Goal: Task Accomplishment & Management: Use online tool/utility

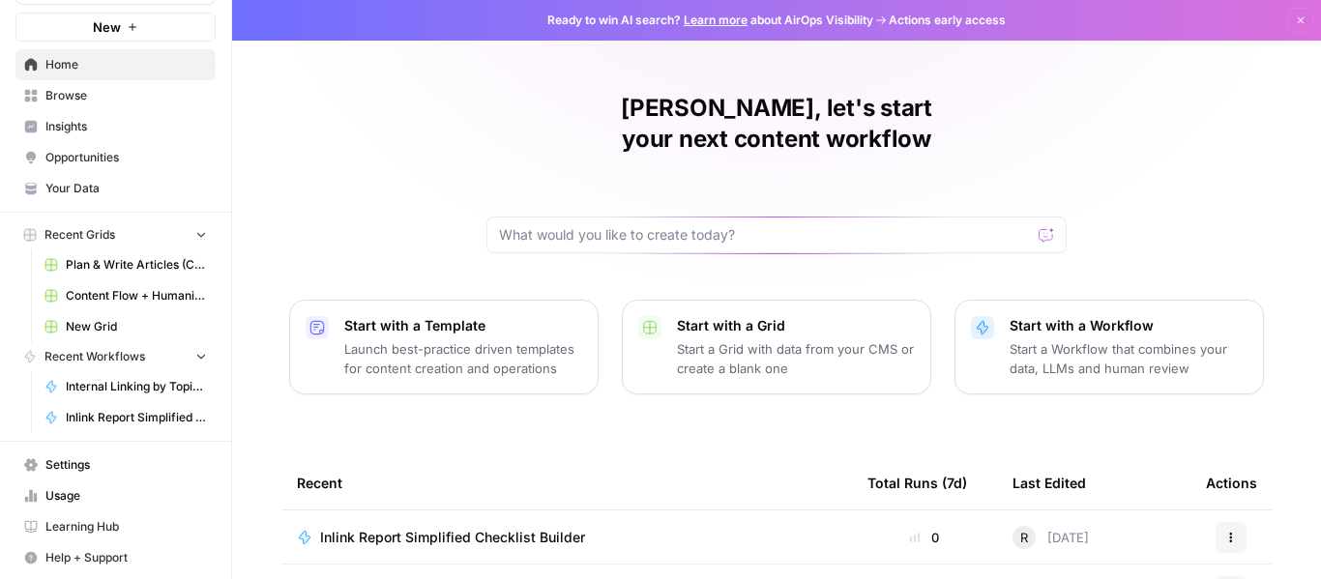
scroll to position [61, 0]
click at [116, 294] on span "Content Flow + Humanize" at bounding box center [136, 293] width 141 height 17
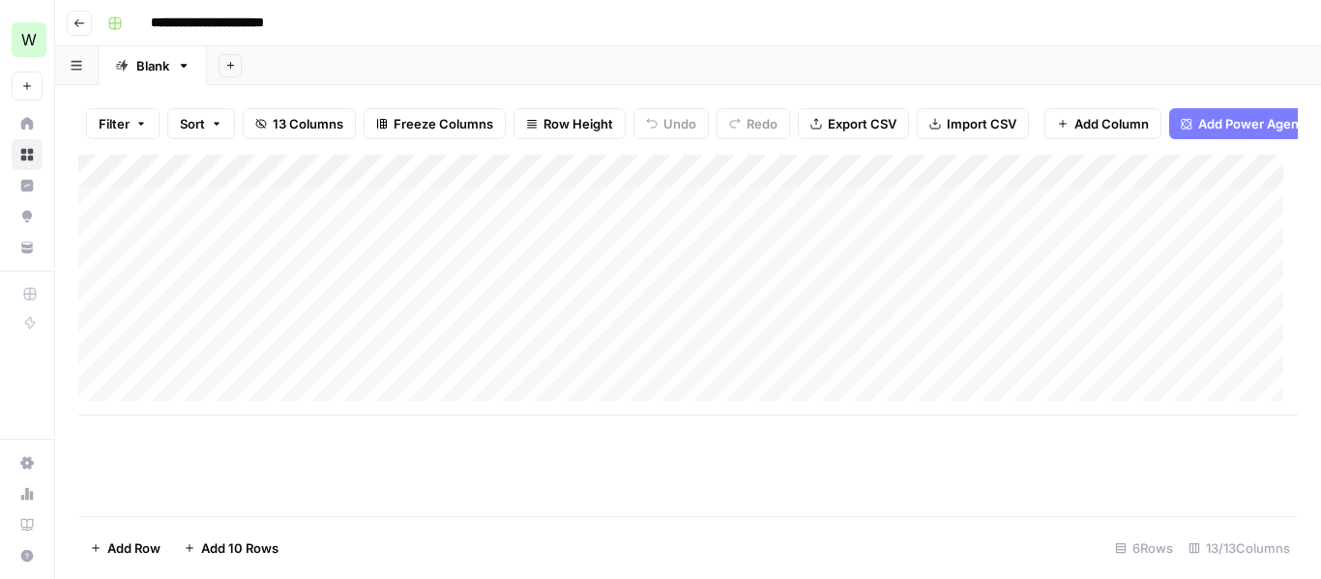
click at [548, 186] on div "Add Column" at bounding box center [687, 285] width 1219 height 261
drag, startPoint x: 490, startPoint y: 180, endPoint x: 485, endPoint y: 12, distance: 168.3
click at [485, 12] on div "**********" at bounding box center [701, 23] width 1202 height 31
click at [610, 187] on div "Add Column" at bounding box center [687, 285] width 1219 height 261
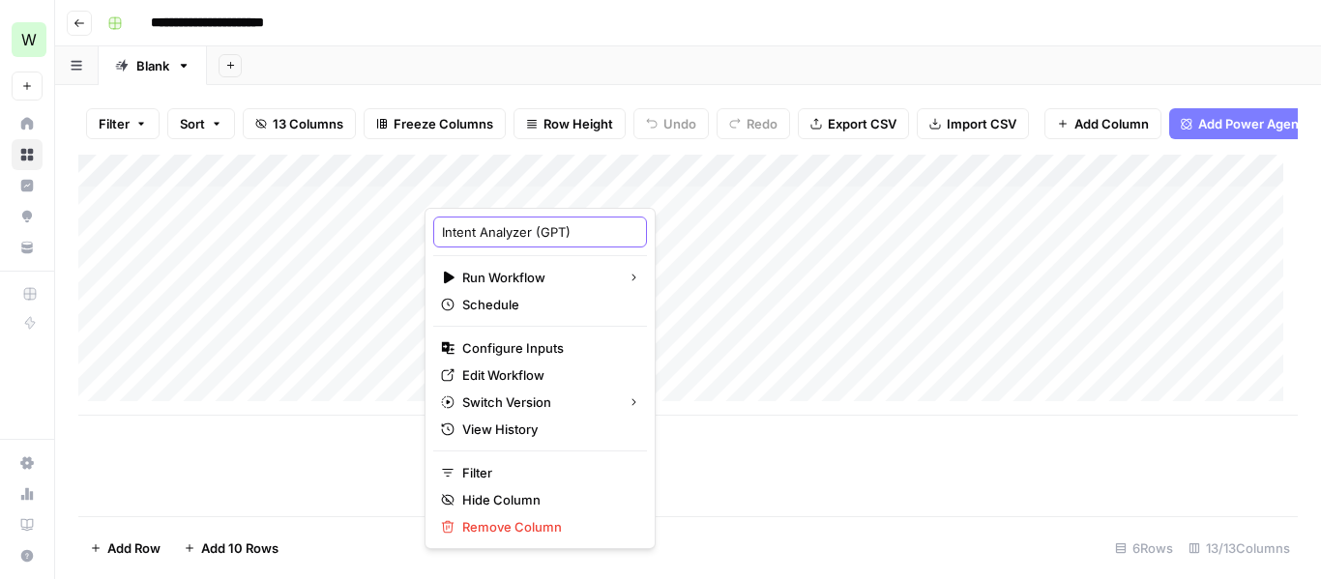
click at [571, 237] on input "Intent Analyzer (GPT)" at bounding box center [540, 231] width 196 height 19
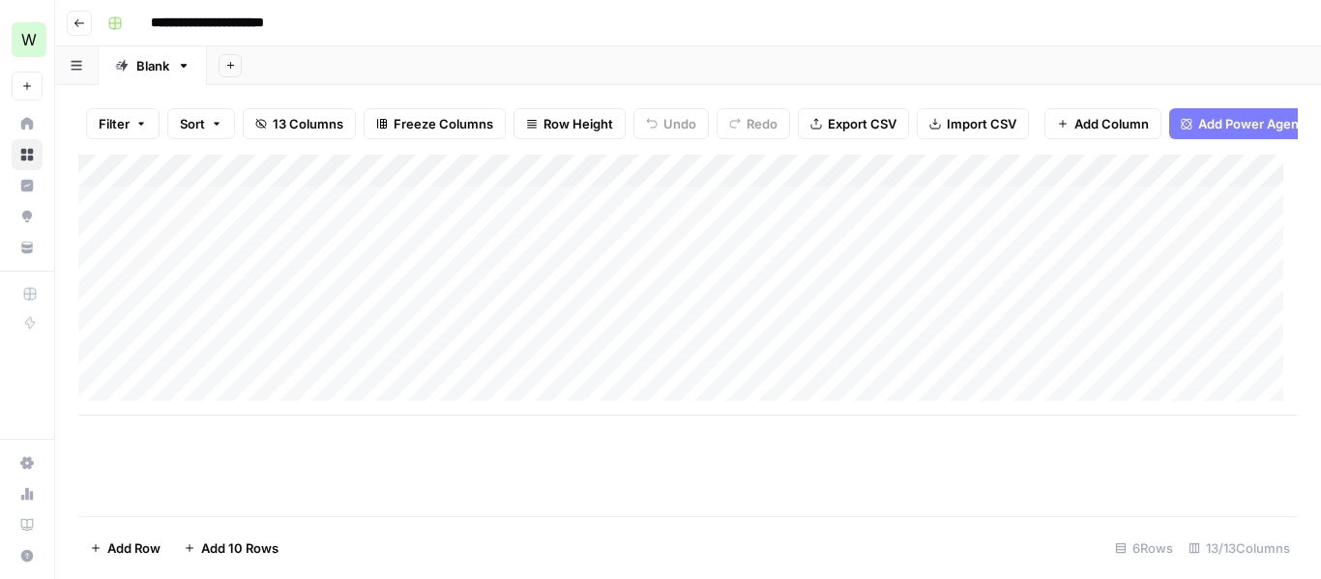
click at [589, 182] on div "Add Column" at bounding box center [687, 285] width 1219 height 261
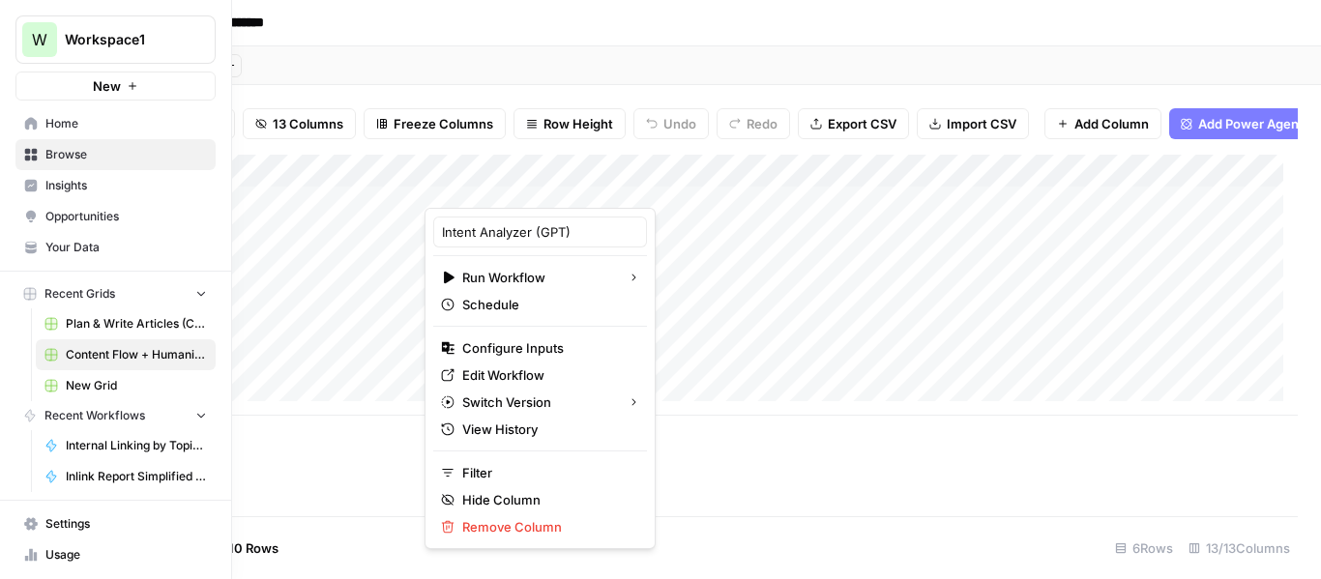
click at [190, 41] on icon "Workspace: Workspace1" at bounding box center [199, 39] width 19 height 19
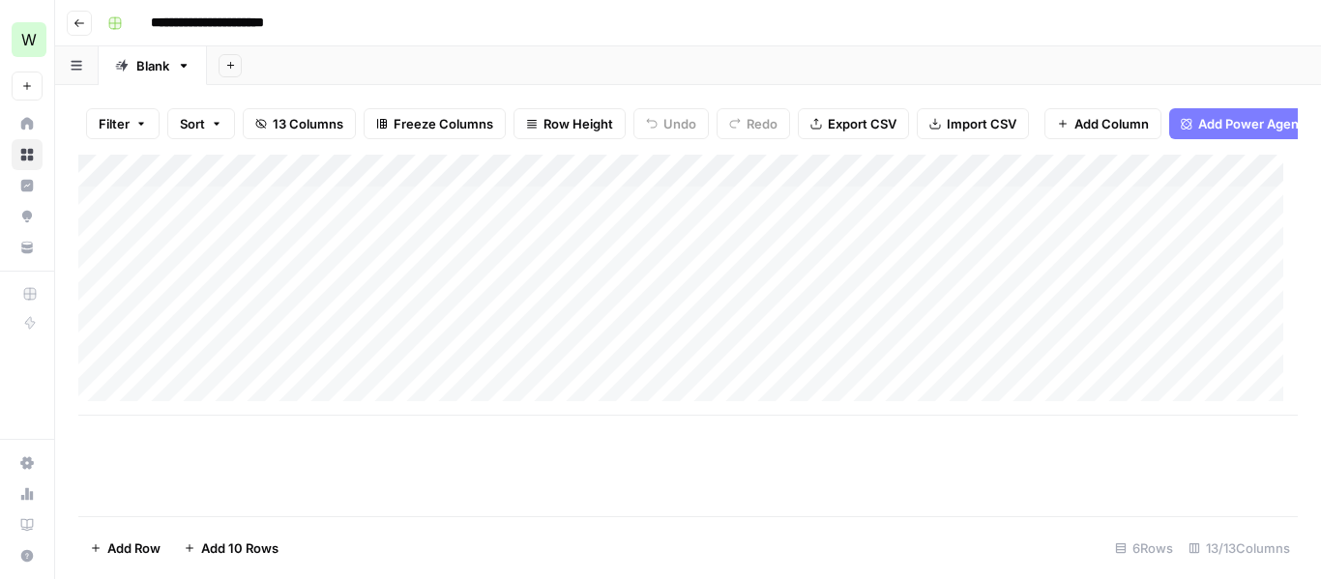
click at [1192, 117] on button "Add Power Agent" at bounding box center [1242, 123] width 146 height 31
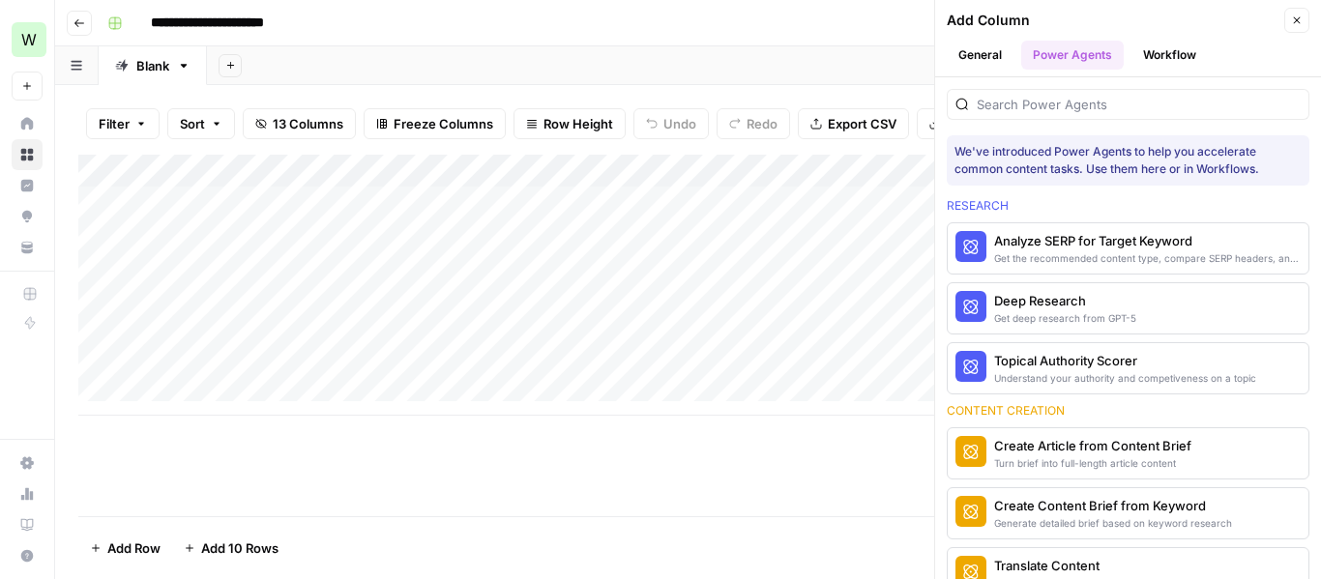
click at [1297, 27] on button "Close" at bounding box center [1296, 20] width 25 height 25
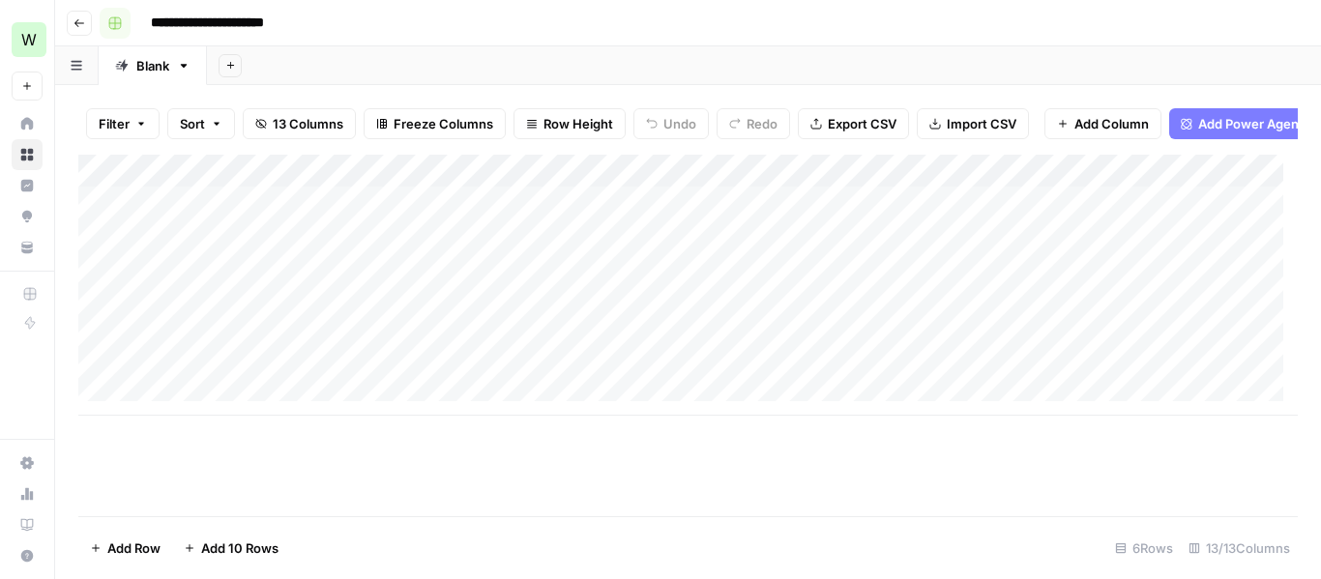
click at [120, 23] on rect "button" at bounding box center [115, 23] width 12 height 12
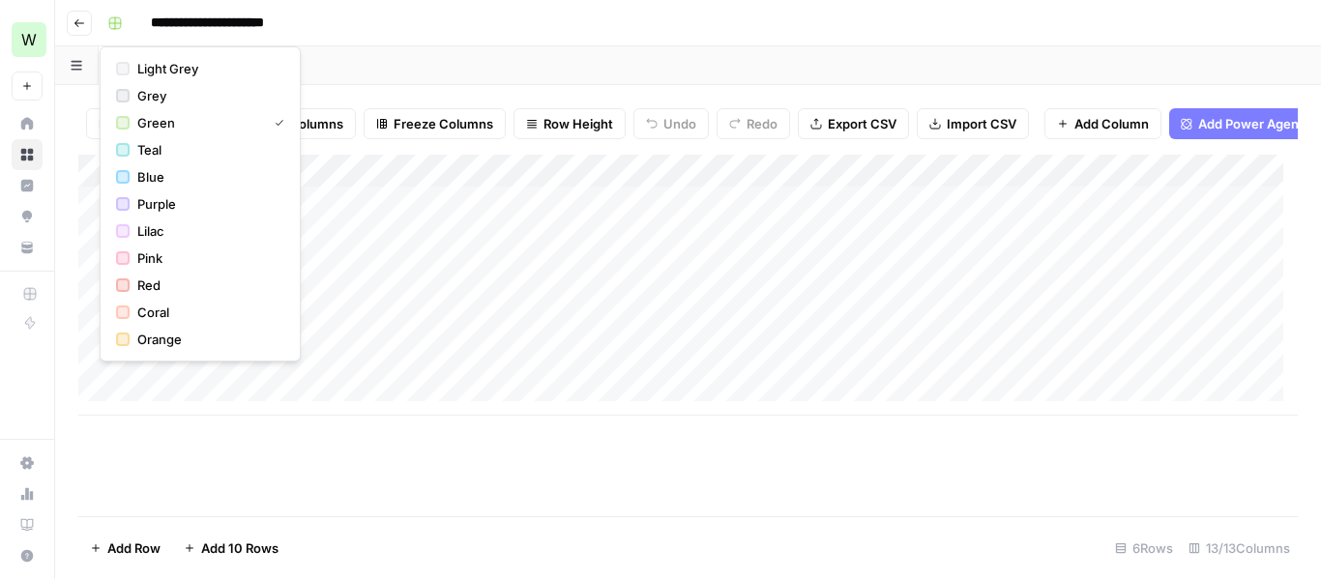
click at [227, 26] on input "**********" at bounding box center [235, 23] width 186 height 31
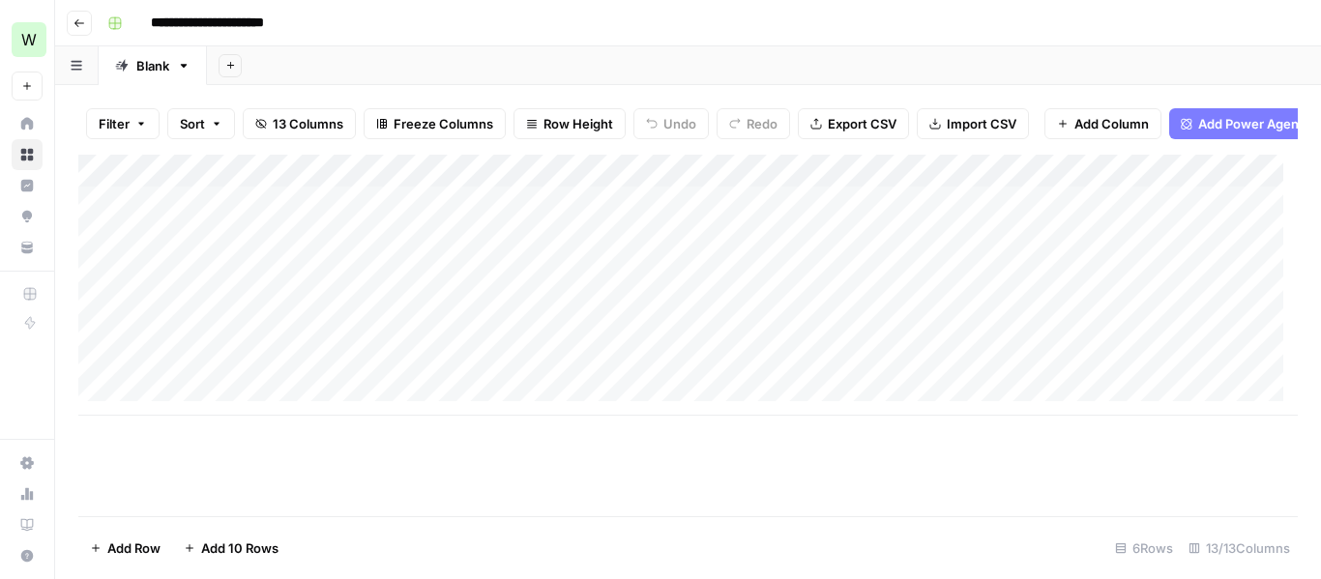
click at [78, 27] on icon "button" at bounding box center [79, 23] width 12 height 12
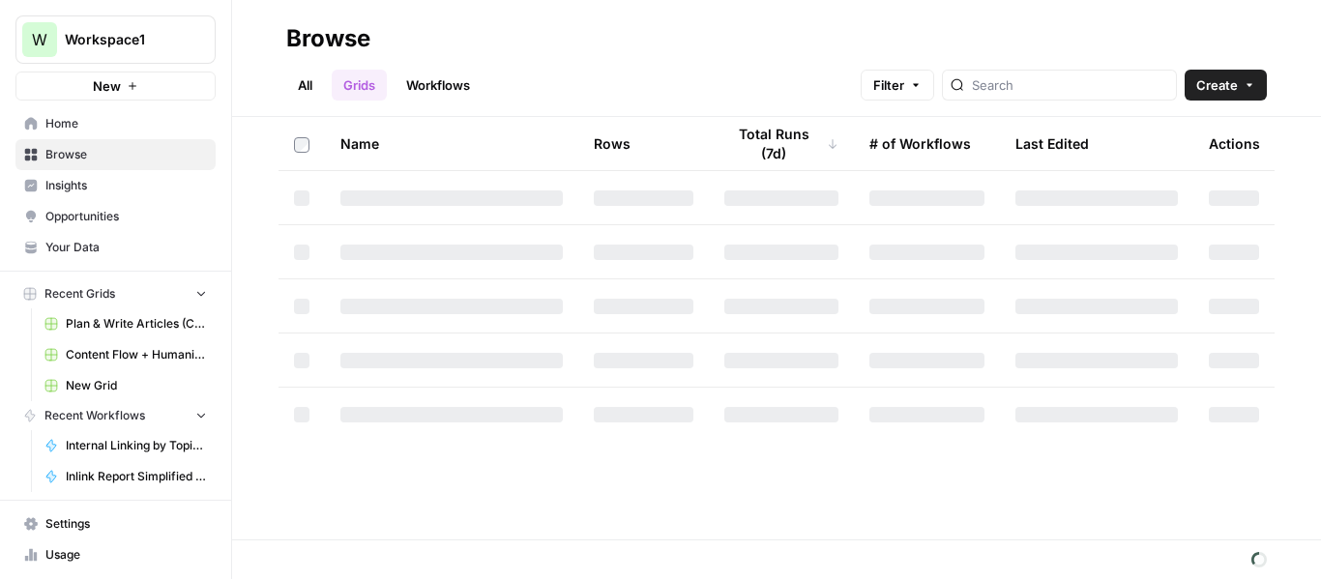
drag, startPoint x: 161, startPoint y: 358, endPoint x: 114, endPoint y: 355, distance: 47.5
click at [114, 355] on span "Content Flow + Humanize" at bounding box center [136, 354] width 141 height 17
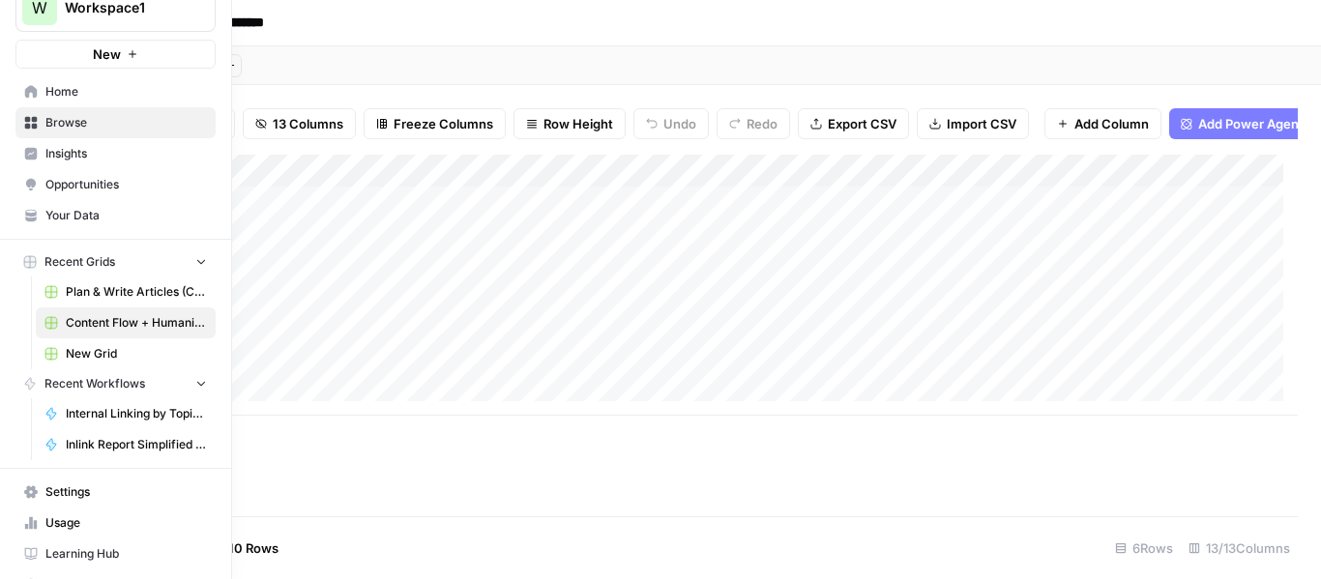
scroll to position [61, 0]
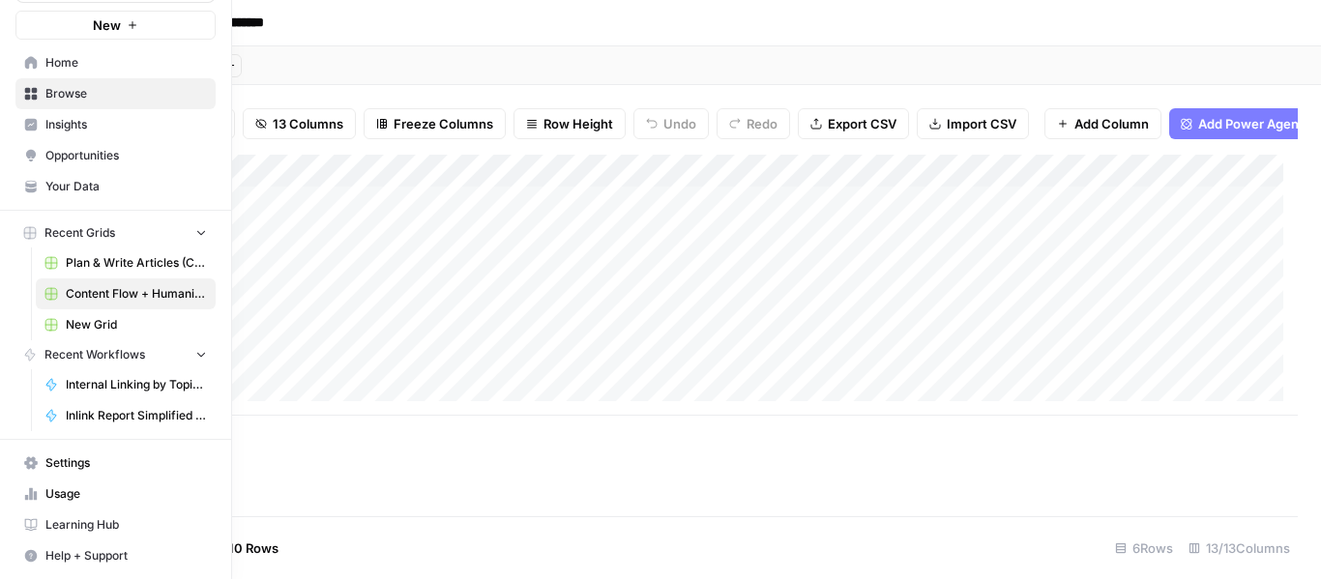
click at [142, 466] on span "Settings" at bounding box center [125, 462] width 161 height 17
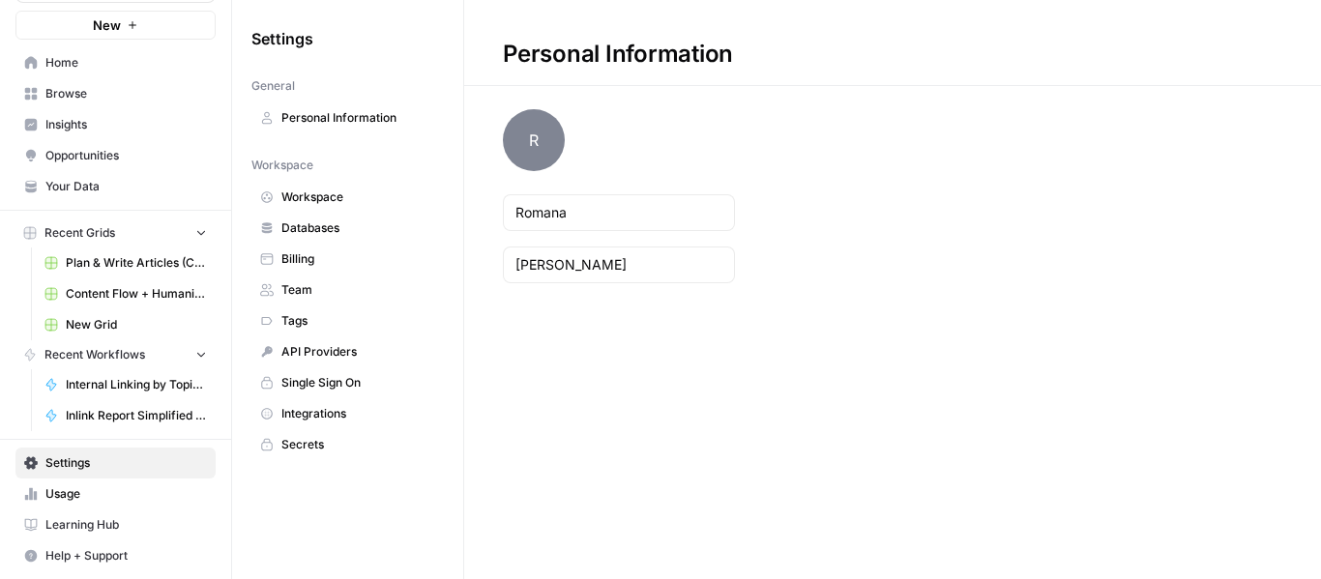
click at [328, 186] on link "Workspace" at bounding box center [347, 197] width 192 height 31
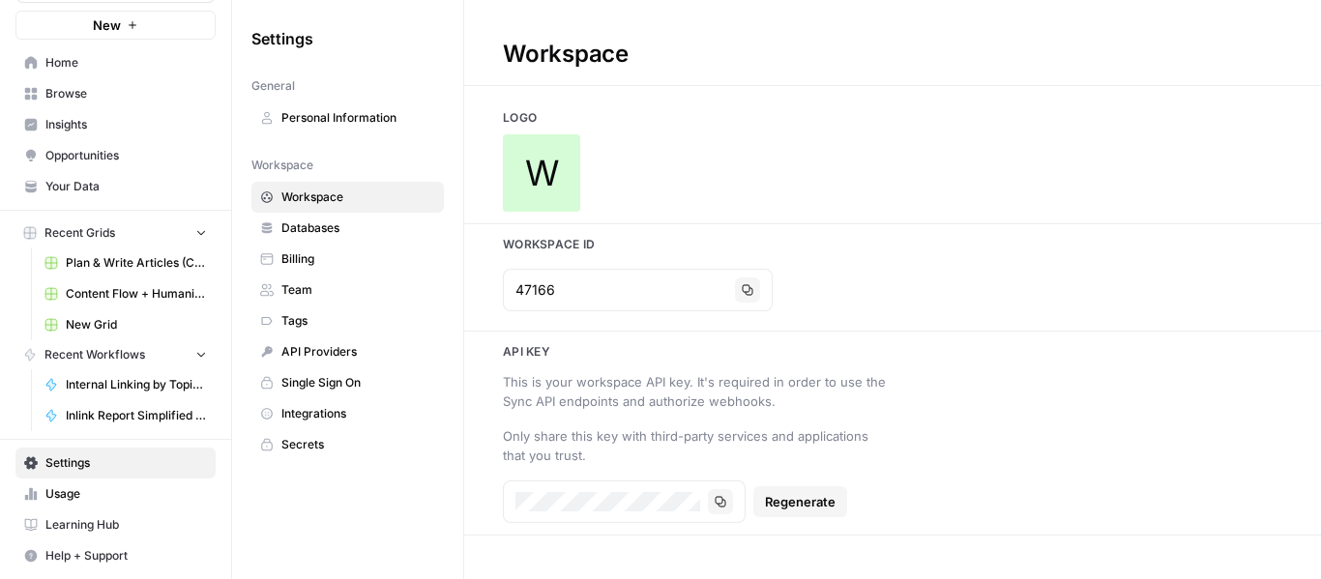
click at [340, 217] on link "Databases" at bounding box center [347, 228] width 192 height 31
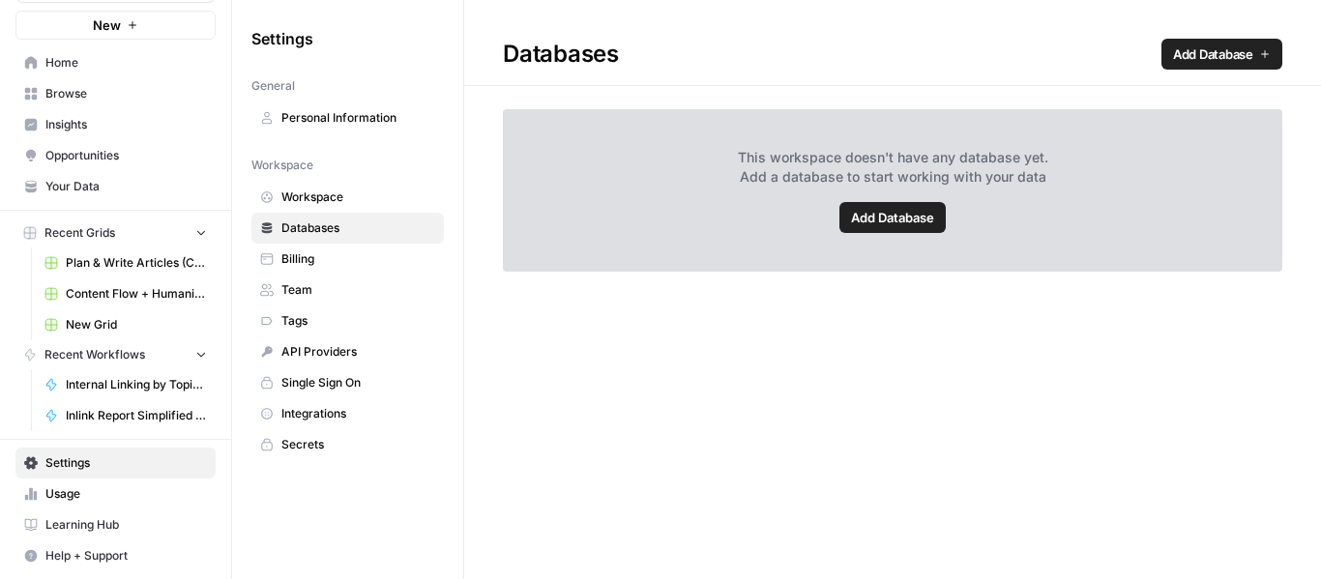
click at [343, 116] on span "Personal Information" at bounding box center [358, 117] width 154 height 17
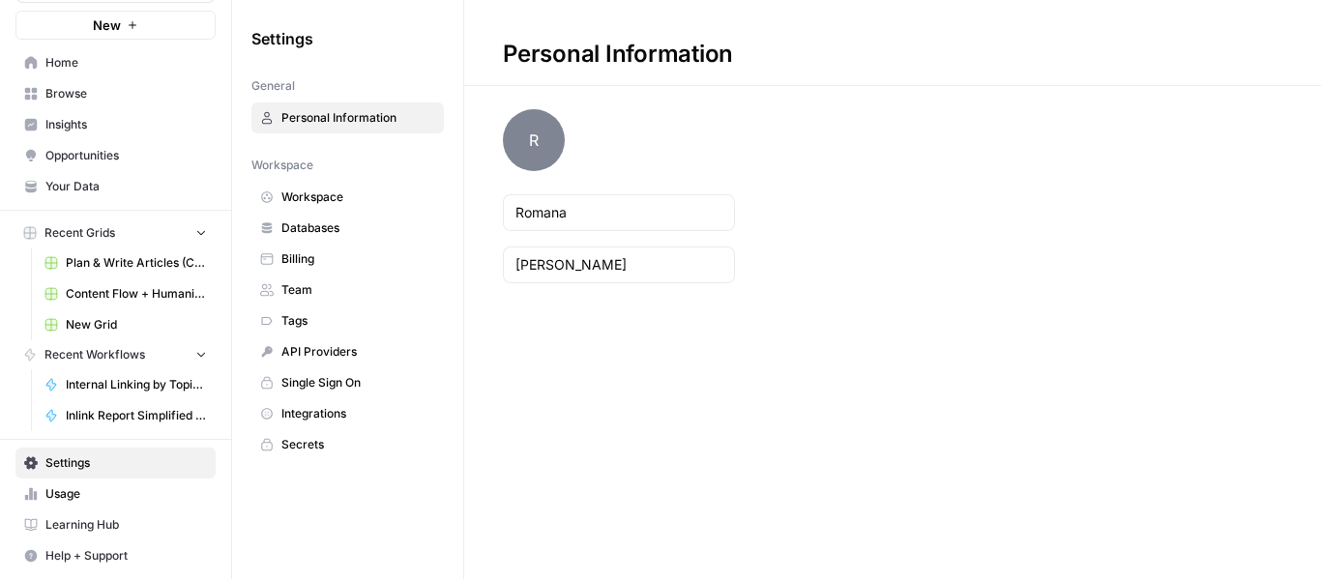
click at [103, 496] on span "Usage" at bounding box center [125, 493] width 161 height 17
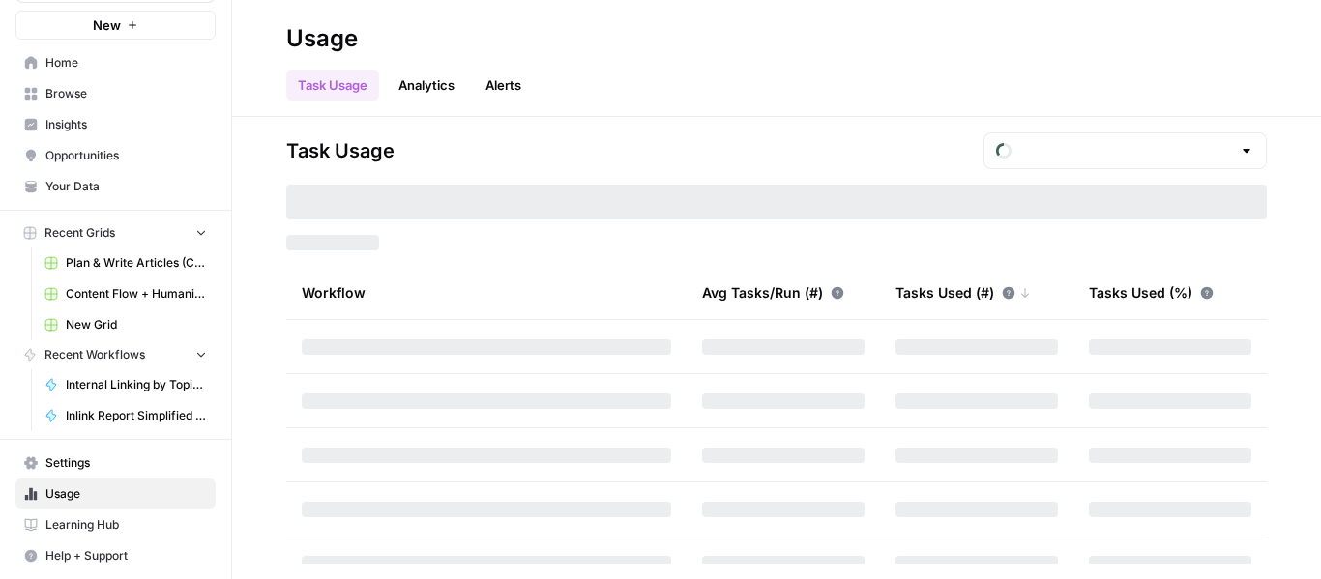
type input "October Included Tasks"
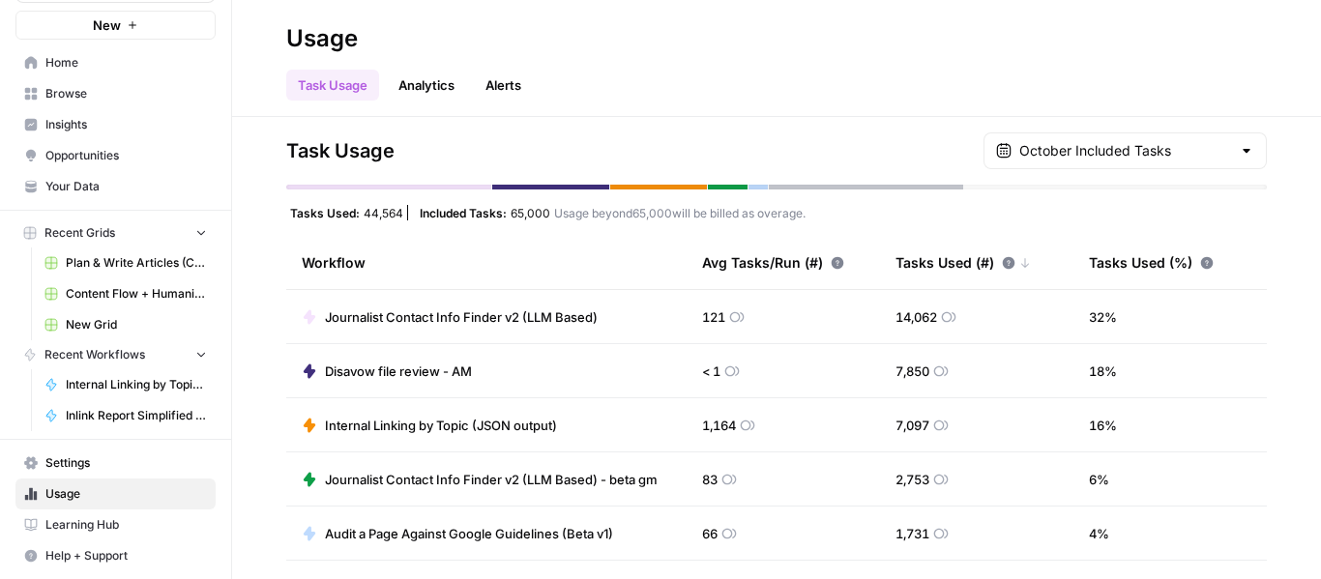
click at [132, 524] on span "Learning Hub" at bounding box center [125, 524] width 161 height 17
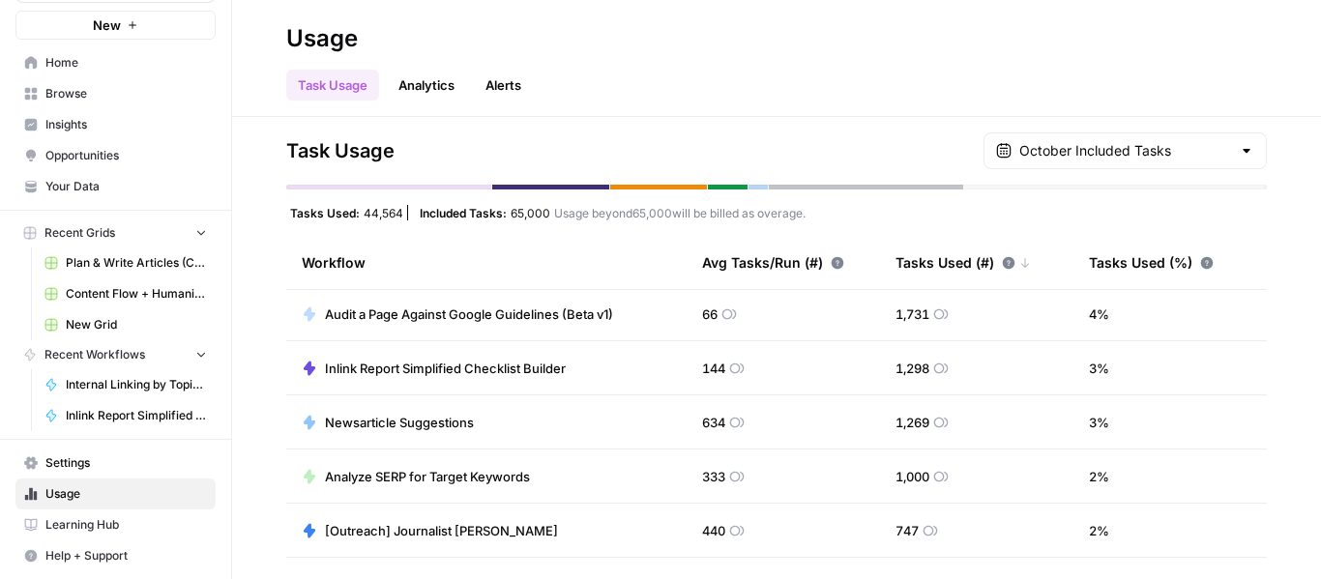
scroll to position [220, 0]
click at [98, 93] on span "Browse" at bounding box center [125, 93] width 161 height 17
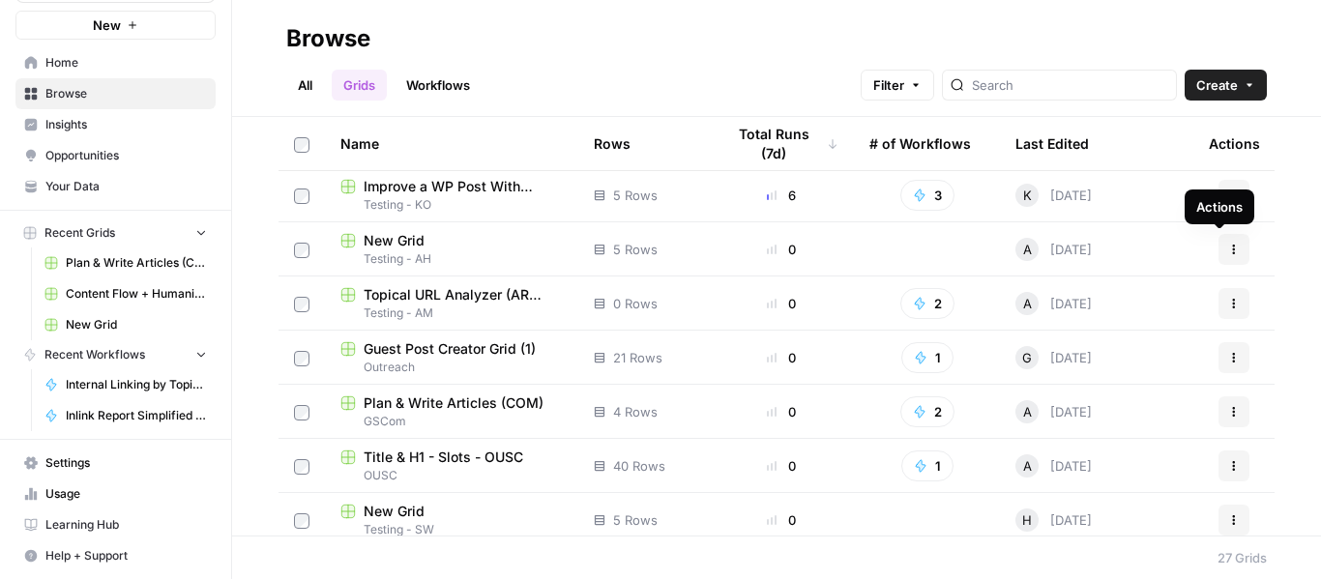
scroll to position [275, 0]
click at [1228, 243] on icon "button" at bounding box center [1234, 249] width 12 height 12
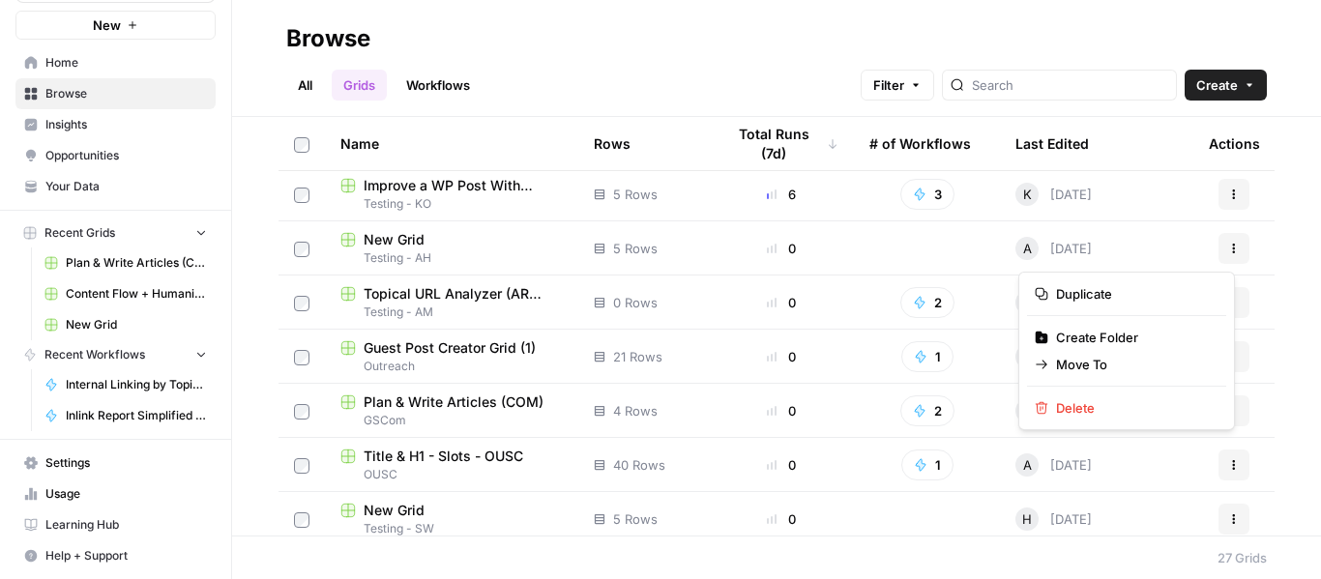
click at [1269, 213] on div "Name Rows Total Runs (7d) # of Workflows Last Edited Actions Journalist Contact…" at bounding box center [776, 326] width 1089 height 419
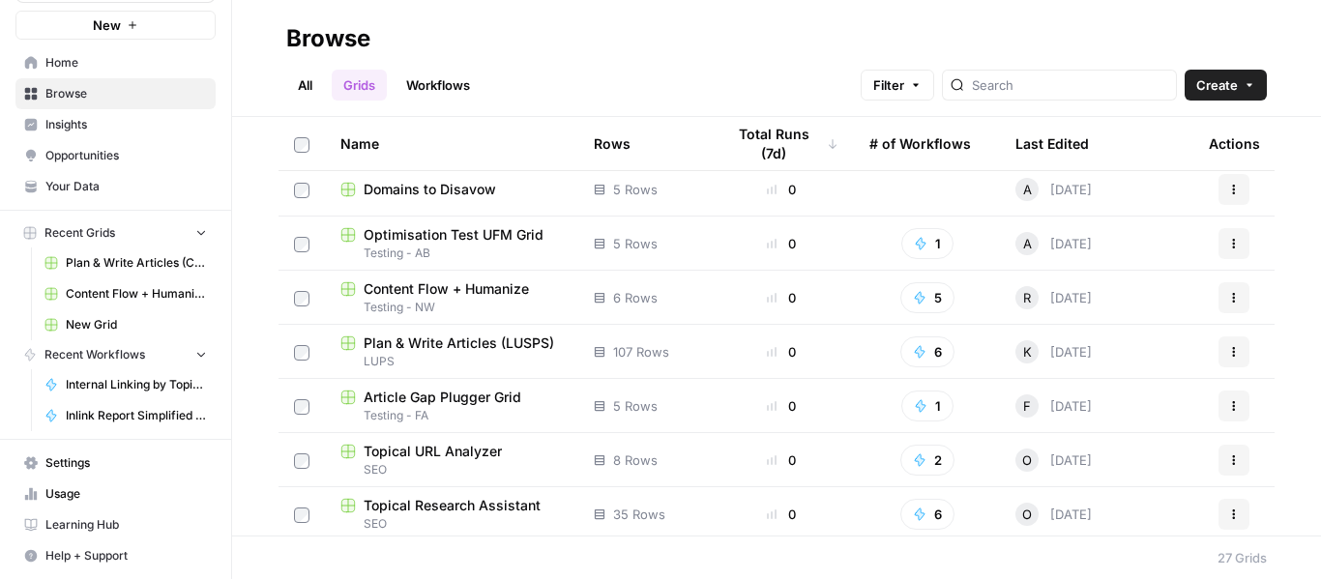
scroll to position [874, 0]
click at [437, 300] on span "Testing - NW" at bounding box center [451, 308] width 222 height 17
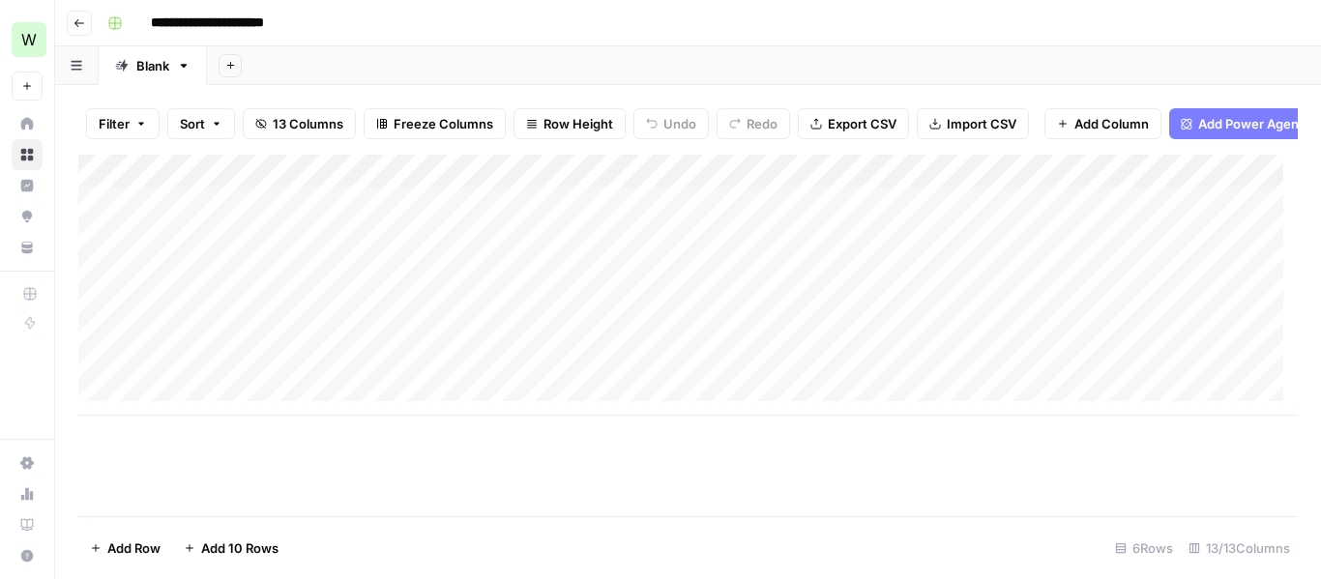
click at [601, 187] on div "Add Column" at bounding box center [687, 285] width 1219 height 261
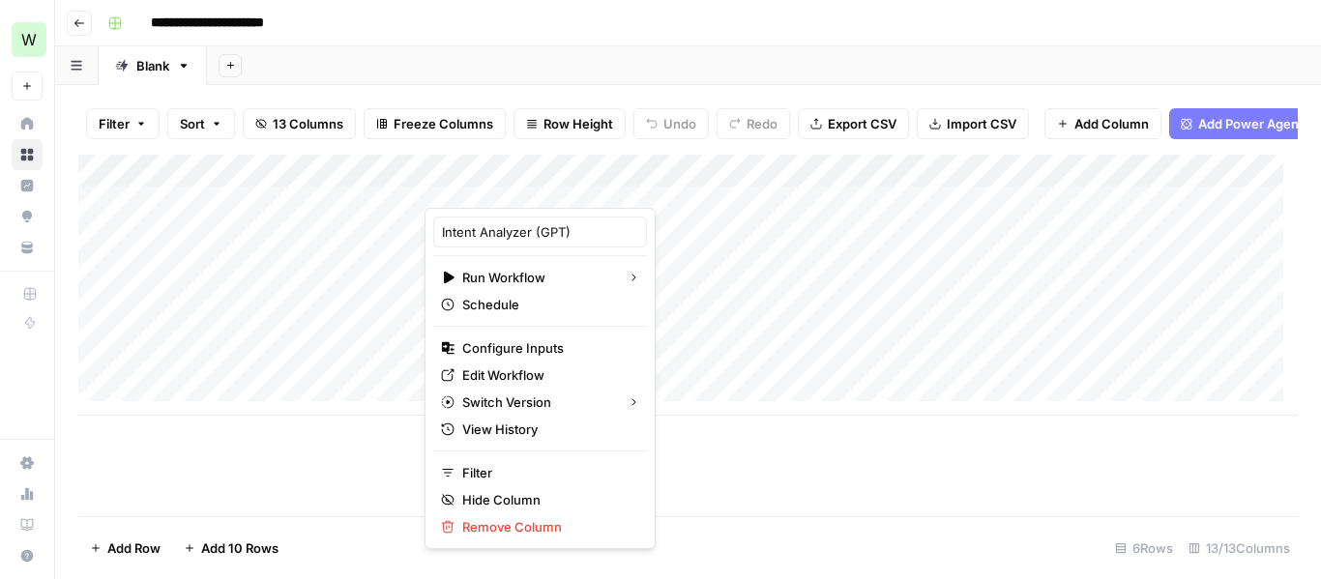
click at [1115, 137] on button "Add Column" at bounding box center [1102, 123] width 117 height 31
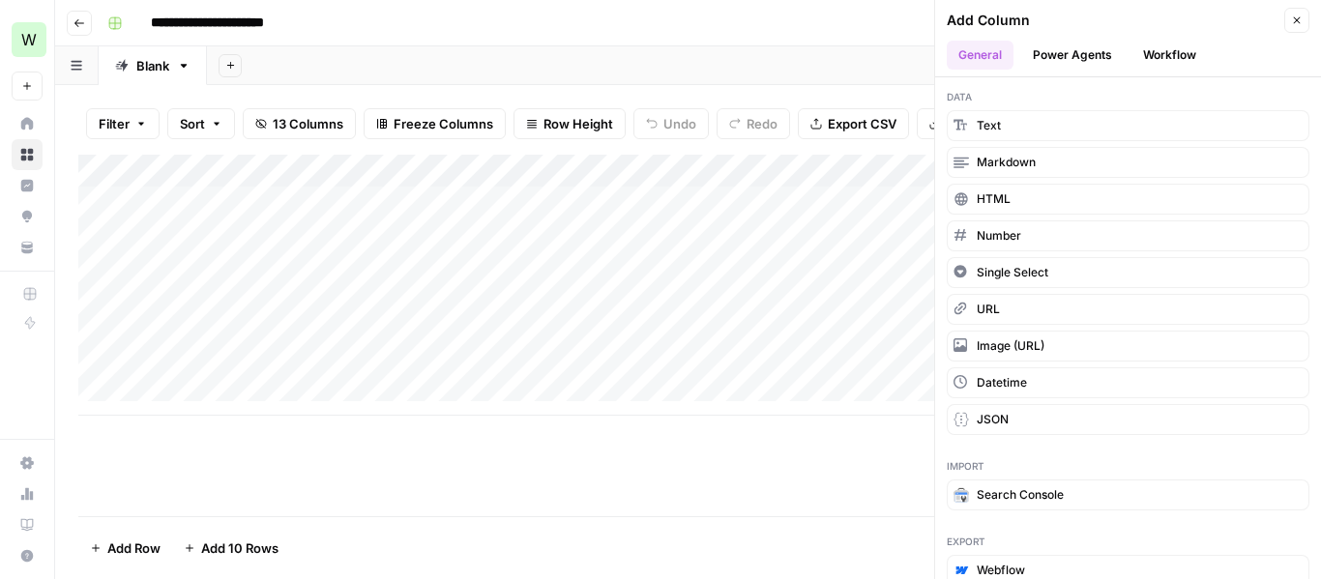
click at [1147, 54] on button "Workflow" at bounding box center [1169, 55] width 76 height 29
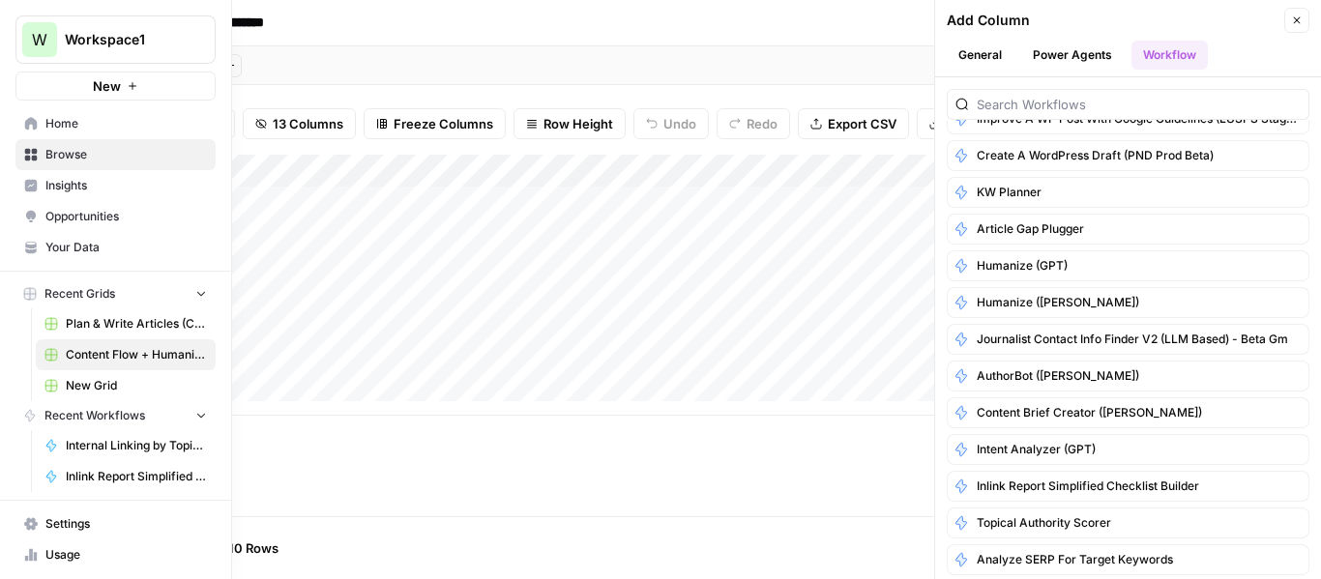
click at [72, 157] on span "Browse" at bounding box center [125, 154] width 161 height 17
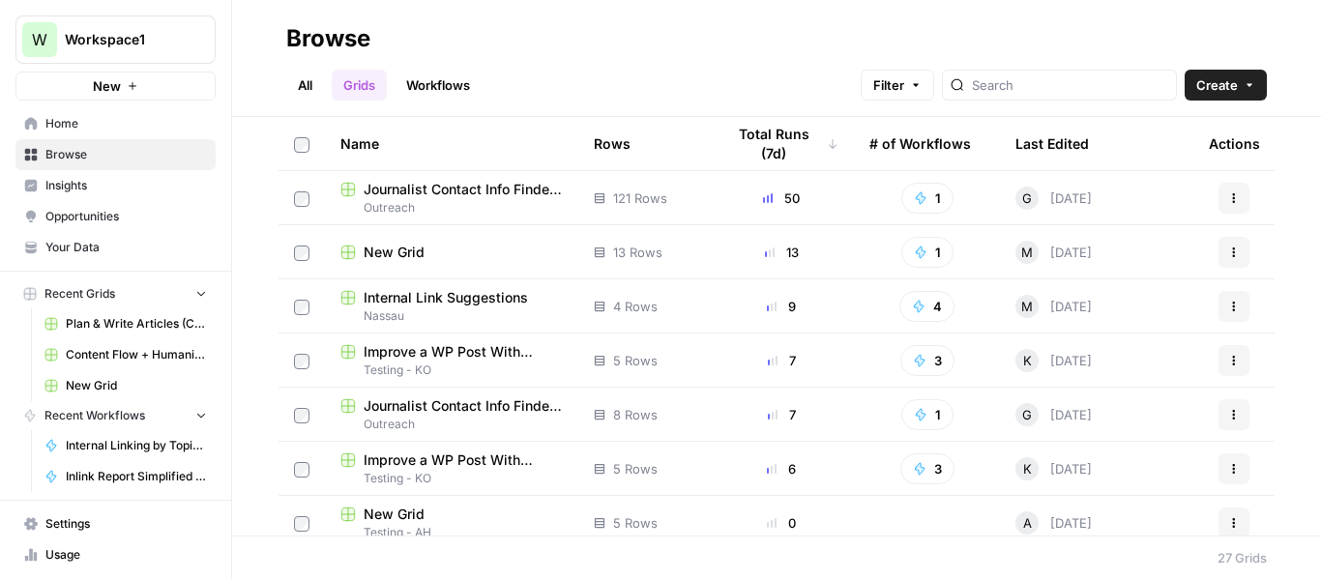
click at [441, 75] on link "Workflows" at bounding box center [438, 85] width 87 height 31
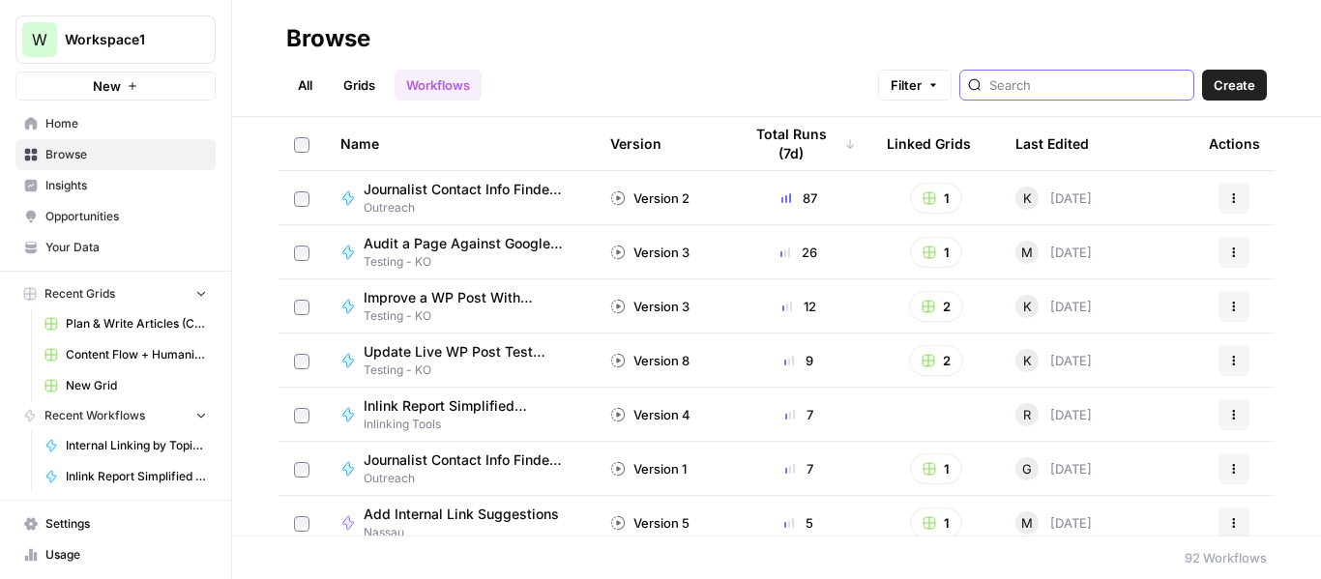
click at [1042, 89] on input "search" at bounding box center [1087, 84] width 196 height 19
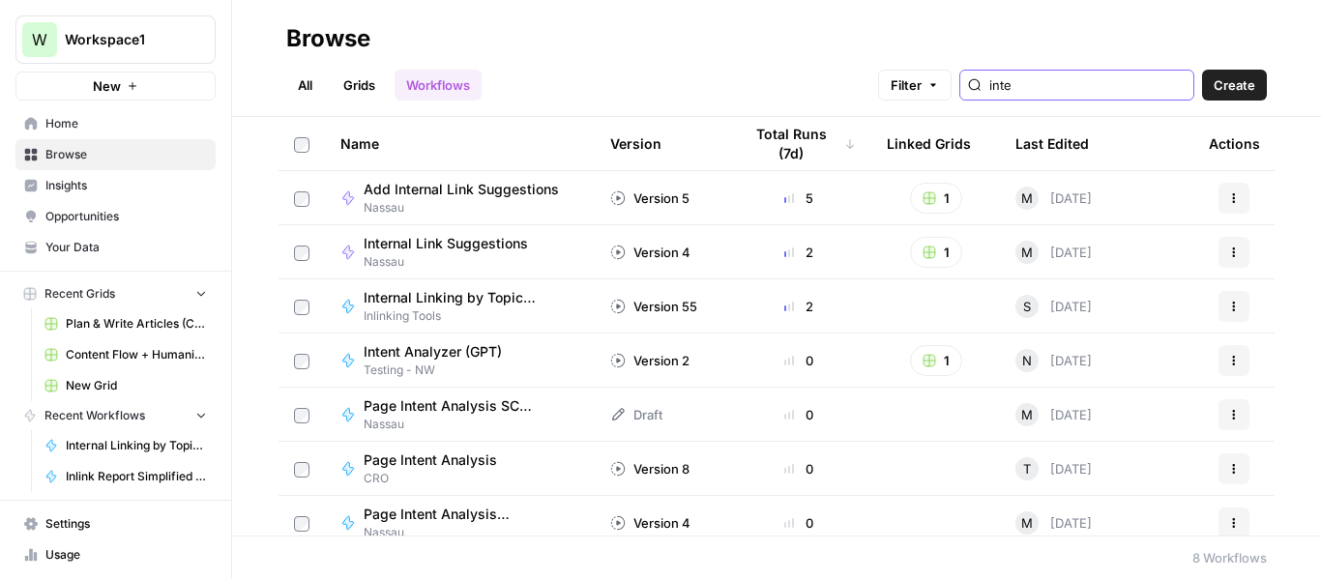
type input "inte"
click at [400, 372] on span "Testing - NW" at bounding box center [441, 370] width 154 height 17
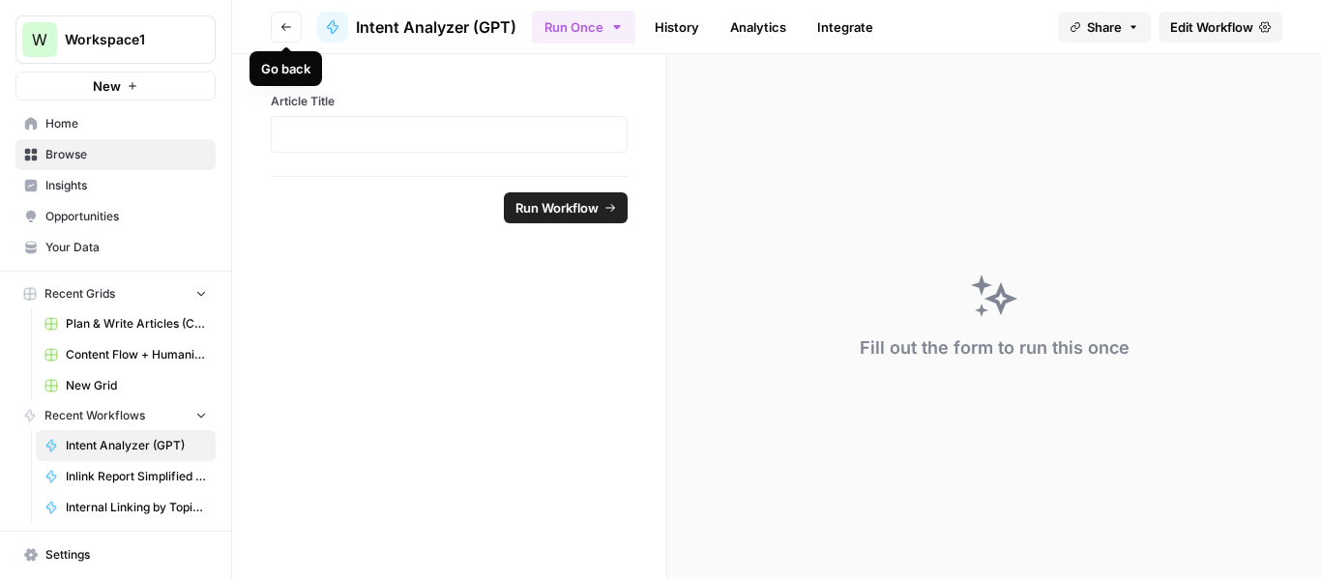
click at [279, 30] on button "Go back" at bounding box center [286, 27] width 31 height 31
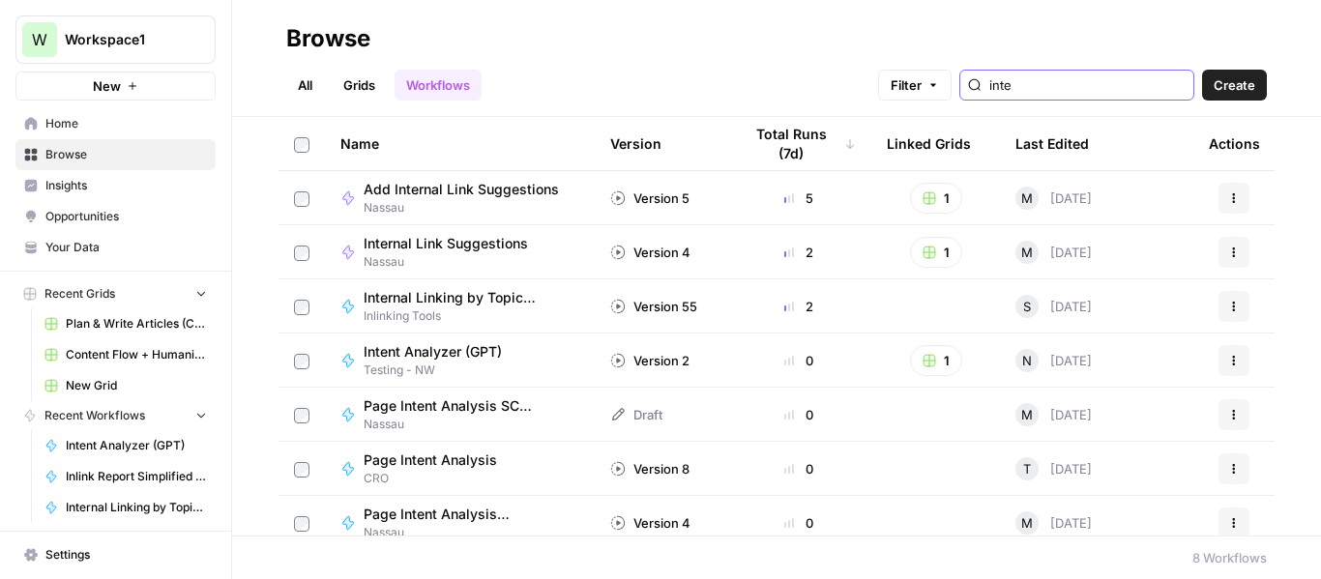
click at [1118, 94] on input "inte" at bounding box center [1087, 84] width 196 height 19
click at [1098, 84] on input "inte" at bounding box center [1087, 84] width 196 height 19
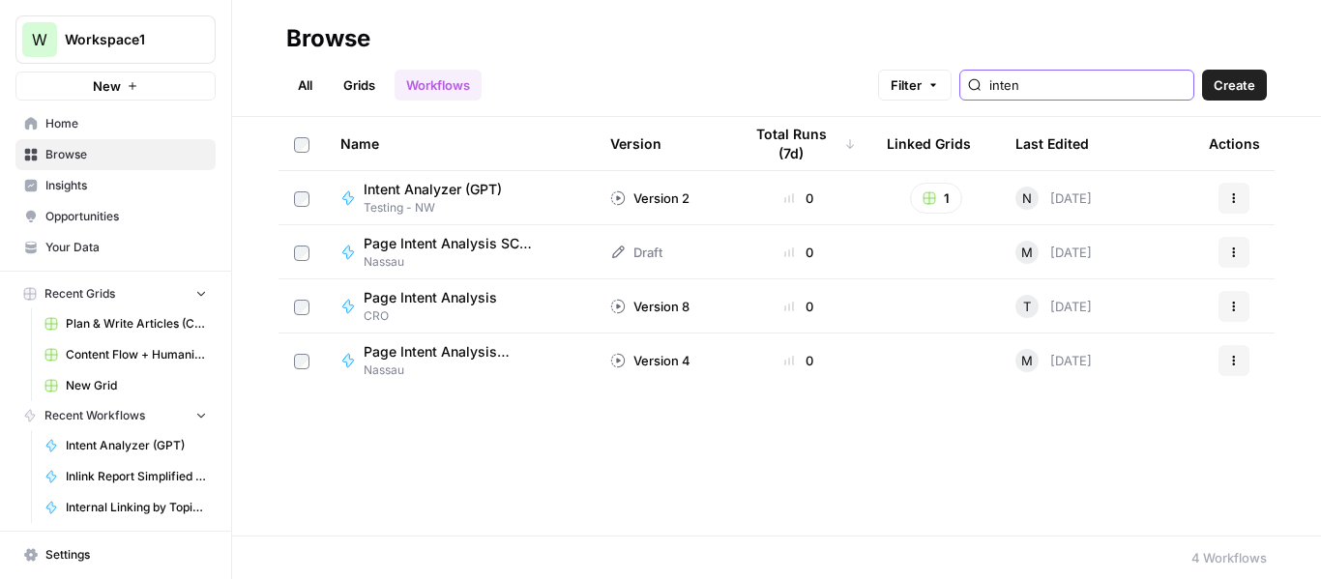
type input "inten"
click at [412, 200] on span "Testing - NW" at bounding box center [441, 207] width 154 height 17
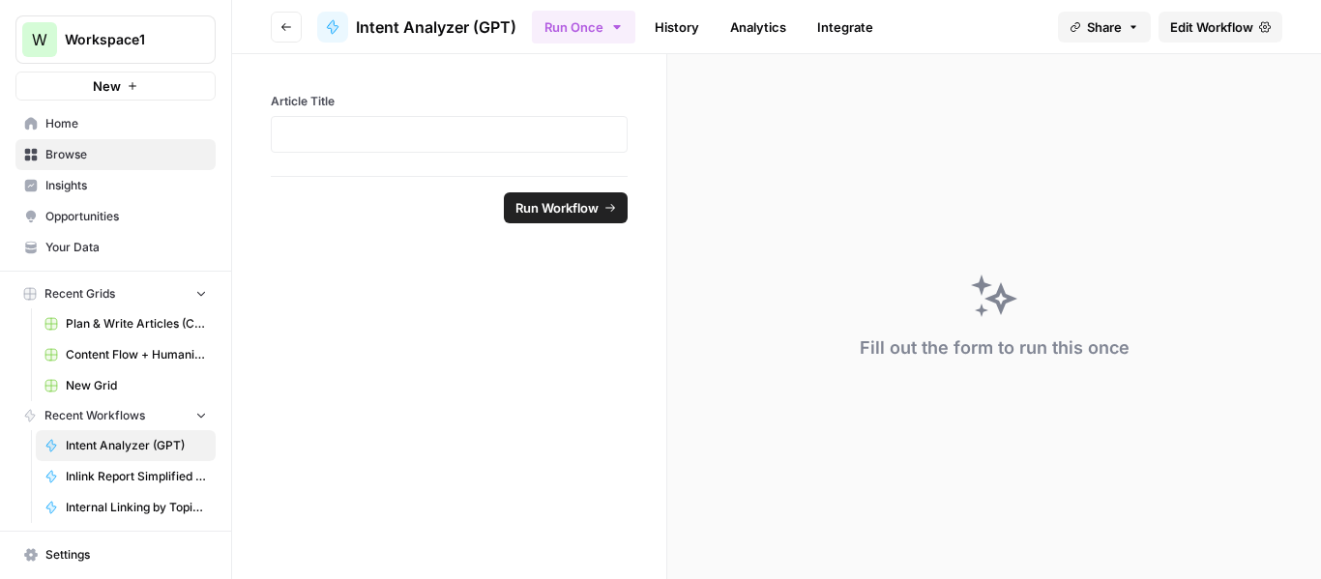
click at [458, 321] on form "Article Title Run Workflow" at bounding box center [449, 316] width 435 height 525
click at [669, 27] on link "History" at bounding box center [677, 27] width 68 height 31
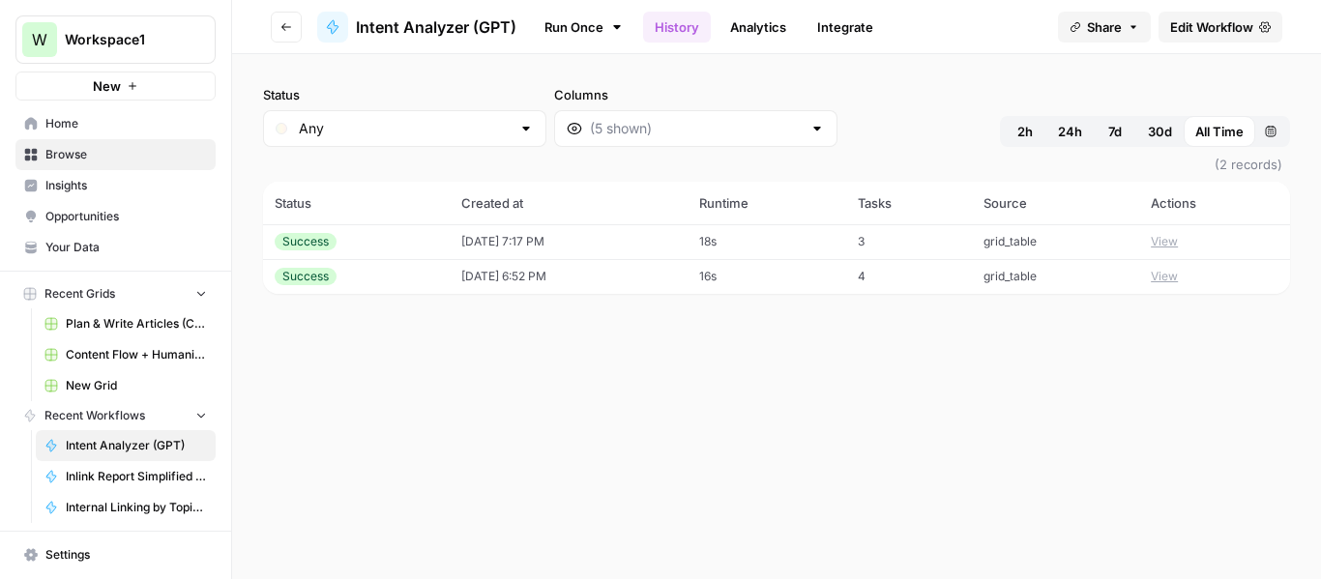
click at [97, 484] on span "Inlink Report Simplified Checklist Builder" at bounding box center [136, 476] width 141 height 17
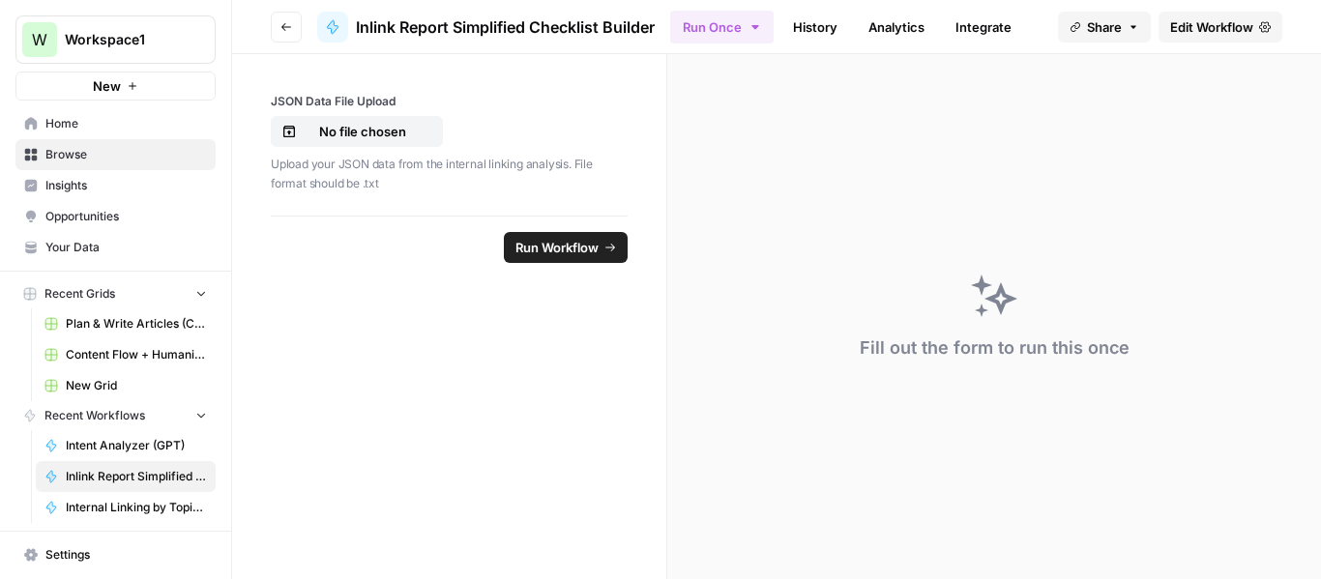
click at [95, 505] on span "Internal Linking by Topic (JSON output)" at bounding box center [136, 507] width 141 height 17
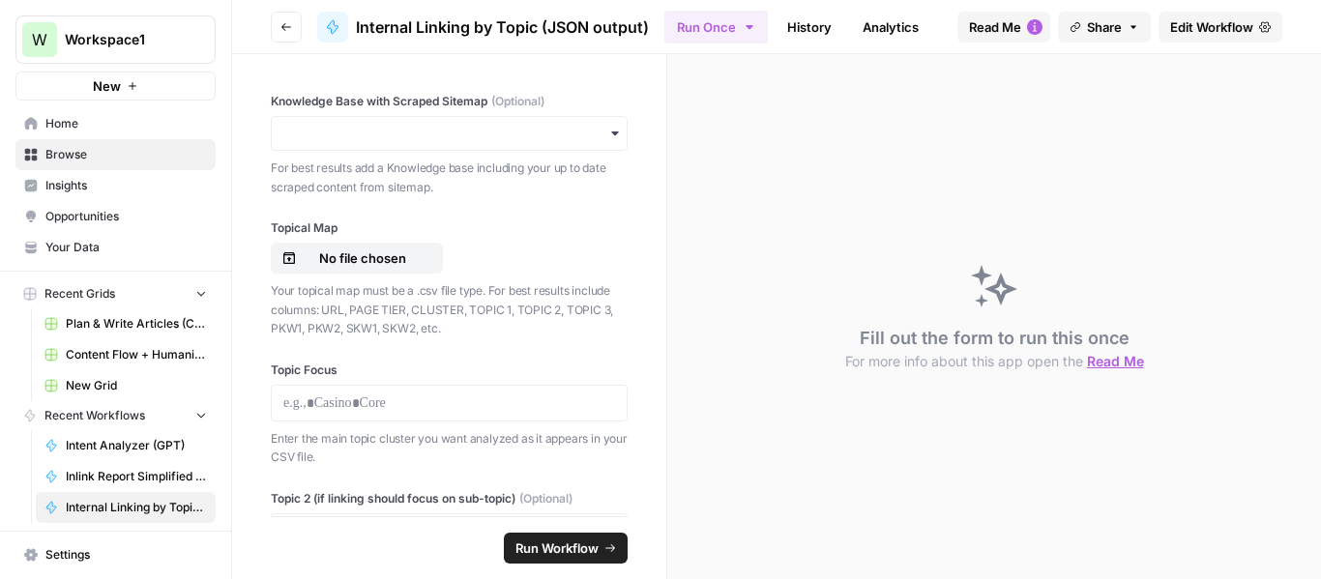
click at [113, 442] on span "Intent Analyzer (GPT)" at bounding box center [136, 445] width 141 height 17
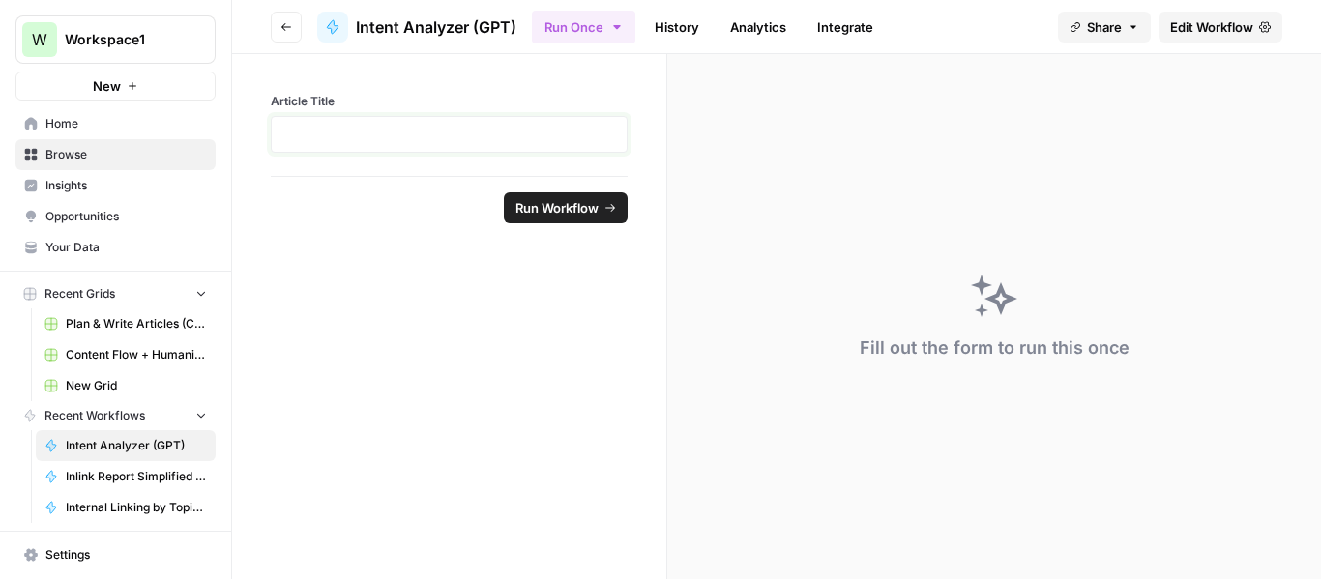
click at [401, 128] on p at bounding box center [449, 134] width 332 height 19
click at [138, 351] on span "Content Flow + Humanize" at bounding box center [136, 354] width 141 height 17
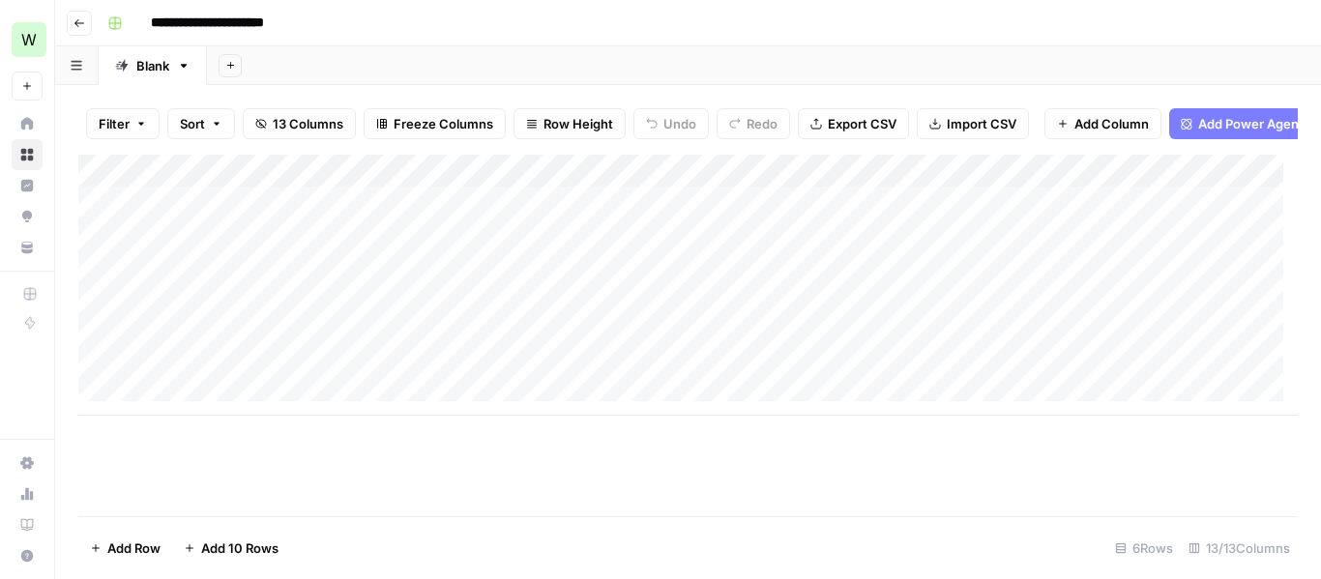
click at [503, 211] on div "Add Column" at bounding box center [687, 285] width 1219 height 261
click at [599, 210] on div "Add Column" at bounding box center [687, 285] width 1219 height 261
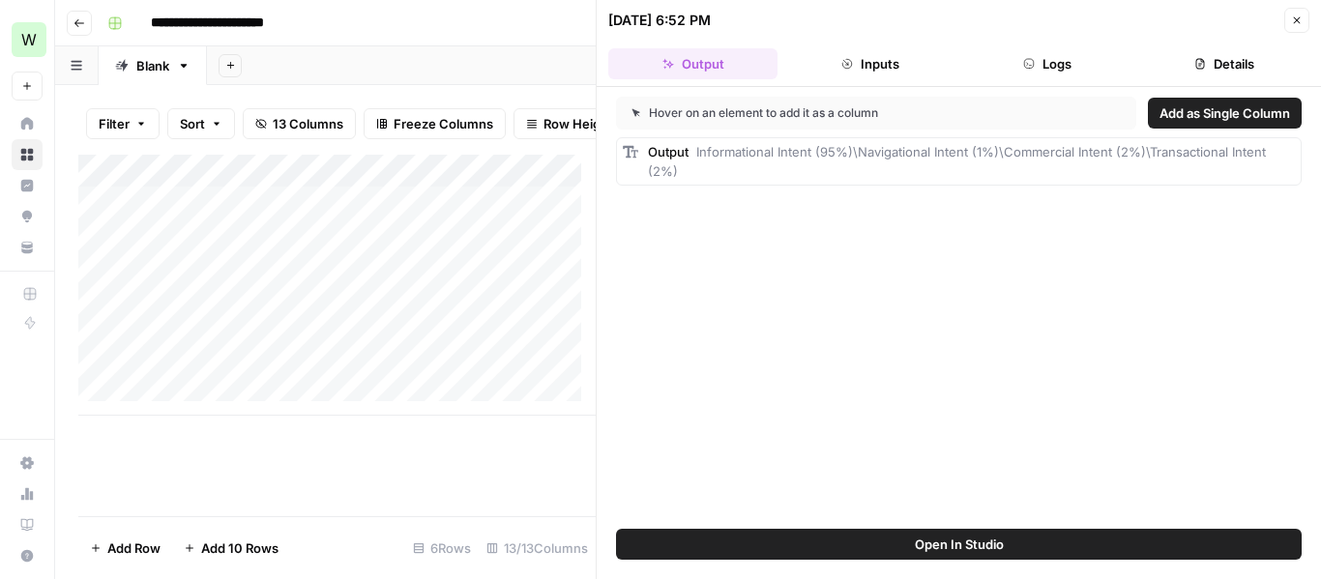
click at [882, 57] on button "Inputs" at bounding box center [869, 63] width 169 height 31
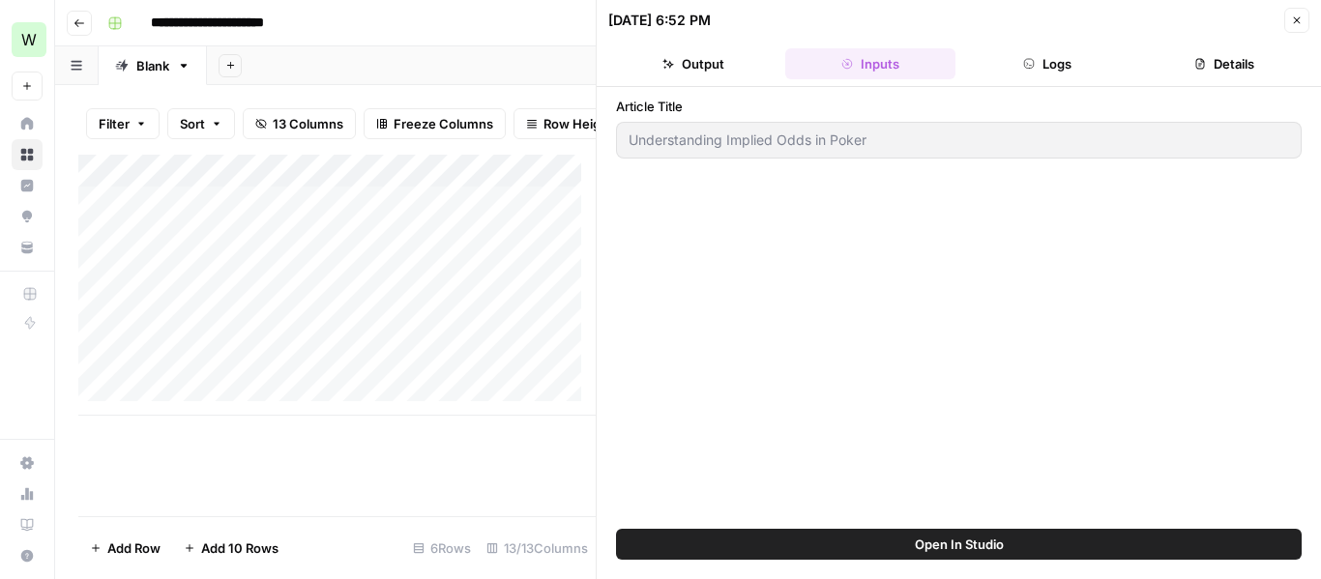
click at [701, 65] on button "Output" at bounding box center [692, 63] width 169 height 31
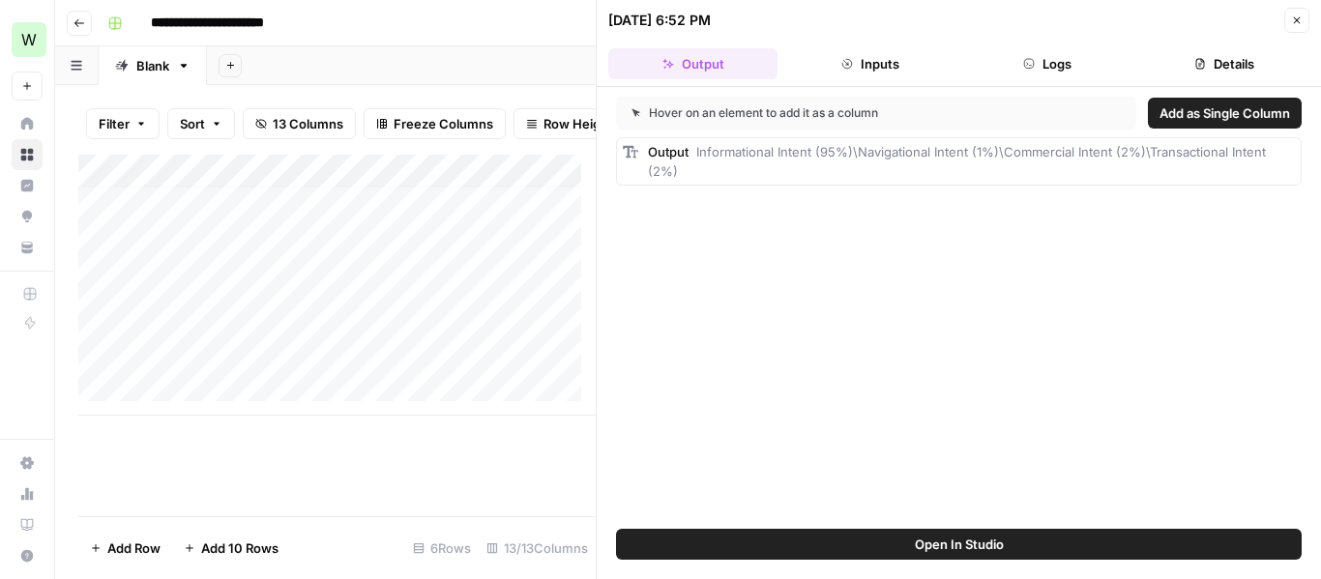
scroll to position [15, 0]
click at [1053, 67] on button "Logs" at bounding box center [1047, 63] width 169 height 31
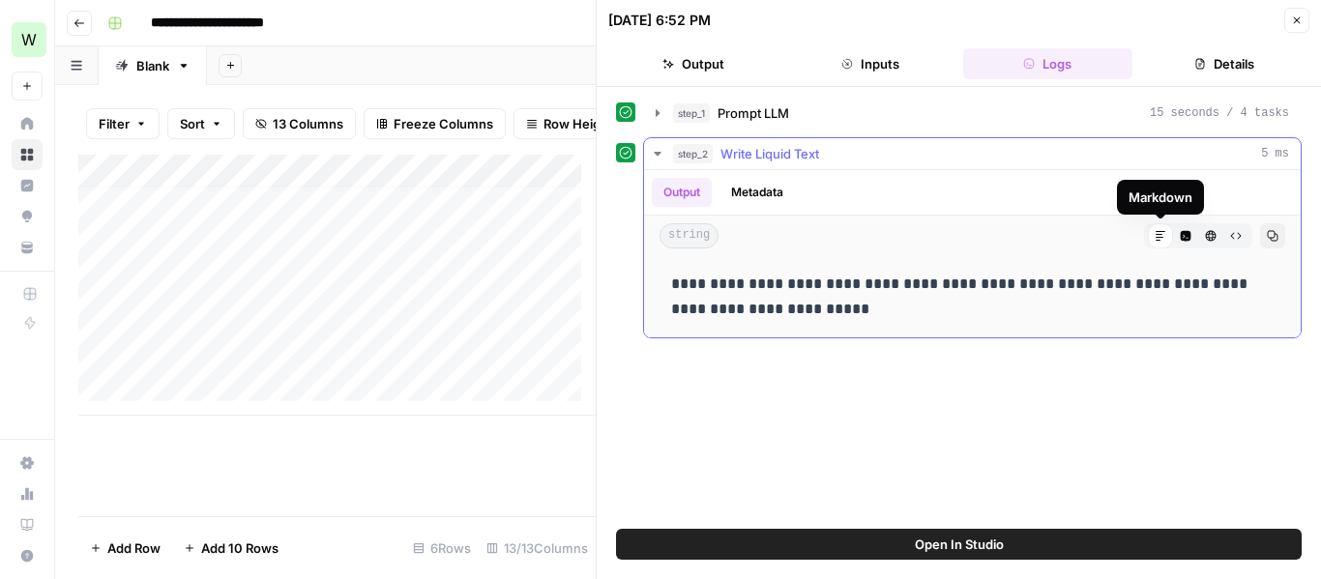
click at [1162, 232] on icon at bounding box center [1161, 236] width 12 height 12
click at [1189, 231] on icon "button" at bounding box center [1186, 236] width 12 height 12
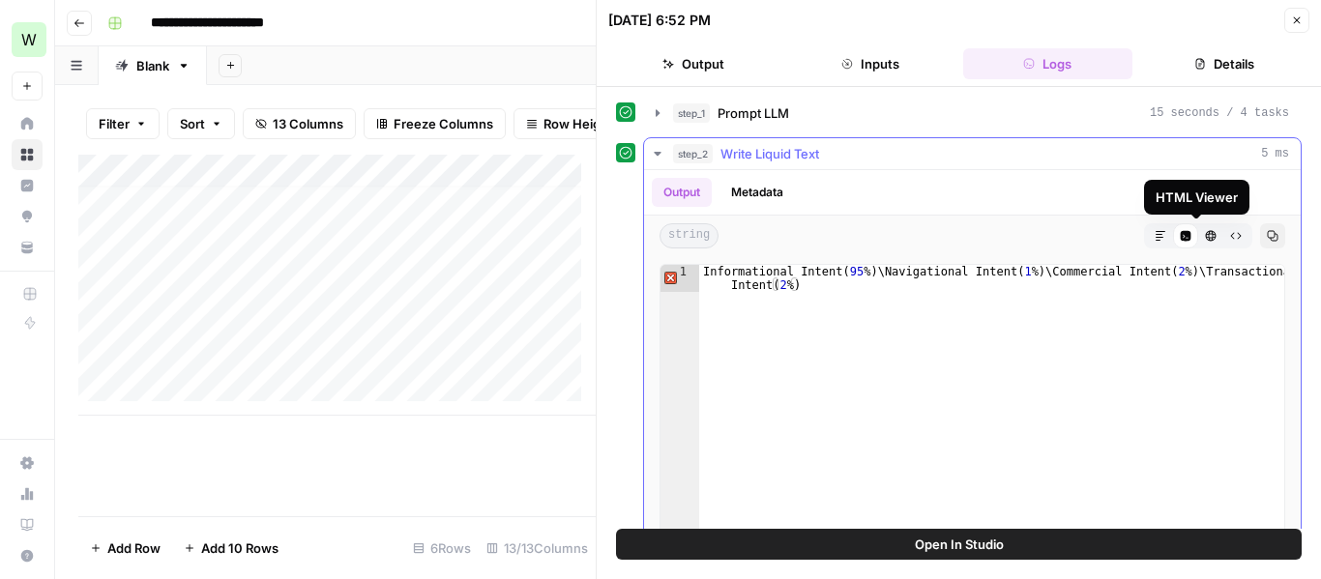
click at [1203, 233] on button "HTML Viewer" at bounding box center [1210, 235] width 25 height 25
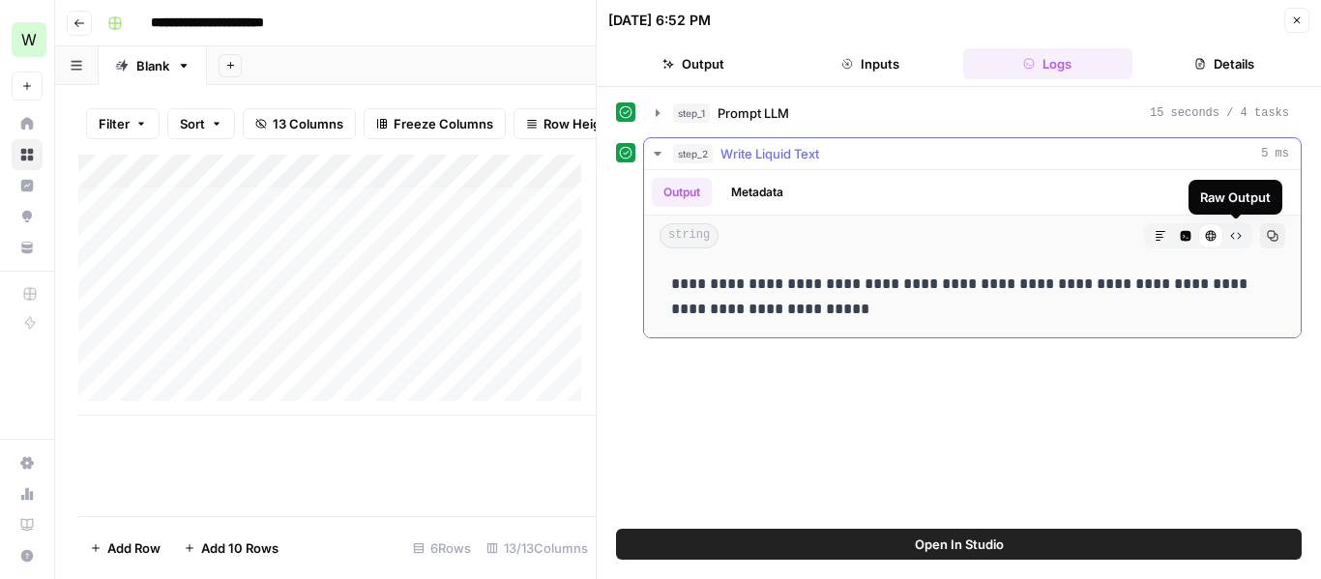
click at [1243, 239] on button "Raw Output" at bounding box center [1235, 235] width 25 height 25
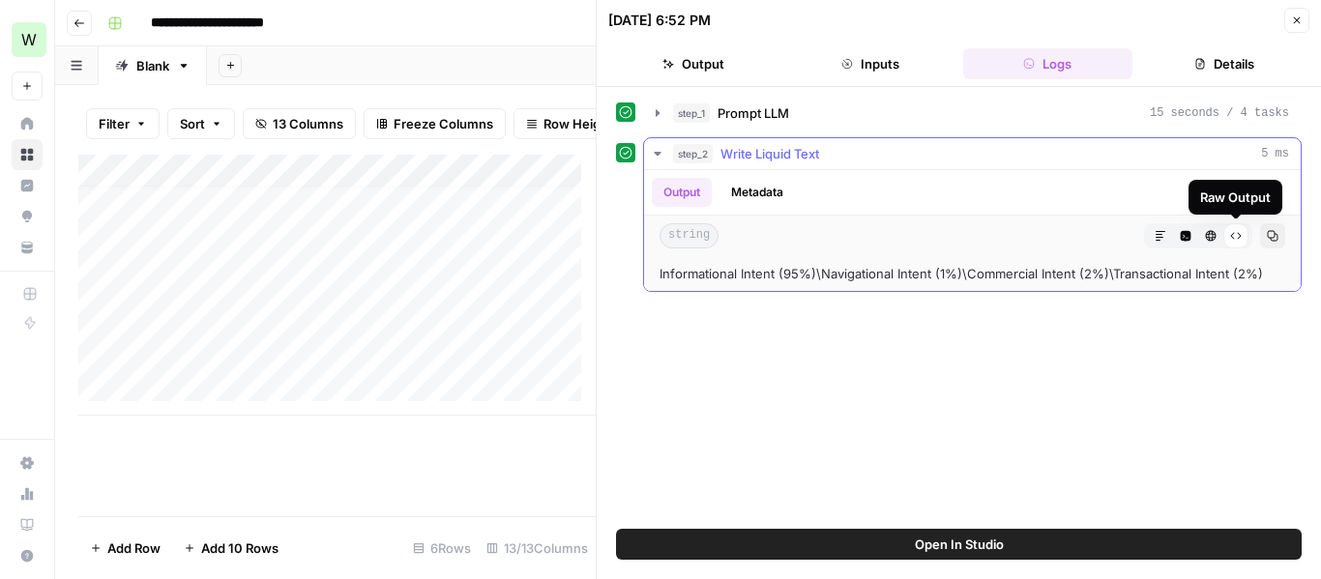
click at [1244, 239] on div "Raw Output" at bounding box center [1235, 235] width 25 height 25
click at [1215, 237] on icon "button" at bounding box center [1211, 236] width 11 height 11
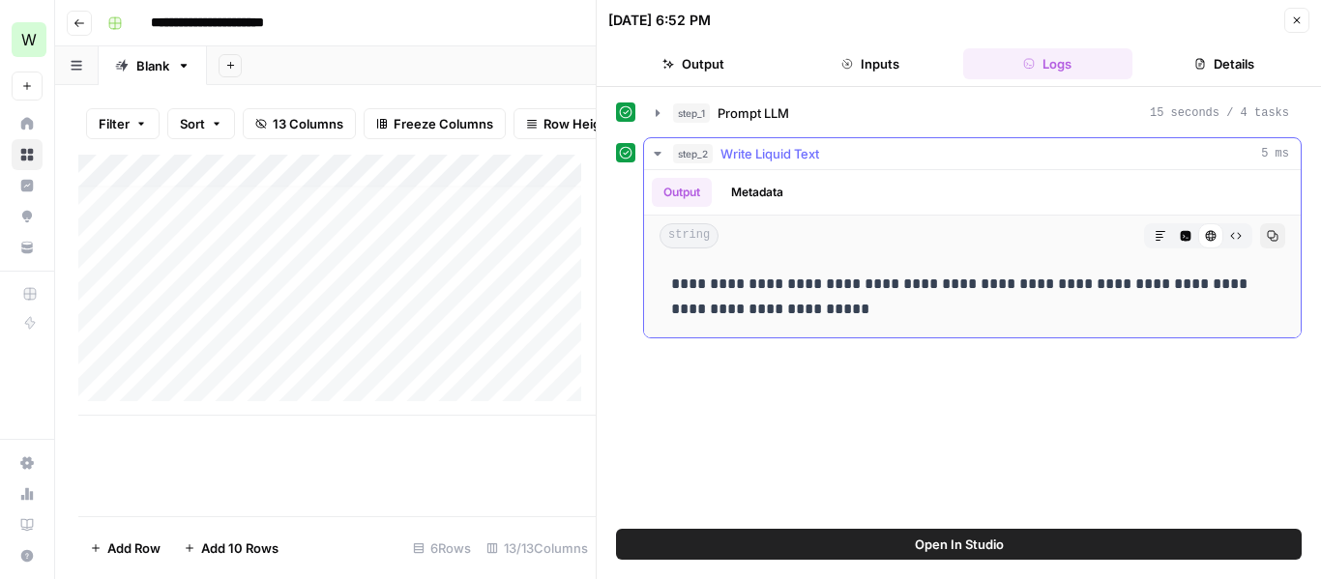
click at [1215, 237] on icon at bounding box center [1211, 236] width 11 height 11
click at [755, 189] on button "Metadata" at bounding box center [756, 192] width 75 height 29
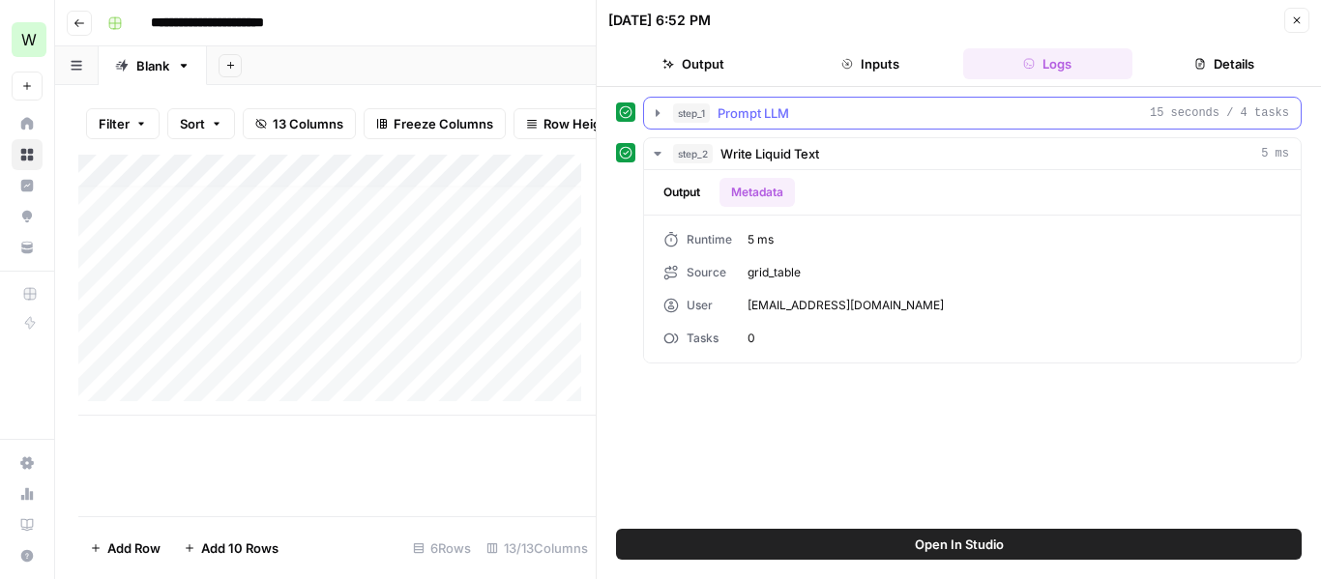
click at [719, 122] on span "Prompt LLM" at bounding box center [753, 112] width 72 height 19
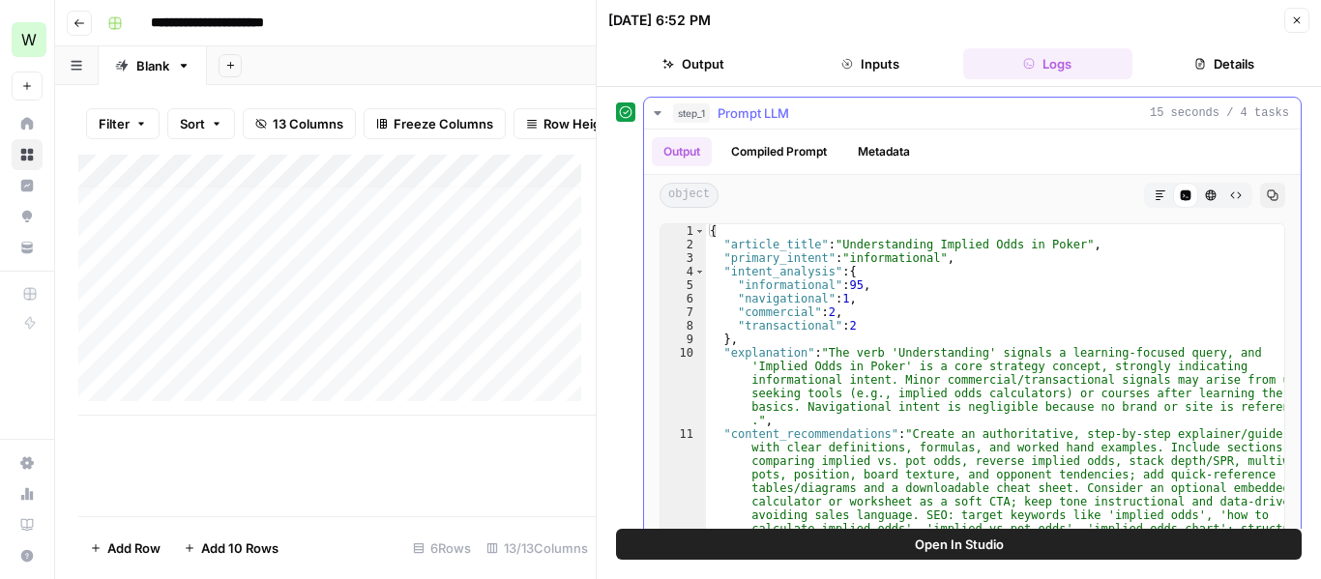
click at [775, 147] on button "Compiled Prompt" at bounding box center [778, 151] width 119 height 29
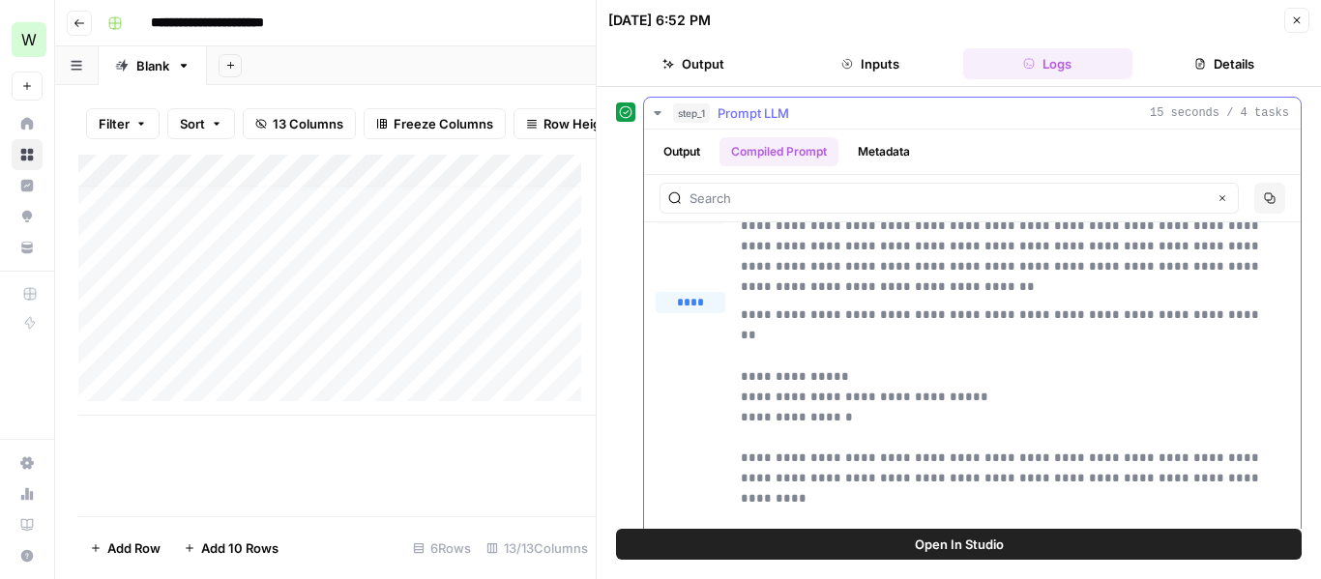
scroll to position [0, 0]
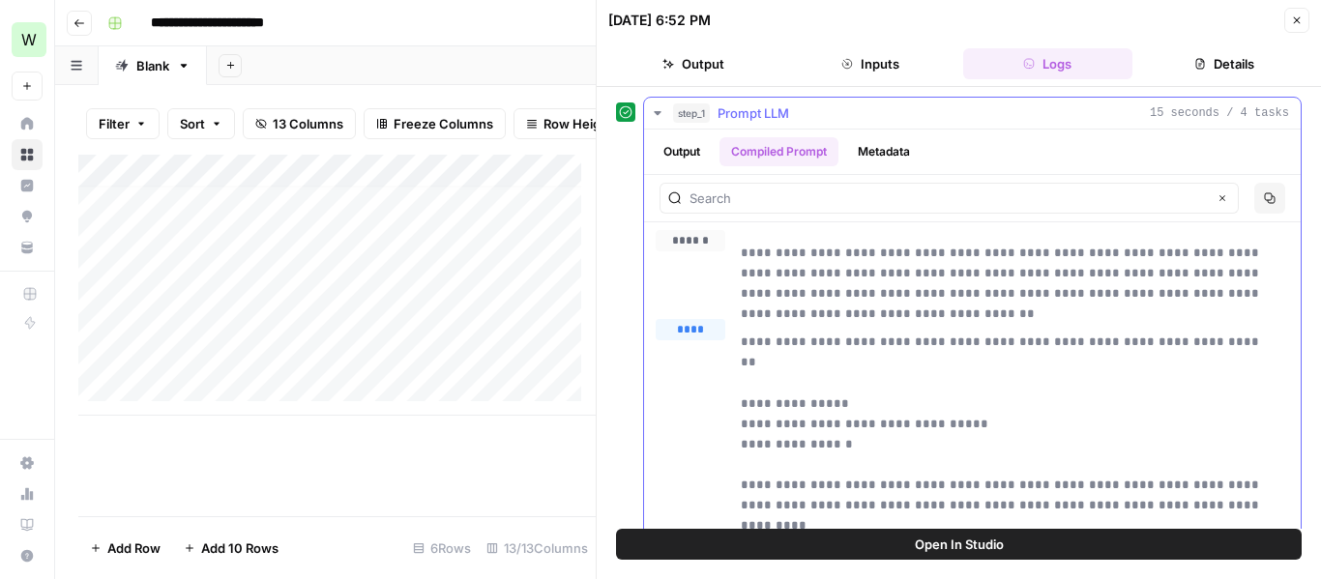
click at [877, 152] on button "Metadata" at bounding box center [883, 151] width 75 height 29
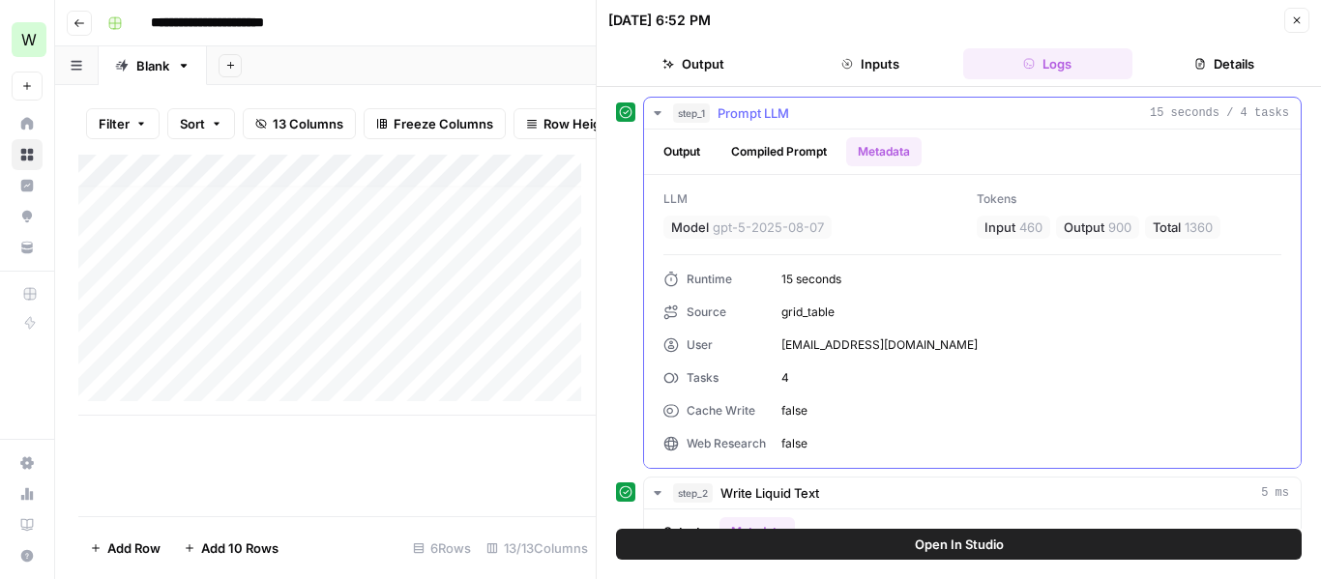
click at [795, 156] on button "Compiled Prompt" at bounding box center [778, 151] width 119 height 29
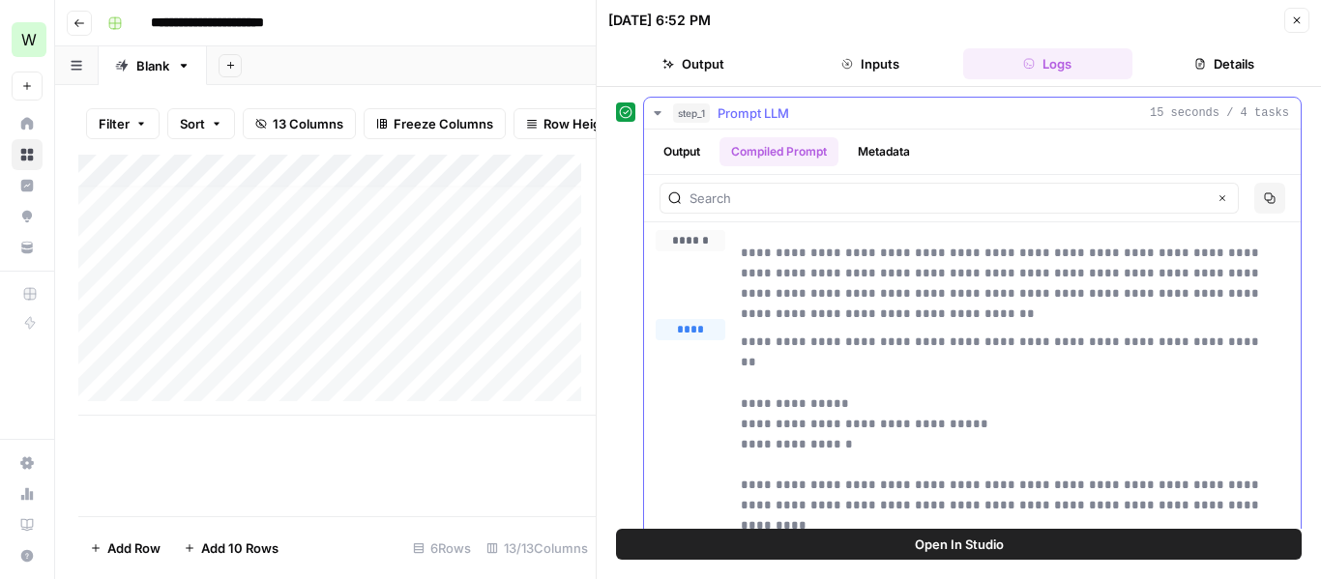
click at [743, 247] on p "**********" at bounding box center [1000, 273] width 519 height 61
drag, startPoint x: 771, startPoint y: 330, endPoint x: 802, endPoint y: 404, distance: 80.6
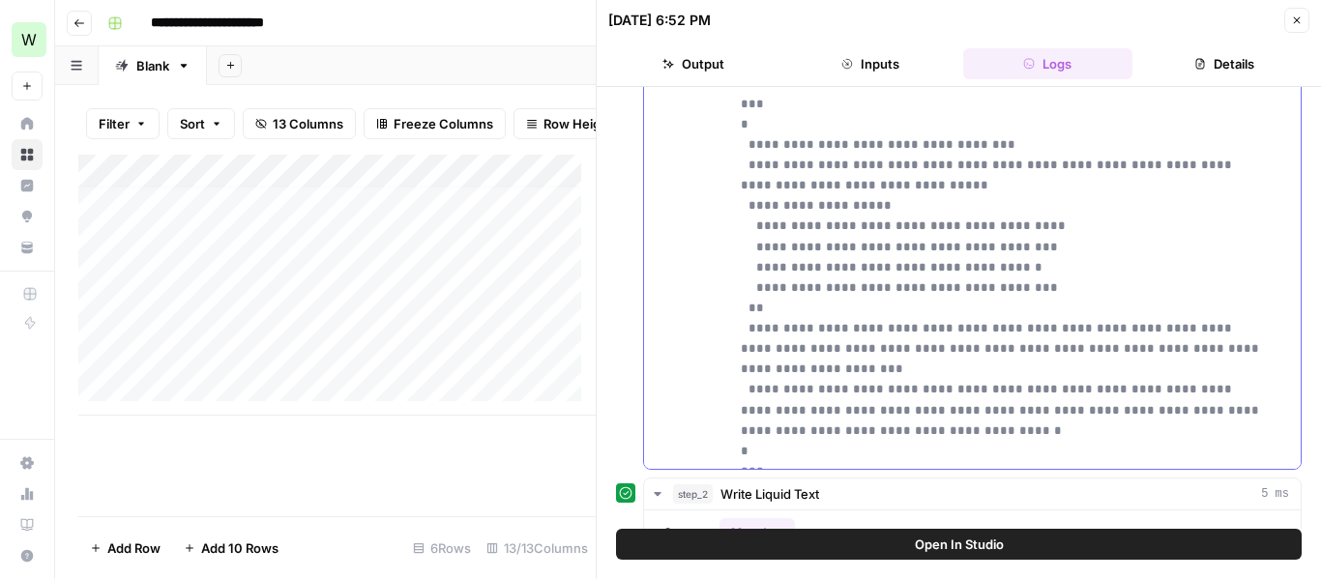
scroll to position [143, 0]
click at [981, 446] on p "**********" at bounding box center [1000, 3] width 519 height 920
copy div "**********"
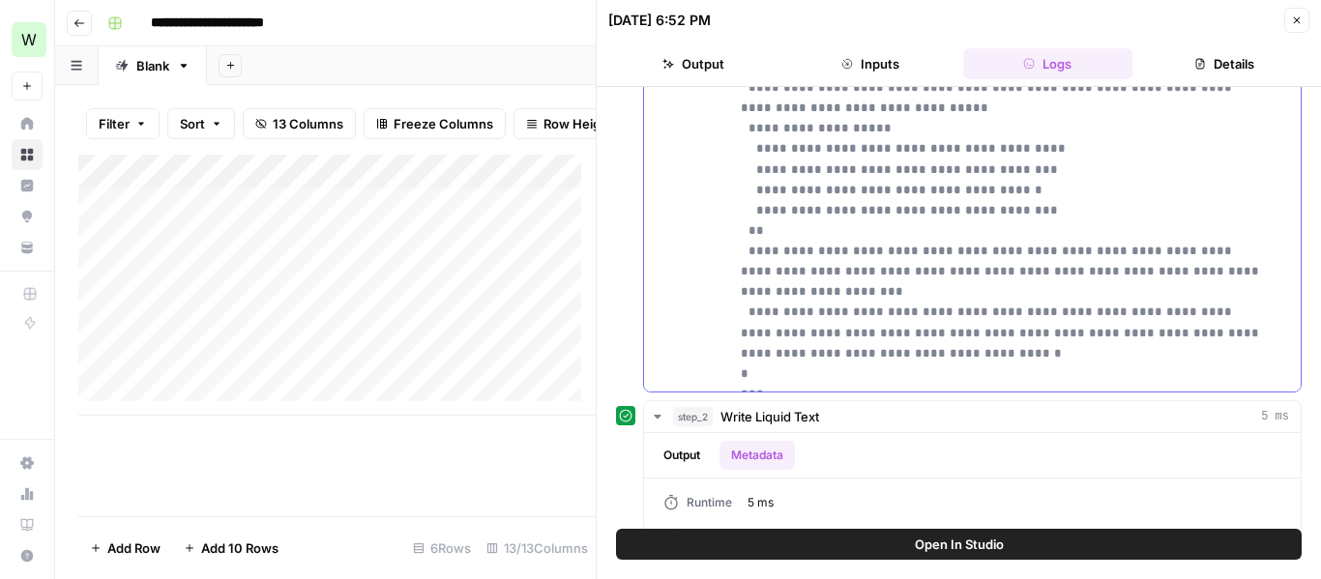
scroll to position [329, 0]
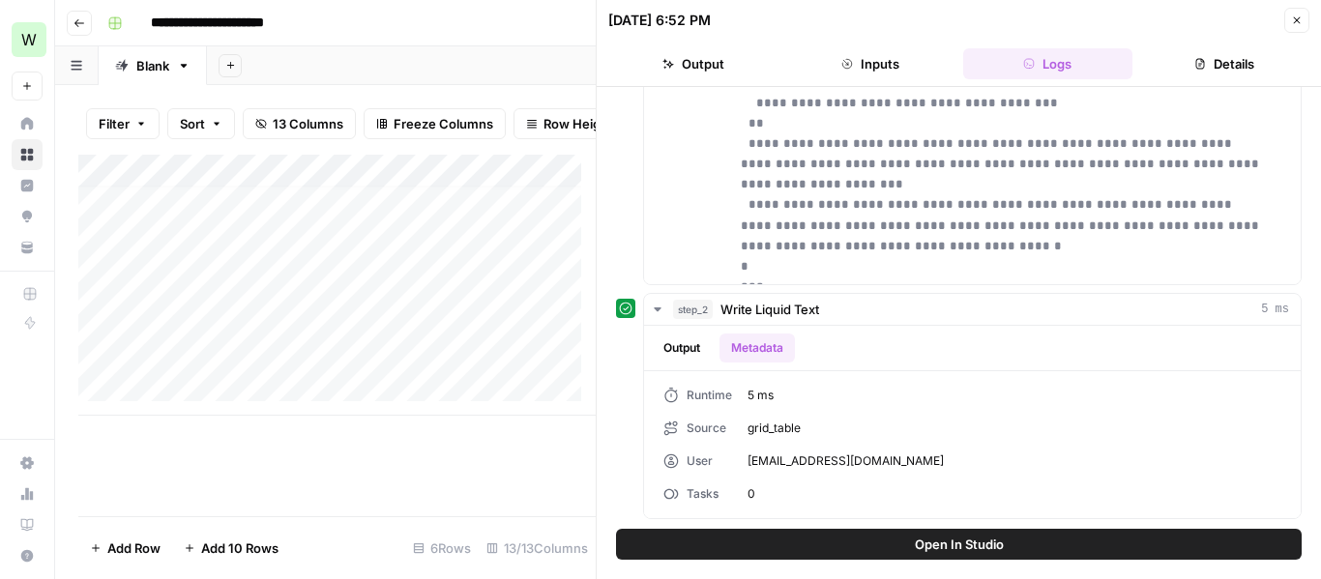
click at [878, 66] on button "Inputs" at bounding box center [869, 63] width 169 height 31
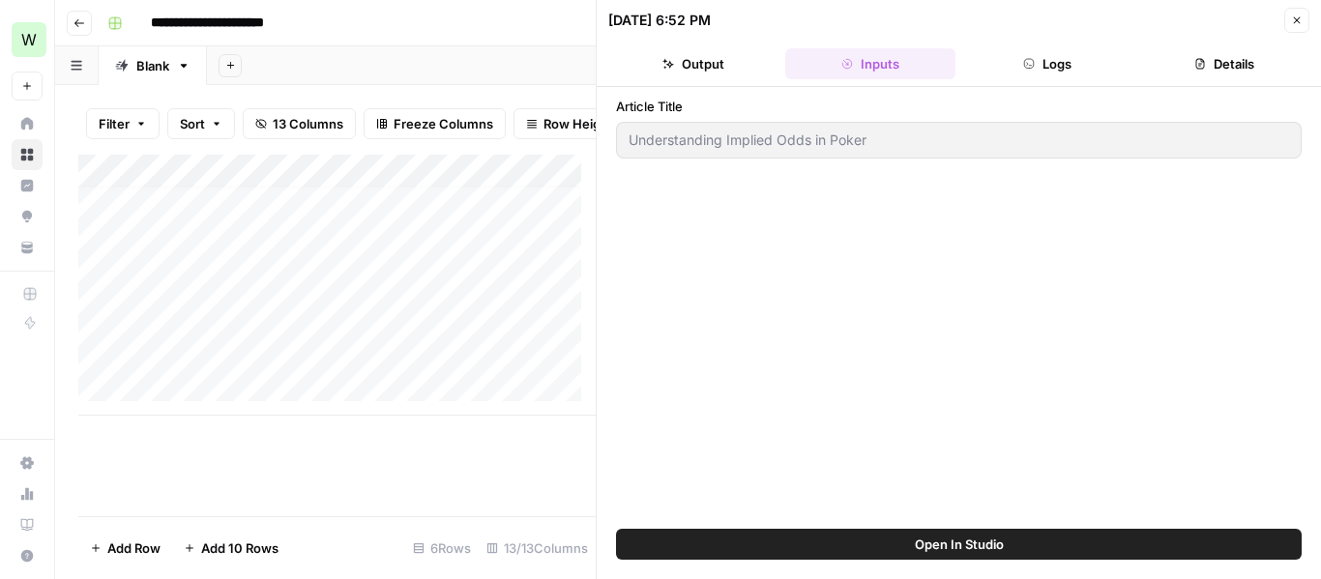
click at [702, 48] on button "Output" at bounding box center [692, 63] width 169 height 31
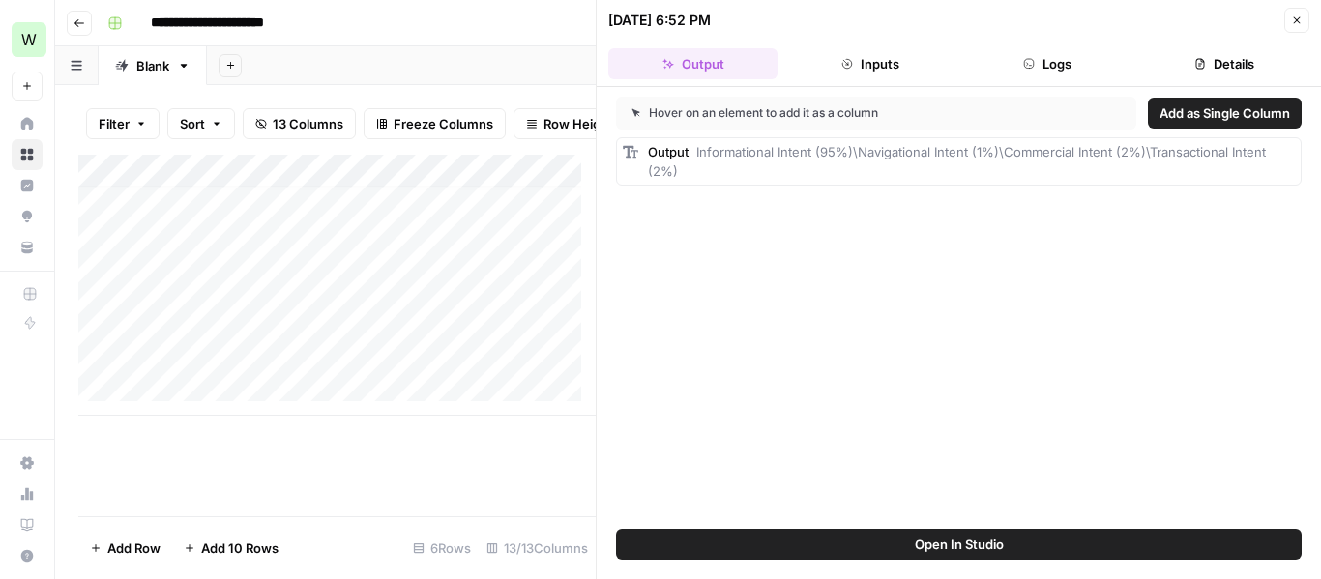
click at [1032, 63] on icon "button" at bounding box center [1029, 64] width 12 height 12
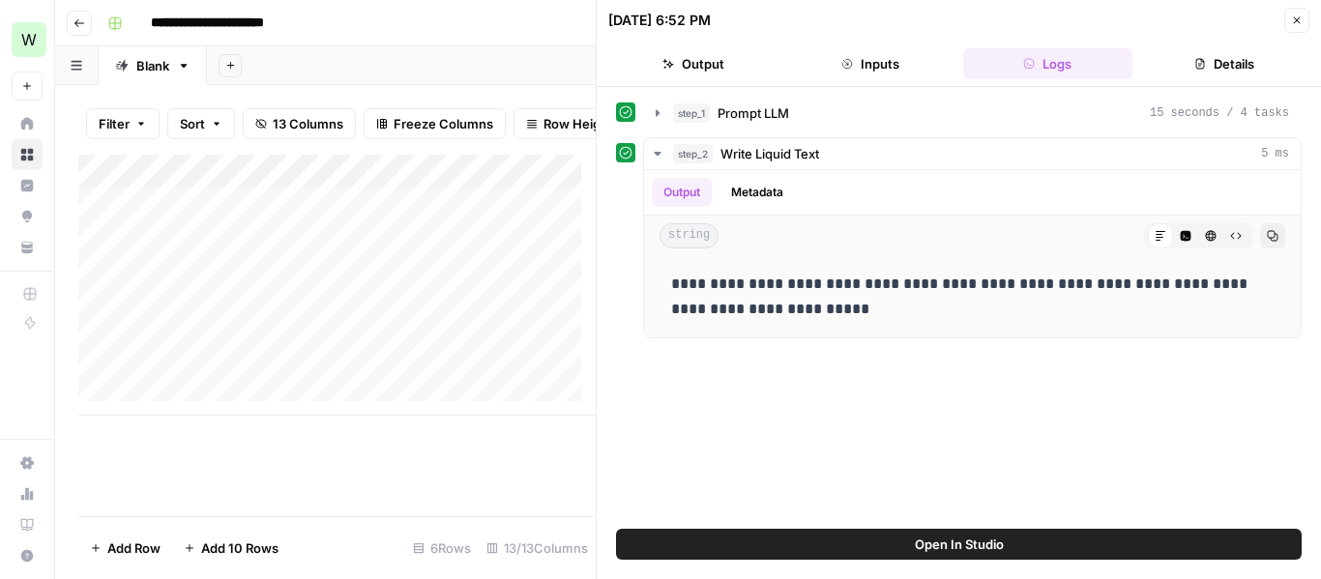
click at [1209, 67] on button "Details" at bounding box center [1224, 63] width 169 height 31
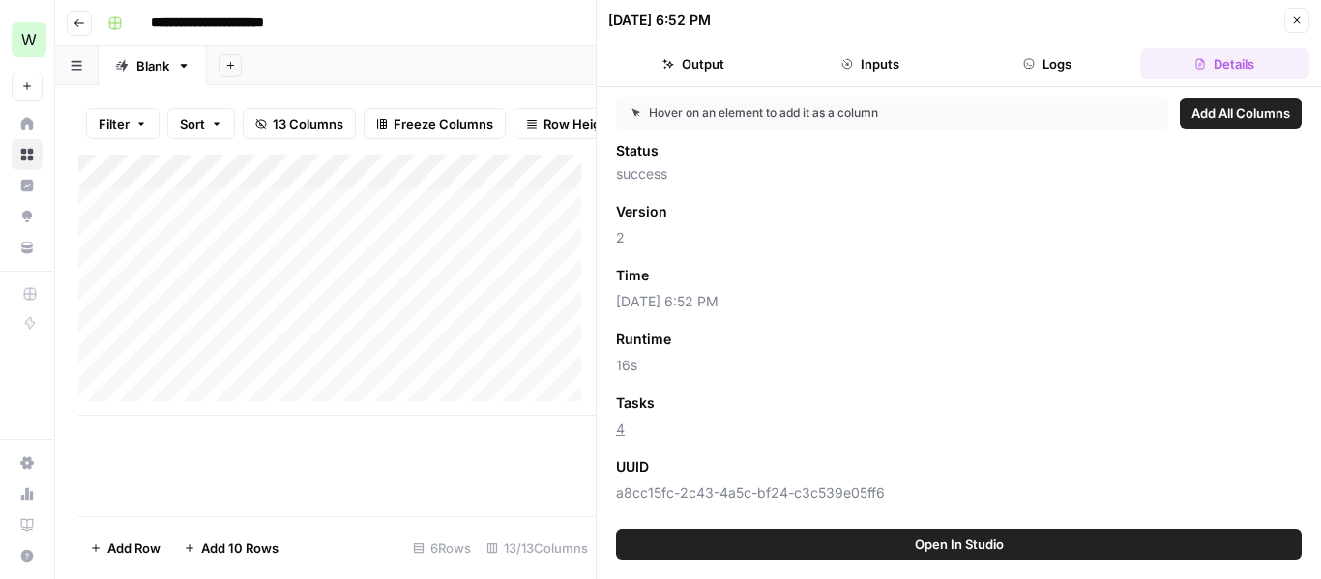
click at [622, 431] on link "4" at bounding box center [620, 429] width 9 height 16
click at [1303, 15] on button "Close" at bounding box center [1296, 20] width 25 height 25
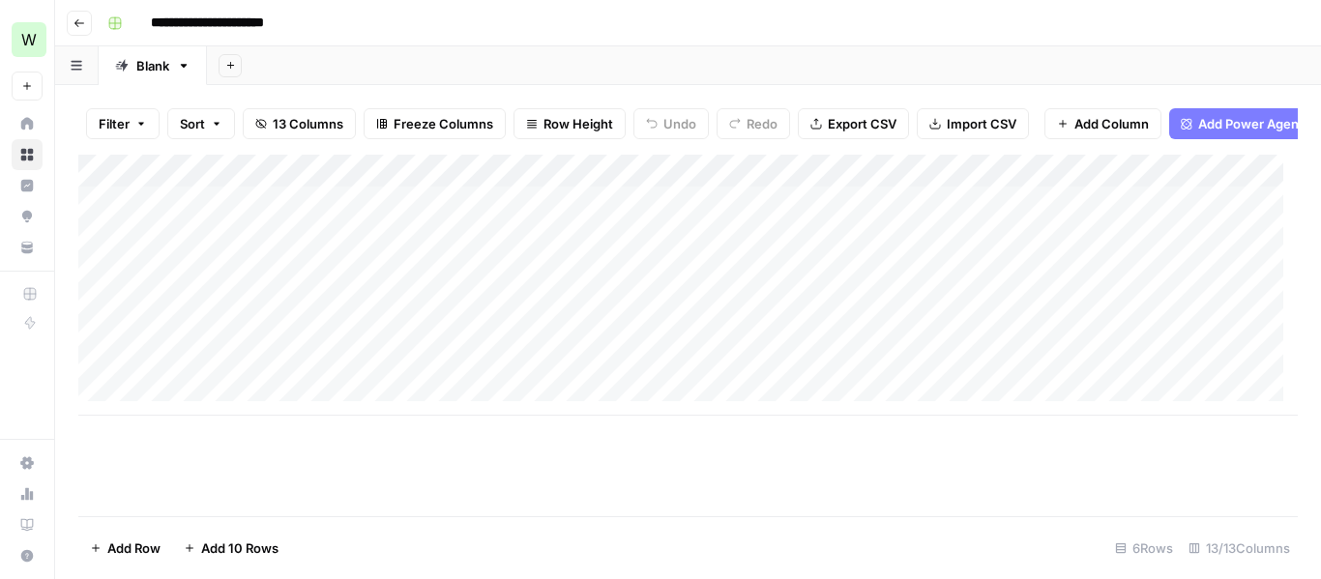
click at [603, 181] on div "Add Column" at bounding box center [687, 285] width 1219 height 261
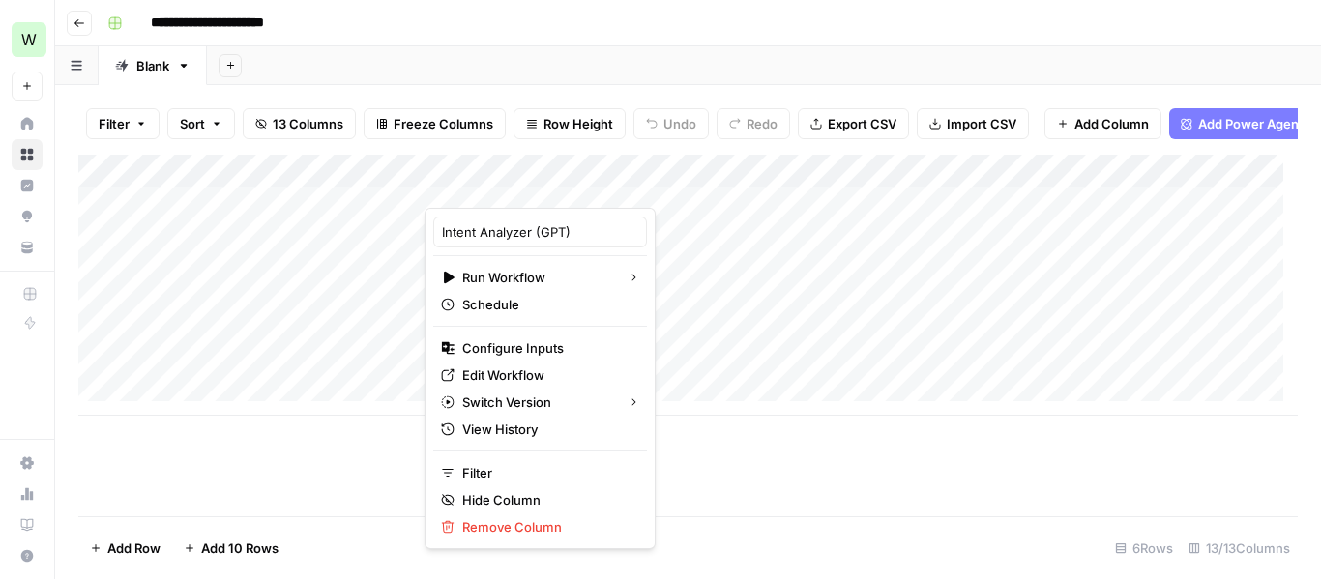
click at [1000, 229] on div "Add Column" at bounding box center [687, 285] width 1219 height 261
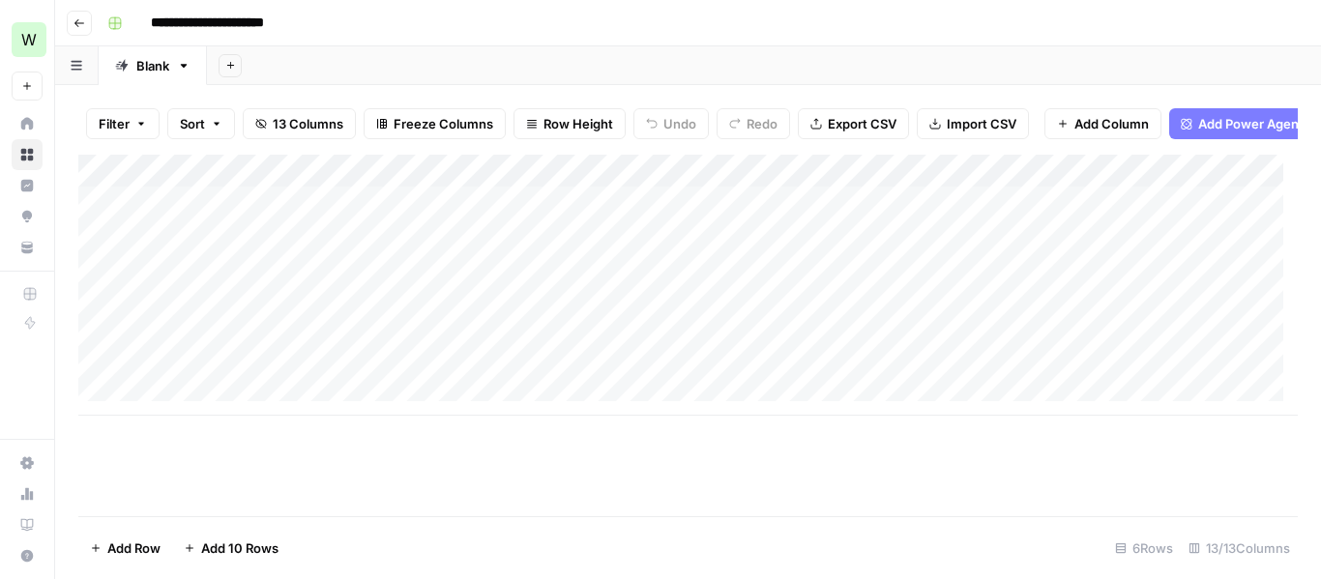
click at [996, 220] on div "Add Column" at bounding box center [687, 285] width 1219 height 261
click at [1064, 72] on div "Add Sheet" at bounding box center [764, 65] width 1114 height 39
click at [411, 206] on div "Add Column" at bounding box center [687, 285] width 1219 height 261
click at [393, 212] on div "Add Column" at bounding box center [687, 285] width 1219 height 261
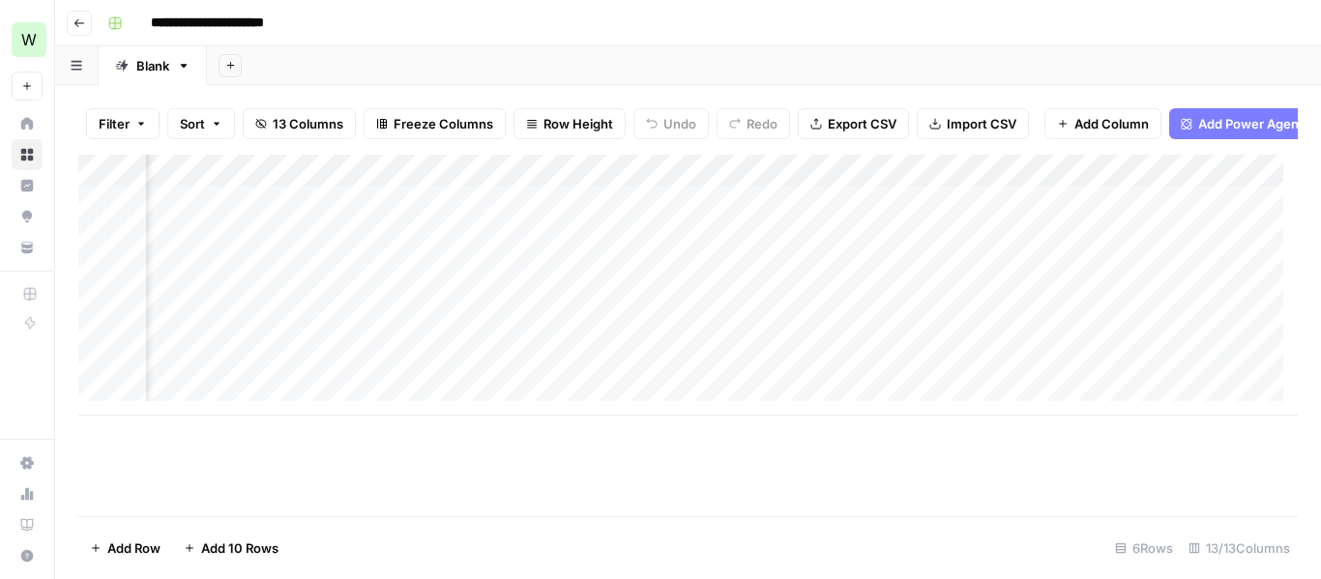
click at [356, 69] on div "Add Sheet" at bounding box center [764, 65] width 1114 height 39
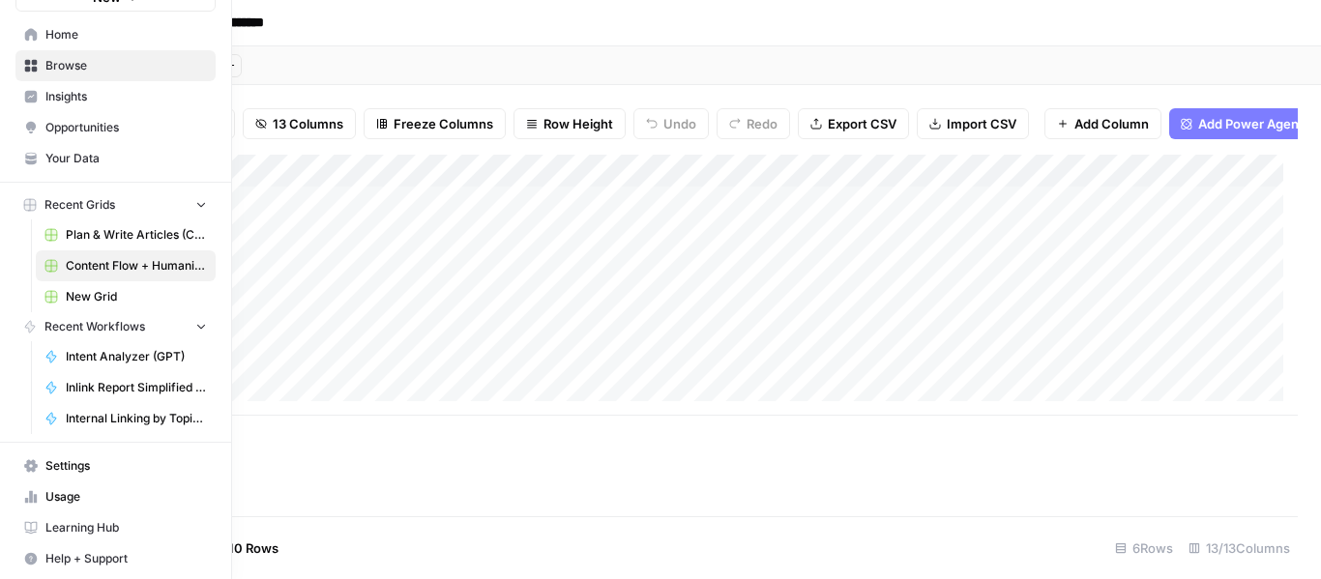
scroll to position [92, 0]
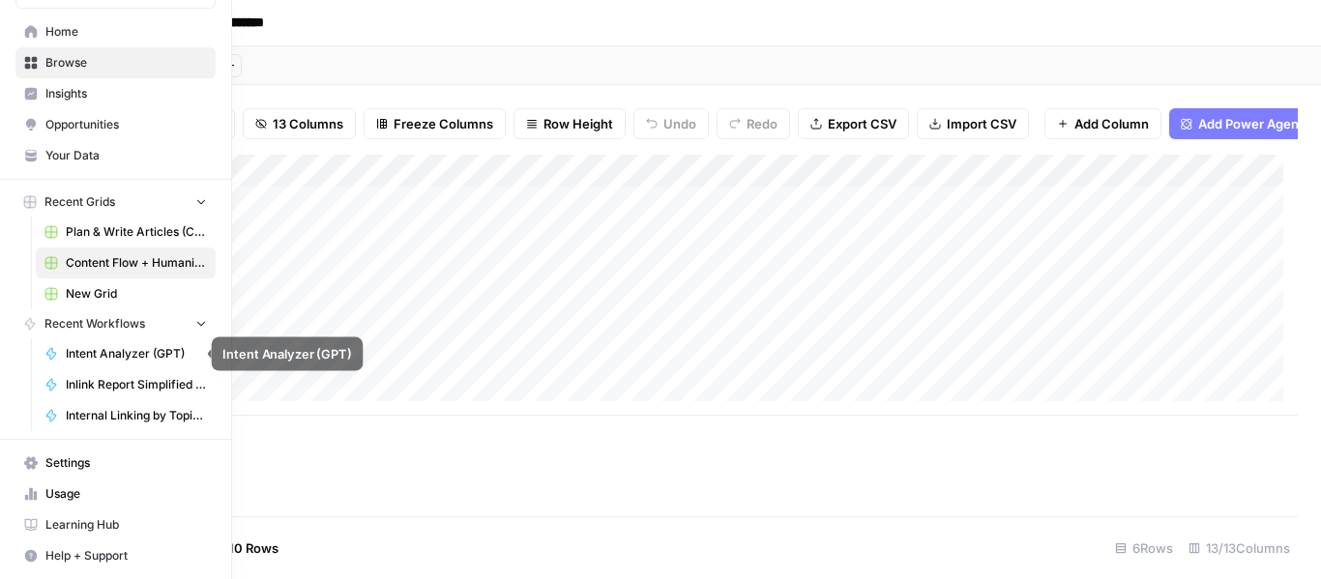
click at [108, 350] on span "Intent Analyzer (GPT)" at bounding box center [136, 353] width 141 height 17
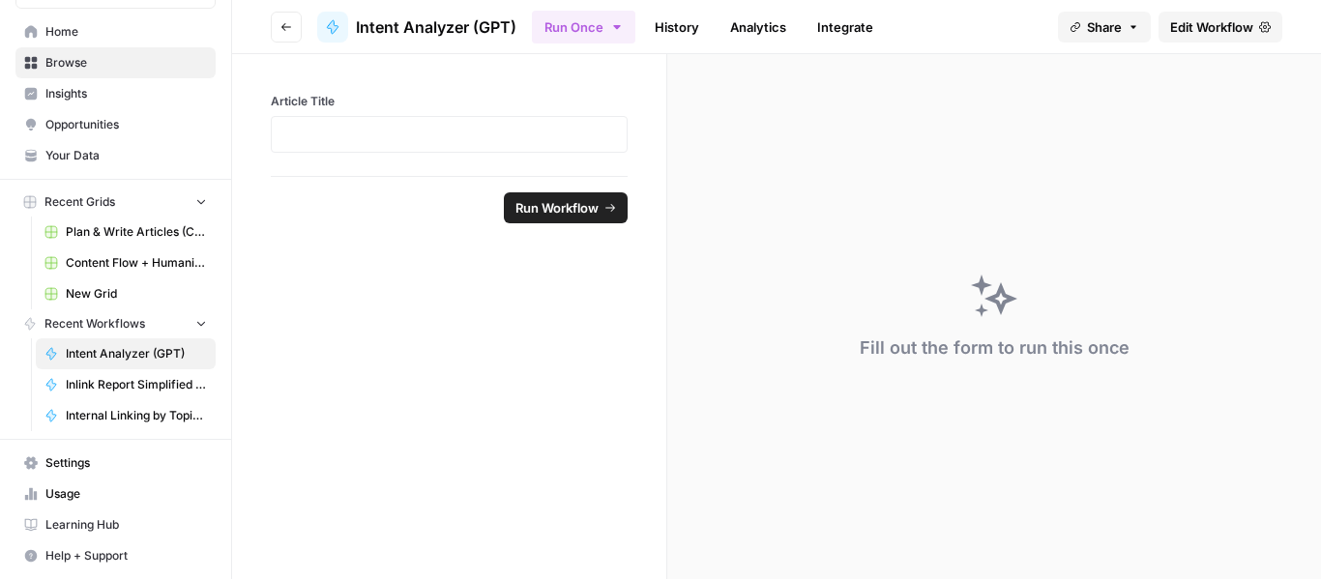
click at [663, 30] on link "History" at bounding box center [677, 27] width 68 height 31
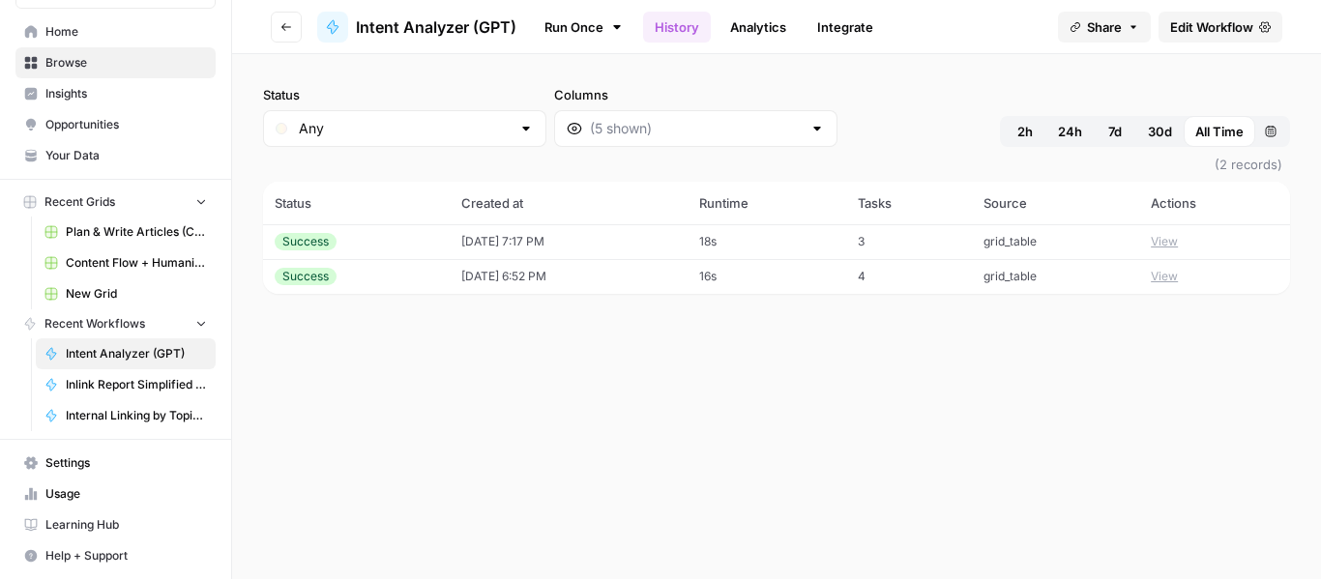
click at [744, 29] on link "Analytics" at bounding box center [757, 27] width 79 height 31
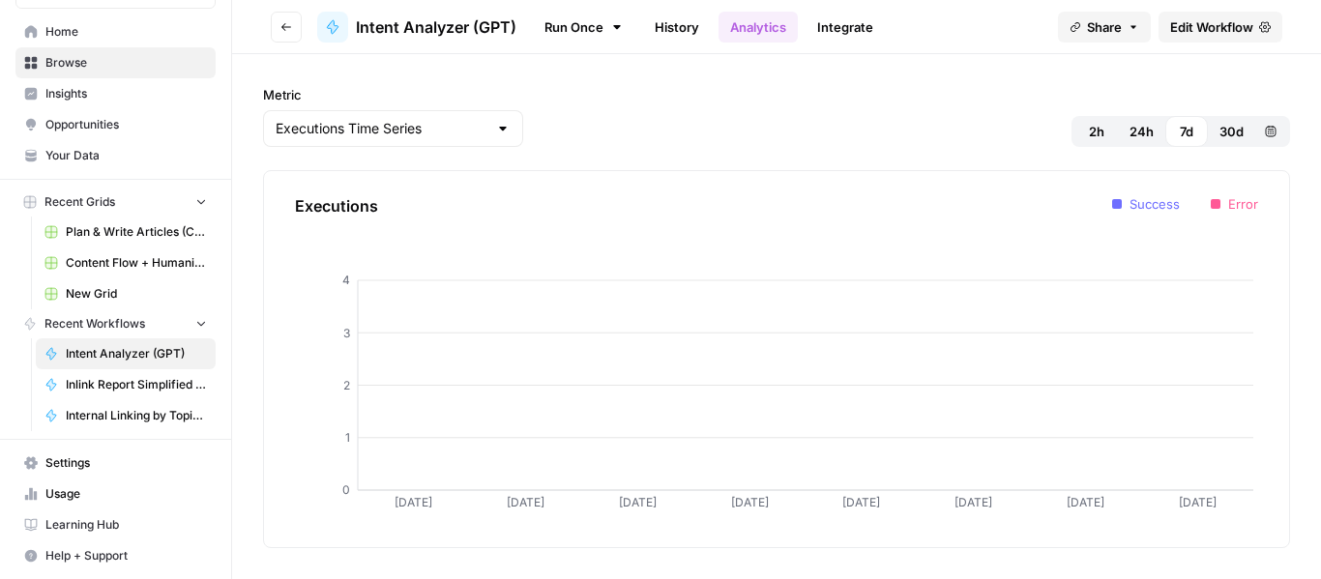
click at [874, 26] on link "Integrate" at bounding box center [844, 27] width 79 height 31
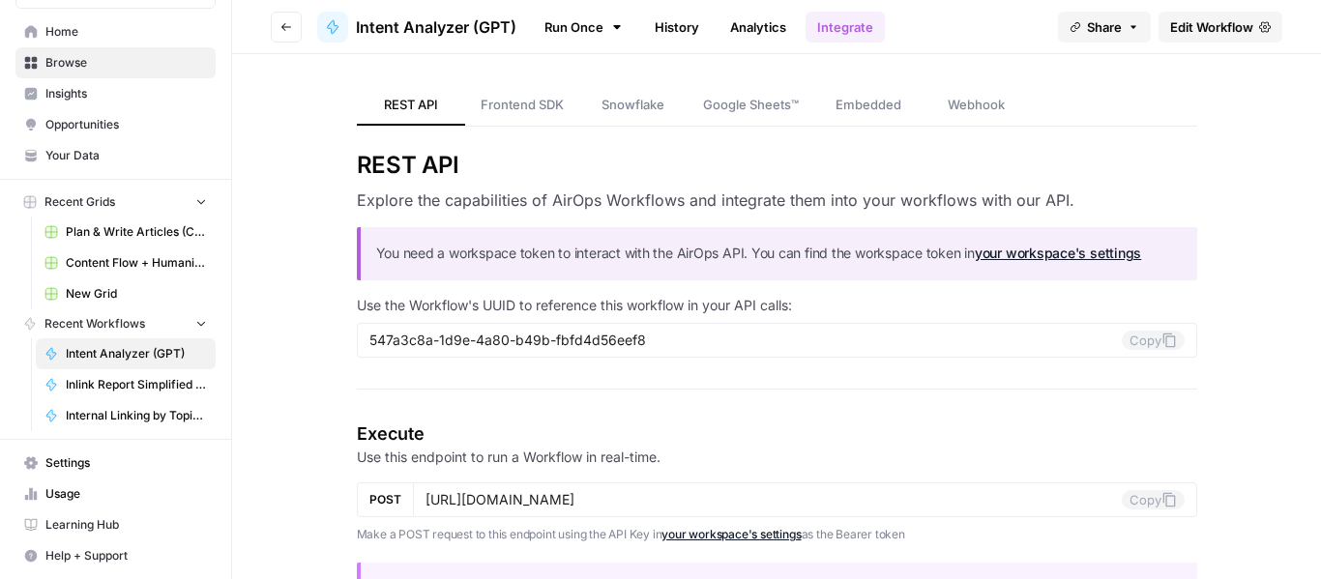
click at [1132, 24] on icon "button" at bounding box center [1133, 27] width 12 height 12
click at [126, 349] on span "Intent Analyzer (GPT)" at bounding box center [136, 353] width 141 height 17
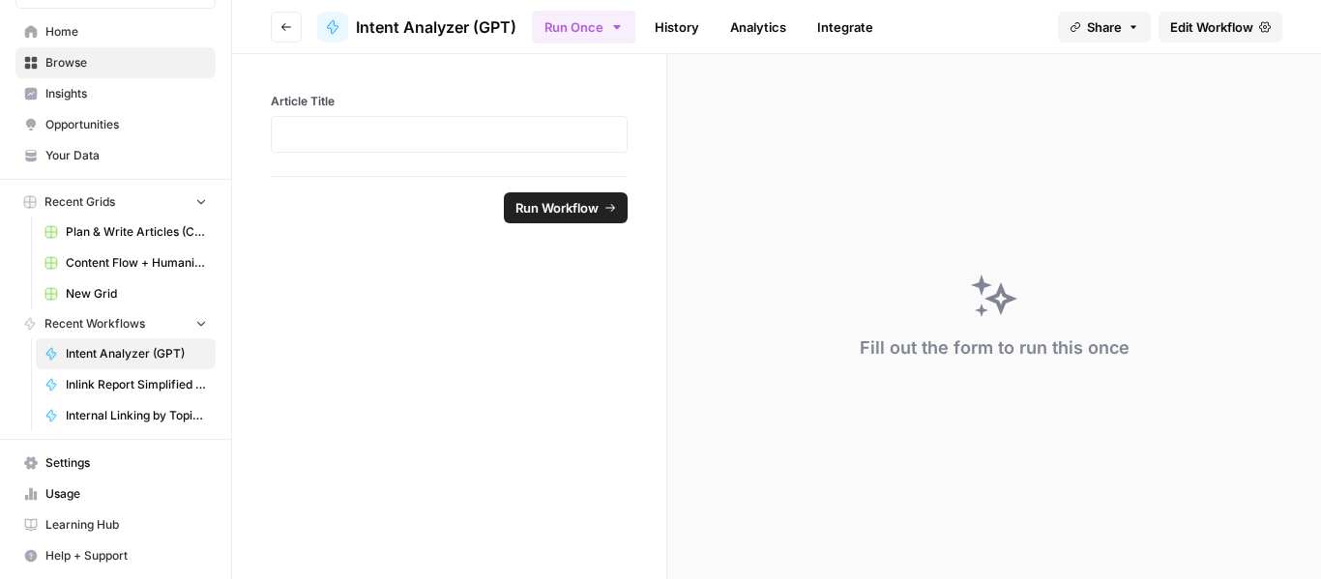
click at [672, 28] on link "History" at bounding box center [677, 27] width 68 height 31
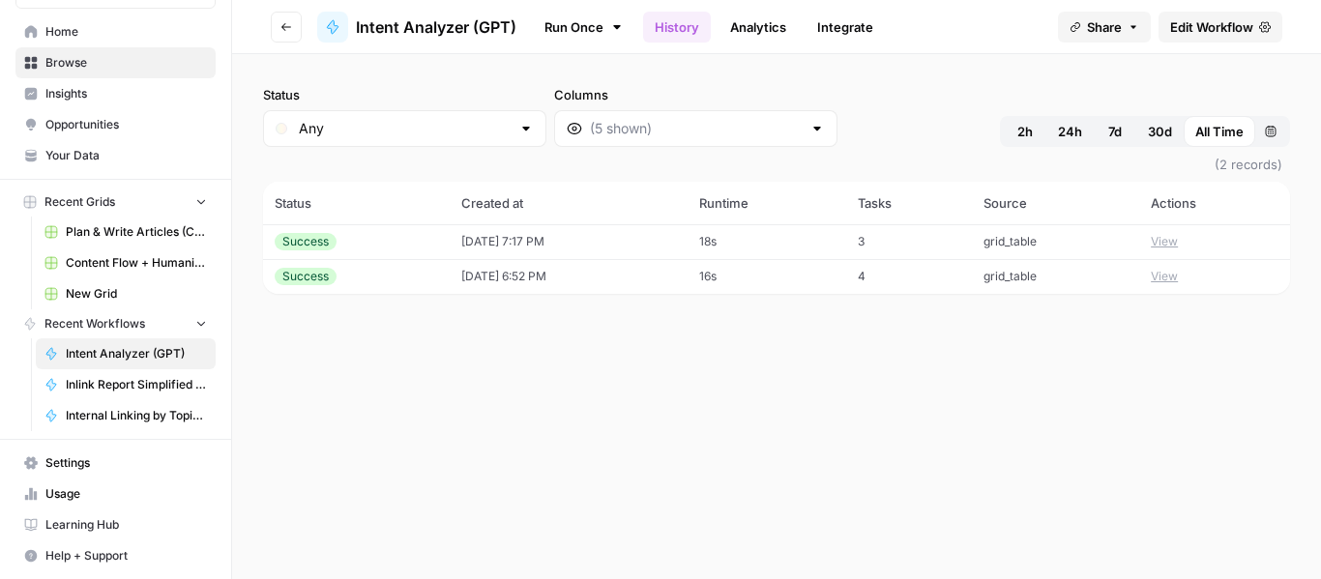
click at [747, 31] on link "Analytics" at bounding box center [757, 27] width 79 height 31
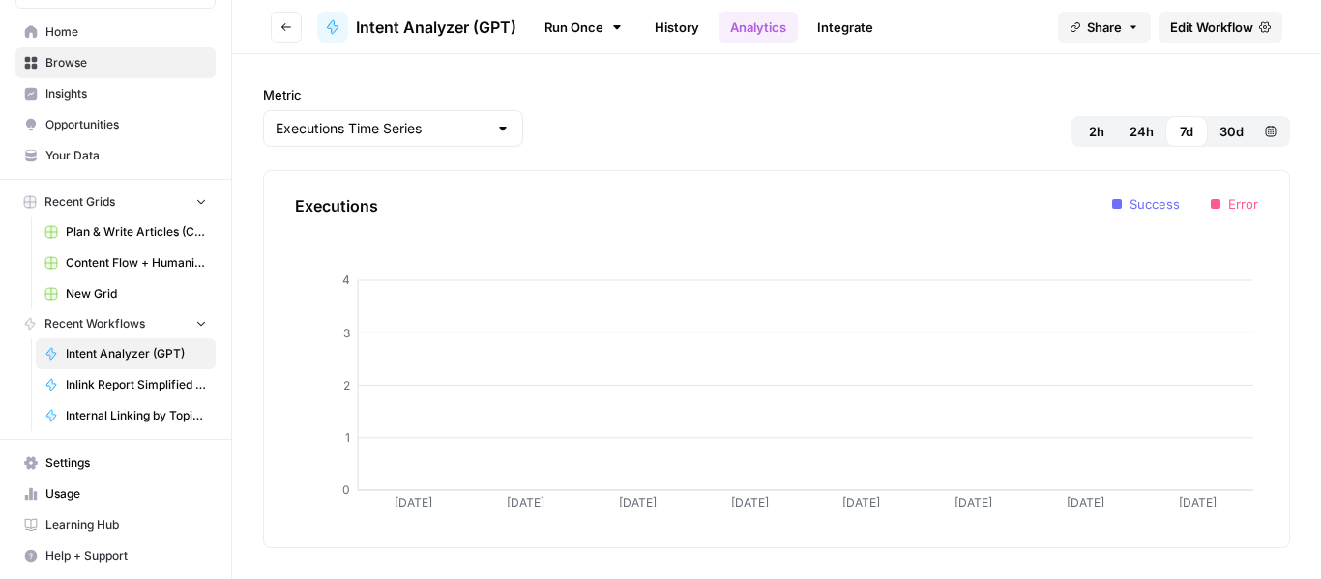
click at [116, 348] on span "Intent Analyzer (GPT)" at bounding box center [136, 353] width 141 height 17
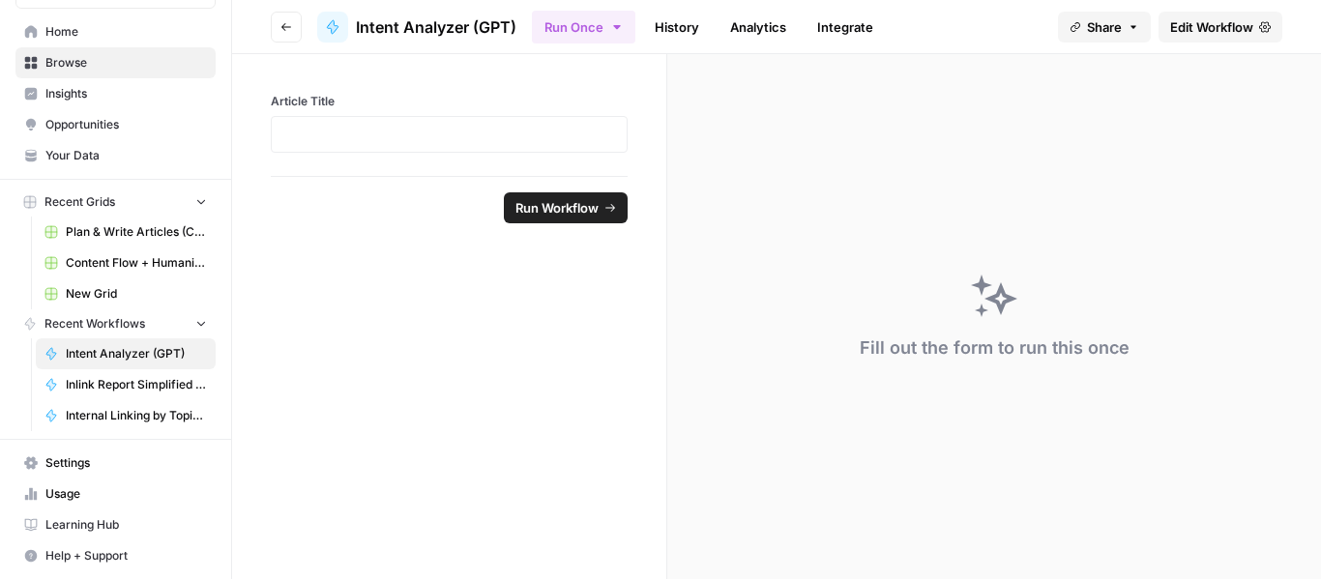
click at [705, 20] on link "History" at bounding box center [677, 27] width 68 height 31
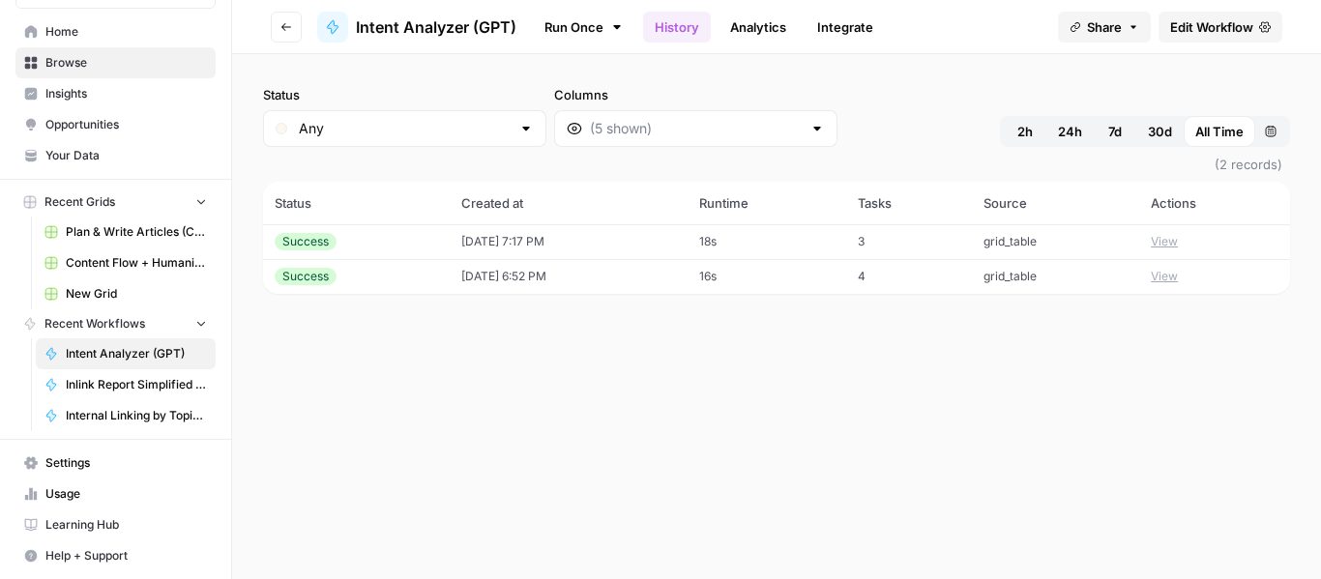
click at [1214, 28] on span "Edit Workflow" at bounding box center [1211, 26] width 83 height 19
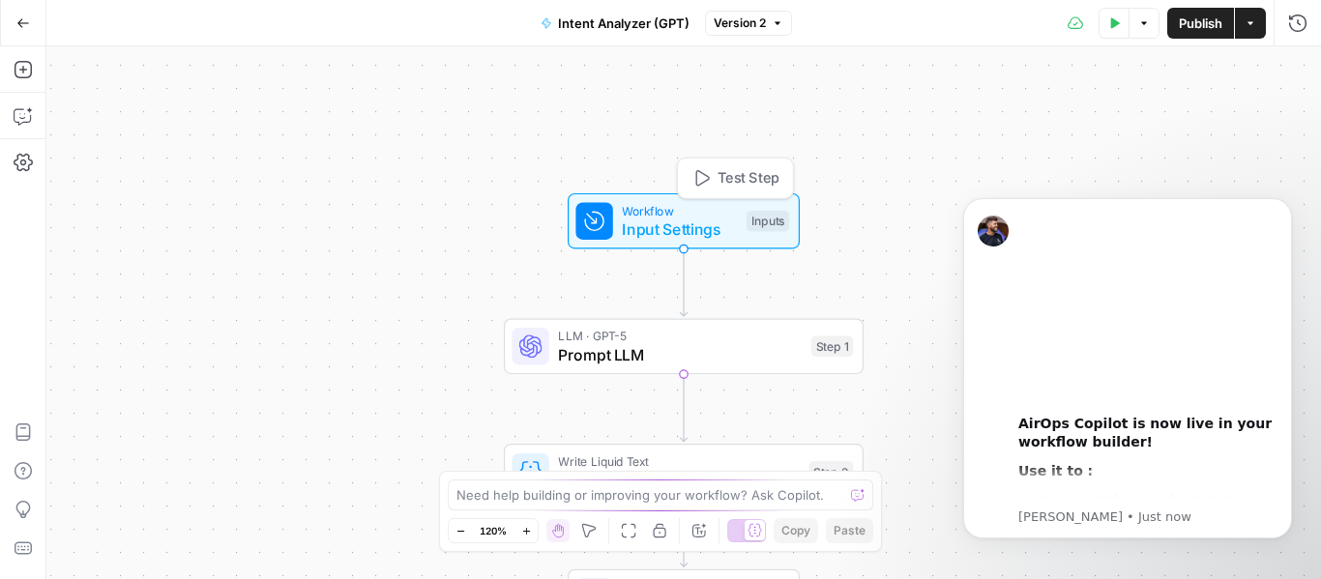
click at [658, 219] on span "Input Settings" at bounding box center [679, 229] width 115 height 23
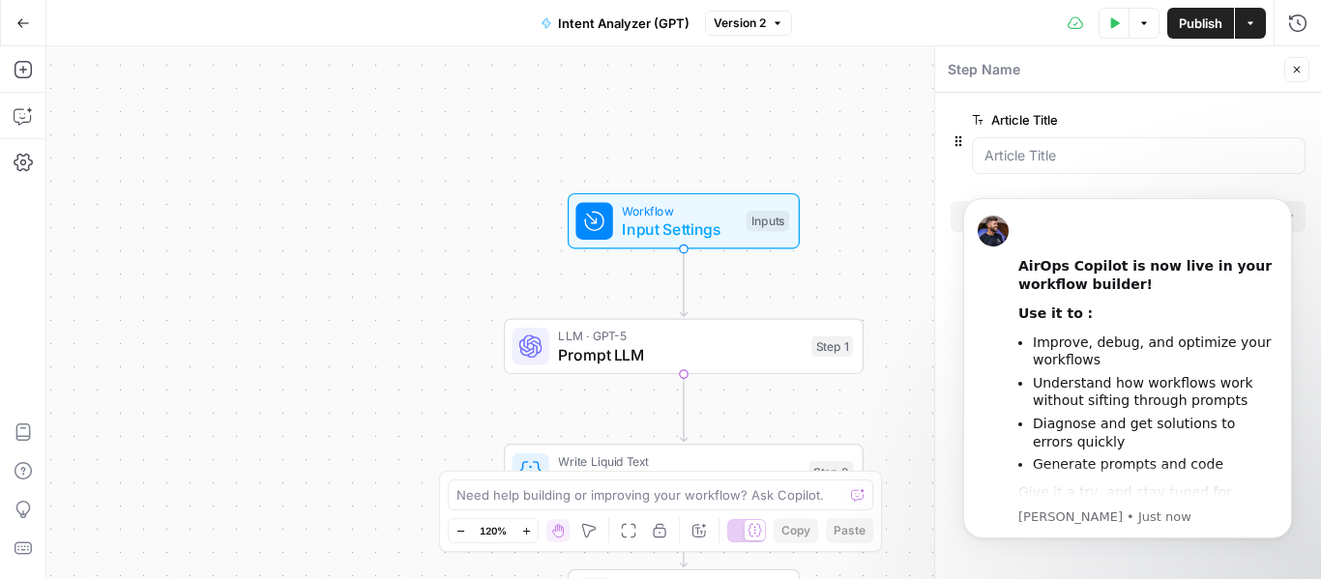
scroll to position [178, 0]
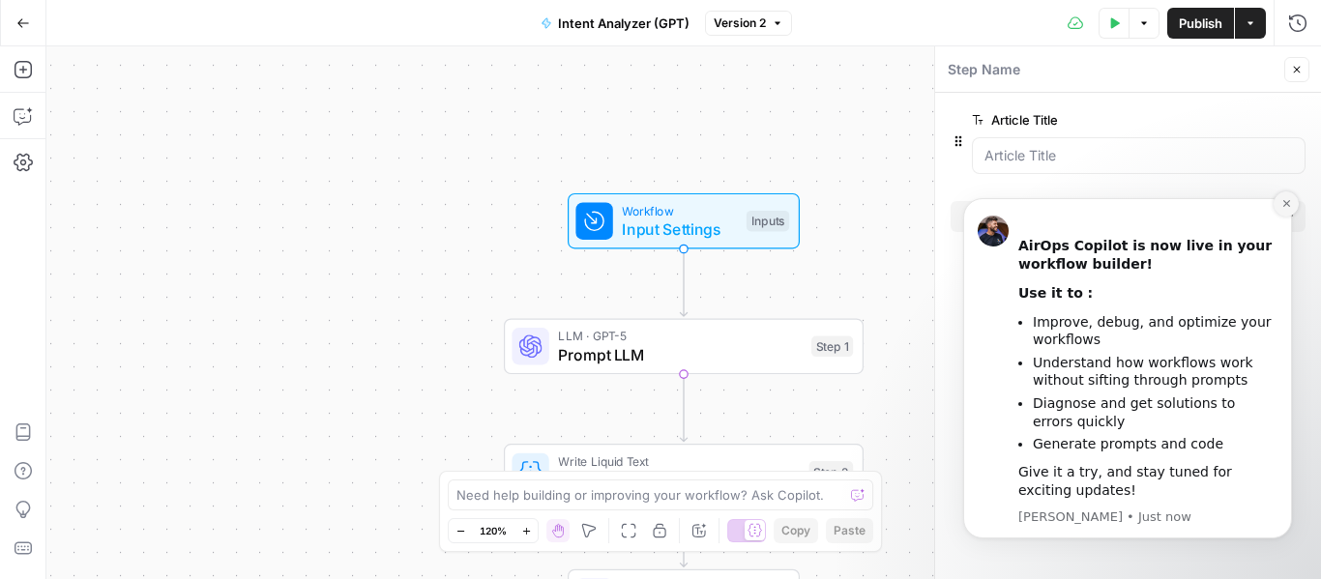
click at [1285, 204] on icon "Dismiss notification" at bounding box center [1285, 203] width 7 height 7
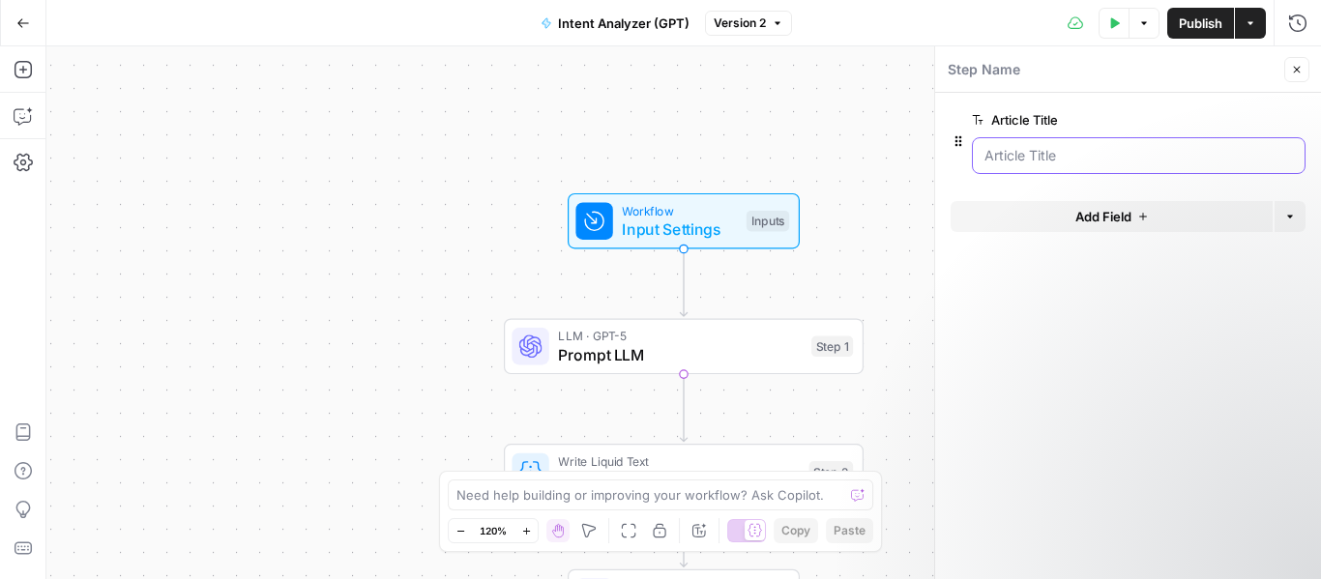
click at [1013, 159] on Title "Article Title" at bounding box center [1138, 155] width 308 height 19
click at [1235, 116] on span "edit field" at bounding box center [1233, 119] width 43 height 15
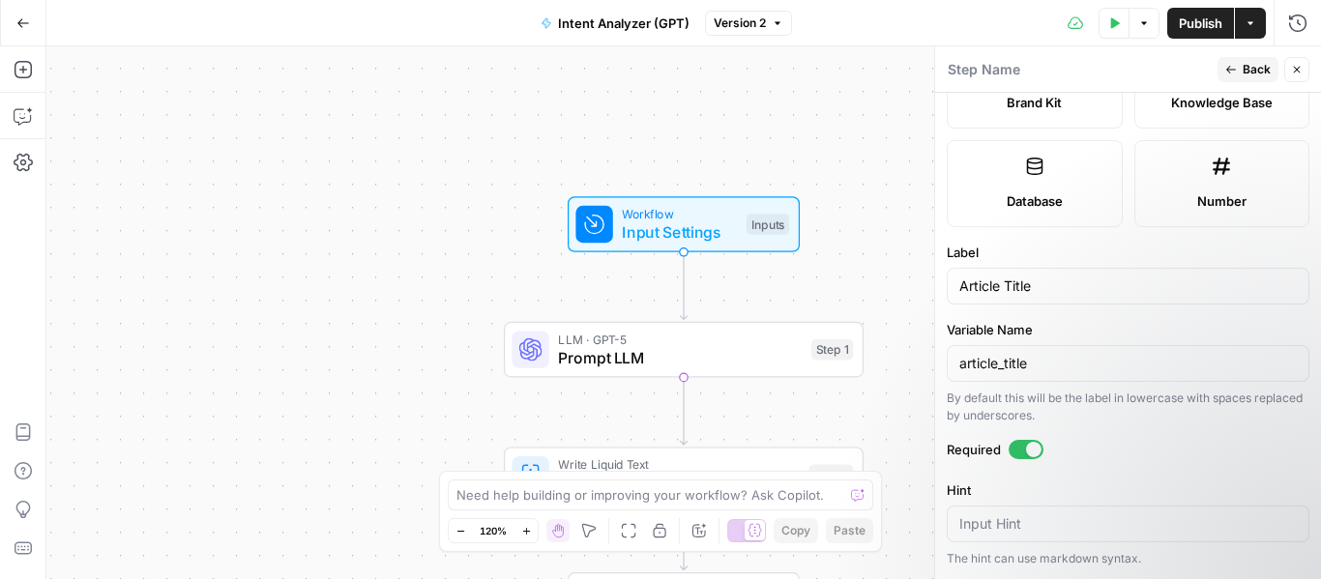
scroll to position [483, 0]
click at [1110, 281] on input "Article Title" at bounding box center [1127, 285] width 337 height 19
click at [1123, 375] on div "article_title" at bounding box center [1128, 362] width 363 height 37
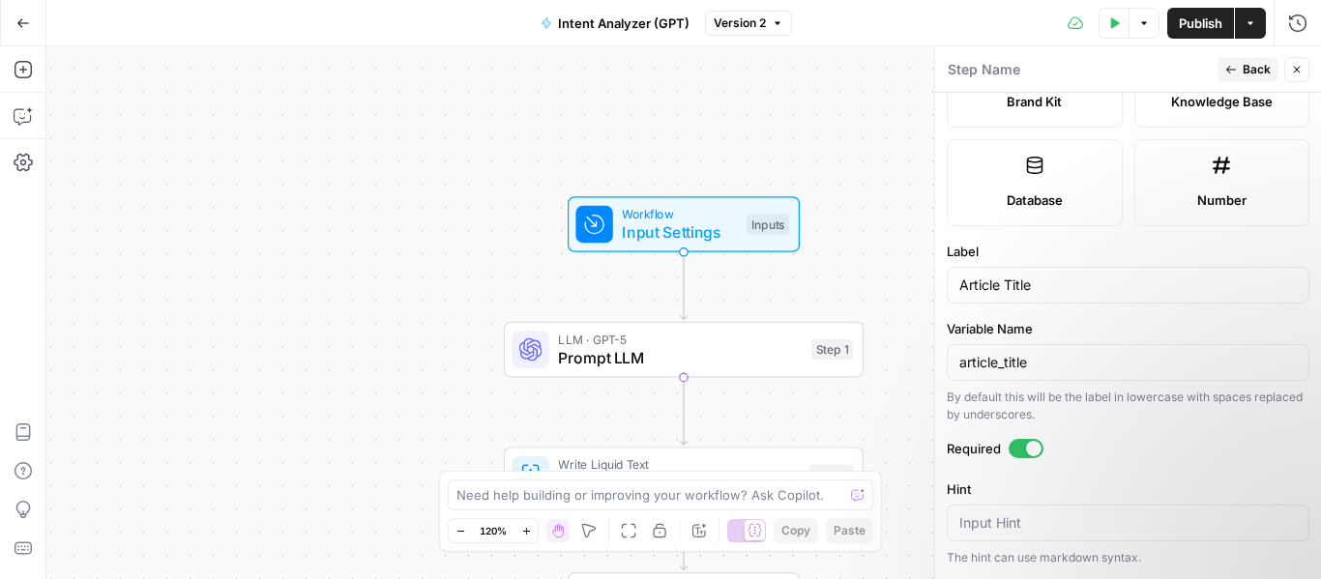
click at [1123, 375] on div "article_title" at bounding box center [1128, 362] width 363 height 37
click at [1122, 374] on div "article_title" at bounding box center [1128, 362] width 363 height 37
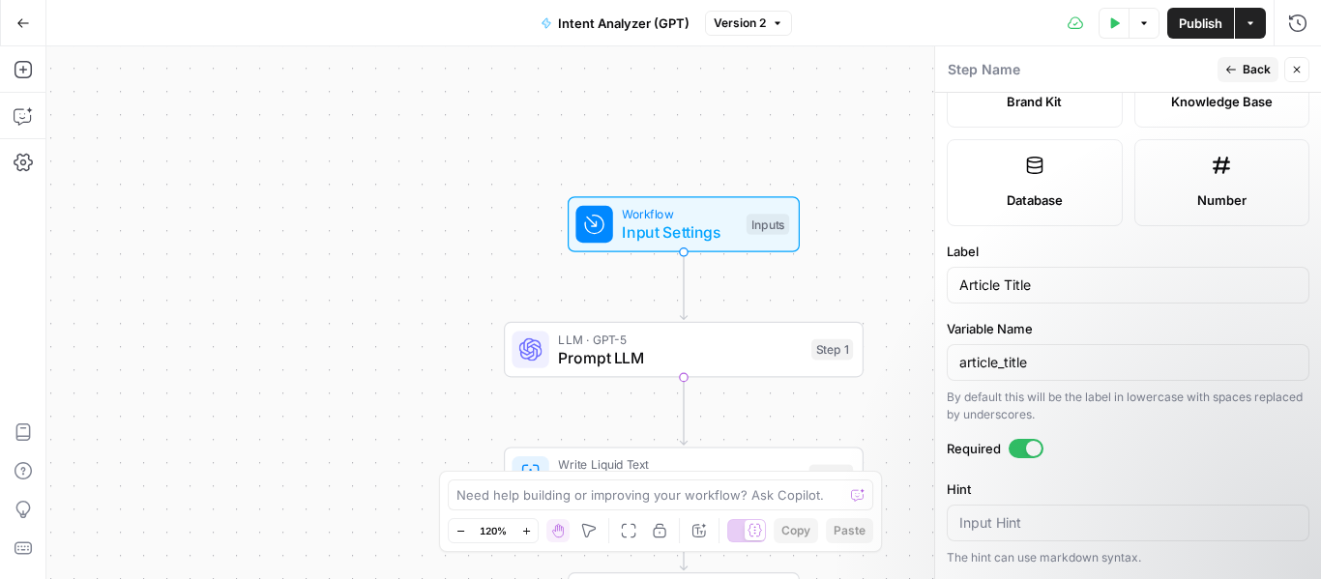
click at [1122, 374] on div "article_title" at bounding box center [1128, 362] width 363 height 37
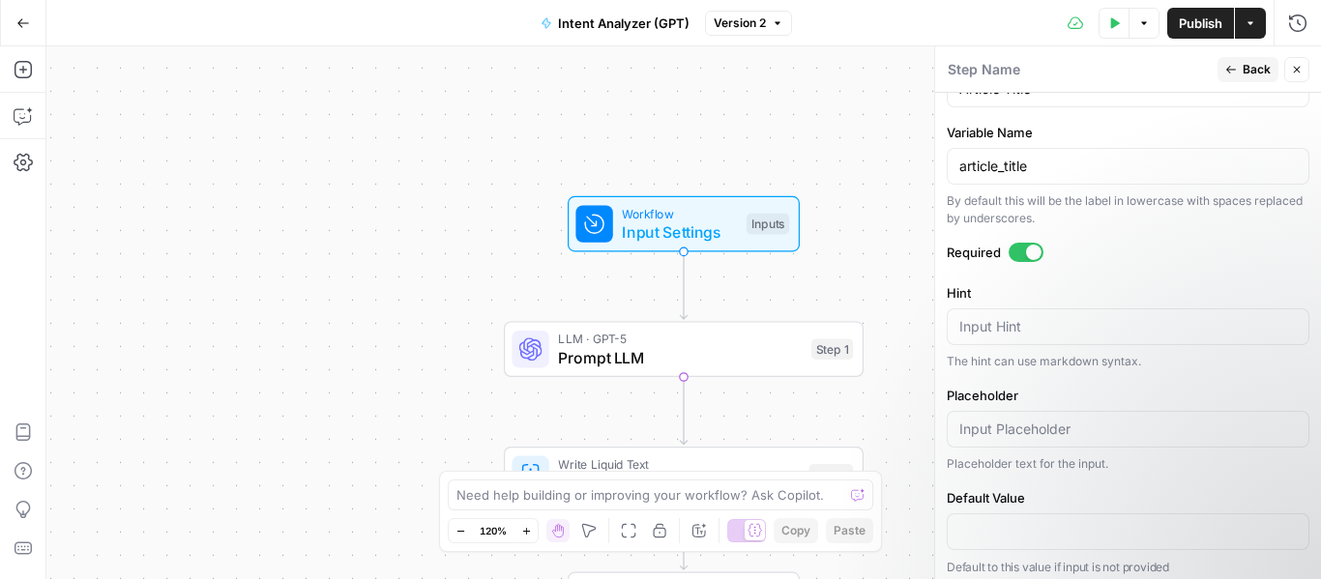
scroll to position [689, 0]
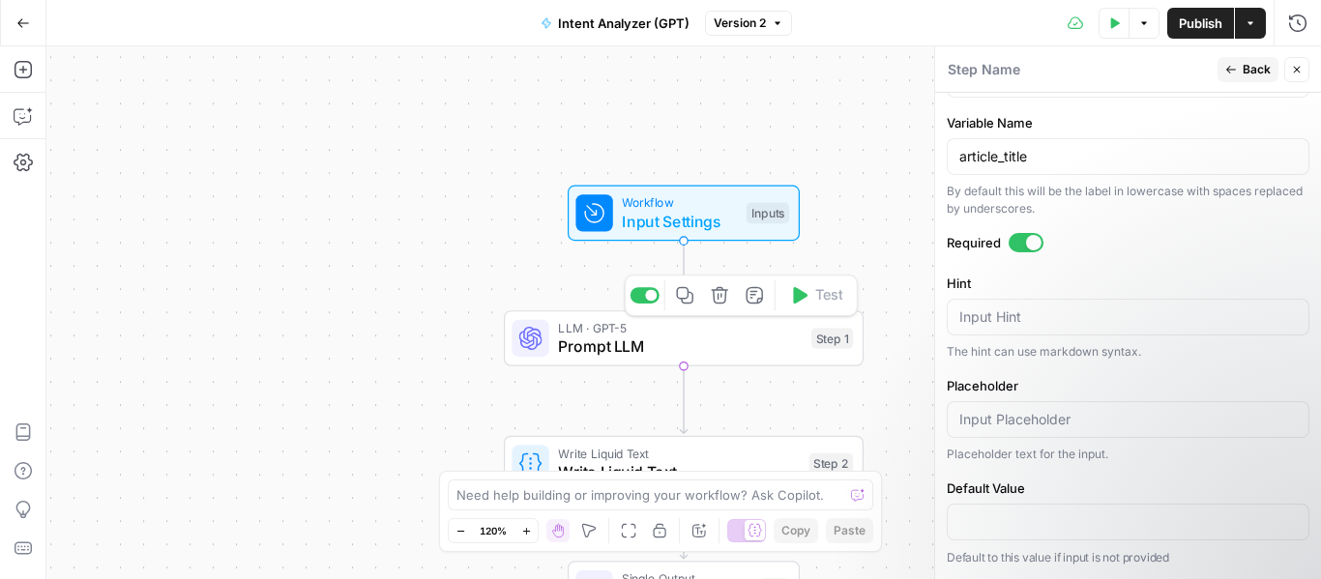
click at [689, 347] on span "Prompt LLM" at bounding box center [680, 346] width 244 height 23
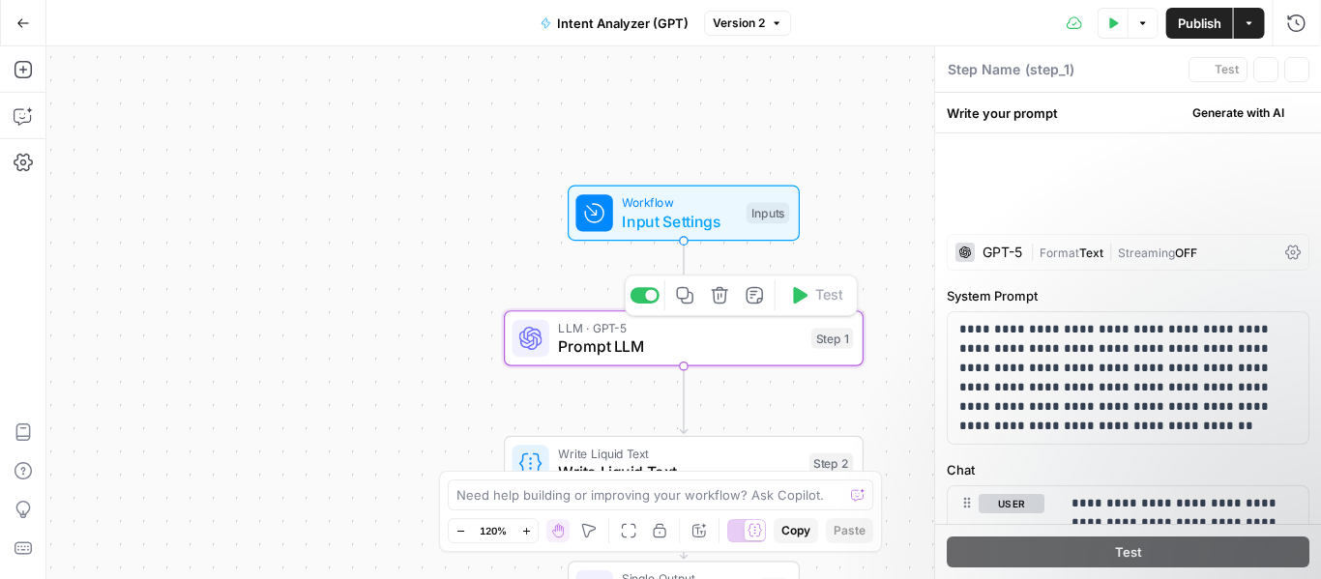
type textarea "Prompt LLM"
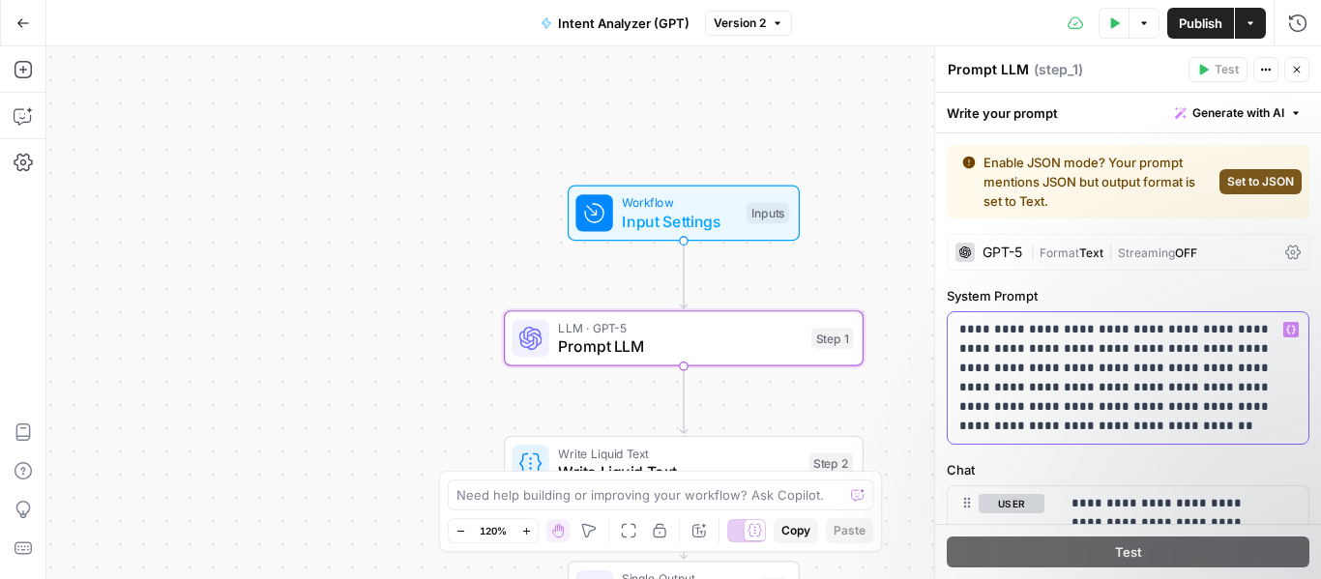
click at [1113, 366] on p "**********" at bounding box center [1120, 378] width 323 height 116
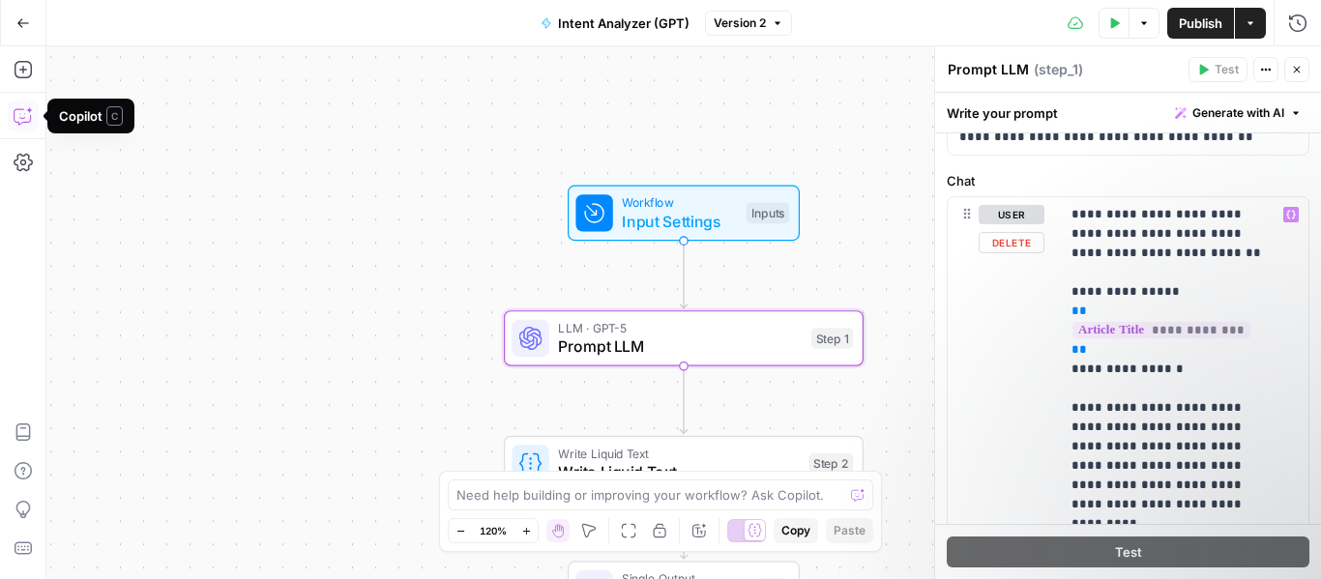
scroll to position [290, 0]
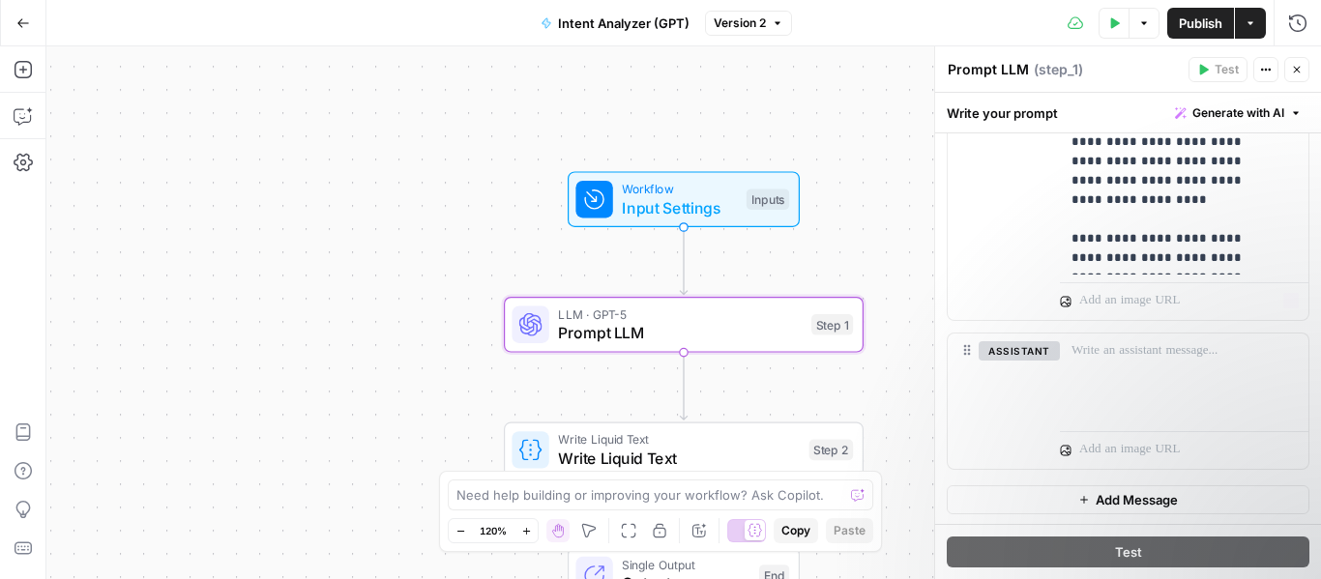
scroll to position [1002, 0]
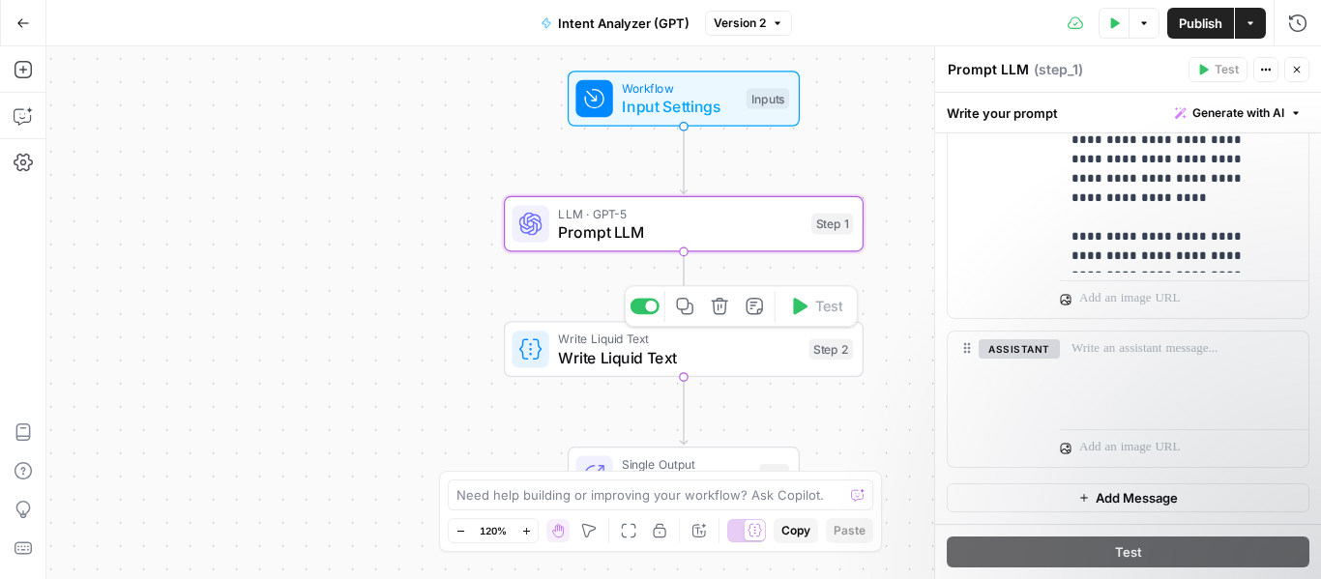
click at [616, 362] on span "Write Liquid Text" at bounding box center [679, 357] width 242 height 23
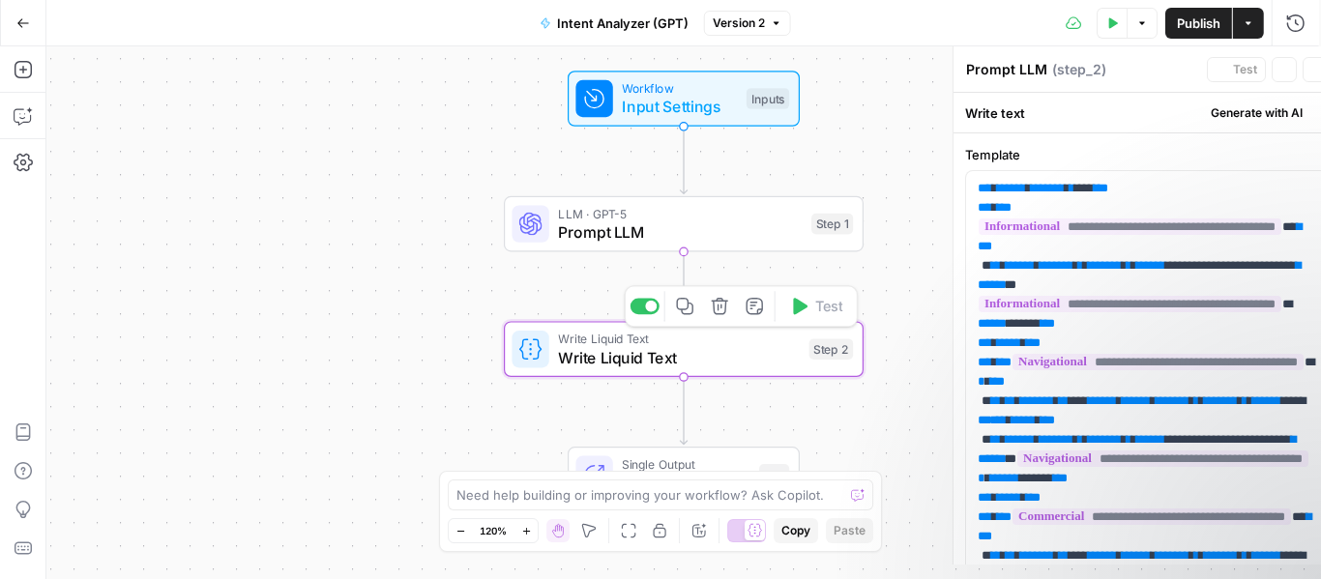
type textarea "Write Liquid Text"
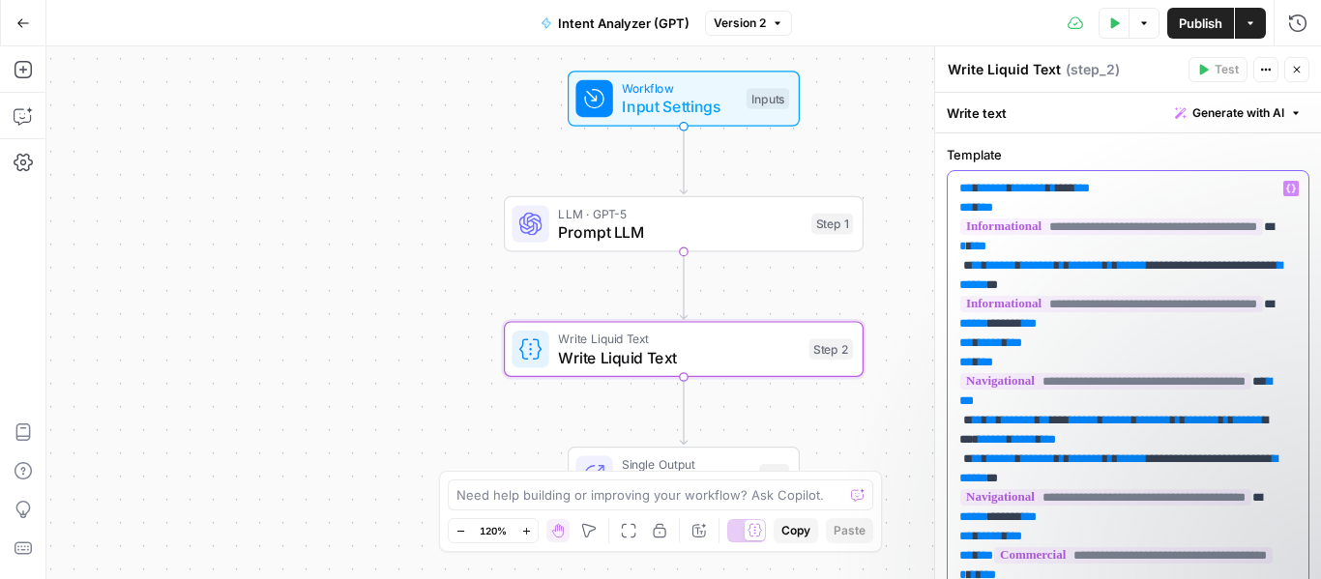
click at [1055, 263] on span "*******" at bounding box center [1038, 265] width 34 height 13
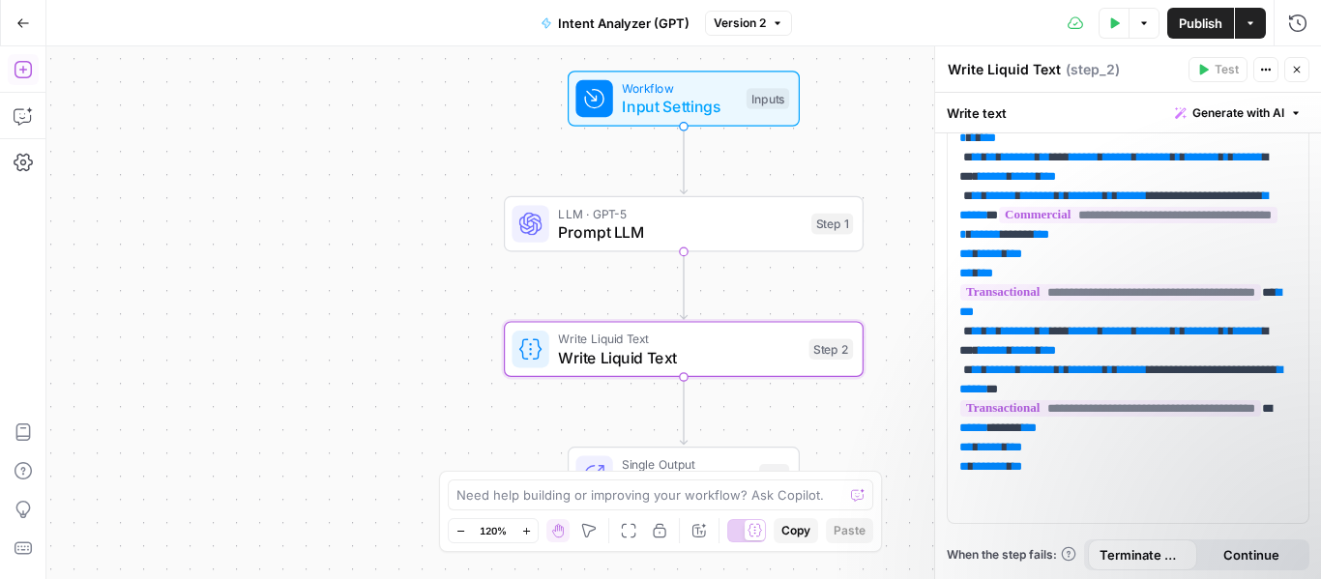
scroll to position [440, 0]
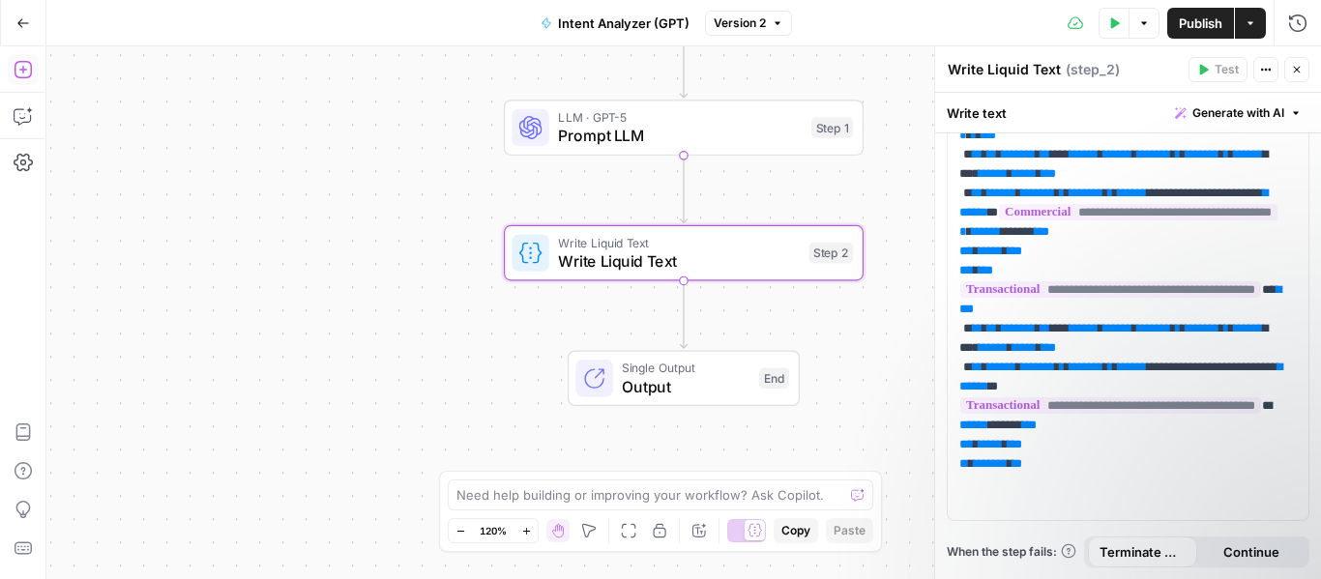
click at [675, 381] on span "Output" at bounding box center [686, 386] width 128 height 23
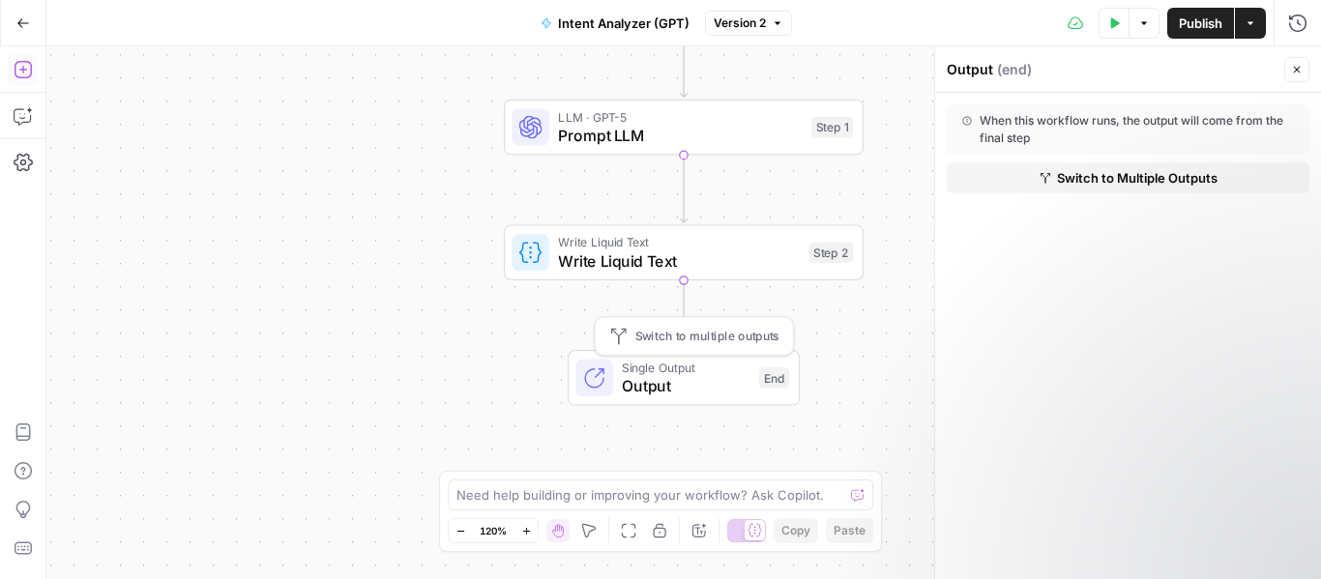
click at [681, 387] on span "Output" at bounding box center [686, 385] width 128 height 23
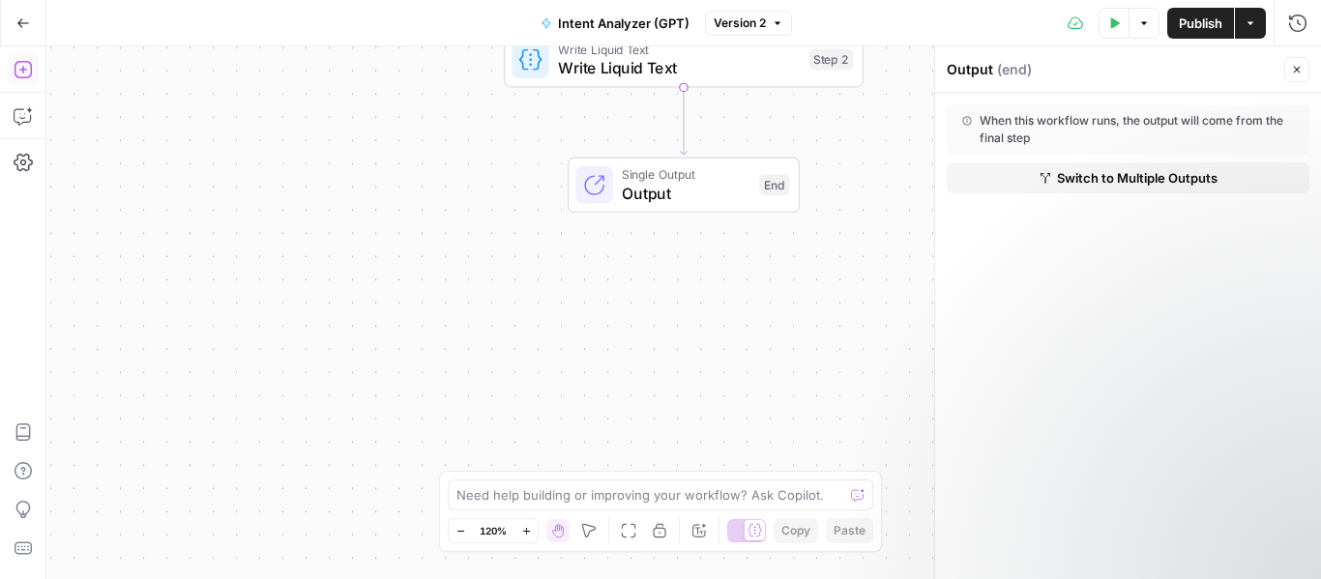
click at [24, 21] on icon "button" at bounding box center [23, 23] width 14 height 14
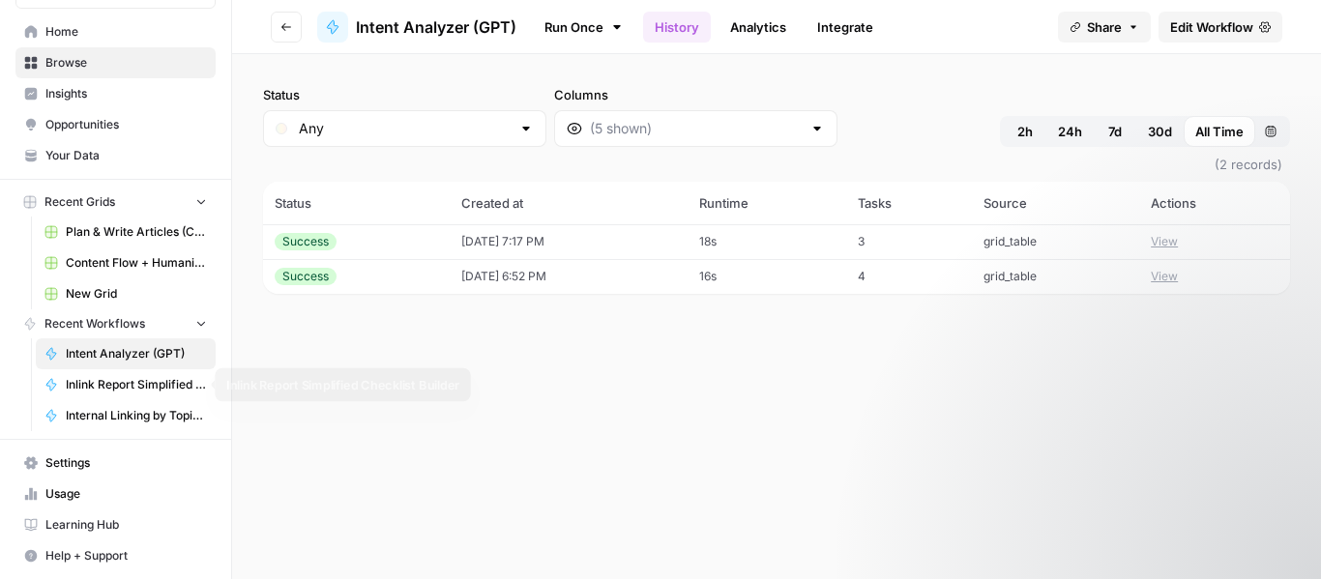
click at [96, 382] on span "Inlink Report Simplified Checklist Builder" at bounding box center [136, 384] width 141 height 17
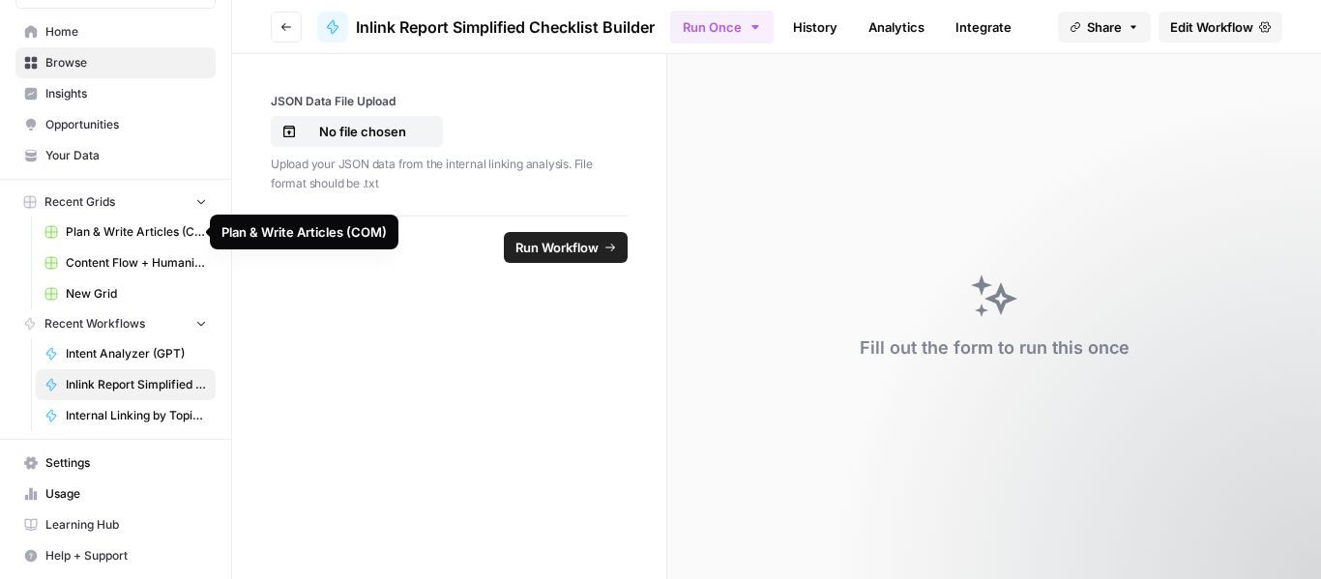
click at [106, 231] on span "Plan & Write Articles (COM)" at bounding box center [136, 231] width 141 height 17
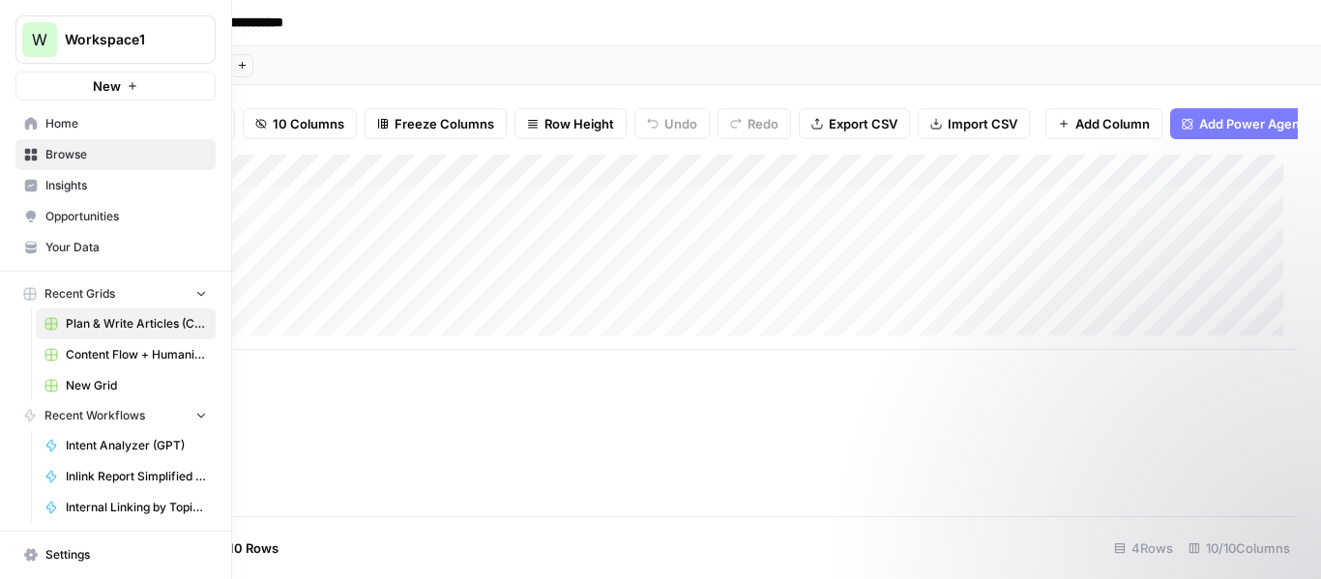
click at [132, 351] on span "Content Flow + Humanize" at bounding box center [136, 354] width 141 height 17
click at [145, 322] on span "Plan & Write Articles (COM)" at bounding box center [136, 323] width 141 height 17
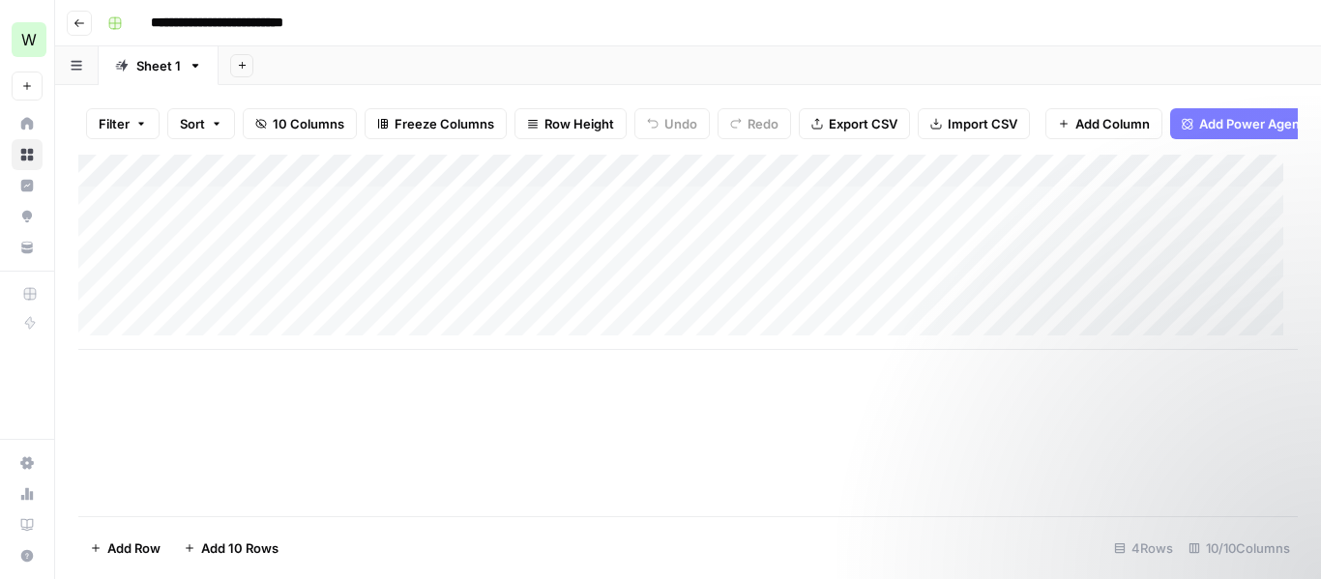
click at [265, 182] on div "Add Column" at bounding box center [687, 252] width 1219 height 195
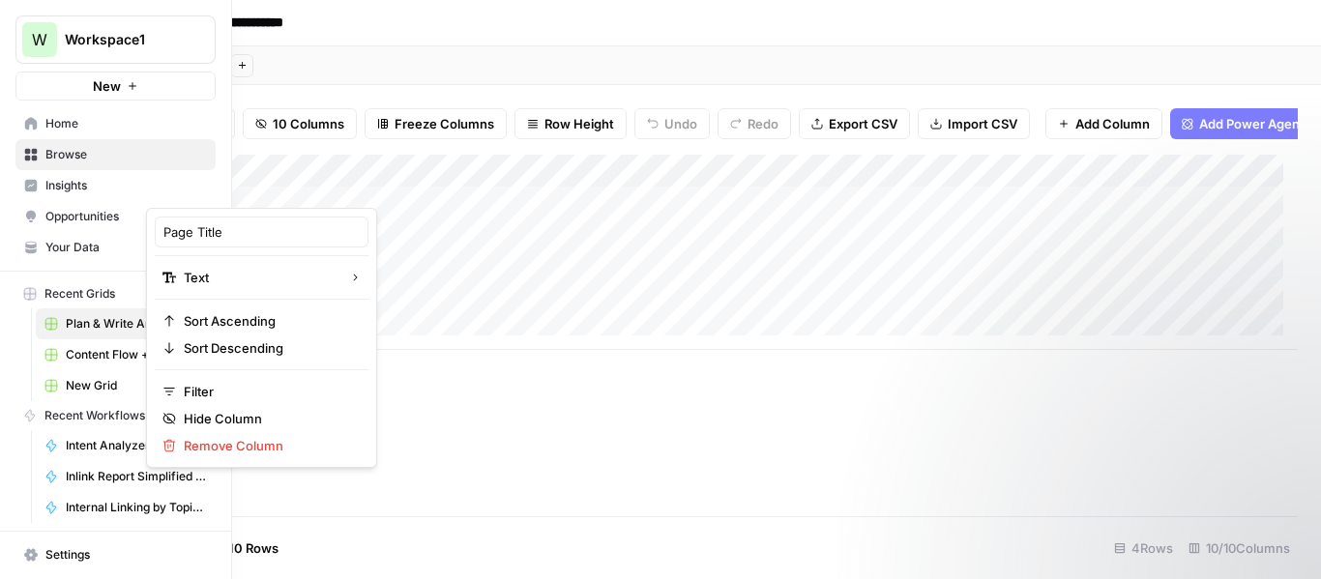
click at [88, 150] on span "Browse" at bounding box center [125, 154] width 161 height 17
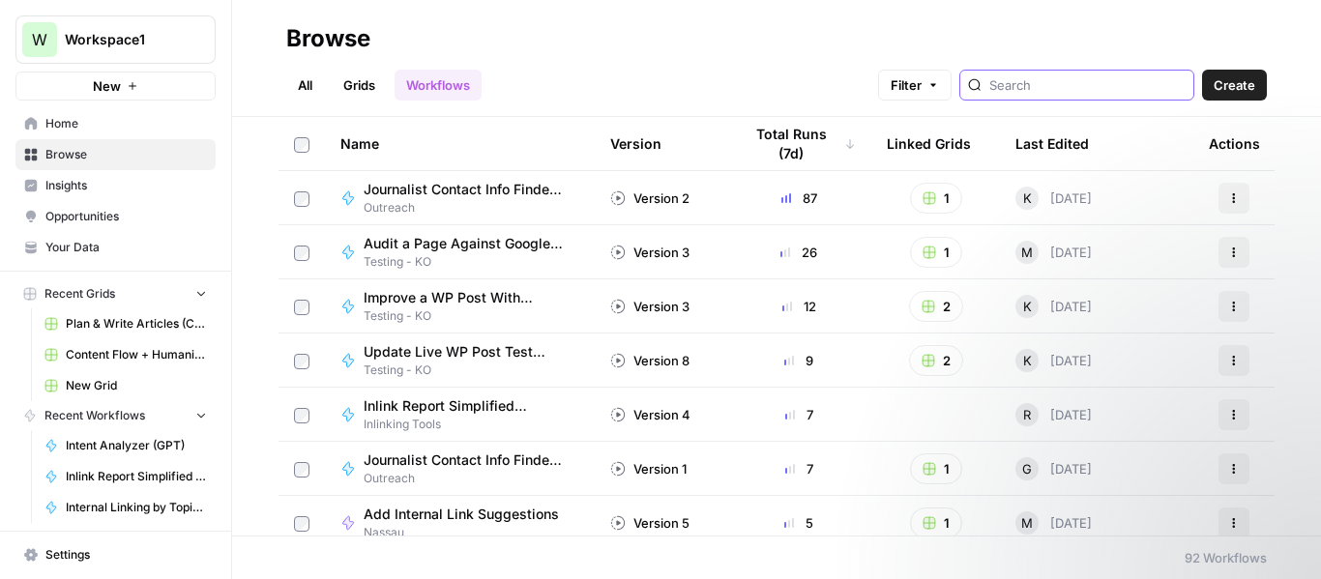
click at [1130, 88] on input "search" at bounding box center [1087, 84] width 196 height 19
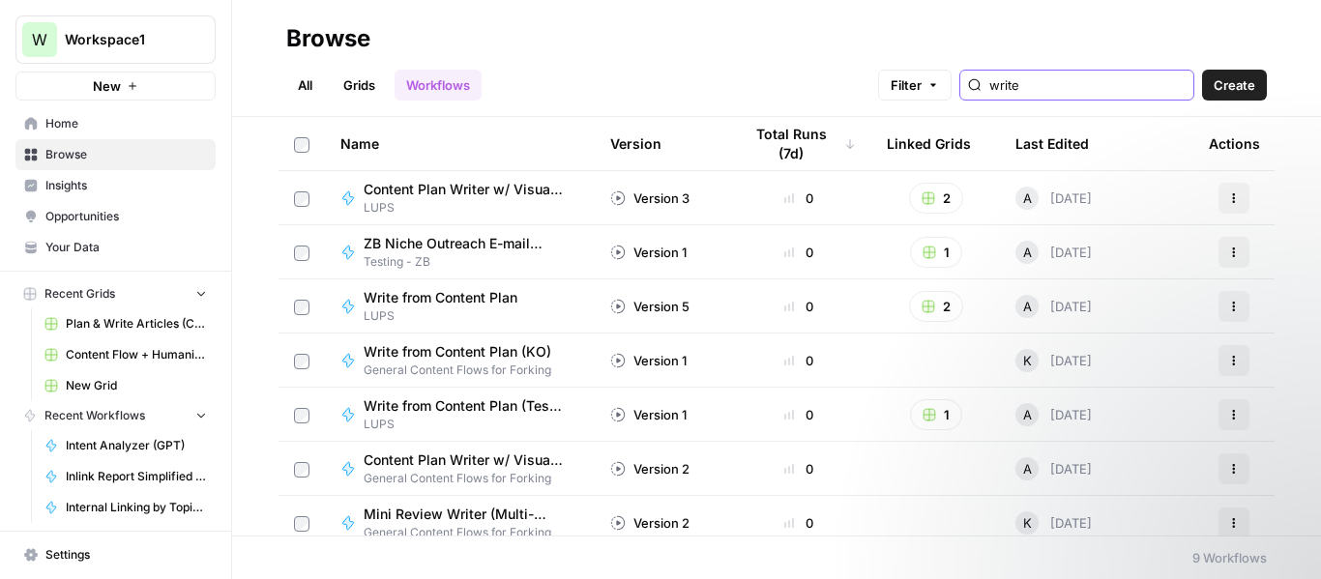
type input "write"
click at [354, 91] on link "Grids" at bounding box center [359, 85] width 55 height 31
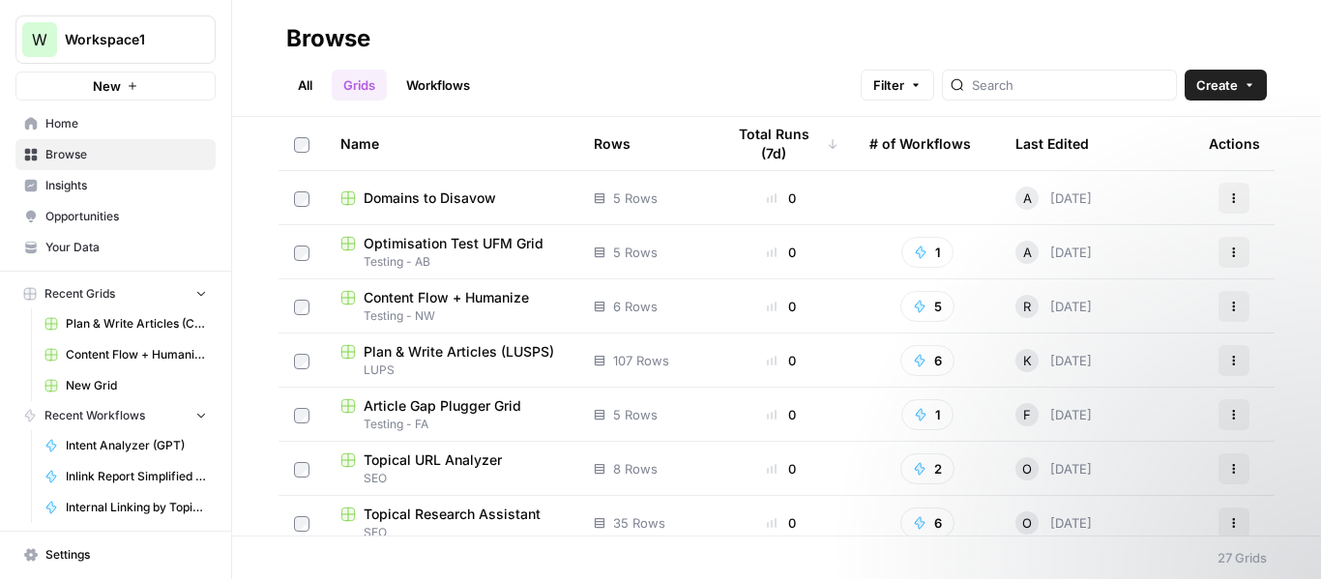
scroll to position [867, 0]
click at [449, 303] on span "Content Flow + Humanize" at bounding box center [446, 296] width 165 height 19
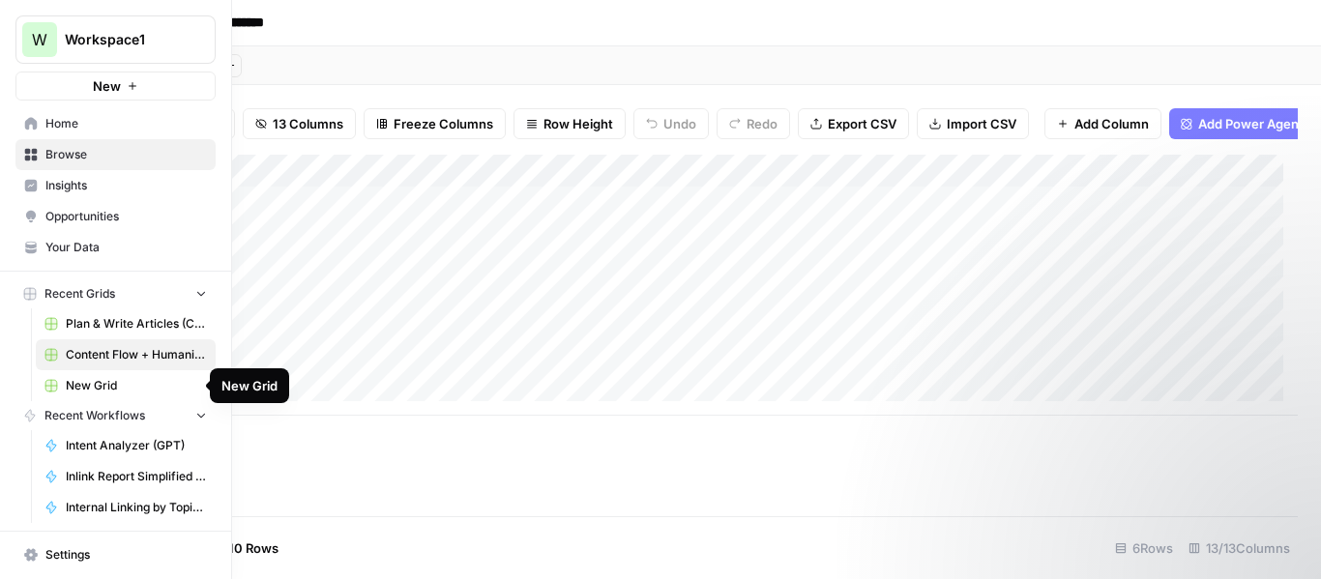
click at [118, 328] on span "Plan & Write Articles (COM)" at bounding box center [136, 323] width 141 height 17
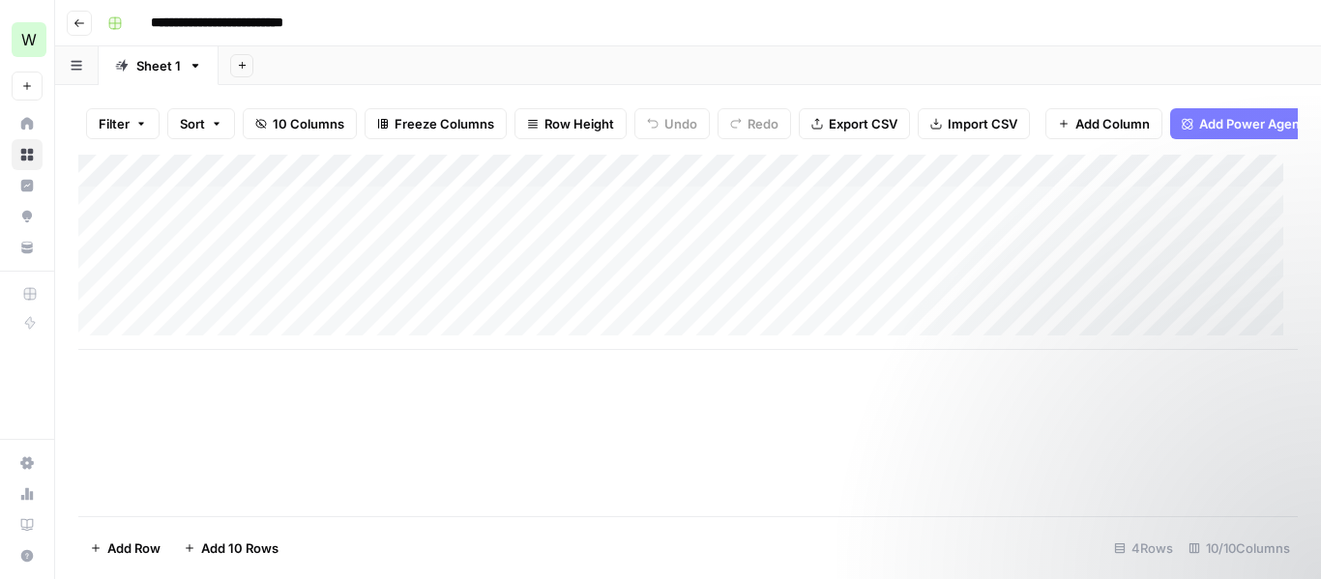
click at [894, 316] on div "Add Column" at bounding box center [687, 252] width 1219 height 195
click at [943, 186] on div "Add Column" at bounding box center [687, 252] width 1219 height 195
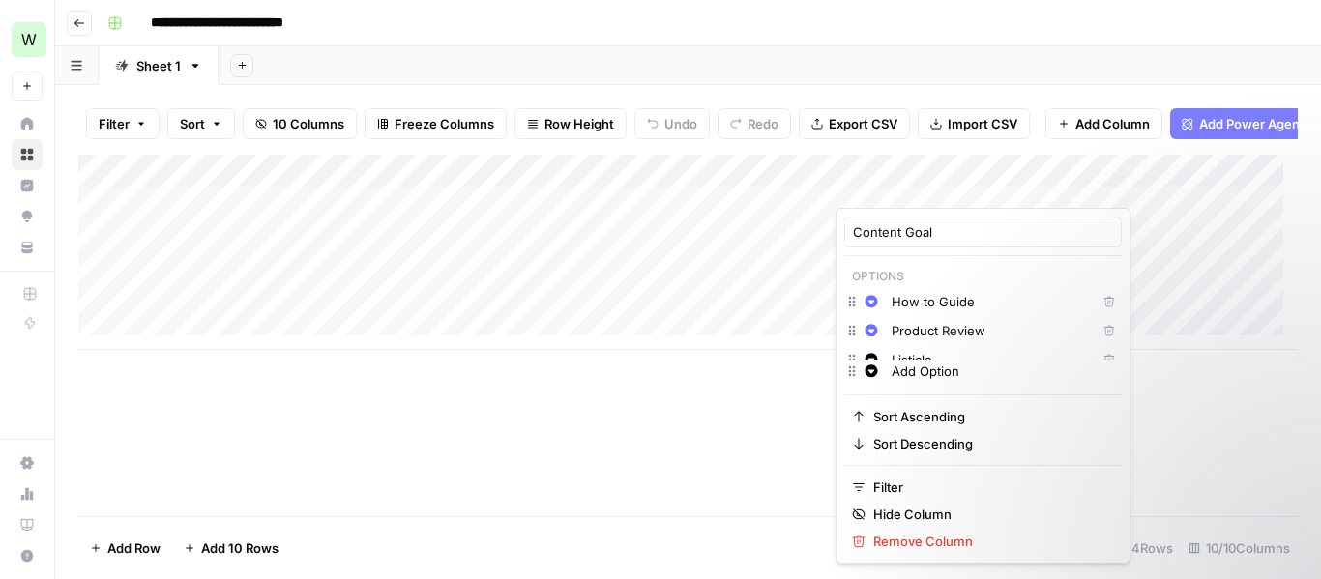
click at [550, 177] on div "Add Column" at bounding box center [687, 252] width 1219 height 195
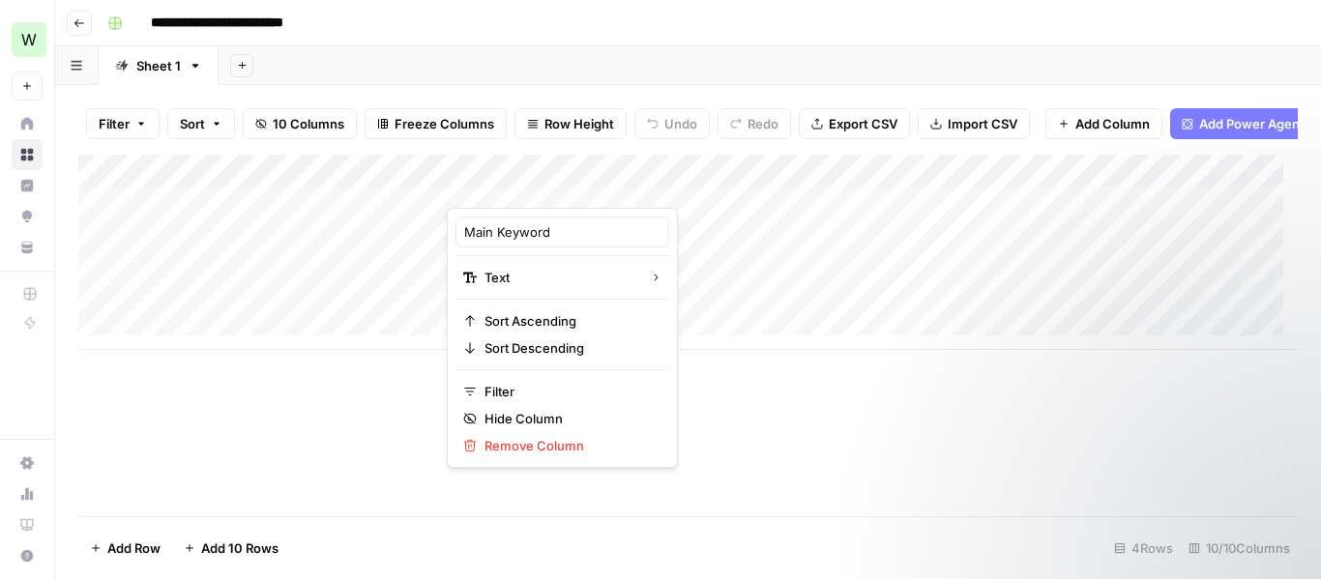
click at [768, 195] on div "Add Column" at bounding box center [687, 252] width 1219 height 195
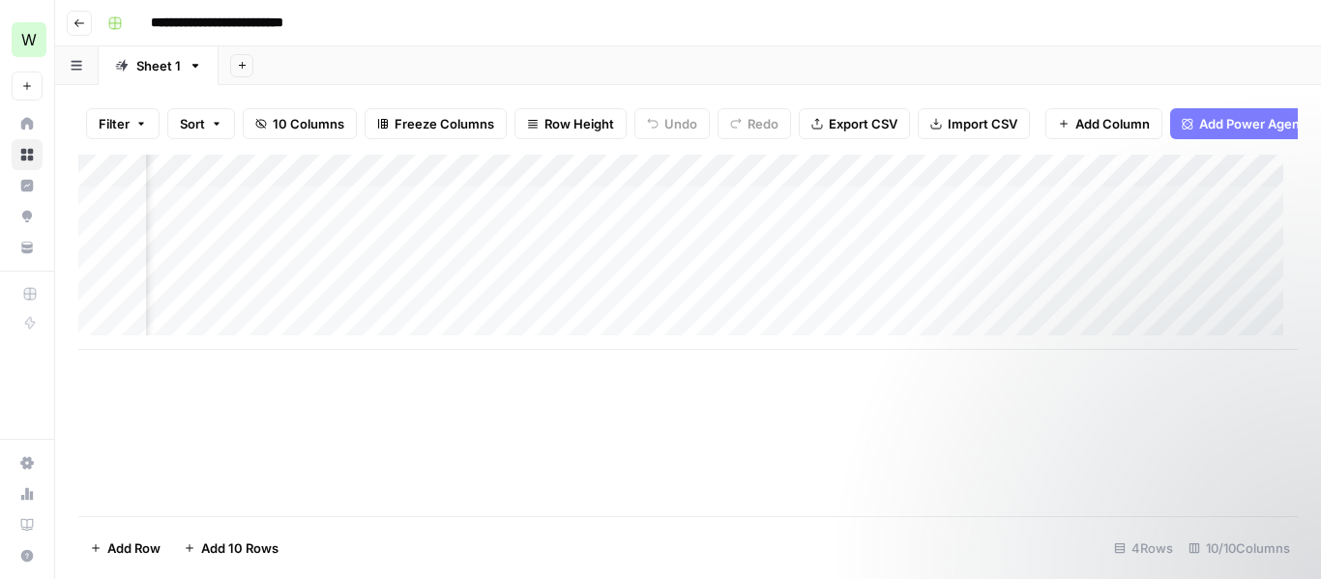
scroll to position [0, 232]
click at [691, 189] on div "Add Column" at bounding box center [687, 252] width 1219 height 195
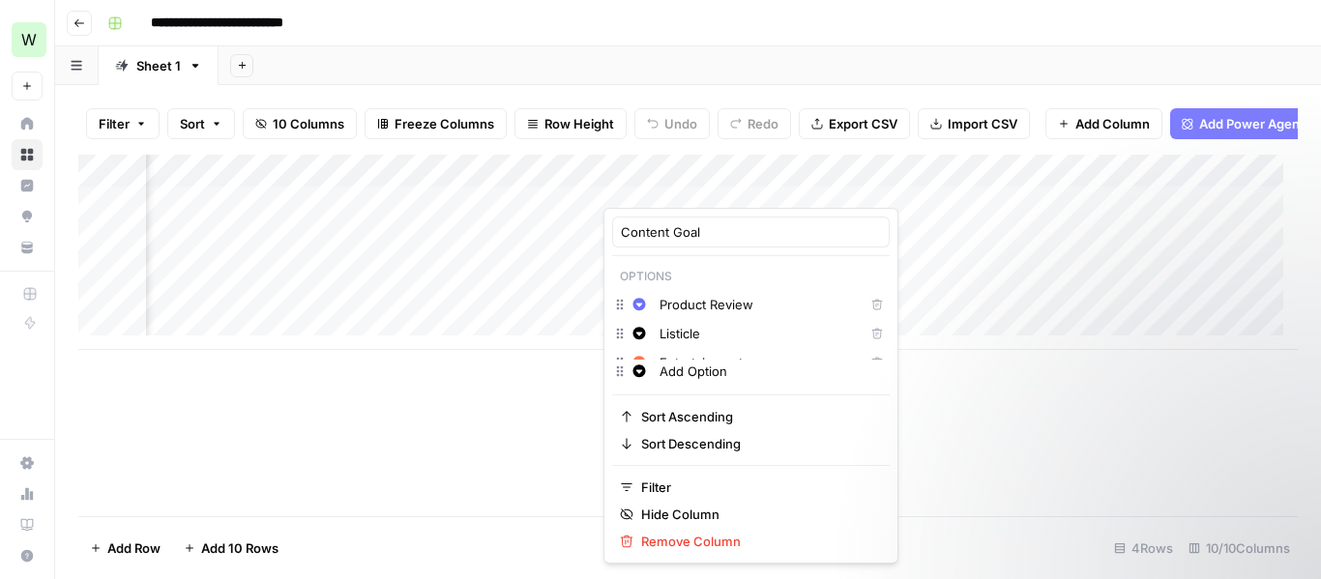
scroll to position [0, 0]
click at [1093, 447] on div "Add Column" at bounding box center [687, 336] width 1219 height 362
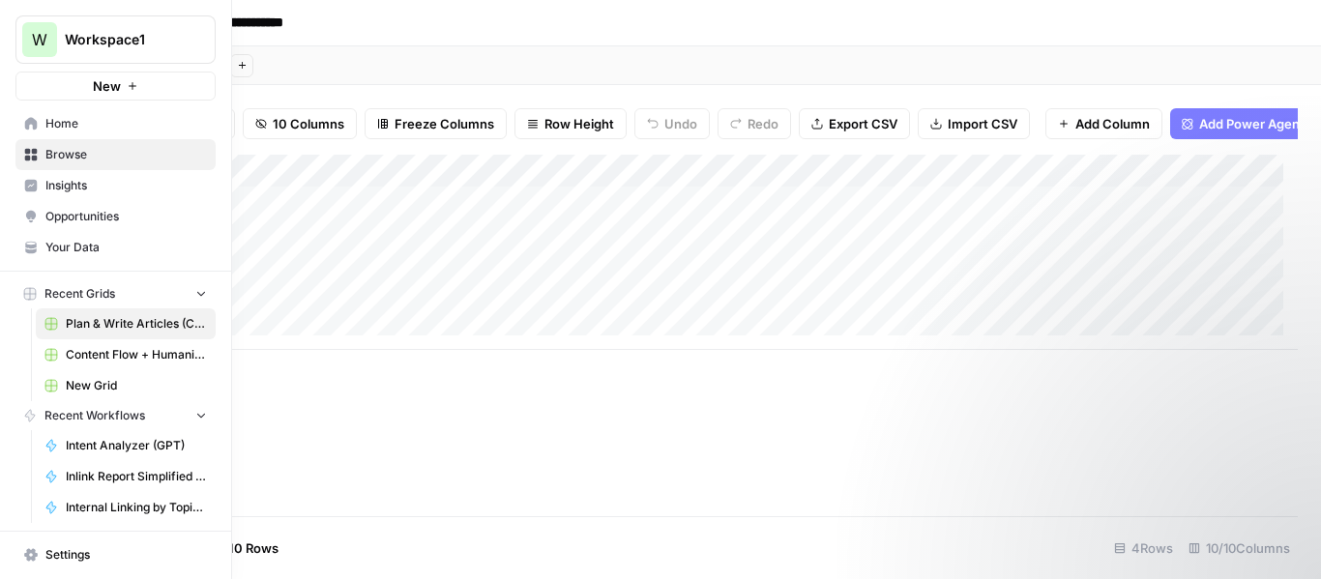
click at [88, 159] on span "Browse" at bounding box center [125, 154] width 161 height 17
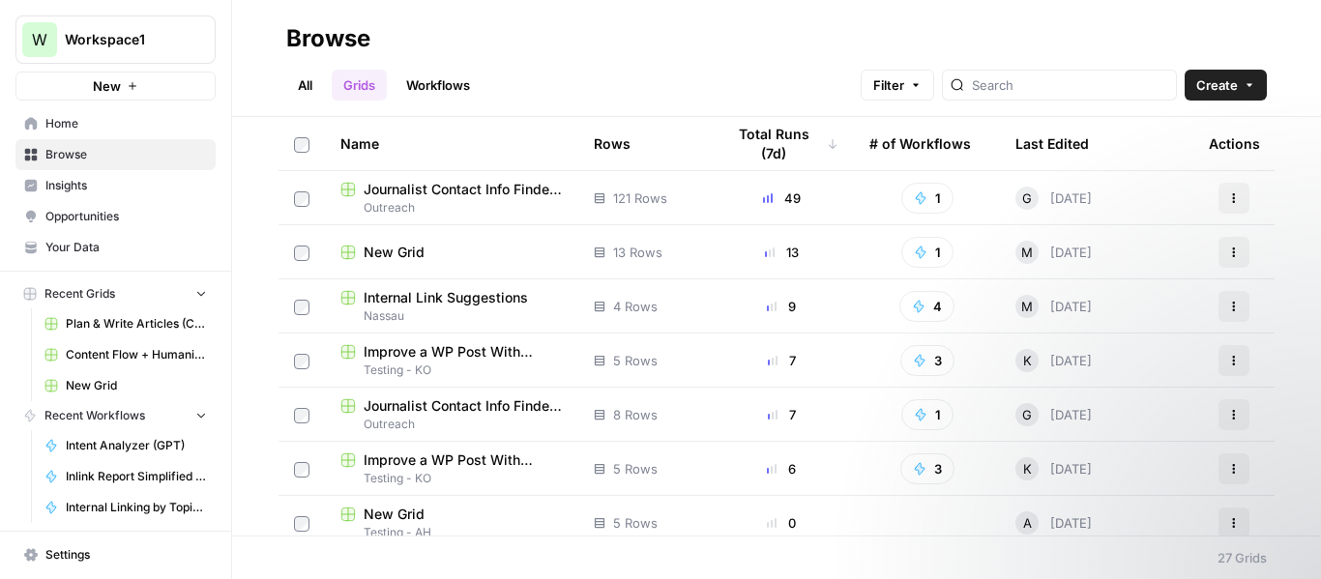
click at [425, 94] on link "Workflows" at bounding box center [438, 85] width 87 height 31
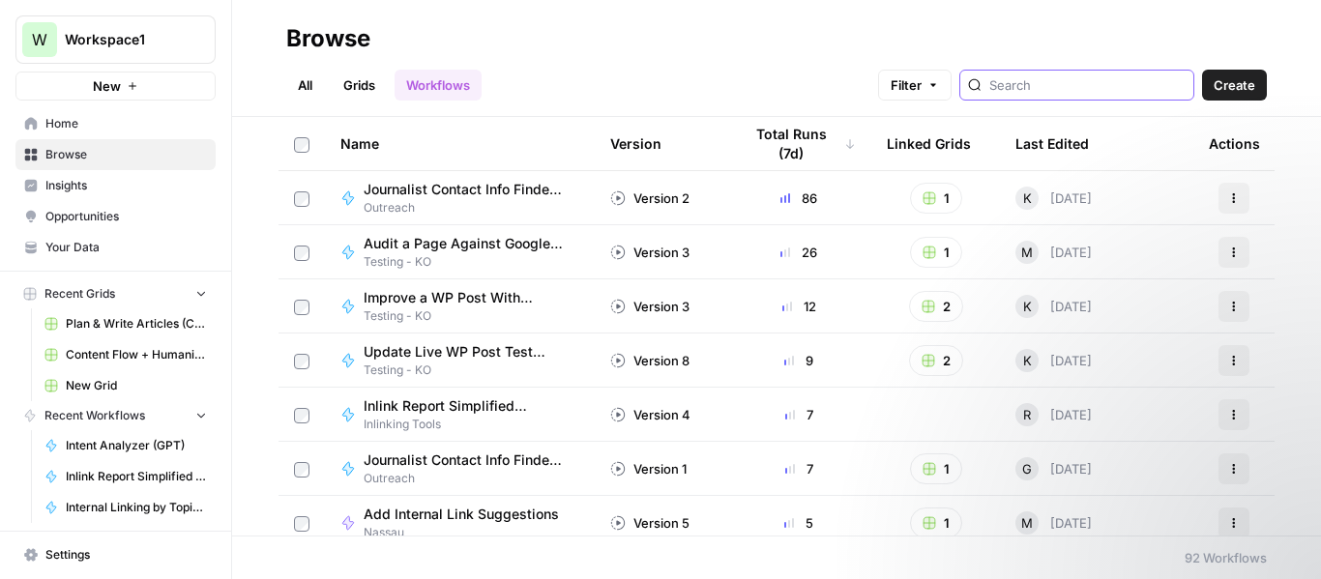
click at [1037, 80] on input "search" at bounding box center [1087, 84] width 196 height 19
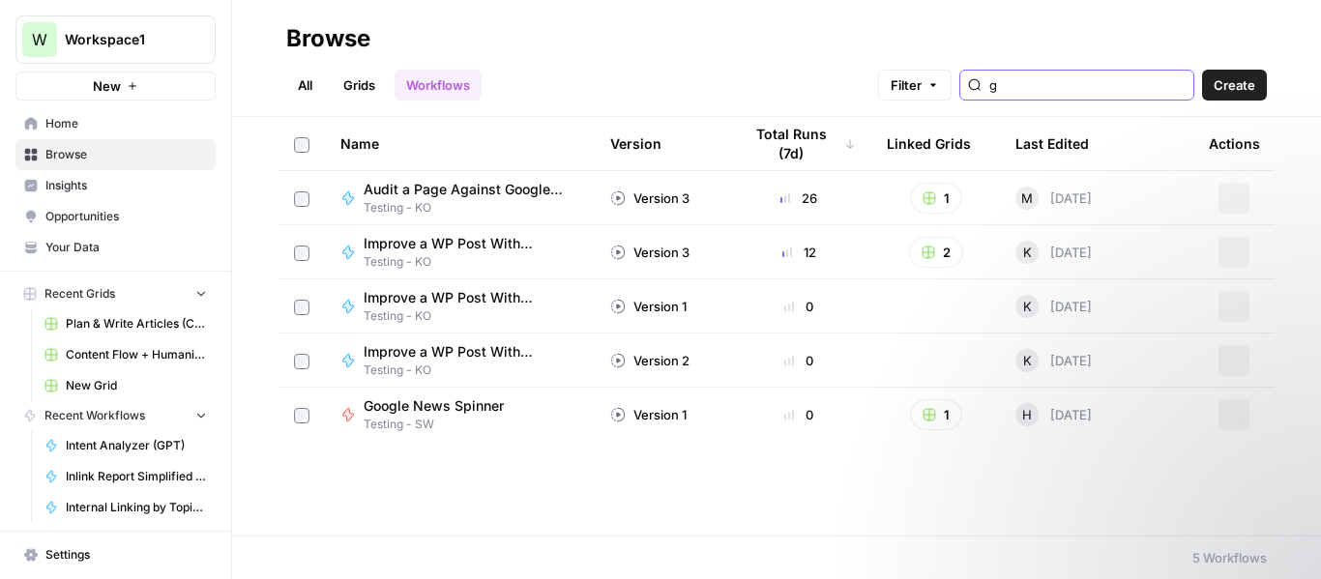
type input "g"
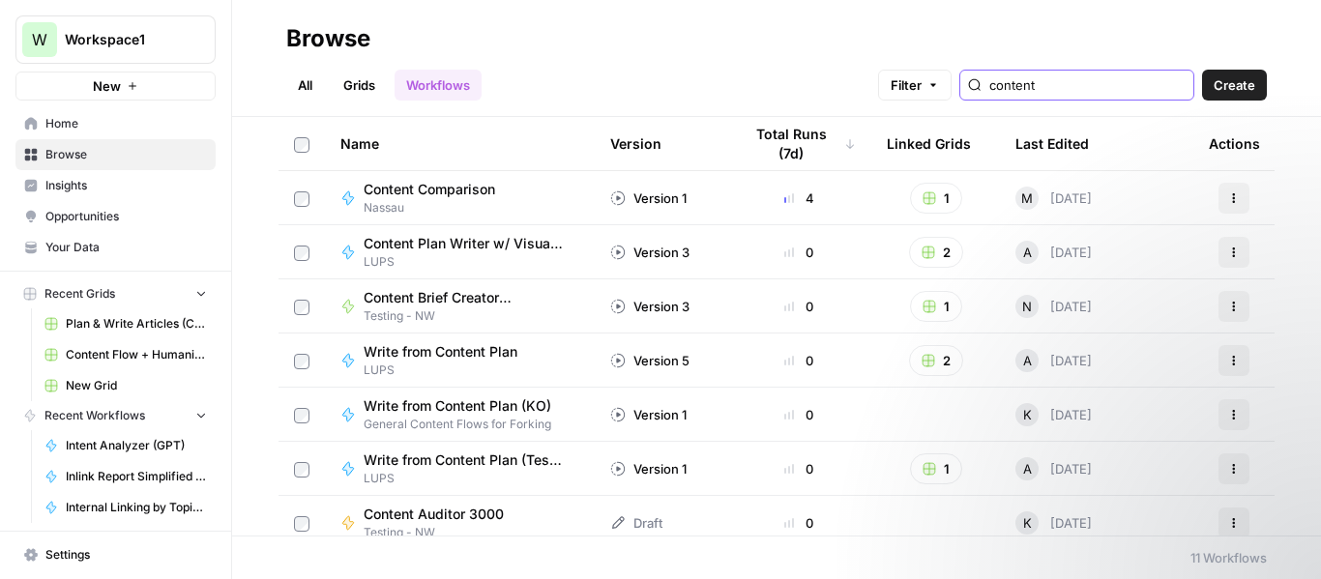
click at [1176, 88] on input "content" at bounding box center [1087, 84] width 196 height 19
type input "content"
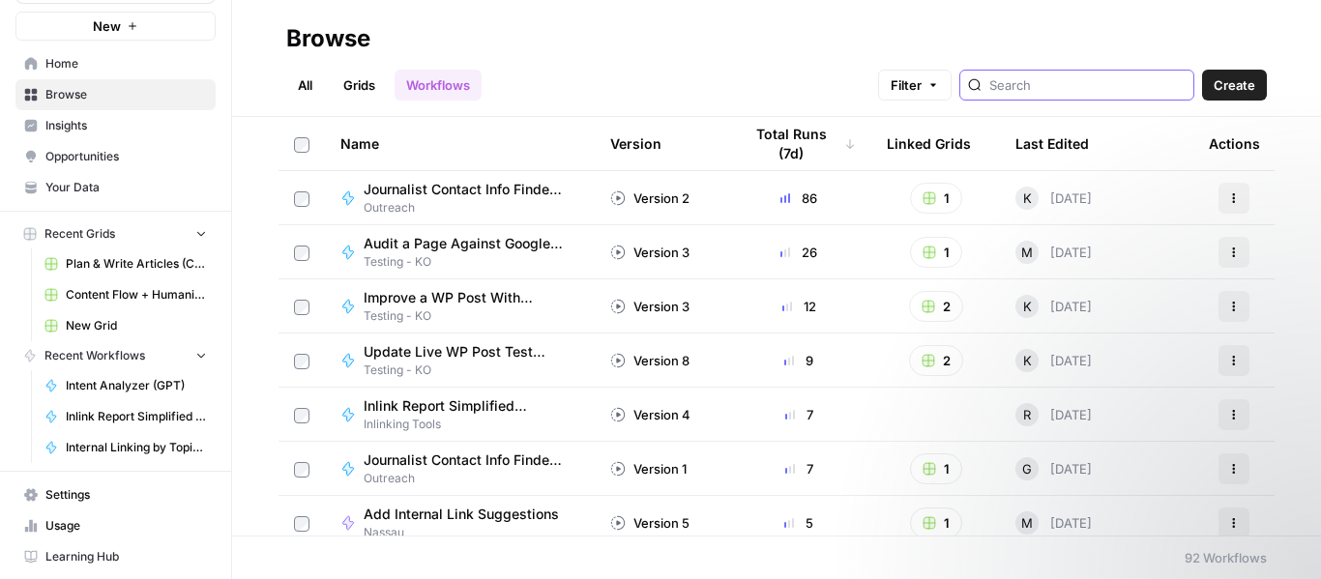
scroll to position [92, 0]
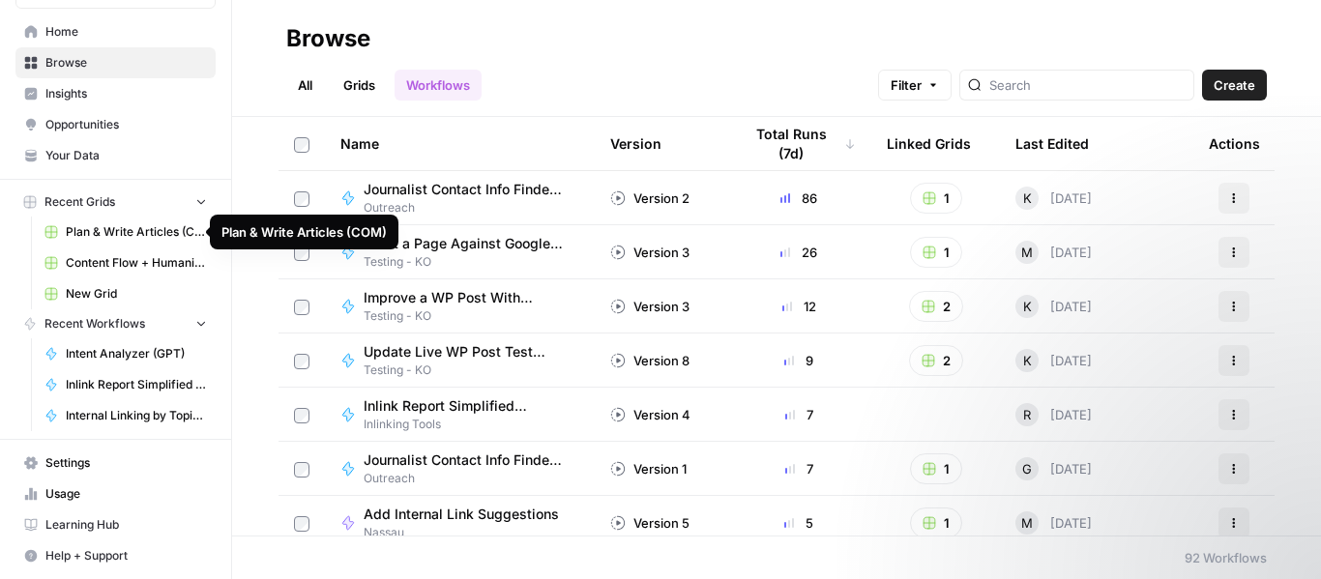
click at [123, 232] on span "Plan & Write Articles (COM)" at bounding box center [136, 231] width 141 height 17
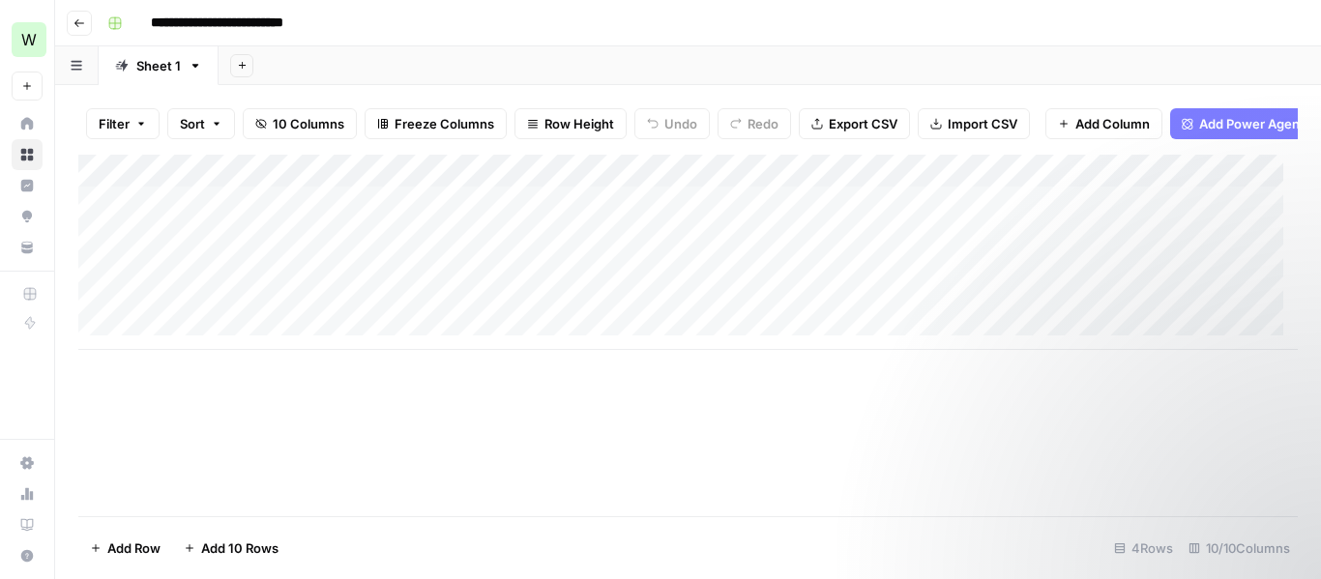
click at [1067, 187] on div "Add Column" at bounding box center [687, 252] width 1219 height 195
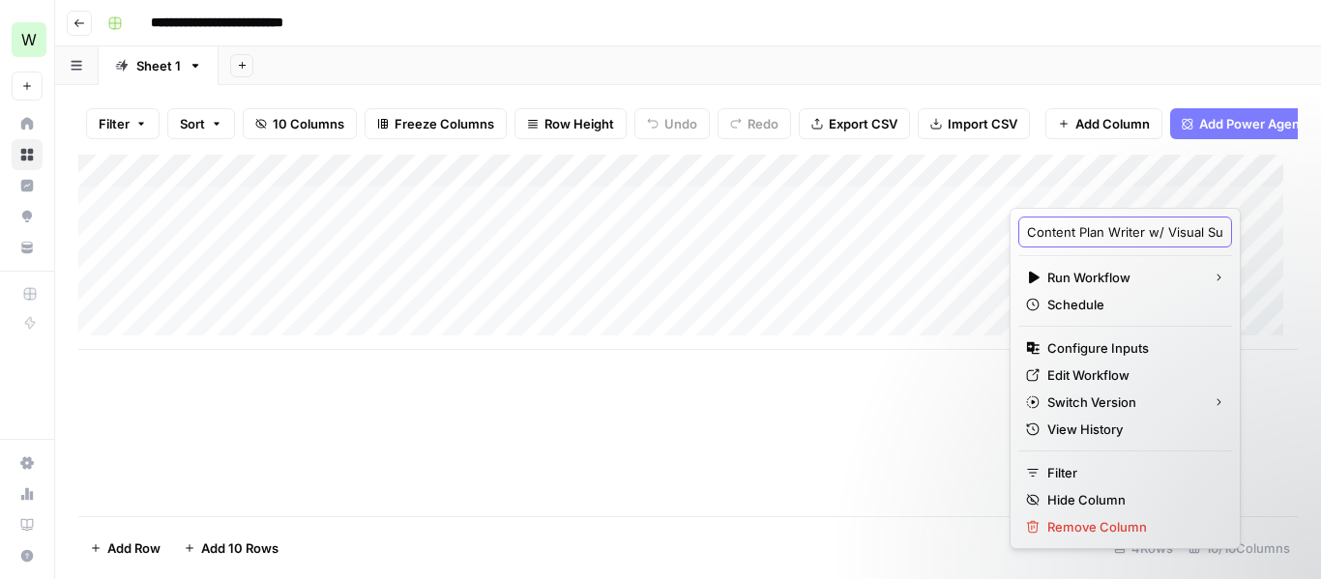
click at [1087, 227] on input "Content Plan Writer w/ Visual Suggestions" at bounding box center [1125, 231] width 196 height 19
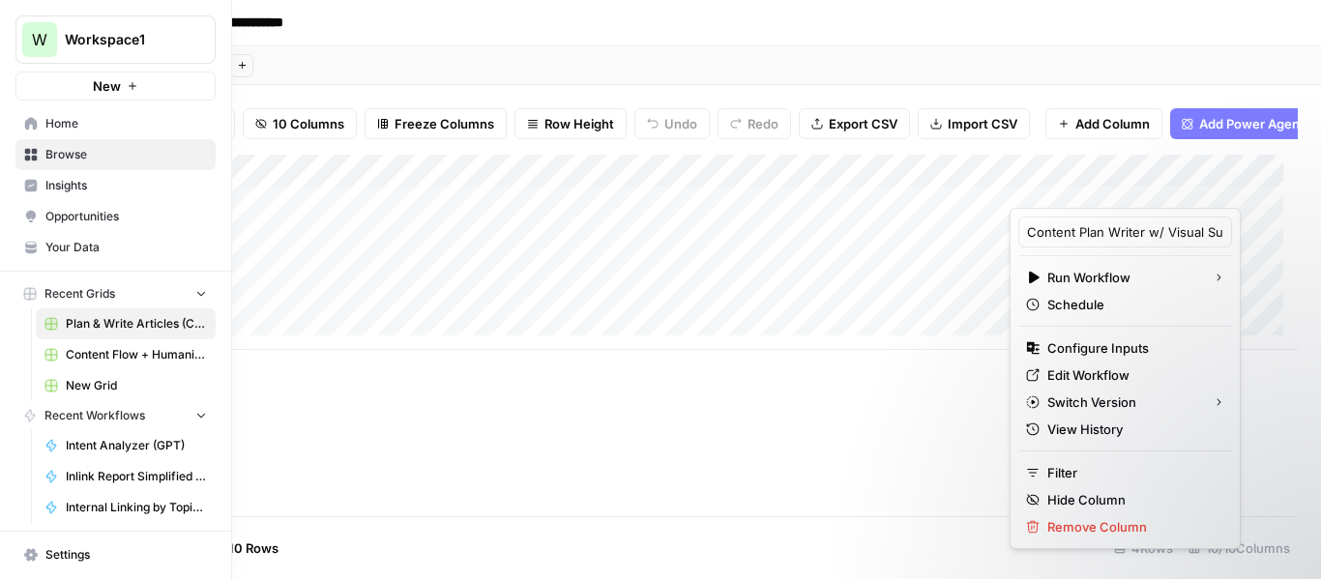
click at [112, 158] on span "Browse" at bounding box center [125, 154] width 161 height 17
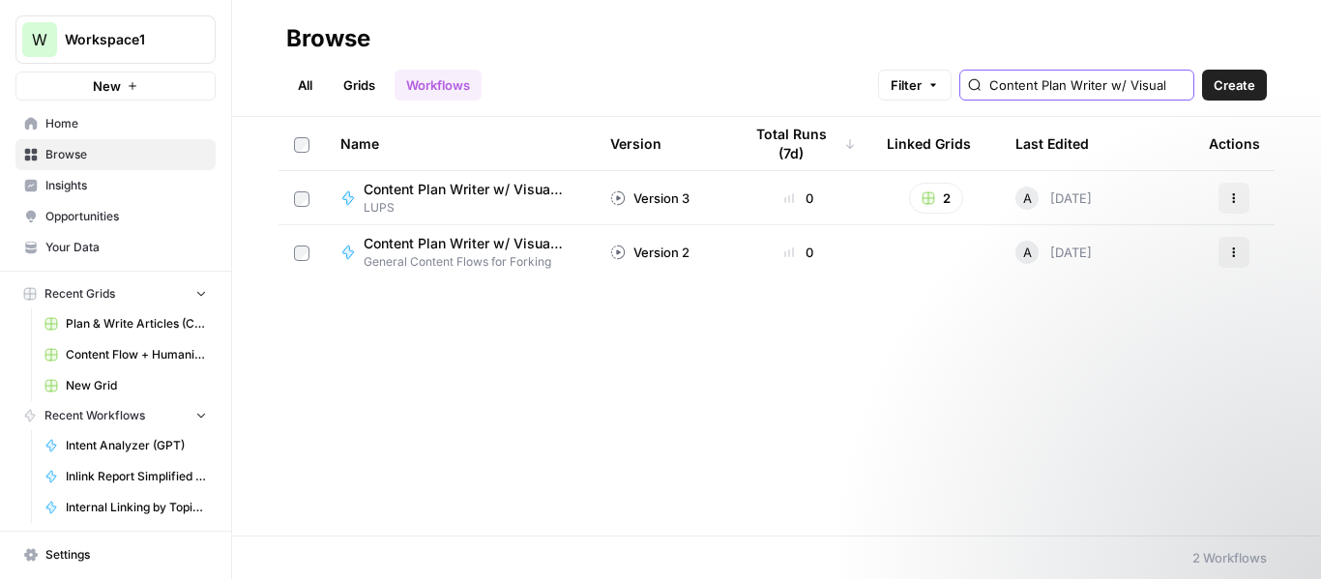
type input "Content Plan Writer w/ Visual Suggestions"
click at [399, 194] on span "Content Plan Writer w/ Visual Suggestions" at bounding box center [464, 189] width 200 height 19
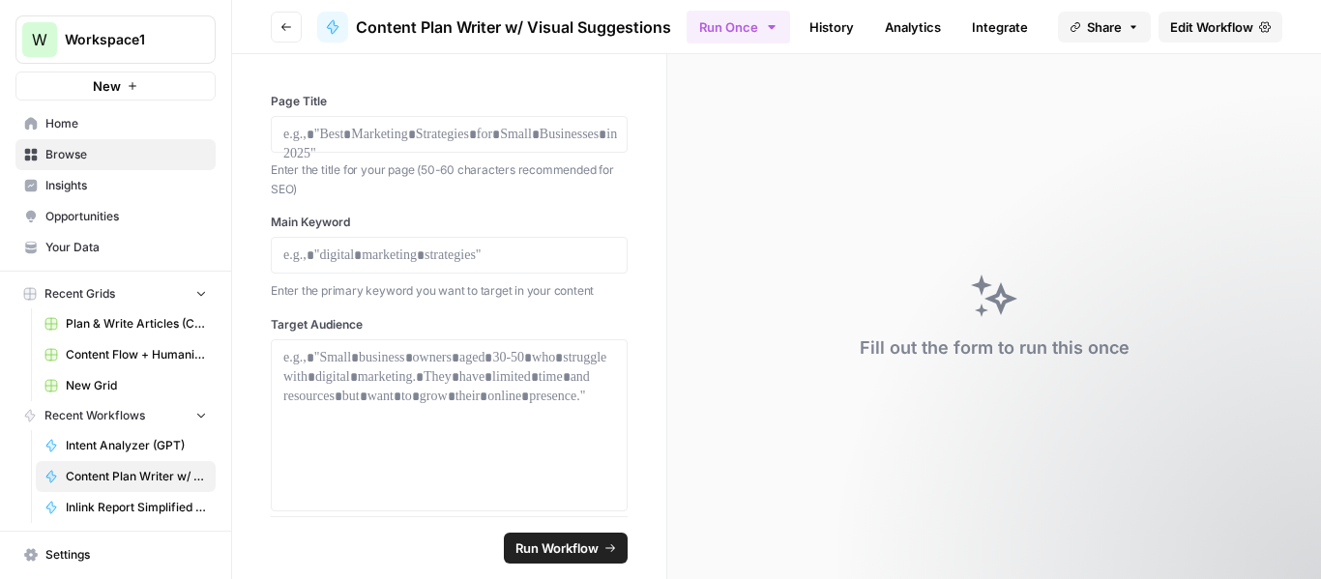
click at [1206, 32] on span "Edit Workflow" at bounding box center [1211, 26] width 83 height 19
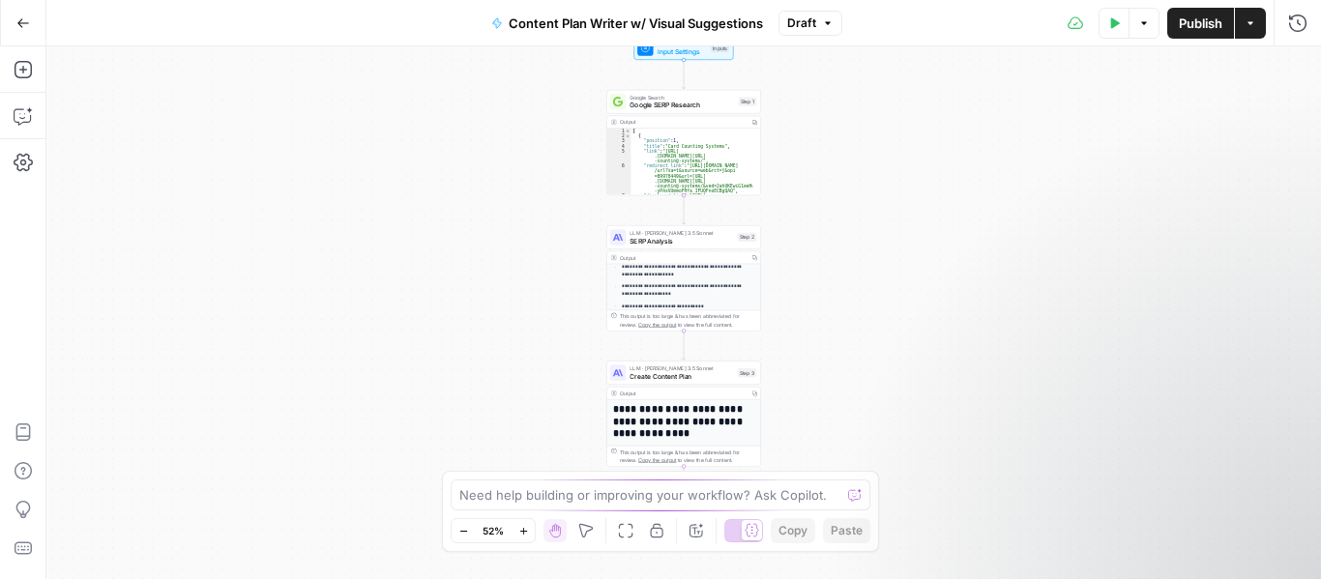
scroll to position [37, 0]
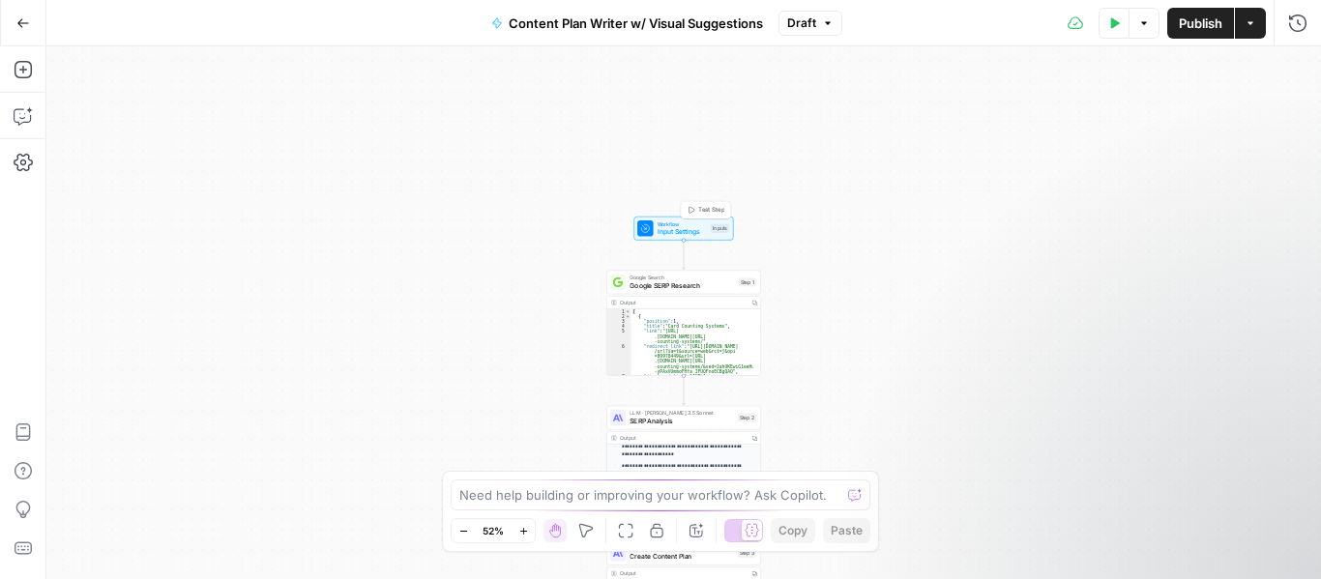
click at [665, 227] on span "Input Settings" at bounding box center [682, 232] width 49 height 10
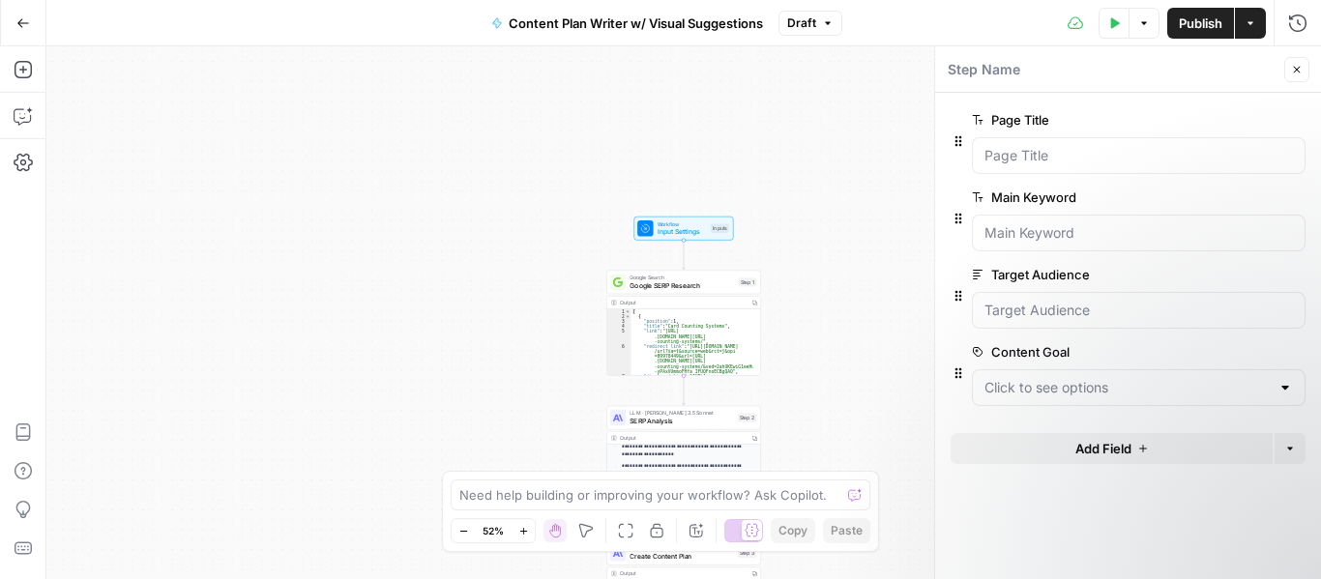
click at [1249, 122] on span "edit field" at bounding box center [1233, 119] width 43 height 15
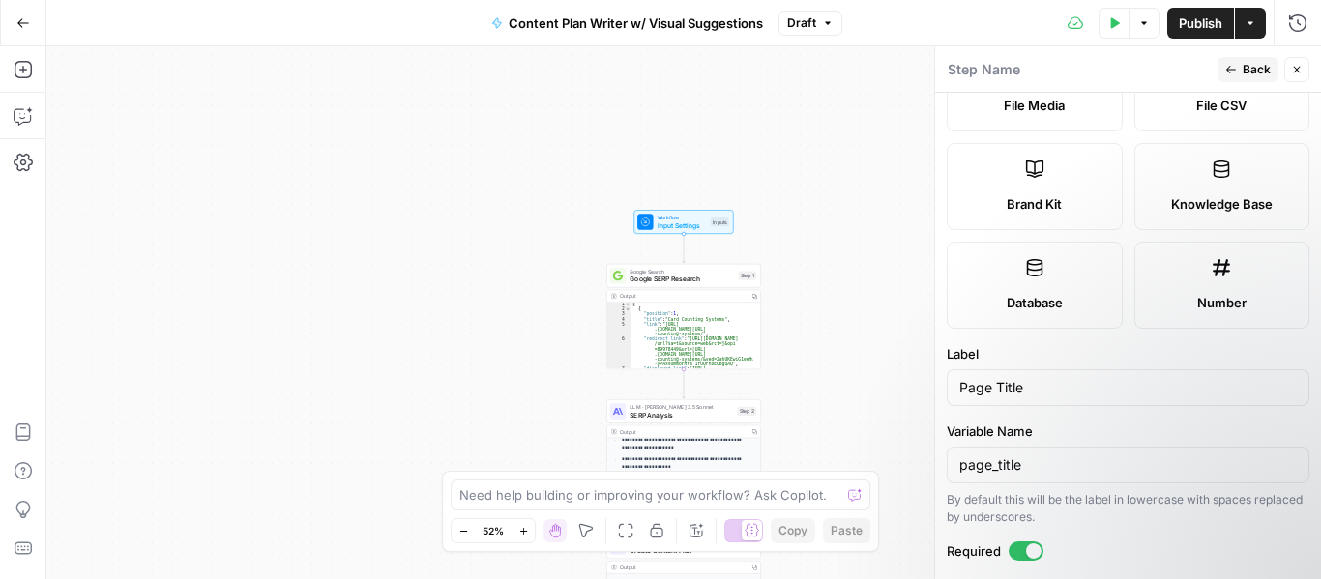
scroll to position [382, 0]
click at [1012, 390] on input "Page Title" at bounding box center [1127, 386] width 337 height 19
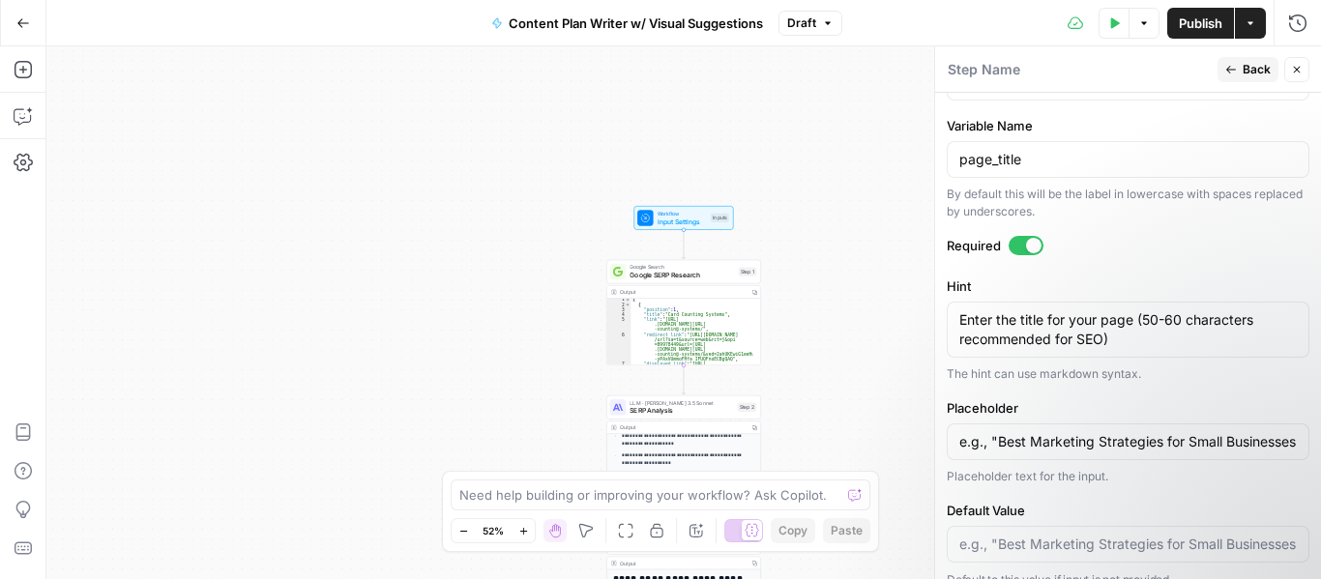
scroll to position [709, 0]
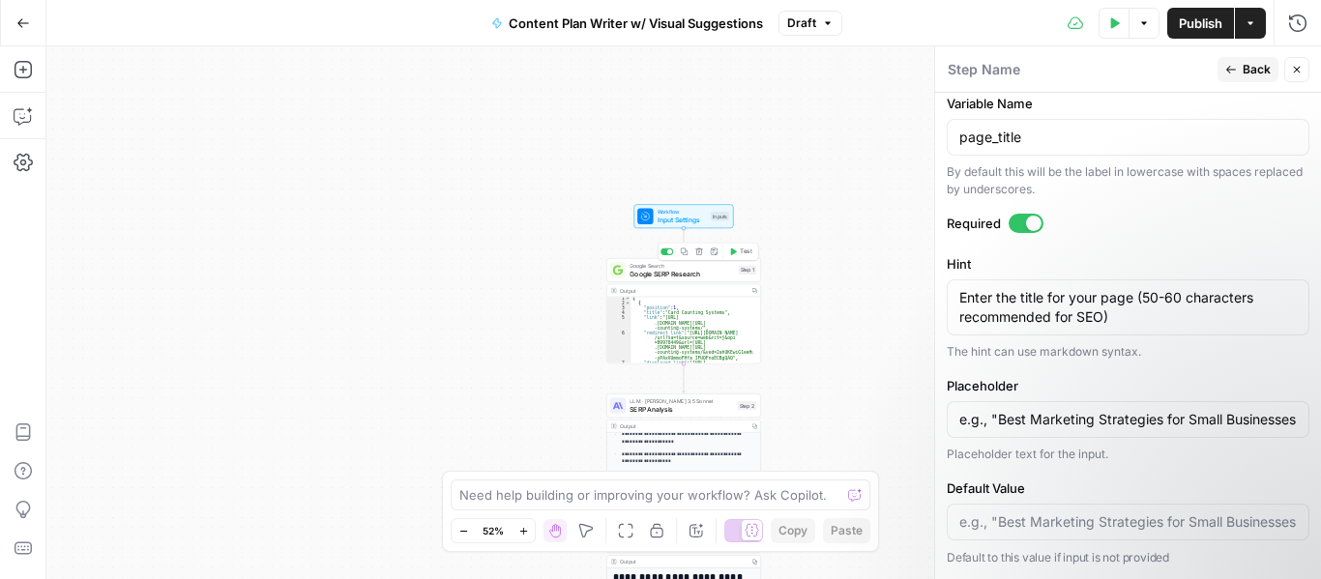
click at [625, 277] on div at bounding box center [617, 269] width 15 height 15
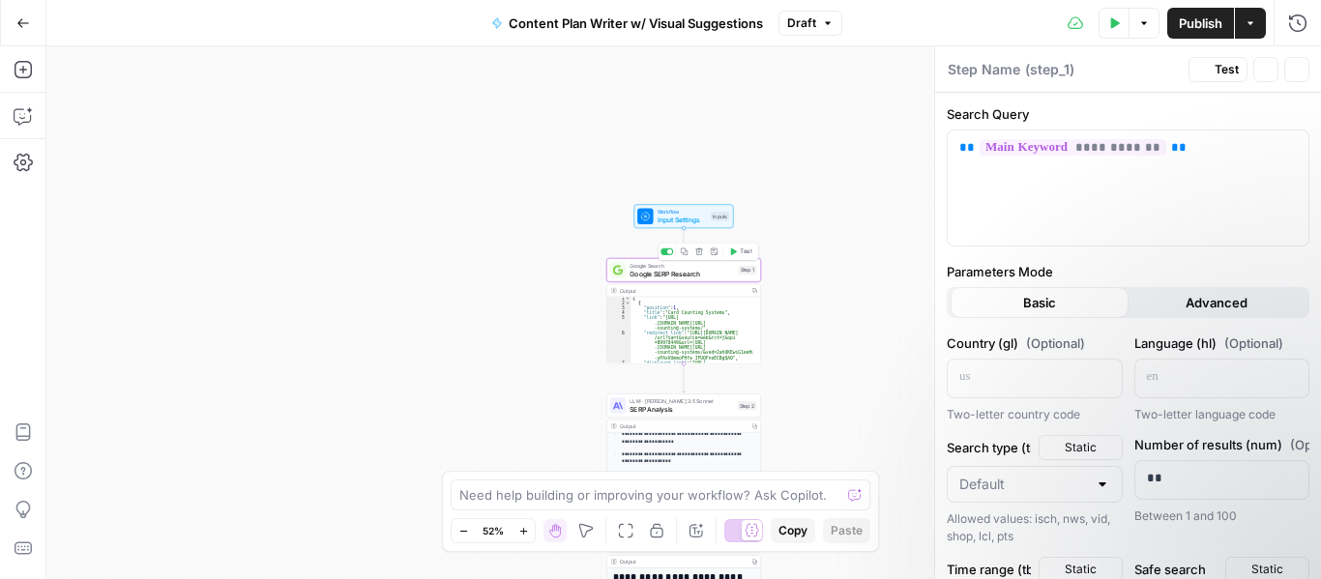
type textarea "Google SERP Research"
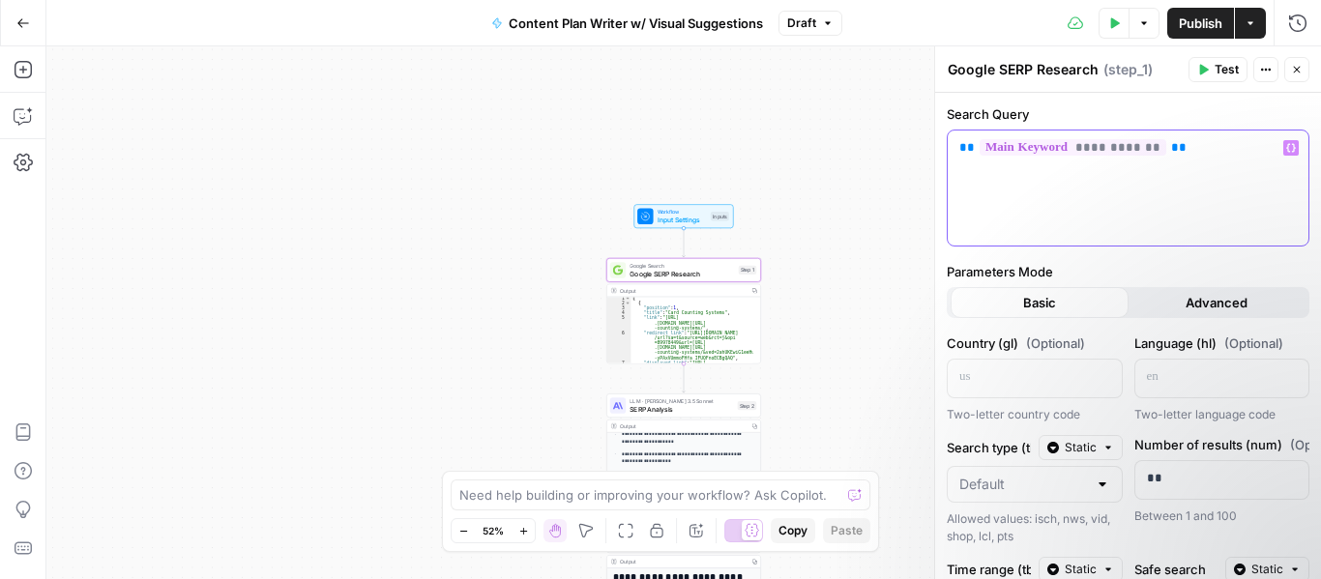
click at [1218, 144] on p "**********" at bounding box center [1120, 147] width 323 height 19
copy p "**********"
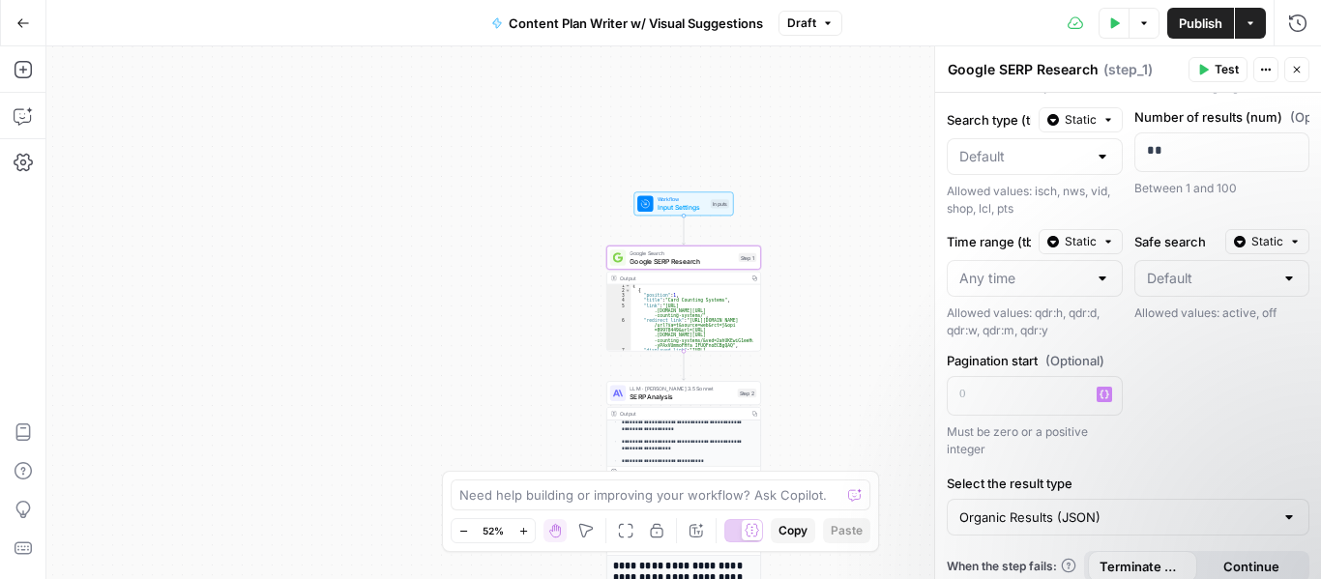
scroll to position [342, 0]
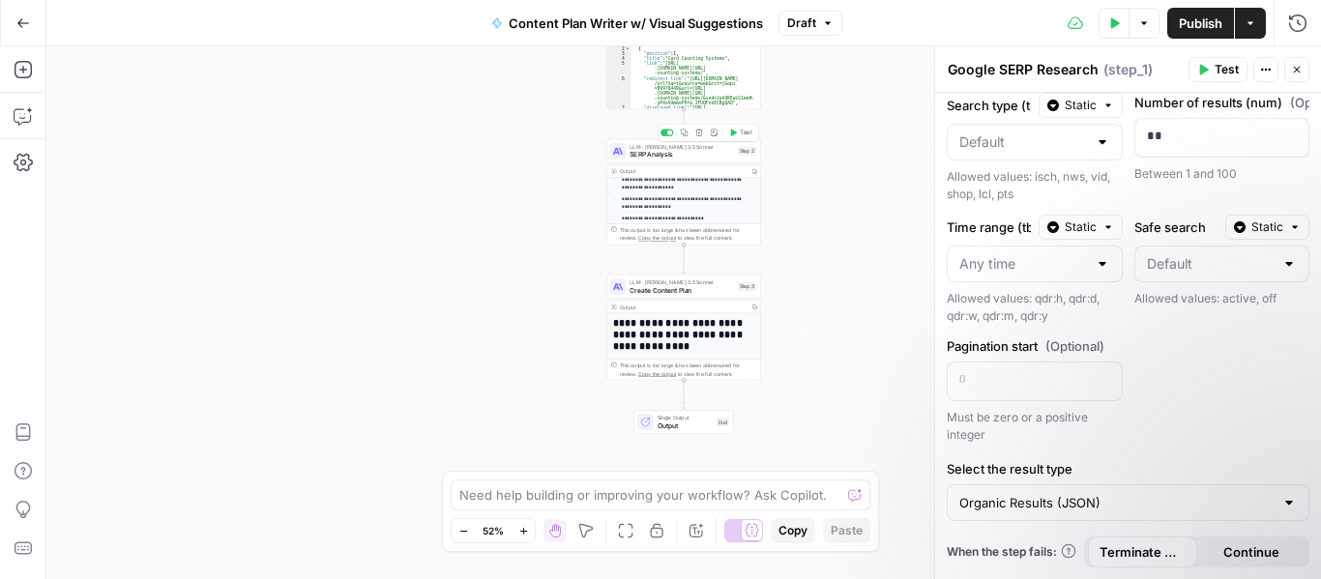
click at [638, 153] on span "SERP Analysis" at bounding box center [680, 155] width 103 height 10
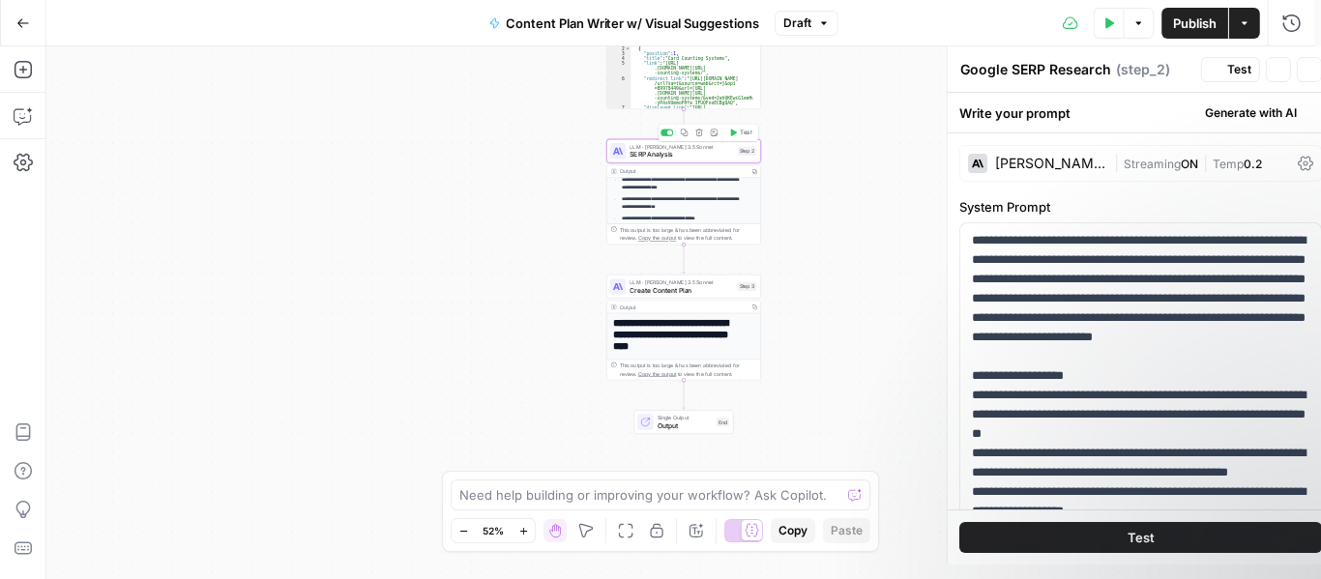
type textarea "SERP Analysis"
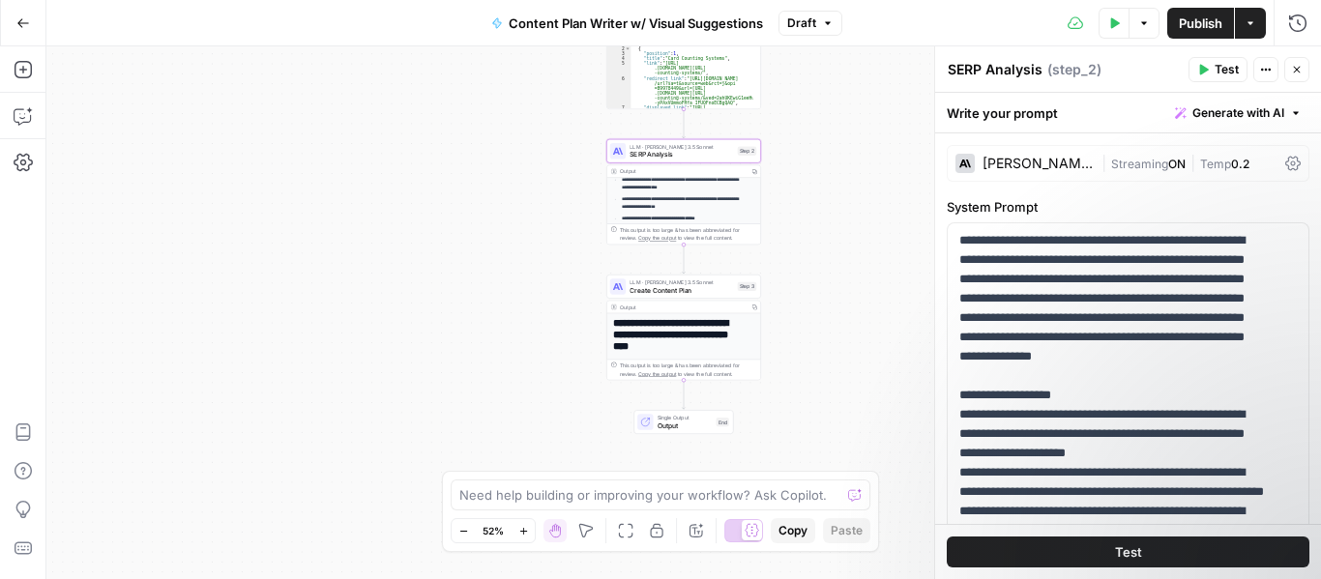
click at [648, 189] on p "**********" at bounding box center [684, 183] width 125 height 15
click at [639, 295] on span "Create Content Plan" at bounding box center [680, 290] width 103 height 10
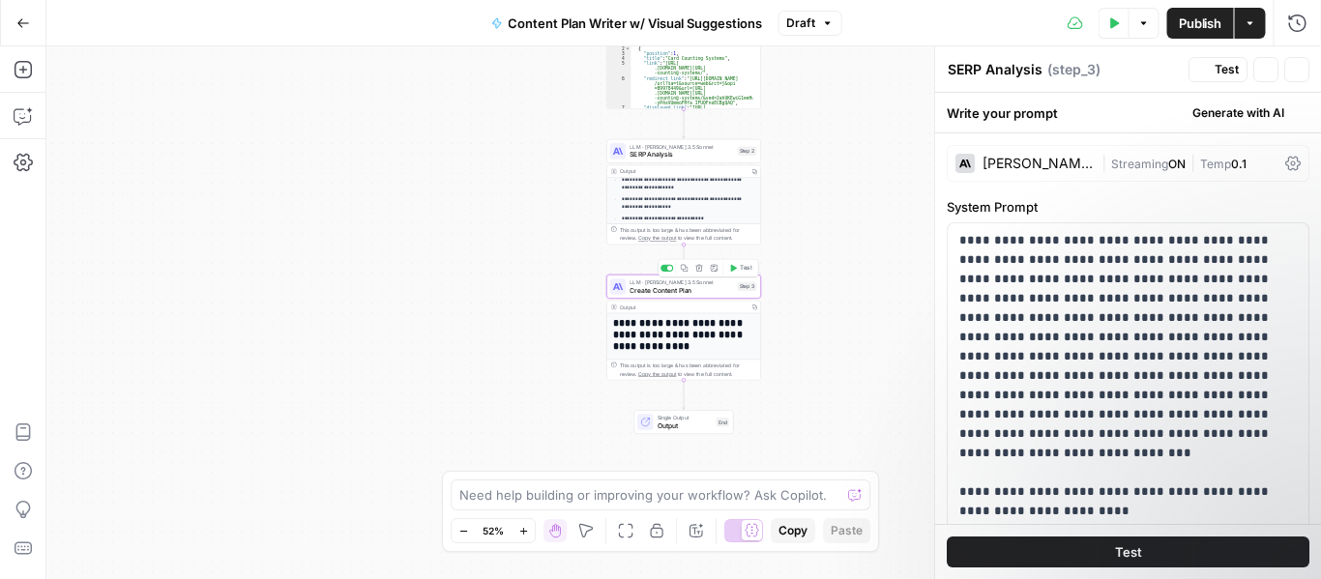
type textarea "Create Content Plan"
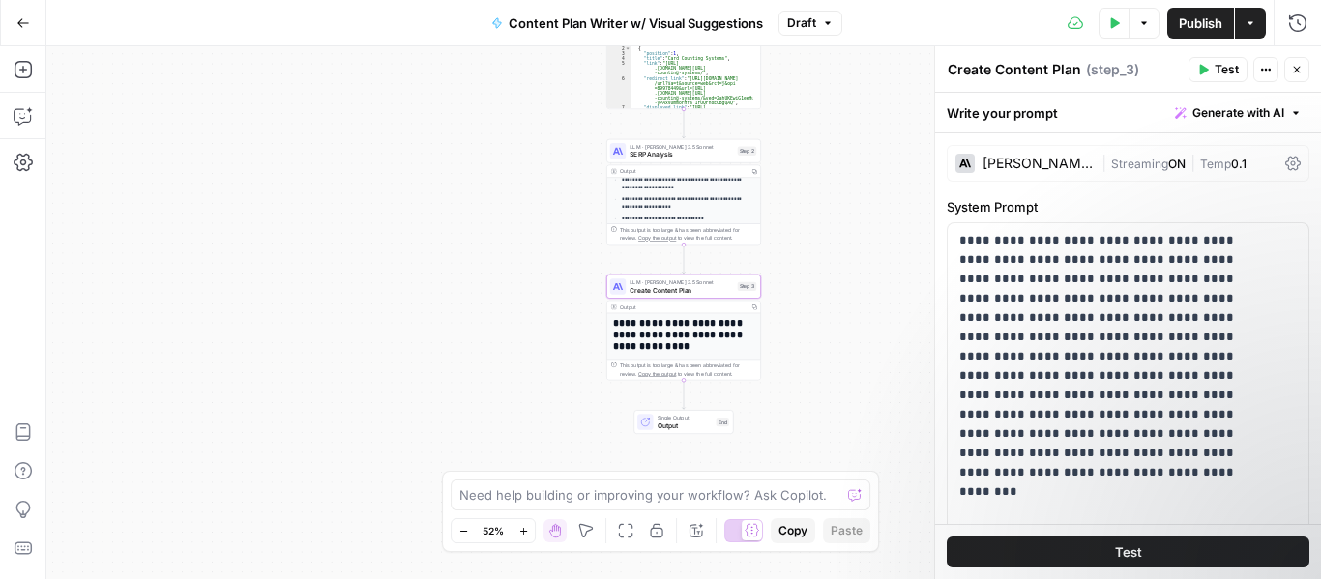
click at [630, 198] on p "**********" at bounding box center [684, 203] width 125 height 15
click at [26, 160] on icon "button" at bounding box center [23, 162] width 19 height 19
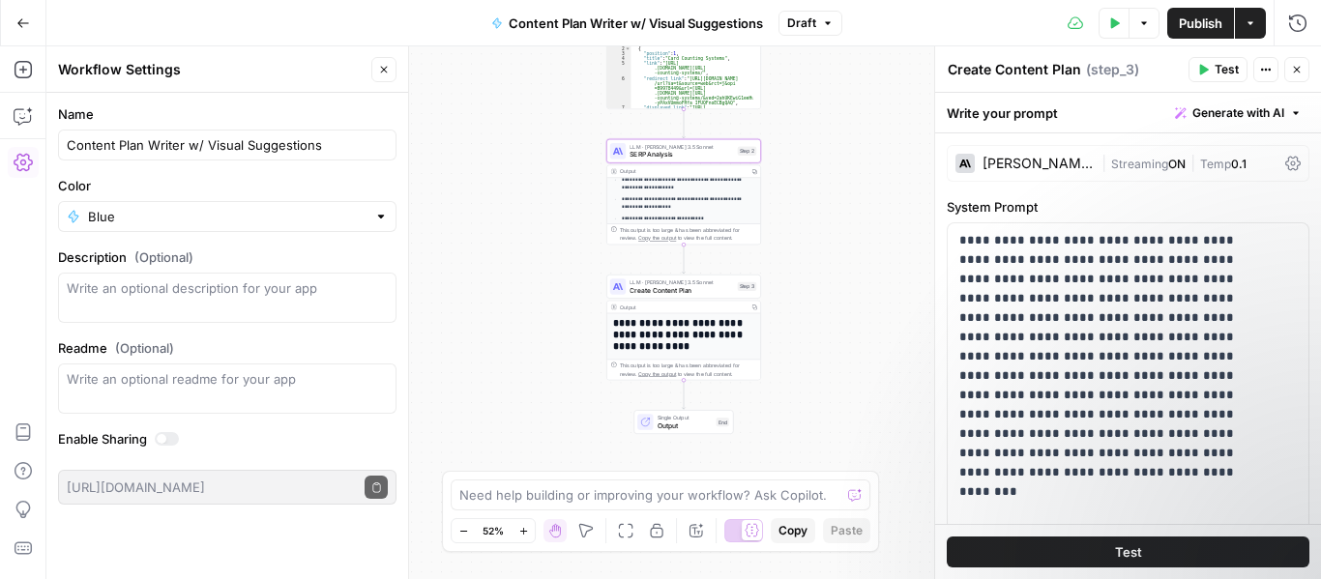
click at [640, 197] on p "**********" at bounding box center [684, 203] width 125 height 15
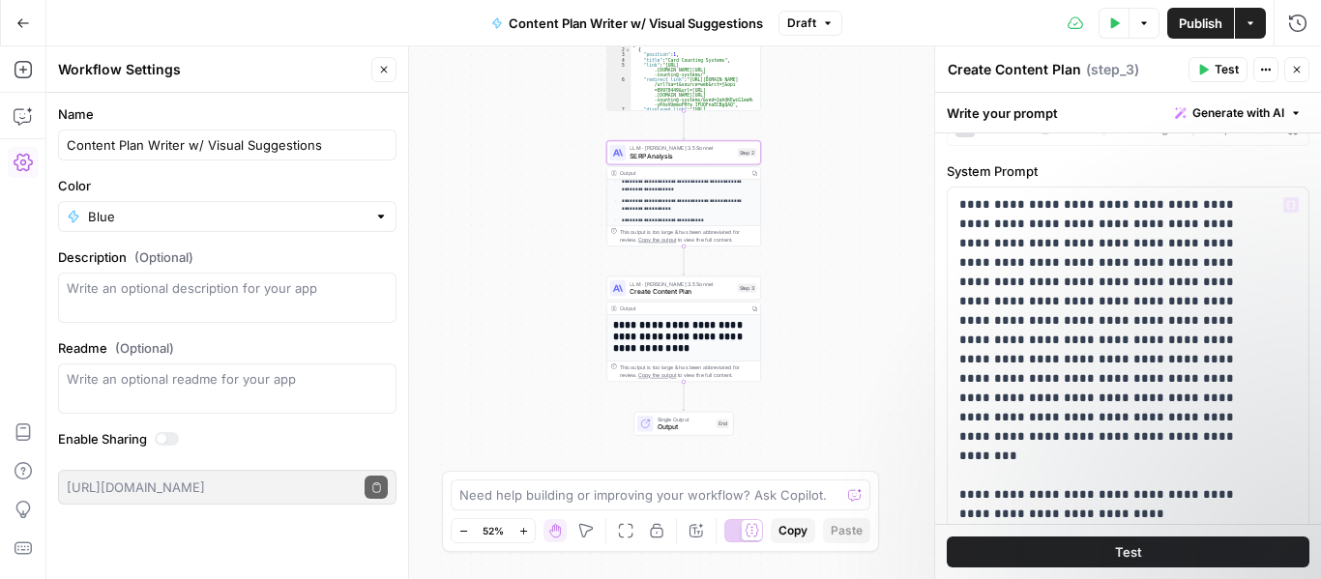
scroll to position [0, 0]
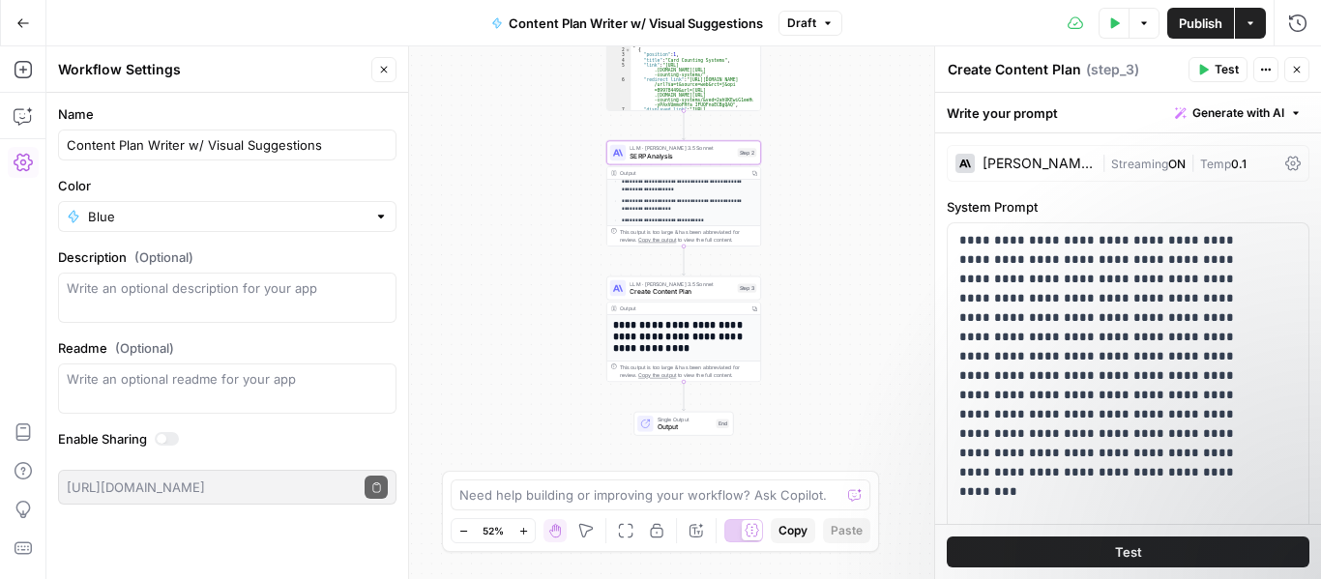
click at [1066, 158] on div "[PERSON_NAME] 3.5 Sonnet" at bounding box center [1037, 164] width 111 height 14
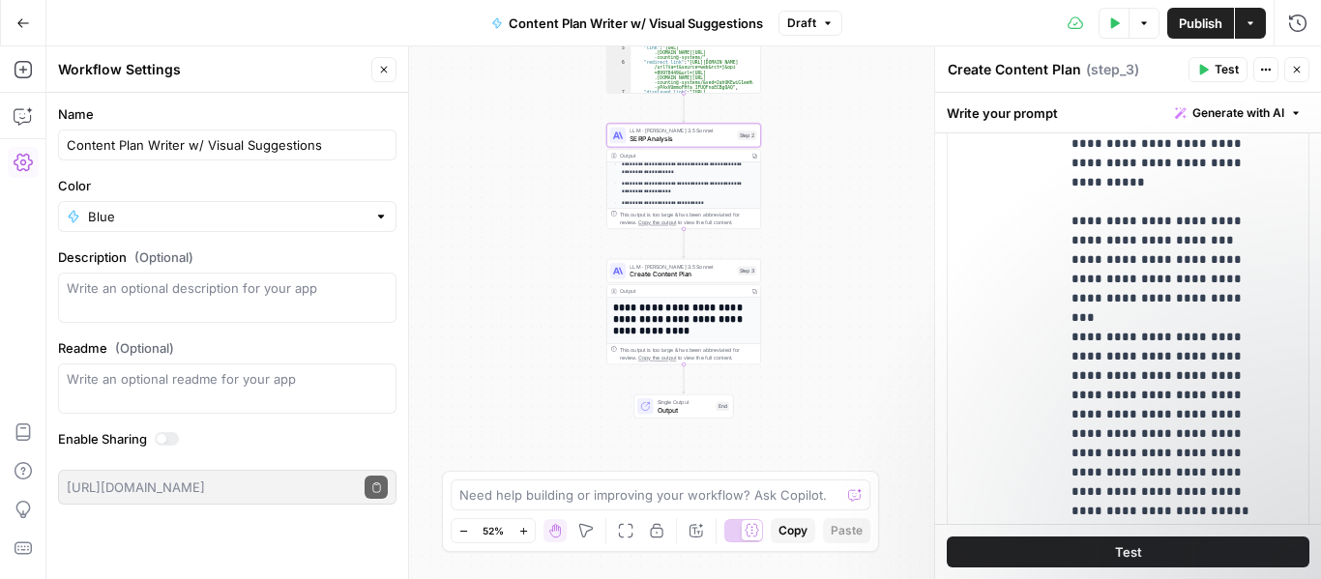
scroll to position [1743, 0]
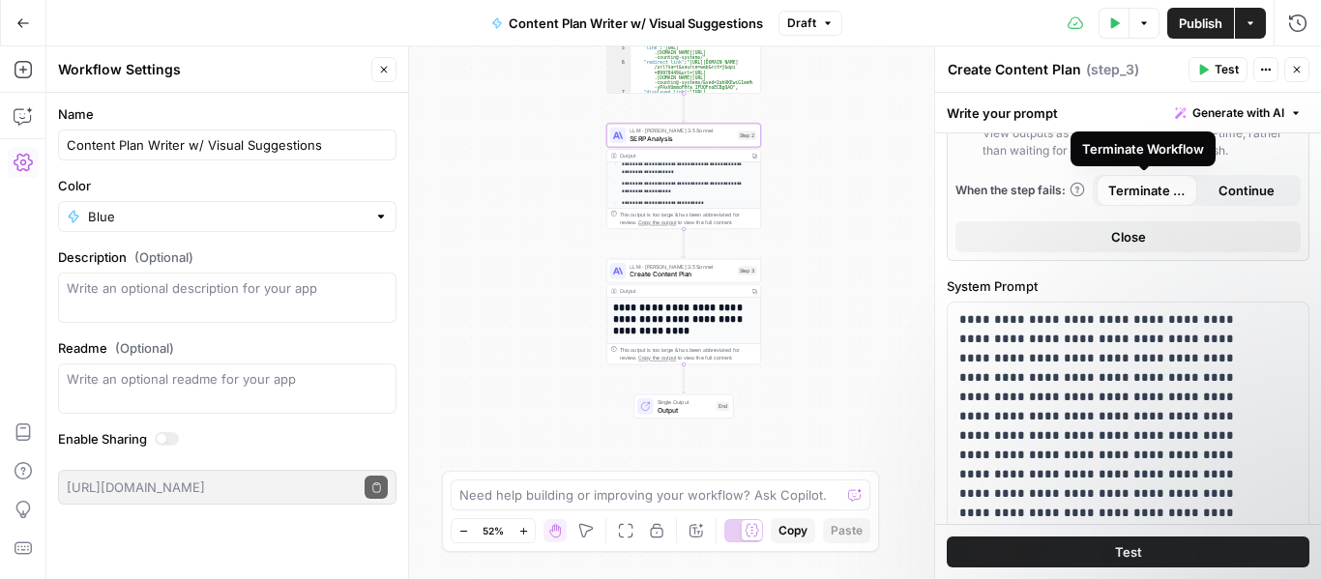
scroll to position [486, 0]
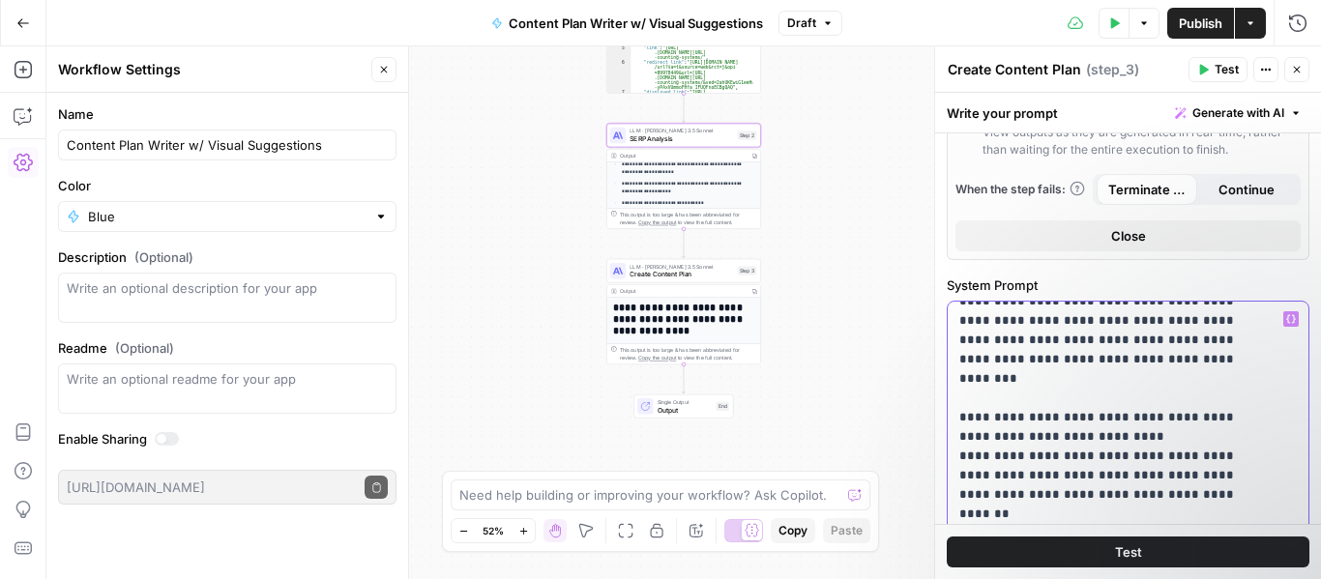
scroll to position [192, 0]
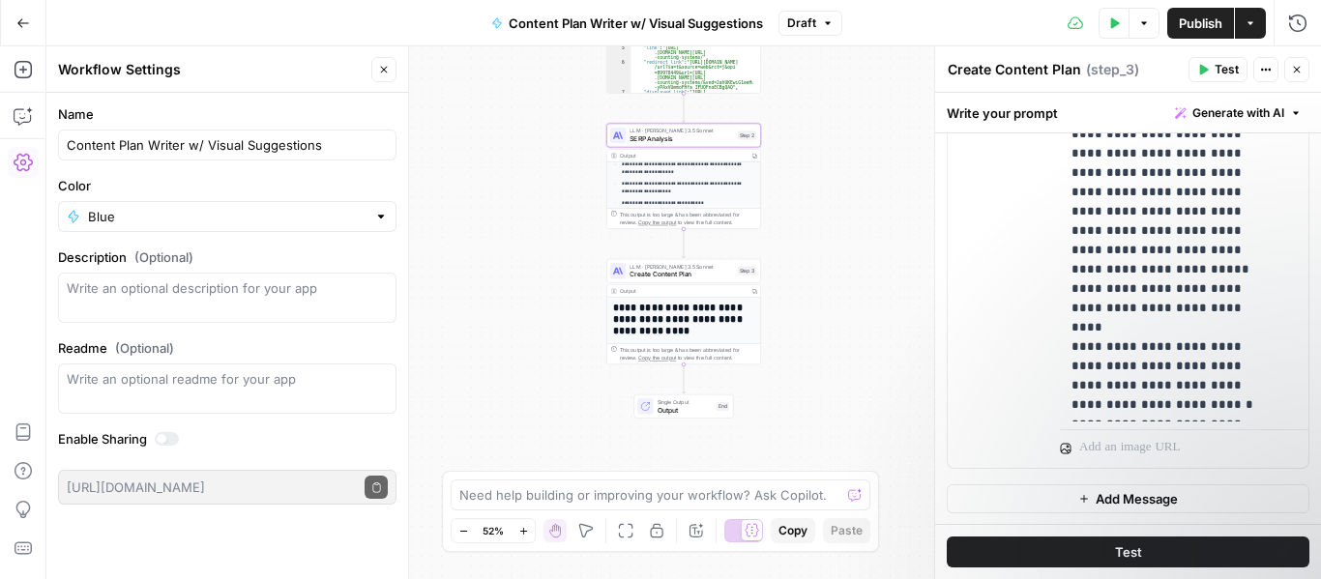
scroll to position [1985, 0]
click at [615, 276] on icon at bounding box center [618, 271] width 10 height 10
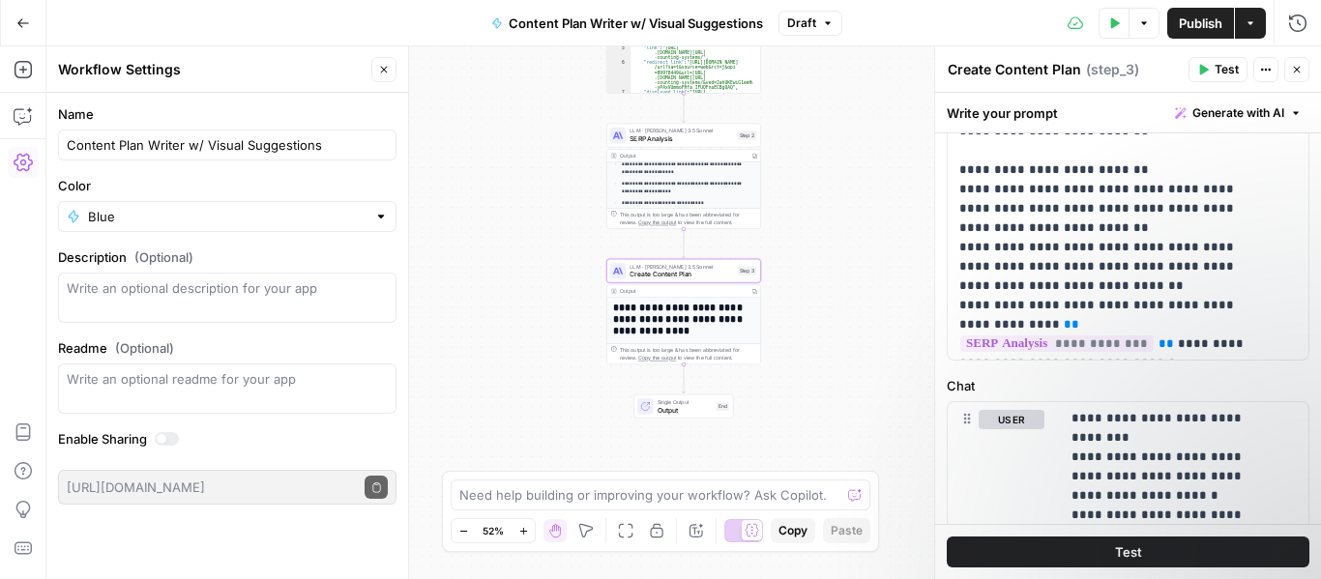
scroll to position [1215, 0]
click at [1115, 481] on p "**********" at bounding box center [1169, 487] width 196 height 1392
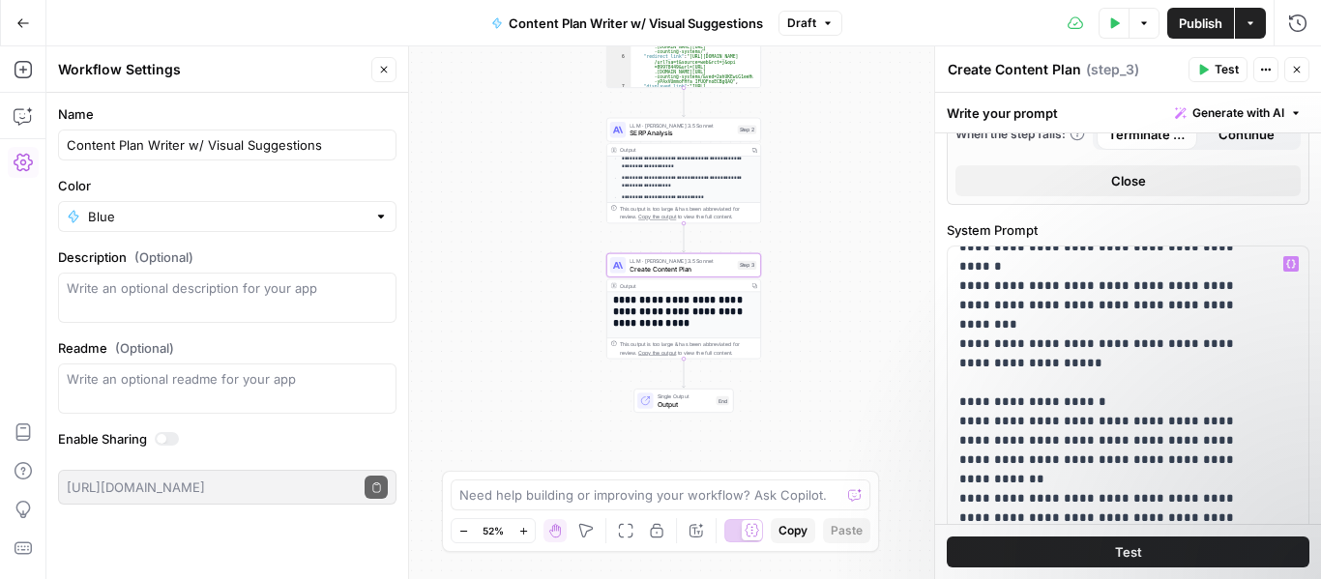
scroll to position [542, 0]
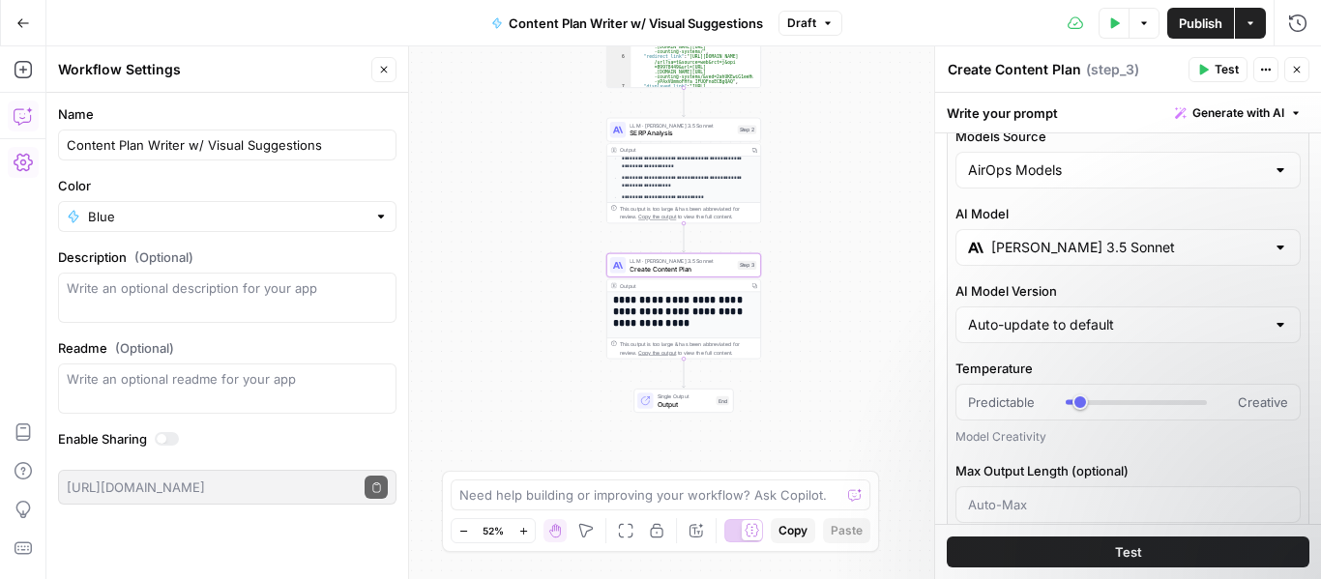
scroll to position [0, 0]
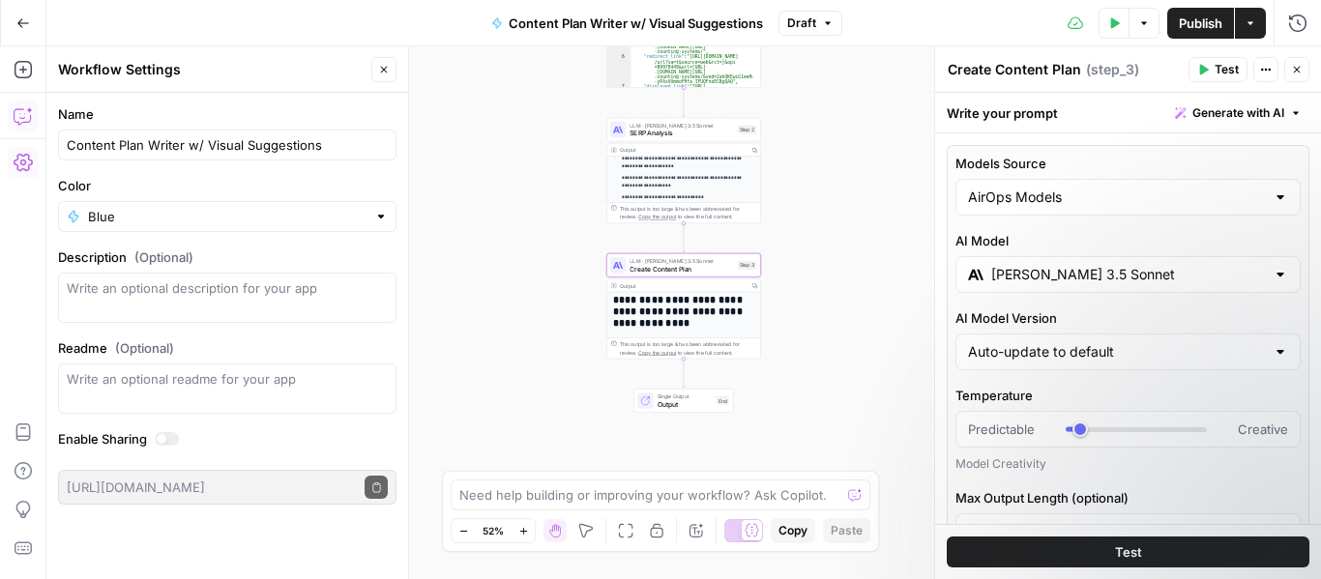
click at [1005, 63] on textarea "Create Content Plan" at bounding box center [1014, 69] width 133 height 19
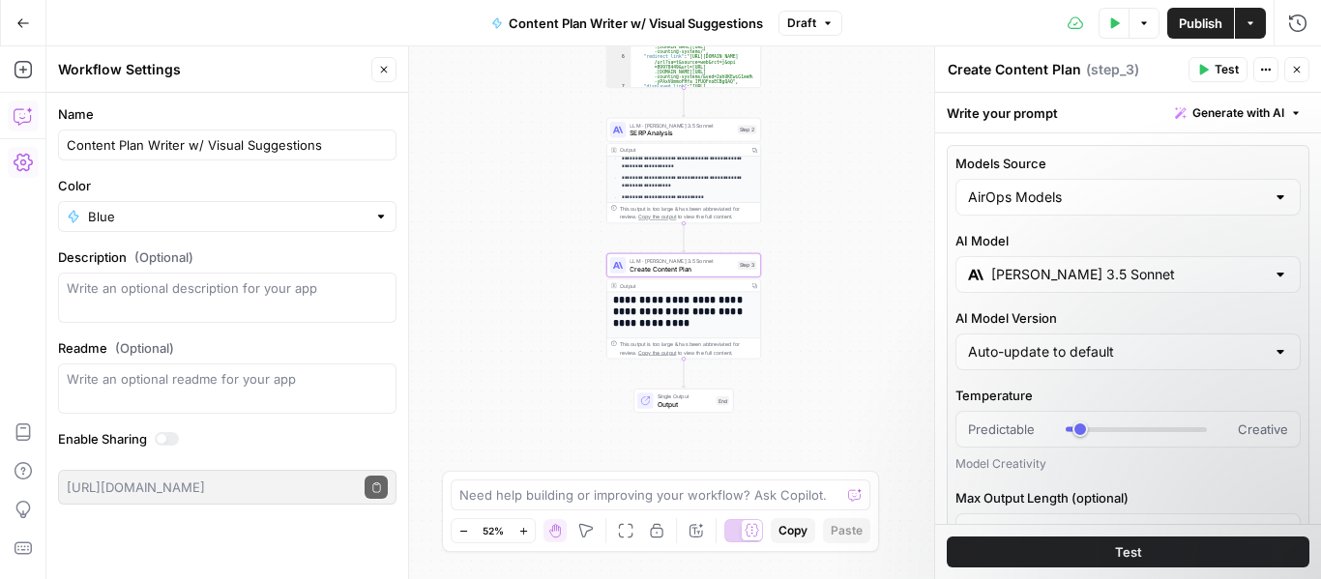
click at [1290, 112] on icon "button" at bounding box center [1296, 113] width 12 height 12
click at [1069, 110] on div "Write your prompt Generate with AI" at bounding box center [1128, 113] width 386 height 40
click at [1131, 206] on input "Models Source" at bounding box center [1116, 197] width 297 height 19
type input "AirOps Models"
click at [1083, 132] on div "Write your prompt Generate with AI" at bounding box center [1128, 113] width 386 height 41
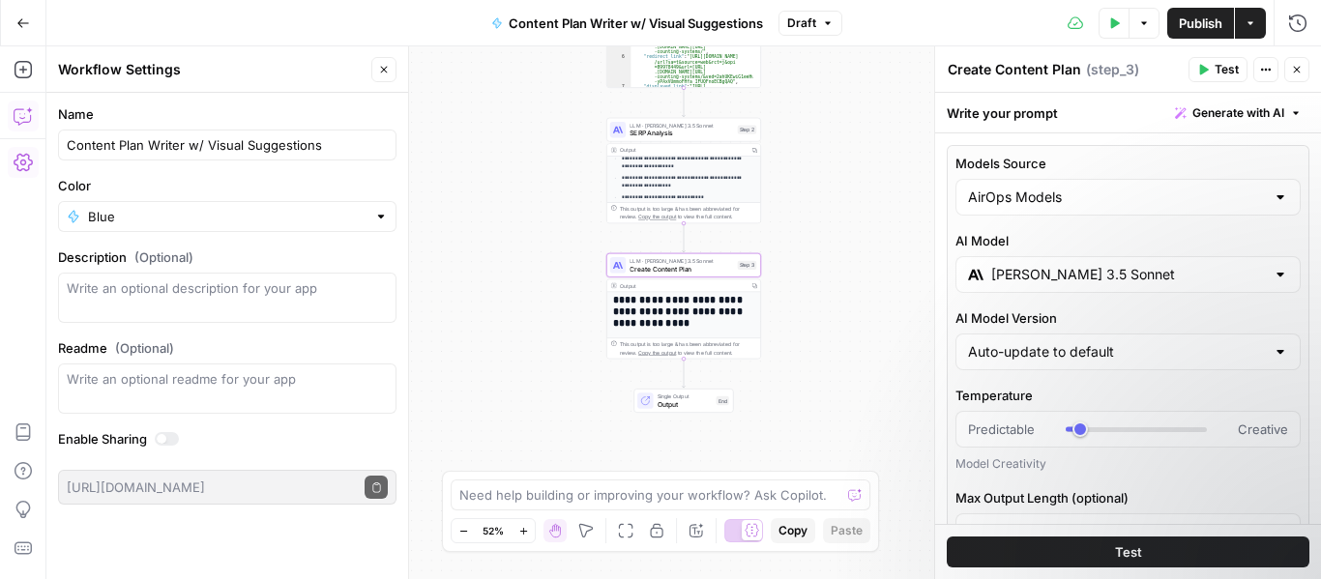
click at [1116, 278] on input "[PERSON_NAME] 3.5 Sonnet" at bounding box center [1128, 274] width 274 height 19
click at [1281, 224] on div "Models Source AirOps Models AI Model [PERSON_NAME] 3.5 Sonnet AI Model Version …" at bounding box center [1128, 445] width 363 height 601
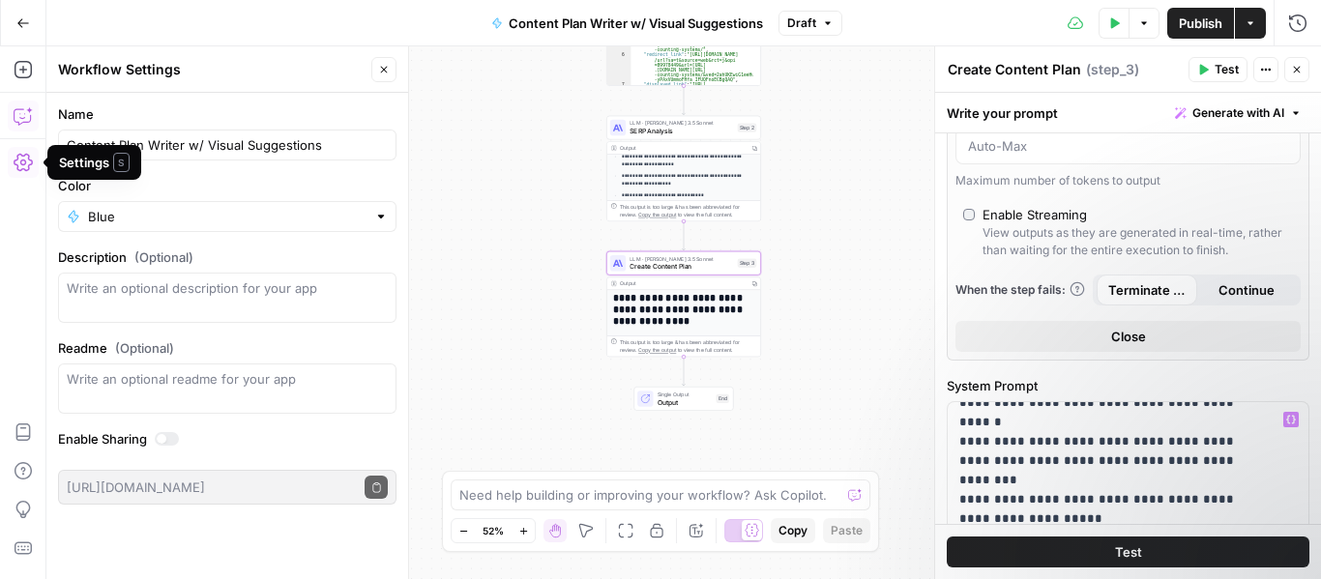
scroll to position [387, 0]
click at [661, 402] on span "Output" at bounding box center [685, 402] width 55 height 10
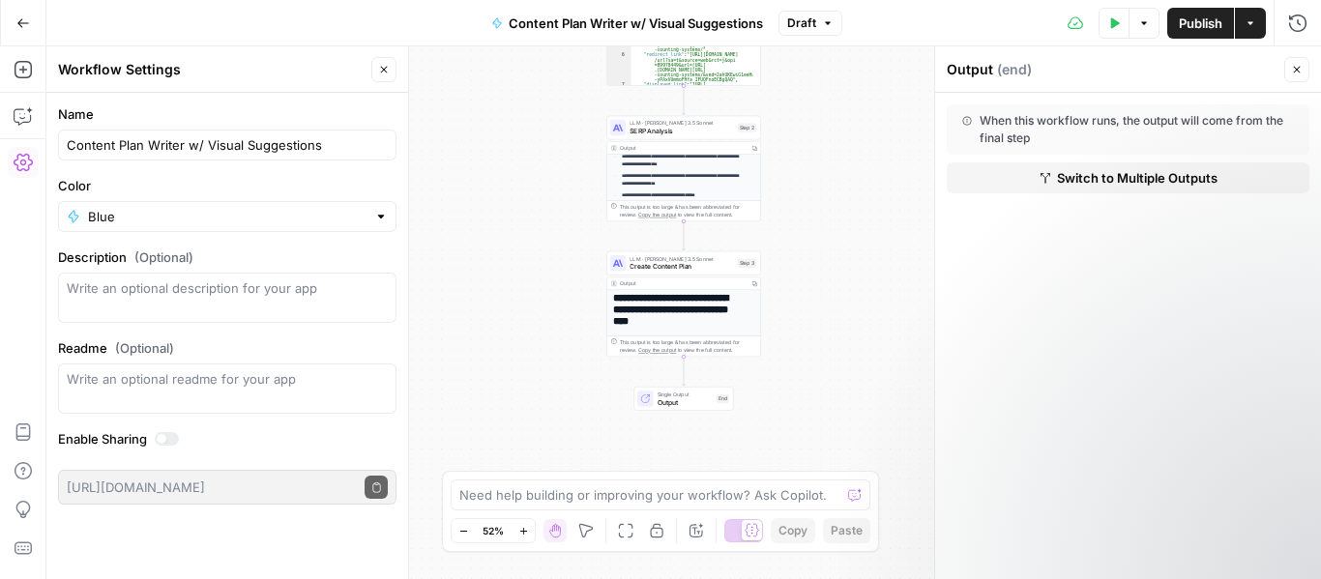
click at [33, 14] on button "Go Back" at bounding box center [23, 23] width 35 height 35
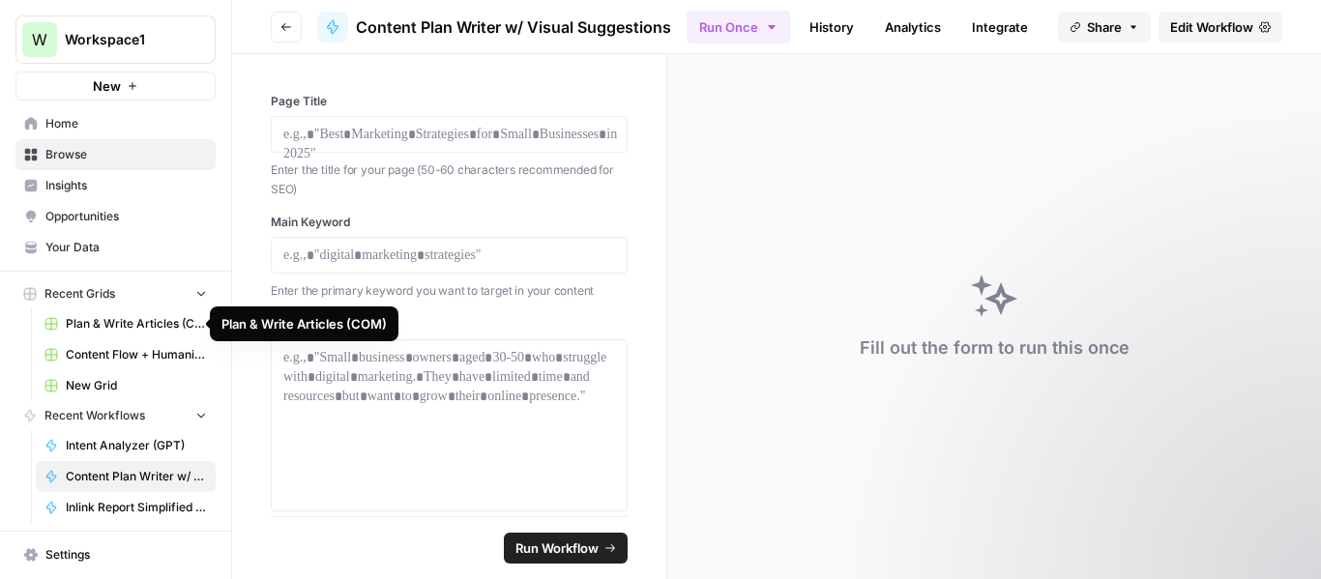
click at [129, 322] on span "Plan & Write Articles (COM)" at bounding box center [136, 323] width 141 height 17
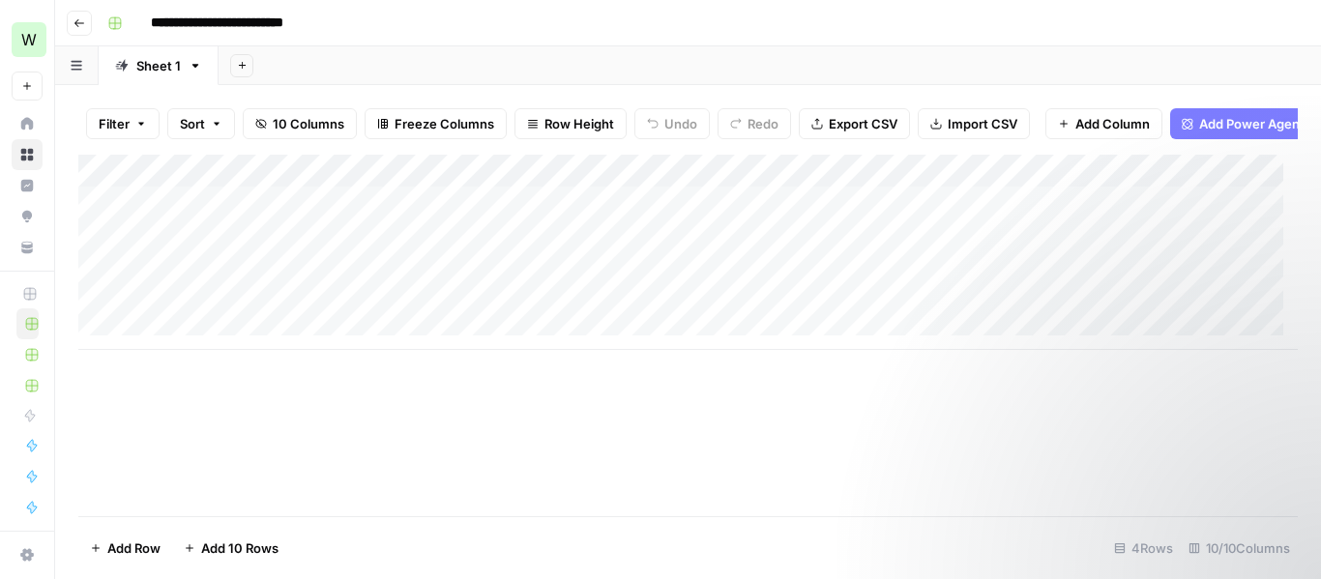
click at [934, 183] on div "Add Column" at bounding box center [687, 252] width 1219 height 195
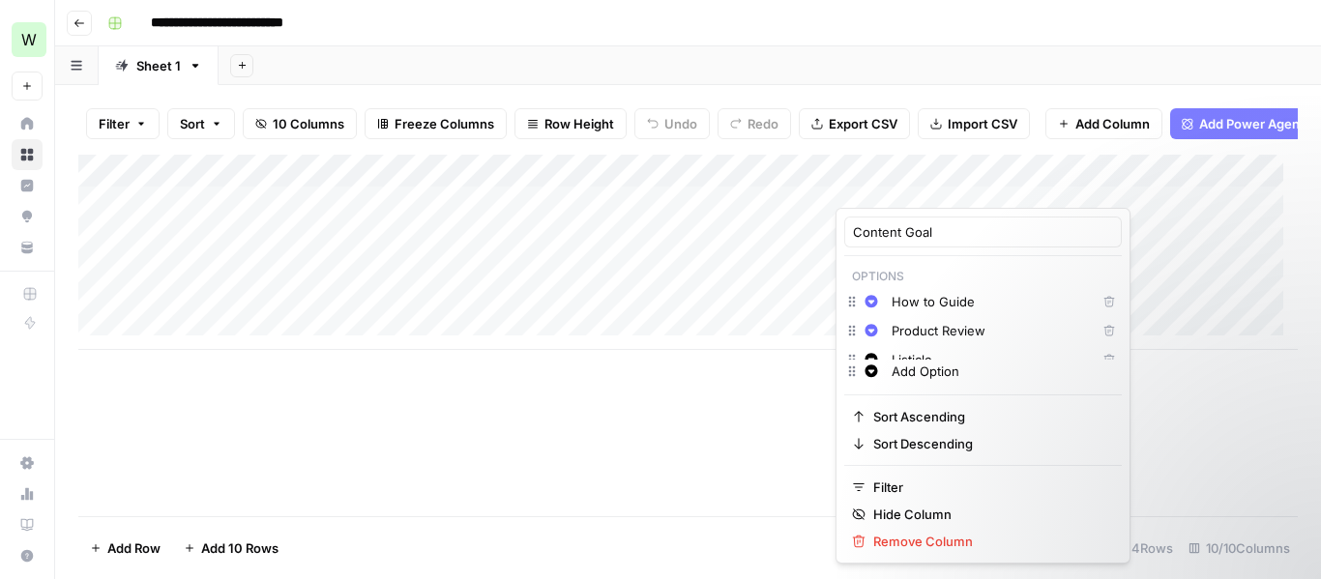
click at [922, 184] on div at bounding box center [922, 188] width 175 height 39
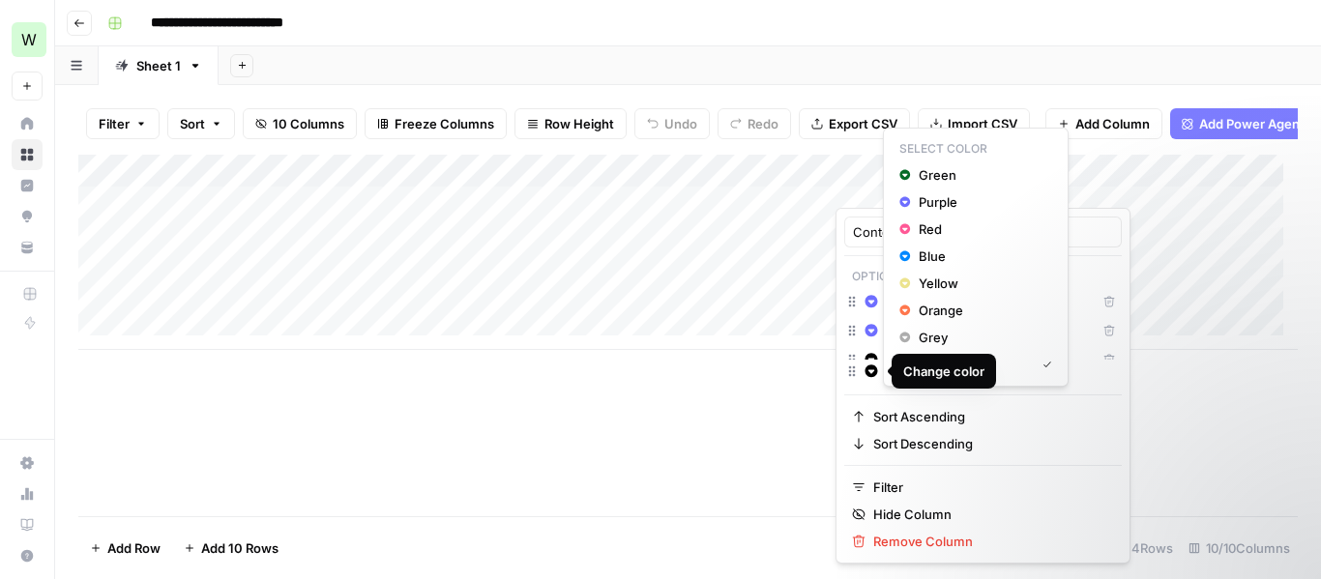
click at [26, 161] on html "**********" at bounding box center [660, 289] width 1321 height 579
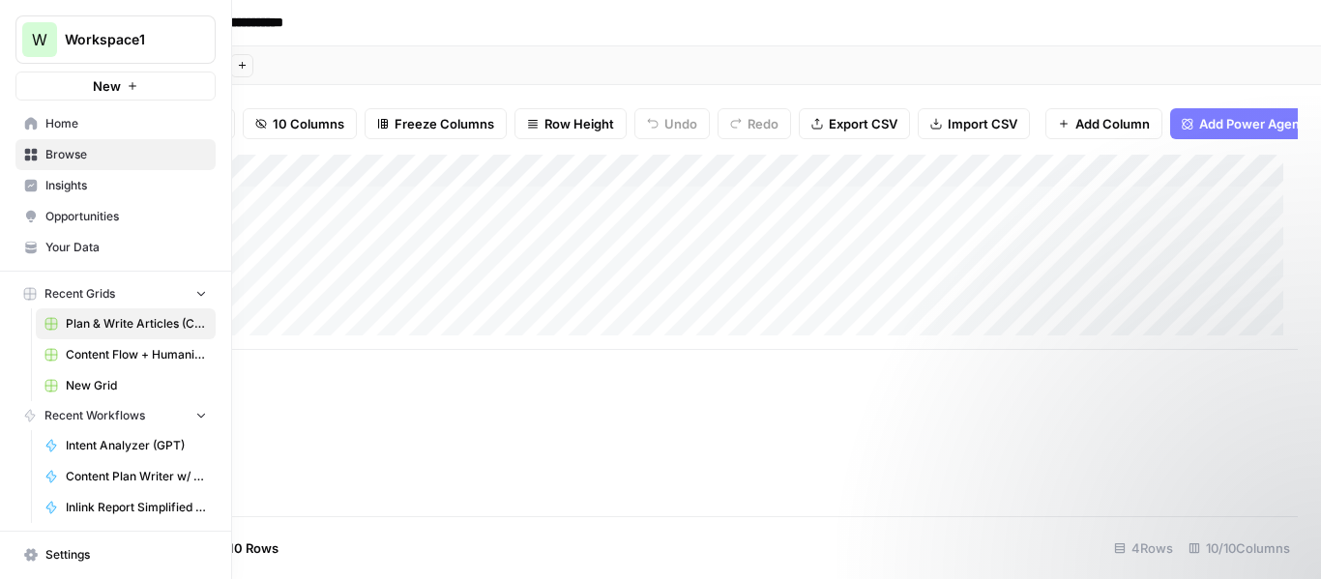
click at [111, 148] on span "Browse" at bounding box center [125, 154] width 161 height 17
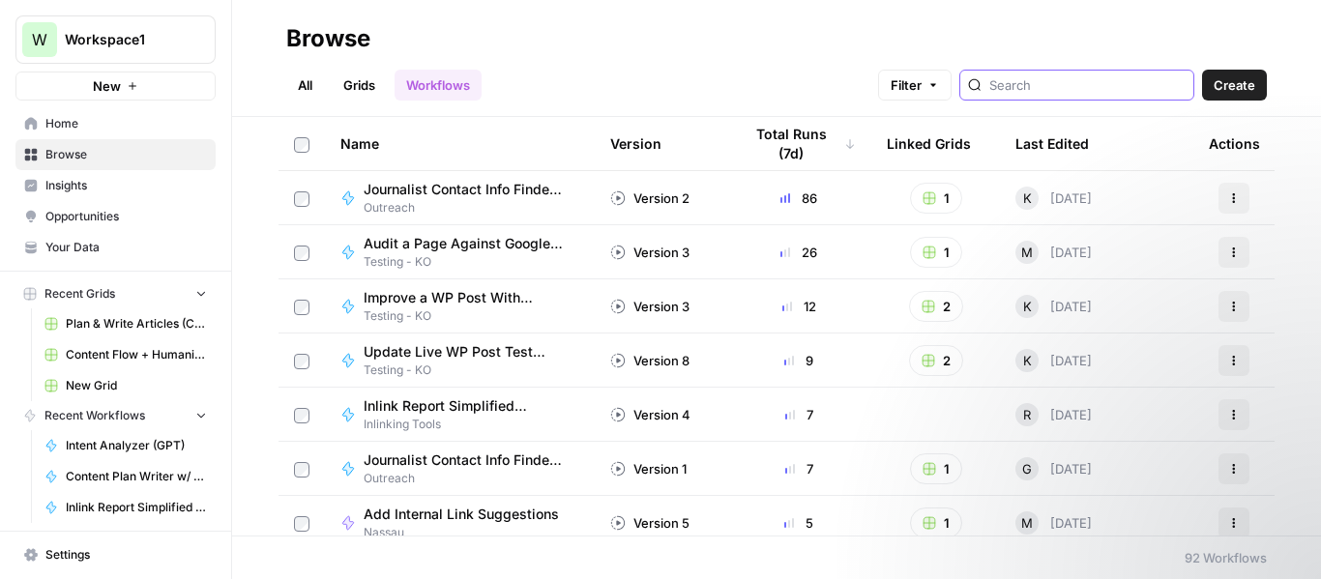
click at [1066, 80] on input "search" at bounding box center [1087, 84] width 196 height 19
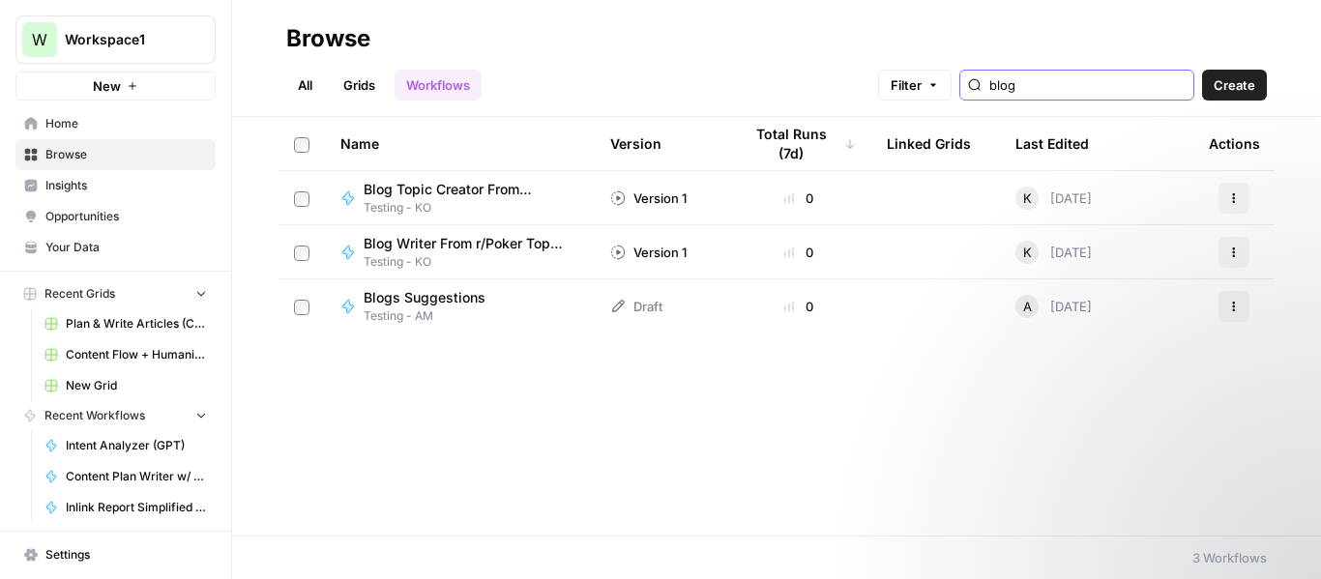
type input "blog"
click at [143, 330] on span "Plan & Write Articles (COM)" at bounding box center [136, 323] width 141 height 17
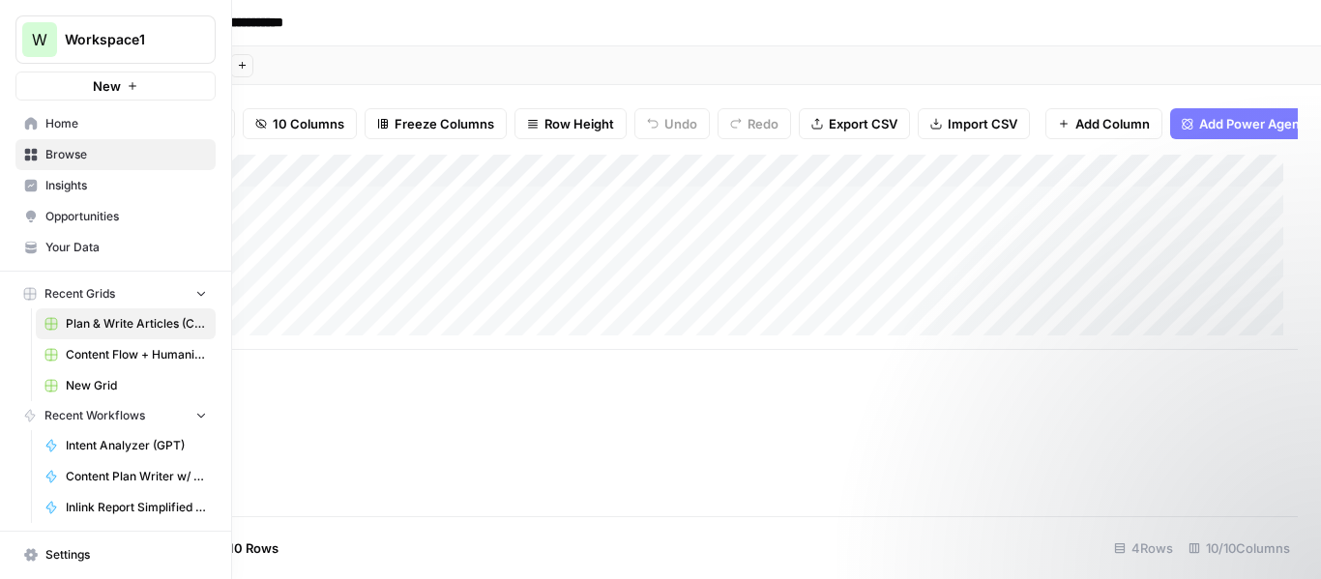
click at [73, 152] on span "Browse" at bounding box center [125, 154] width 161 height 17
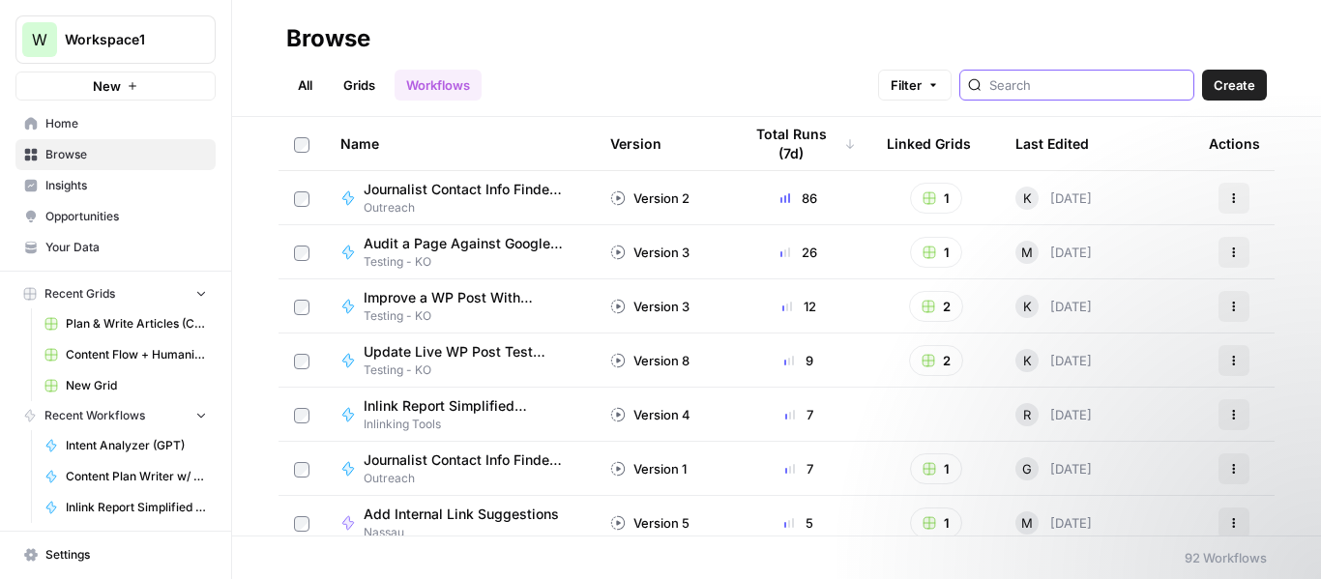
click at [1119, 87] on input "search" at bounding box center [1087, 84] width 196 height 19
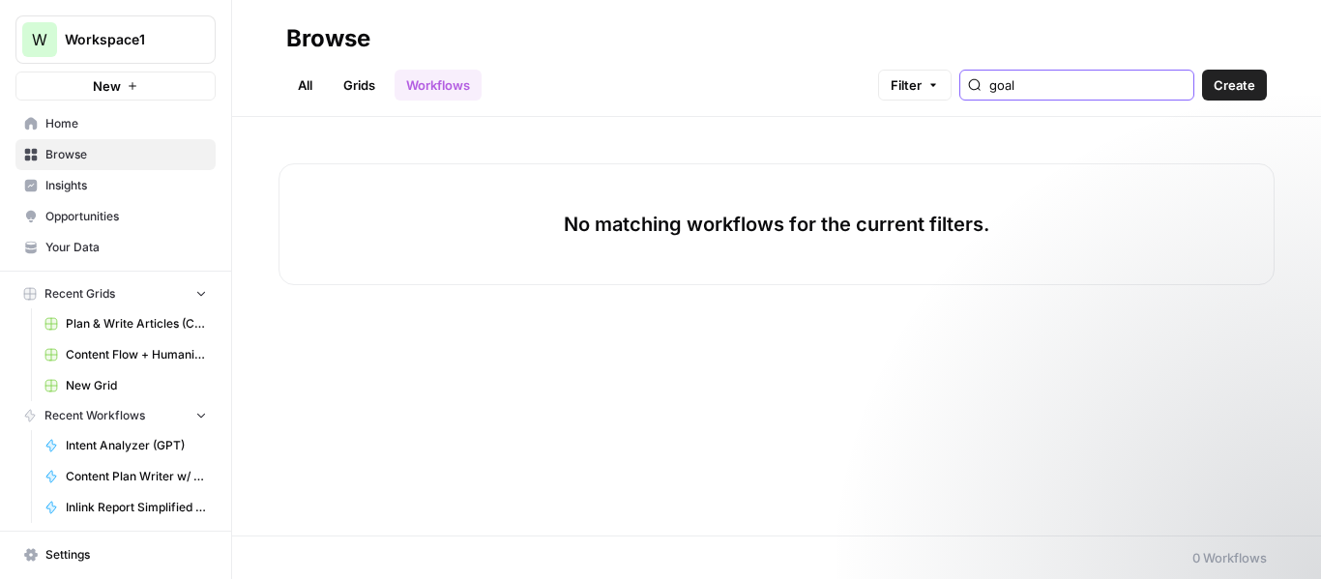
click at [1177, 90] on input "goal" at bounding box center [1087, 84] width 196 height 19
type input "goal"
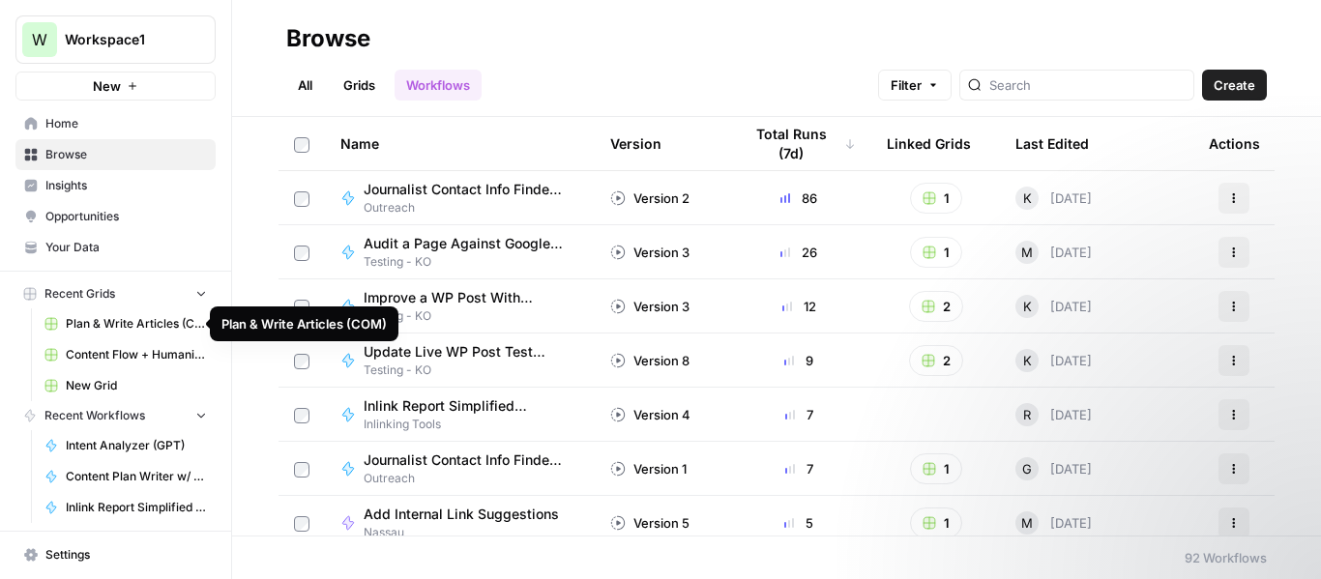
click at [106, 319] on span "Plan & Write Articles (COM)" at bounding box center [136, 323] width 141 height 17
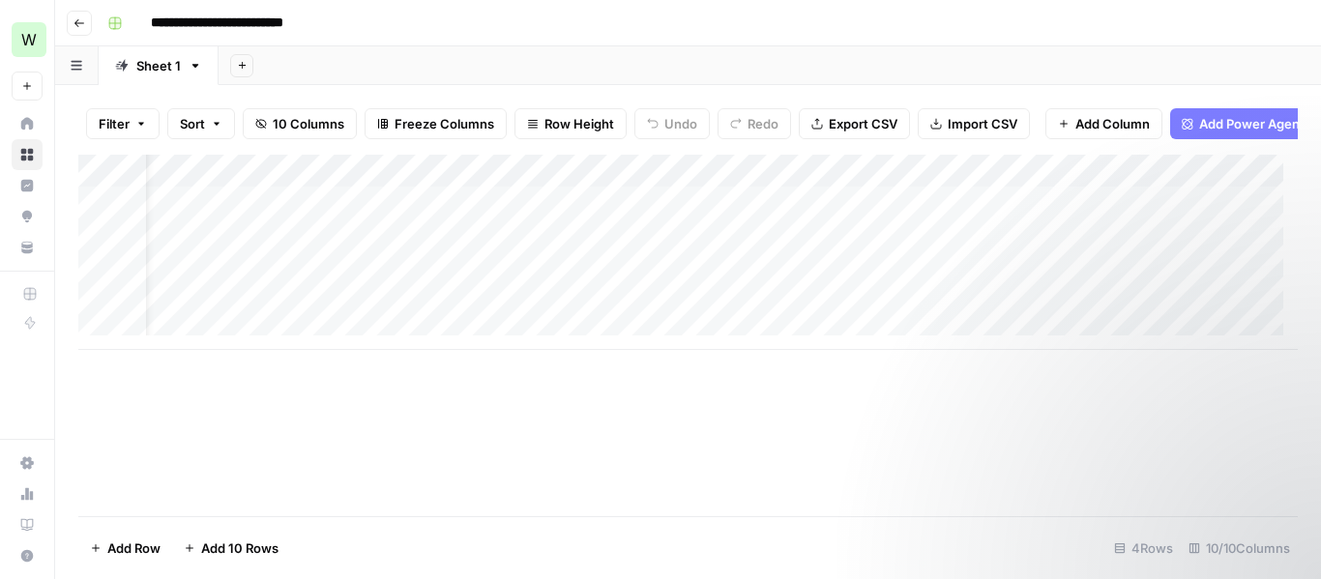
scroll to position [0, 114]
click at [1085, 196] on div "Add Column" at bounding box center [687, 252] width 1219 height 195
click at [831, 180] on div "Add Column" at bounding box center [687, 252] width 1219 height 195
click at [898, 280] on div "Add Column" at bounding box center [687, 252] width 1219 height 195
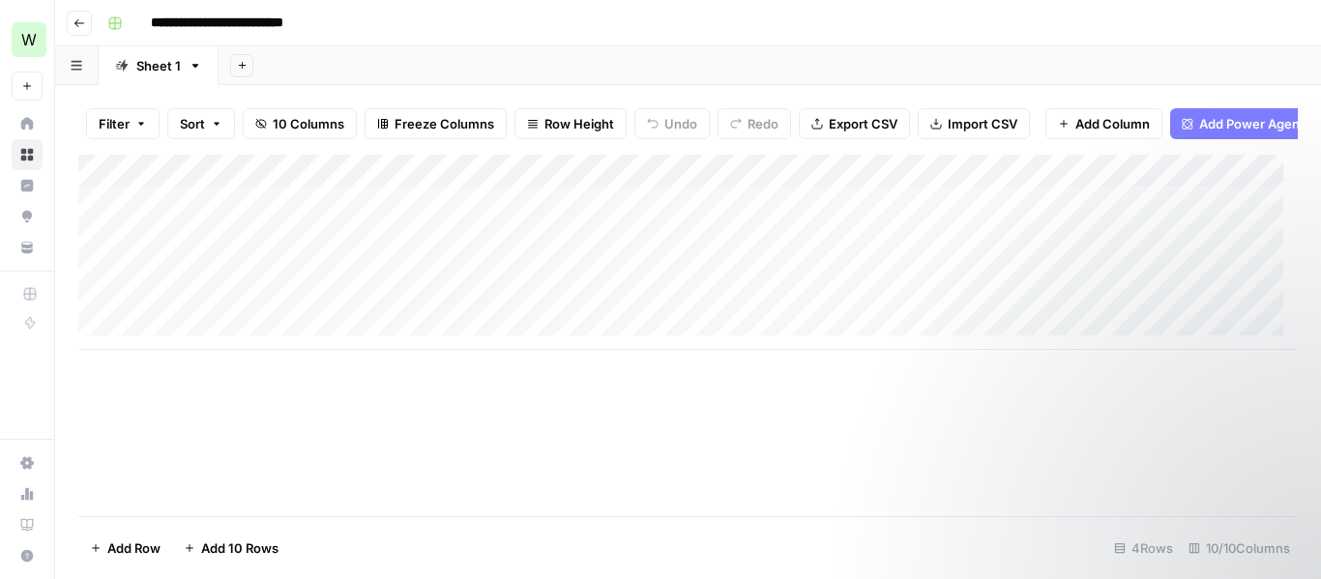
click at [898, 280] on div "Add Column" at bounding box center [687, 252] width 1219 height 195
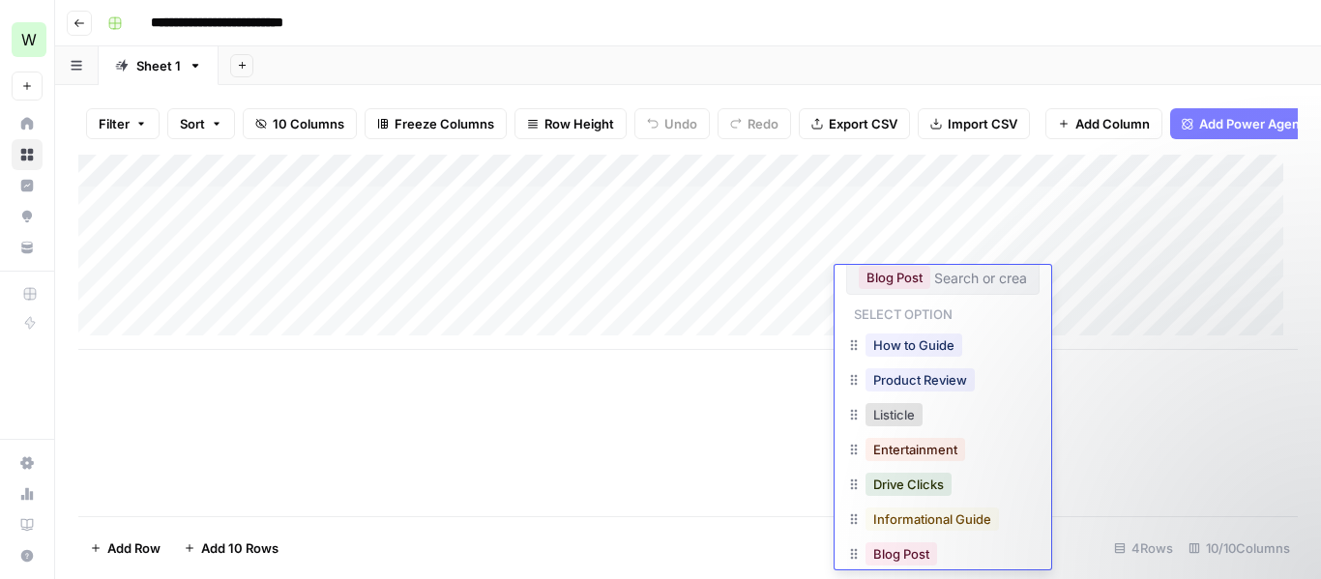
scroll to position [32, 0]
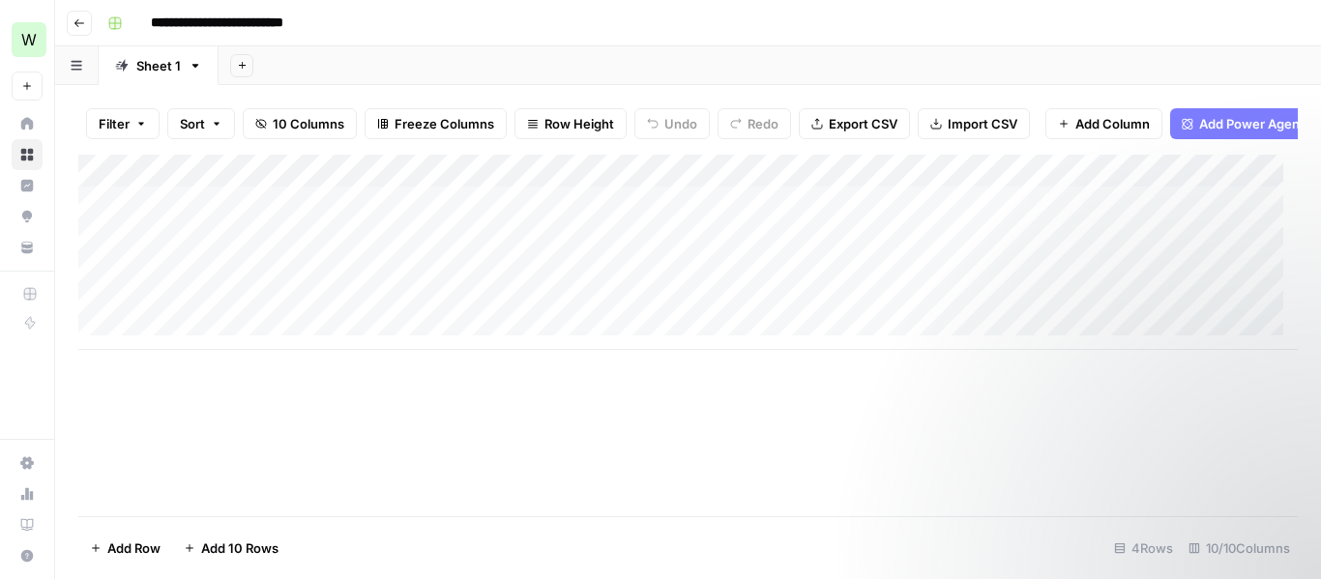
click at [981, 95] on div "Filter Sort 10 Columns Freeze Columns Row Height Undo Redo Export CSV Import CS…" at bounding box center [687, 124] width 1219 height 62
click at [654, 189] on div "Add Column" at bounding box center [687, 252] width 1219 height 195
click at [1109, 189] on div "Add Column" at bounding box center [687, 252] width 1219 height 195
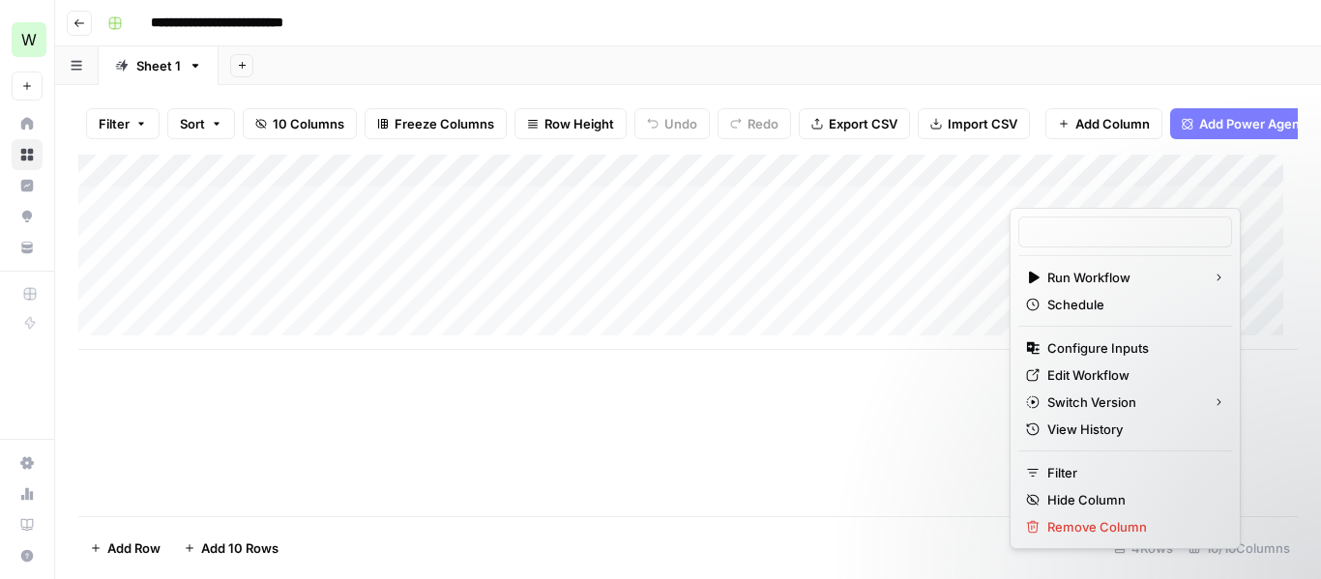
type input "Content Plan Writer w/ Visual Suggestions"
click at [821, 385] on div "Add Column" at bounding box center [687, 336] width 1219 height 362
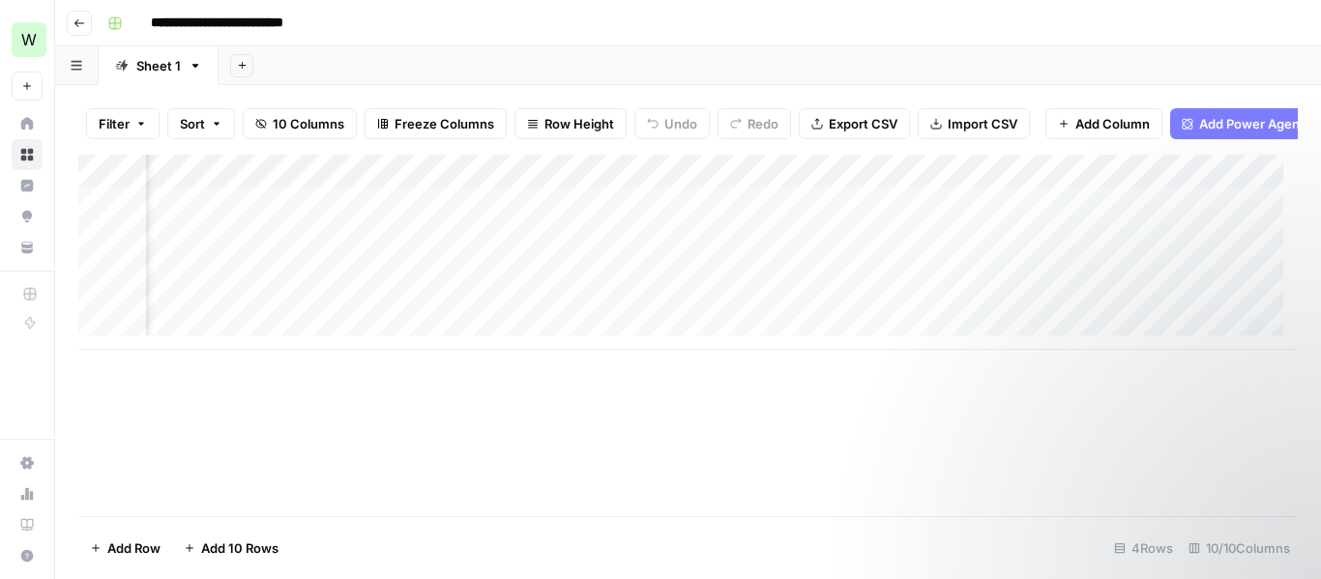
scroll to position [0, 383]
click at [850, 182] on div "Add Column" at bounding box center [687, 252] width 1219 height 195
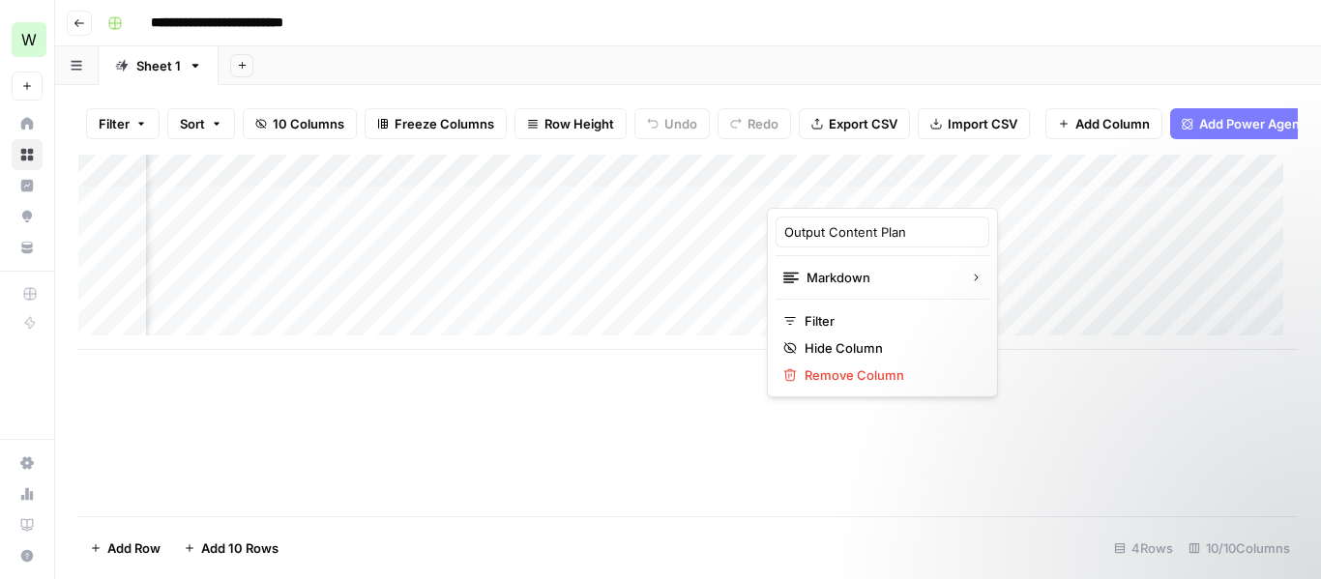
click at [1021, 179] on div "Add Column" at bounding box center [687, 252] width 1219 height 195
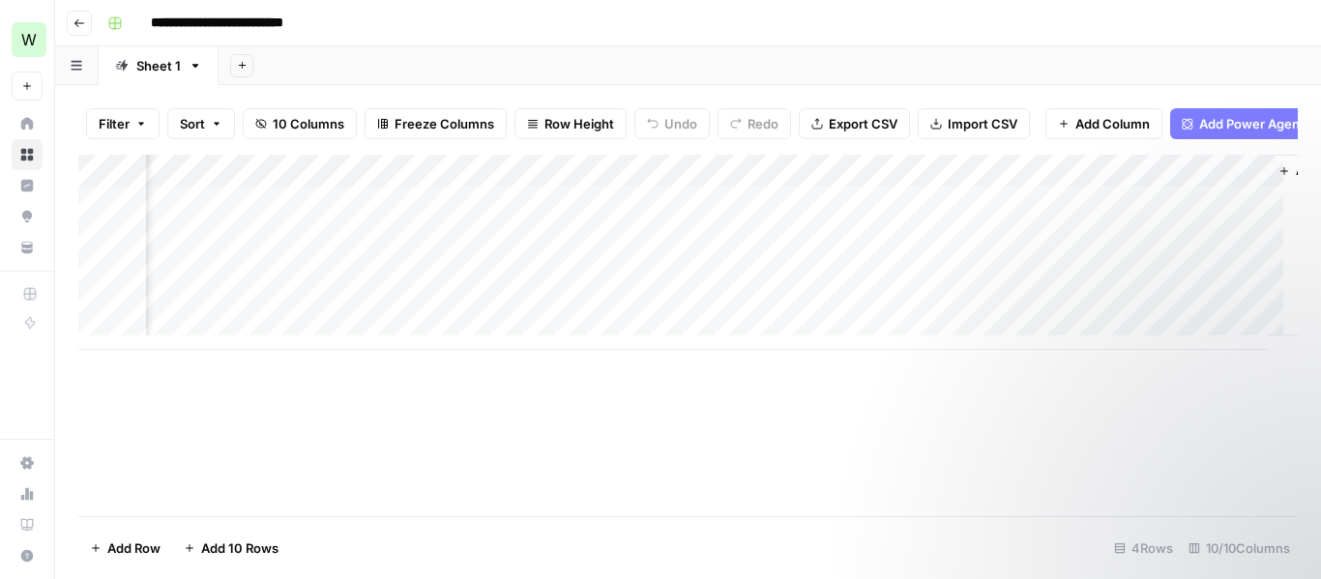
scroll to position [0, 879]
click at [977, 183] on div "Add Column" at bounding box center [687, 252] width 1219 height 195
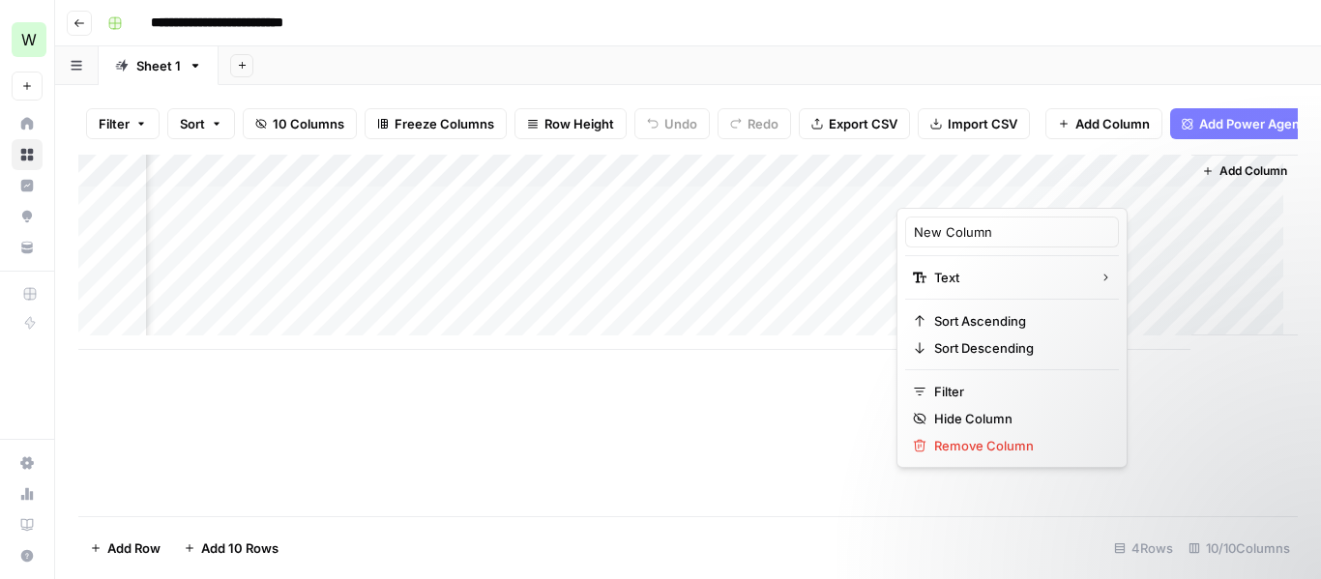
click at [624, 189] on div "Add Column" at bounding box center [687, 252] width 1219 height 195
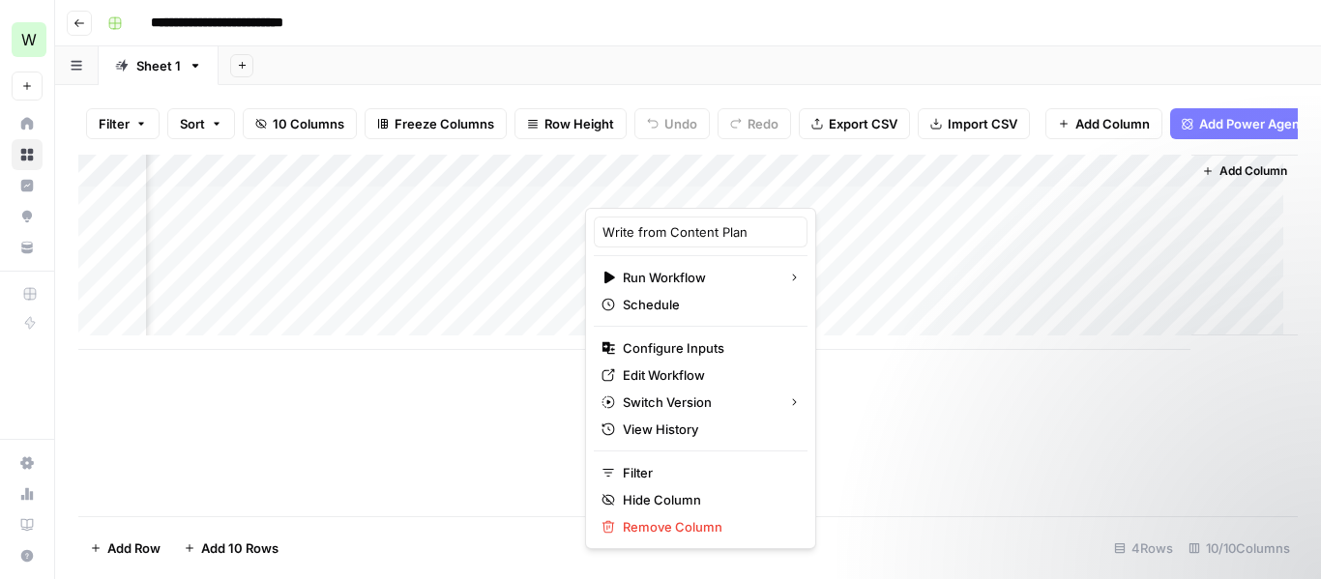
click at [799, 177] on div "Add Column" at bounding box center [687, 252] width 1219 height 195
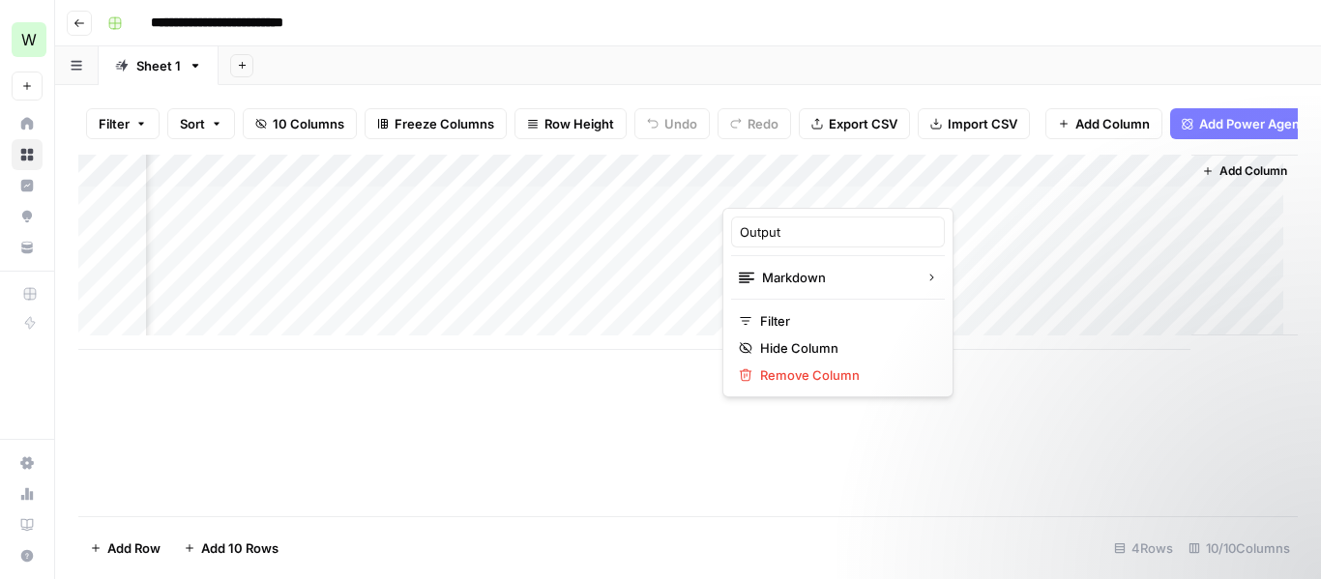
click at [641, 183] on div "Add Column" at bounding box center [687, 252] width 1219 height 195
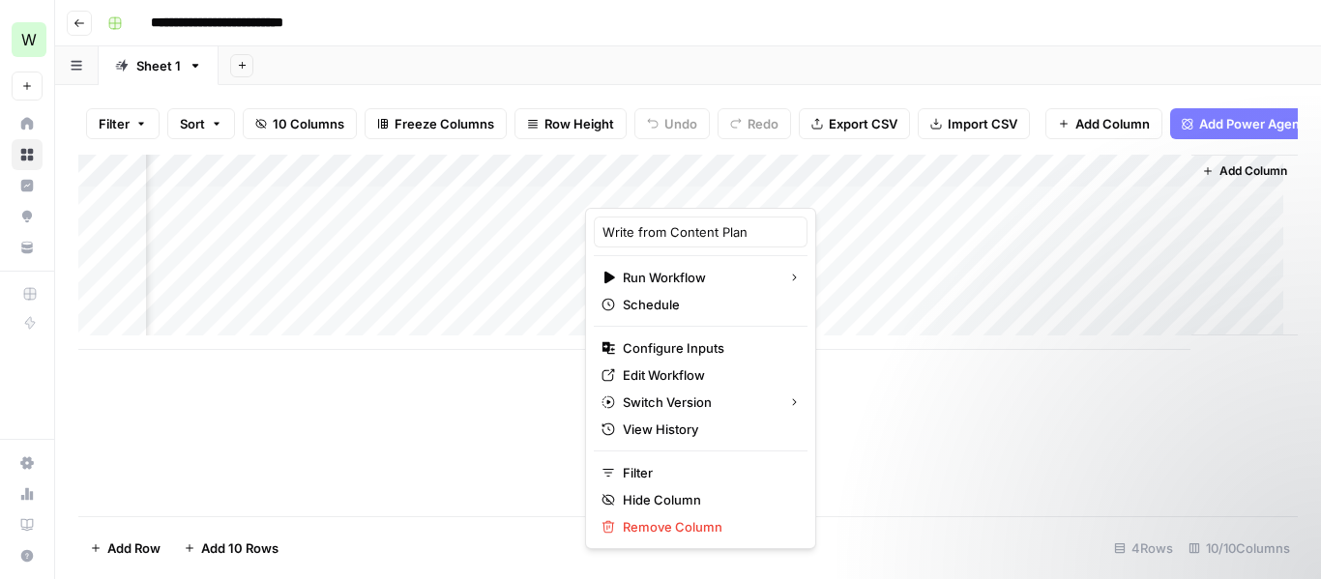
click at [1013, 468] on div "Add Column" at bounding box center [687, 336] width 1219 height 362
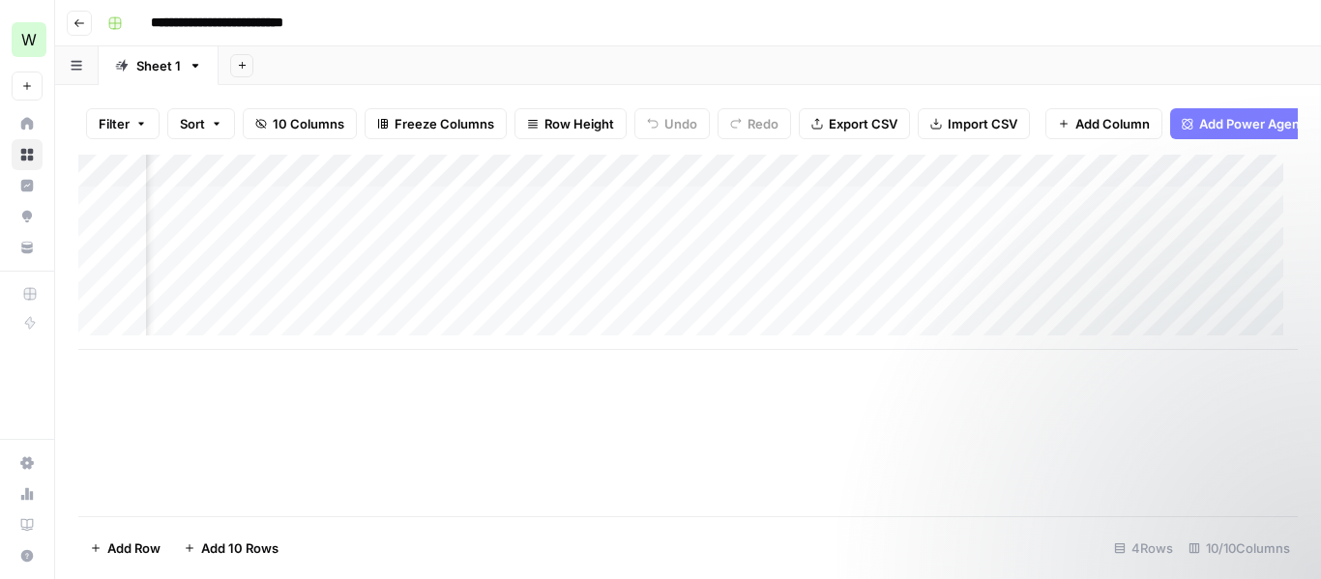
scroll to position [0, 547]
click at [512, 182] on div "Add Column" at bounding box center [687, 252] width 1219 height 195
drag, startPoint x: 911, startPoint y: 376, endPoint x: 965, endPoint y: 382, distance: 54.5
click at [965, 382] on div "Add Column" at bounding box center [687, 336] width 1219 height 362
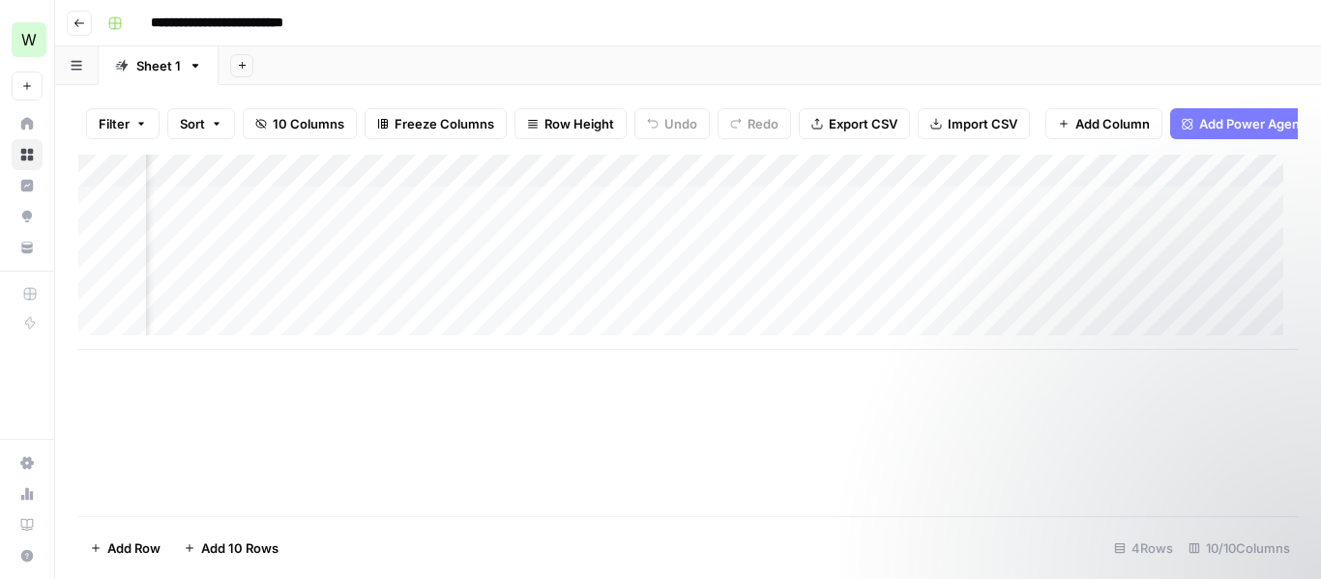
scroll to position [0, 751]
click at [755, 176] on div "Add Column" at bounding box center [687, 252] width 1219 height 195
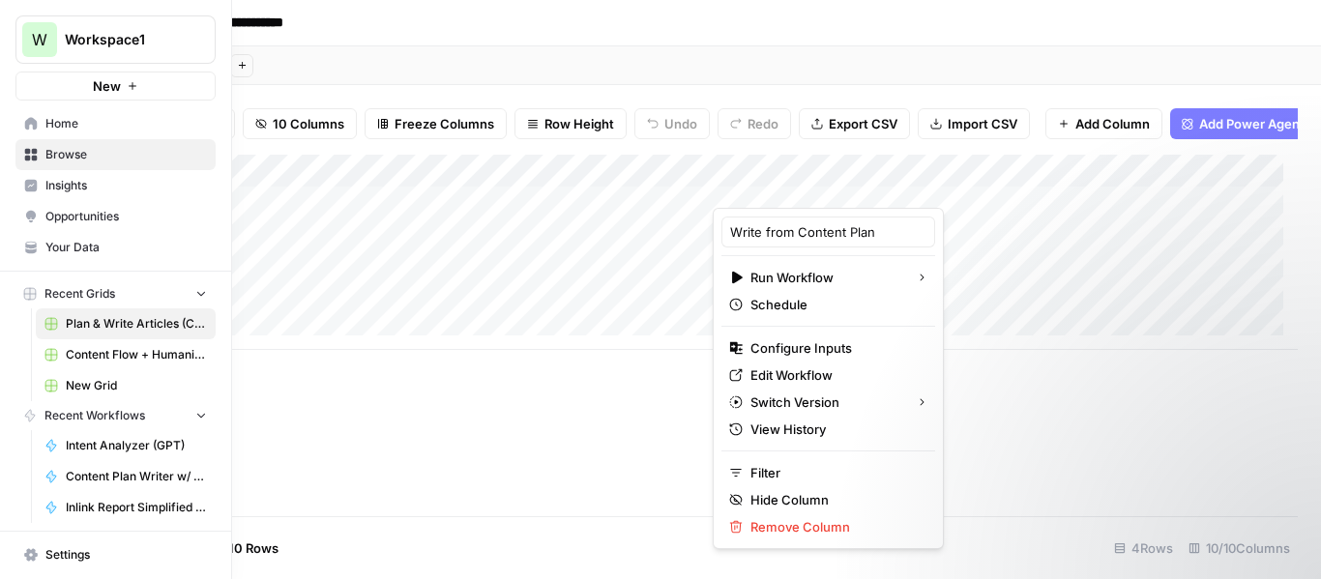
click at [98, 152] on span "Browse" at bounding box center [125, 154] width 161 height 17
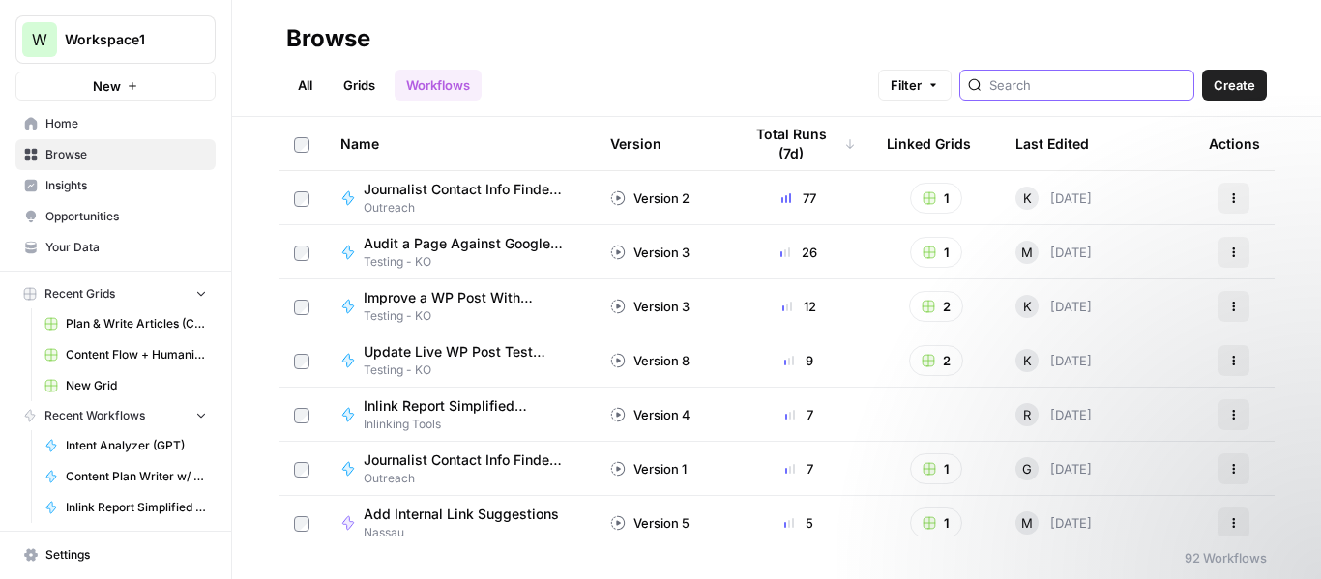
click at [1123, 87] on input "search" at bounding box center [1087, 84] width 196 height 19
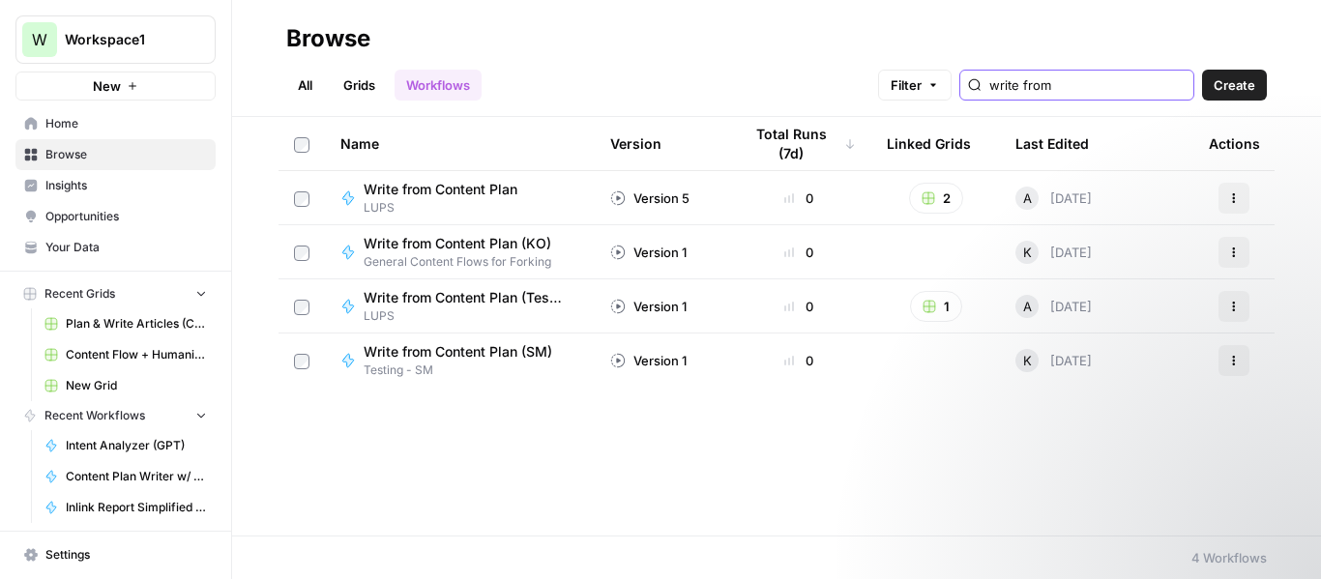
type input "write from"
click at [390, 203] on span "LUPS" at bounding box center [448, 207] width 169 height 17
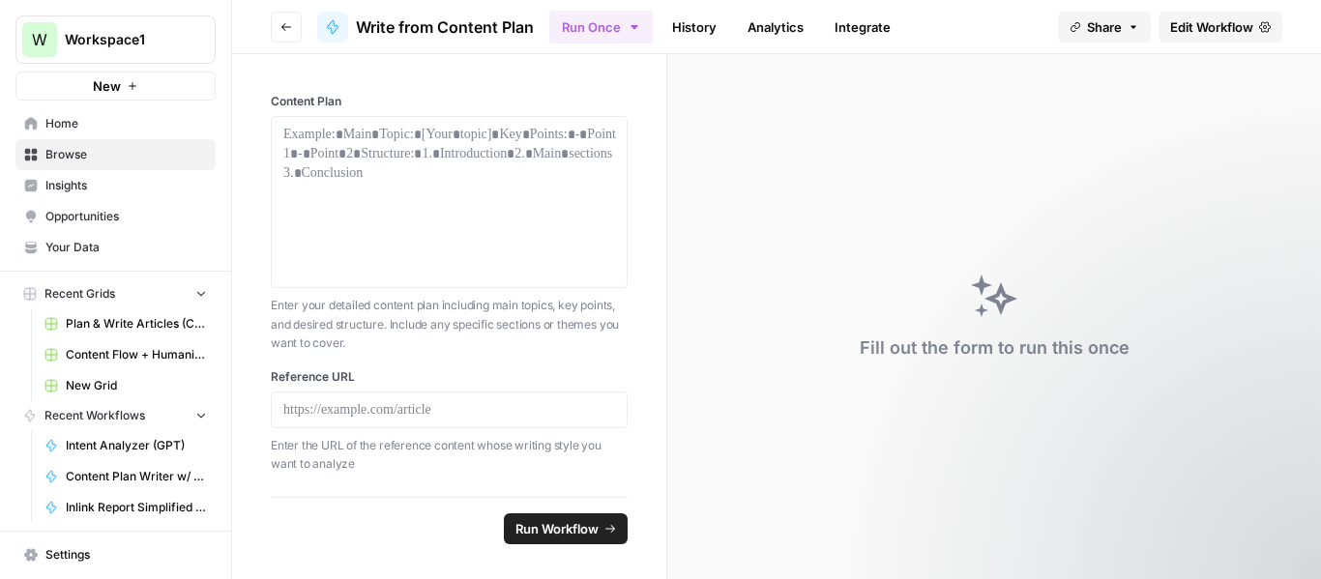
click at [1191, 34] on span "Edit Workflow" at bounding box center [1211, 26] width 83 height 19
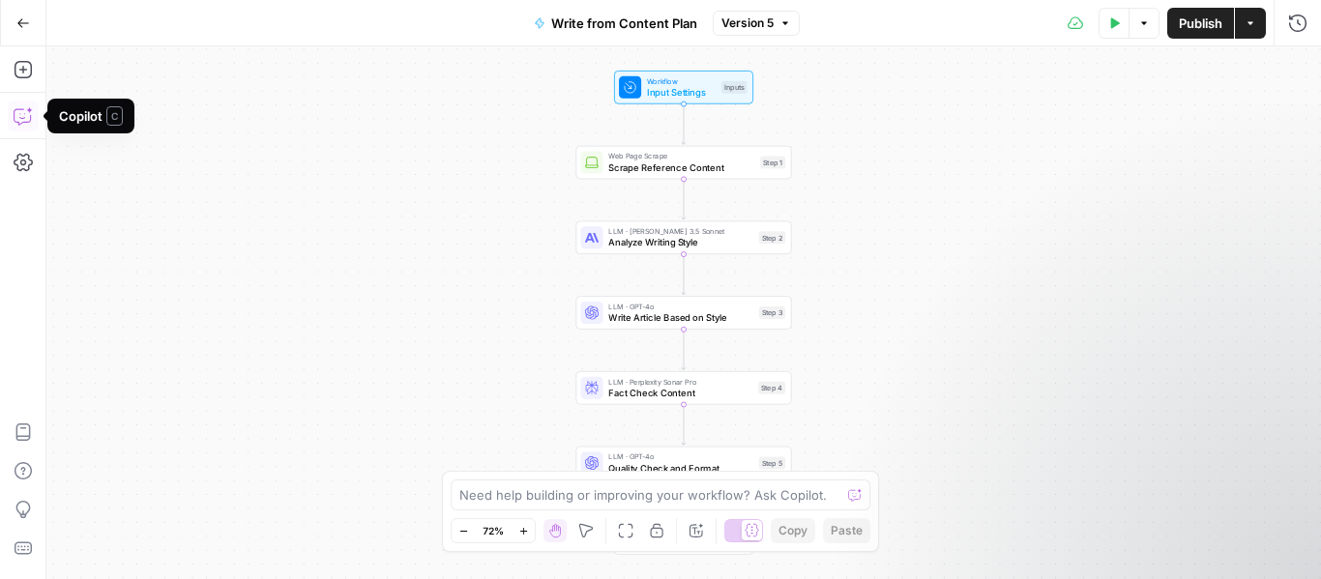
click at [20, 22] on icon "button" at bounding box center [23, 22] width 12 height 9
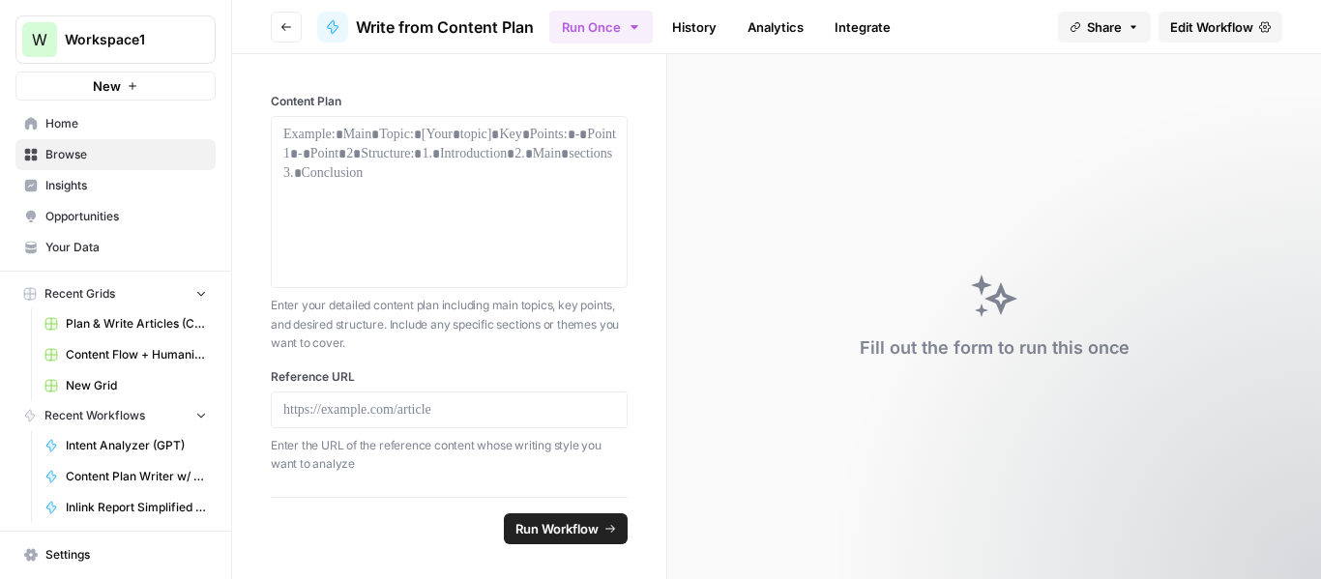
click at [132, 358] on span "Content Flow + Humanize" at bounding box center [136, 354] width 141 height 17
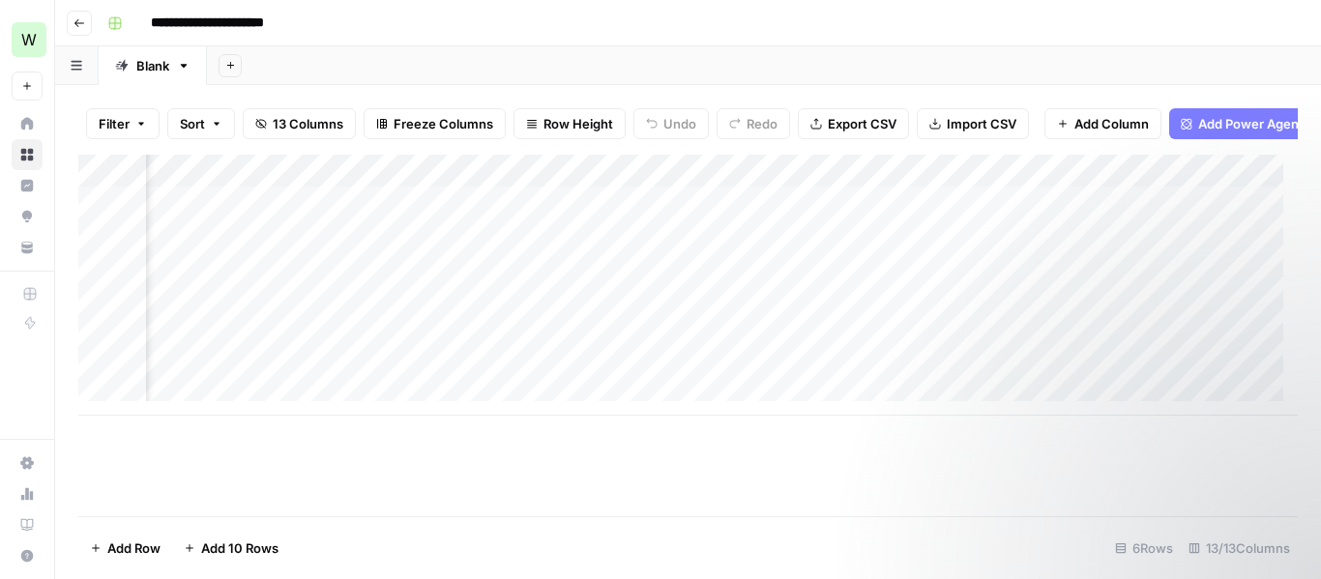
scroll to position [0, 572]
drag, startPoint x: 724, startPoint y: 441, endPoint x: 910, endPoint y: 447, distance: 185.7
click at [896, 457] on div "Add Column" at bounding box center [687, 336] width 1219 height 362
click at [421, 180] on div "Add Column" at bounding box center [687, 285] width 1219 height 261
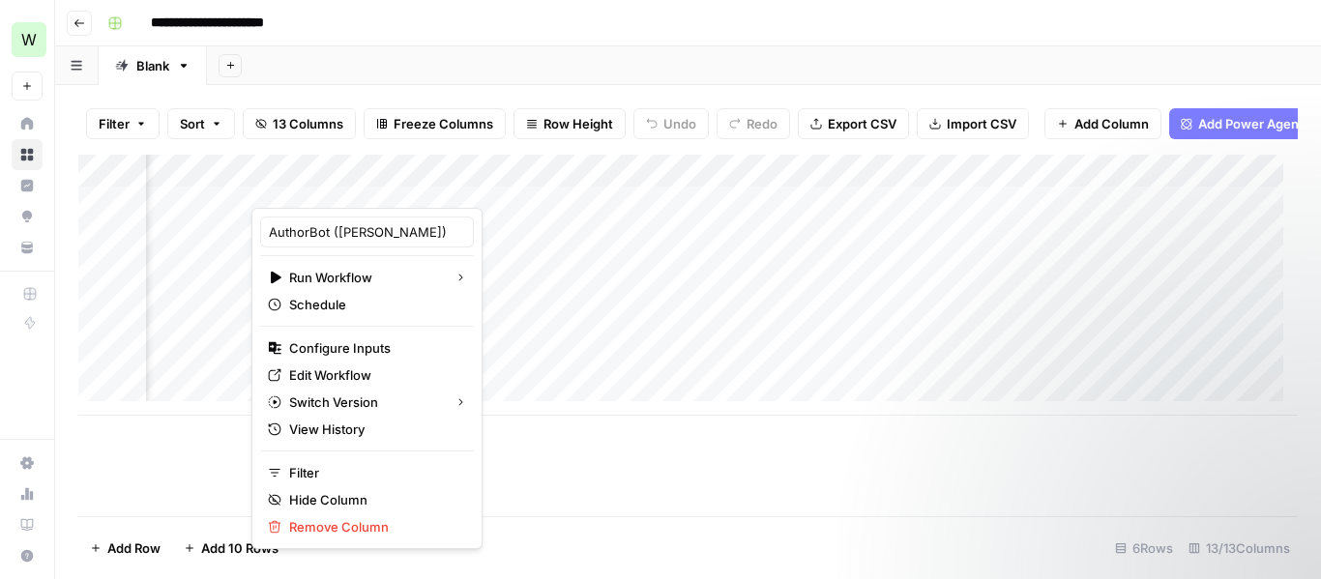
click at [817, 181] on div "Add Column" at bounding box center [687, 285] width 1219 height 261
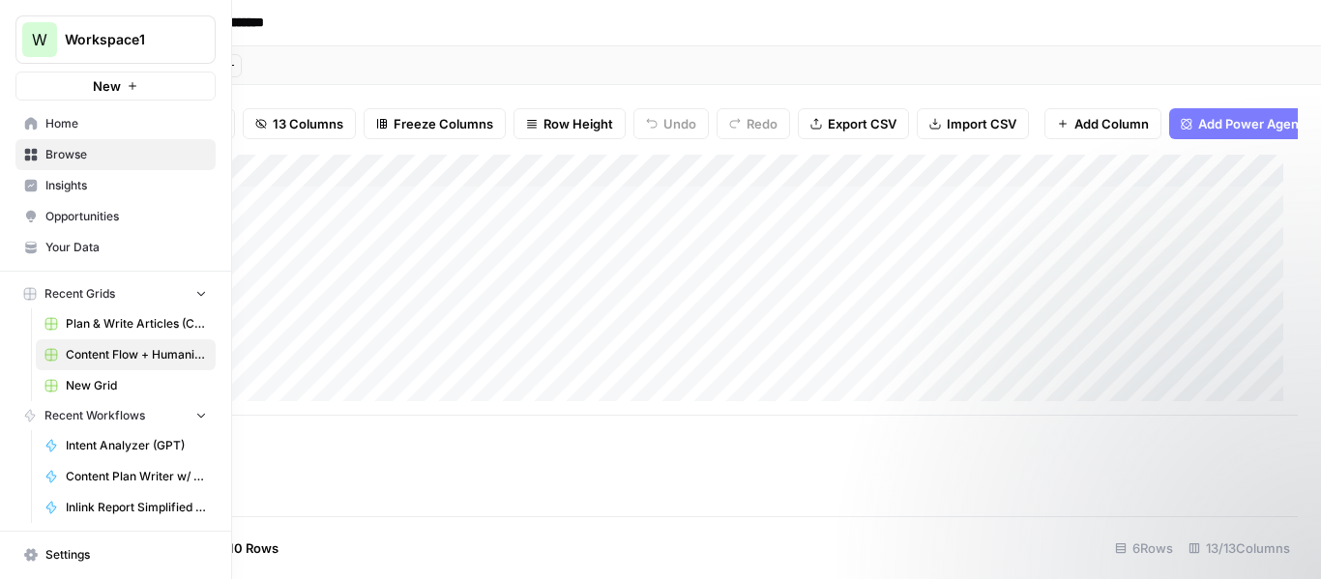
click at [124, 156] on span "Browse" at bounding box center [125, 154] width 161 height 17
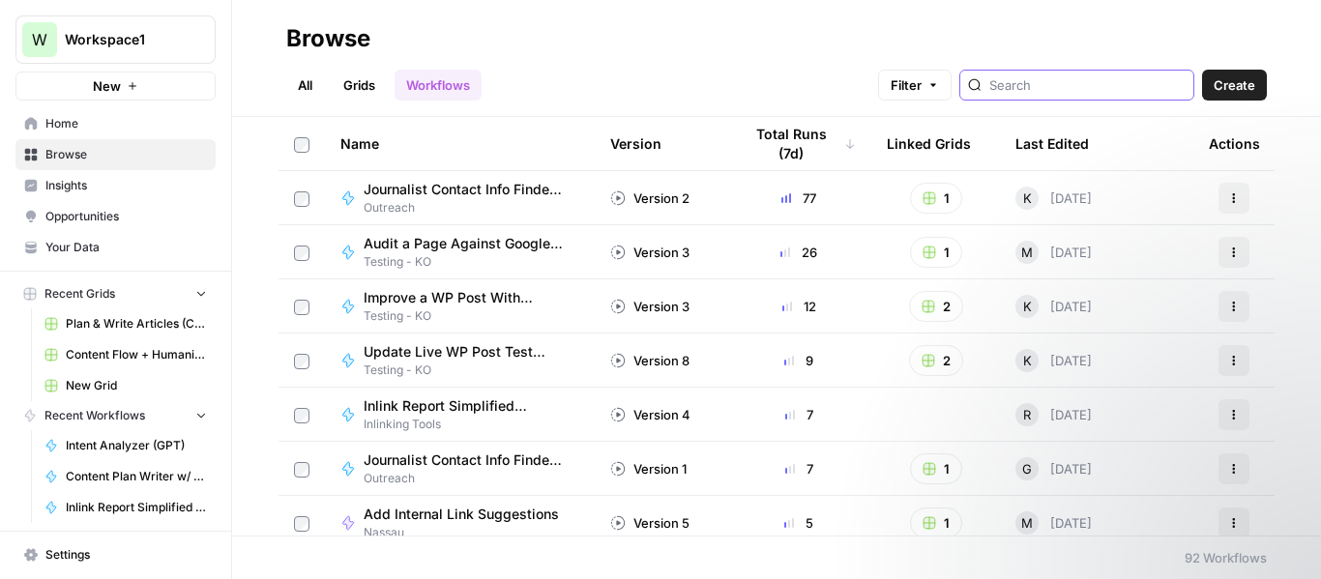
click at [1049, 76] on input "search" at bounding box center [1087, 84] width 196 height 19
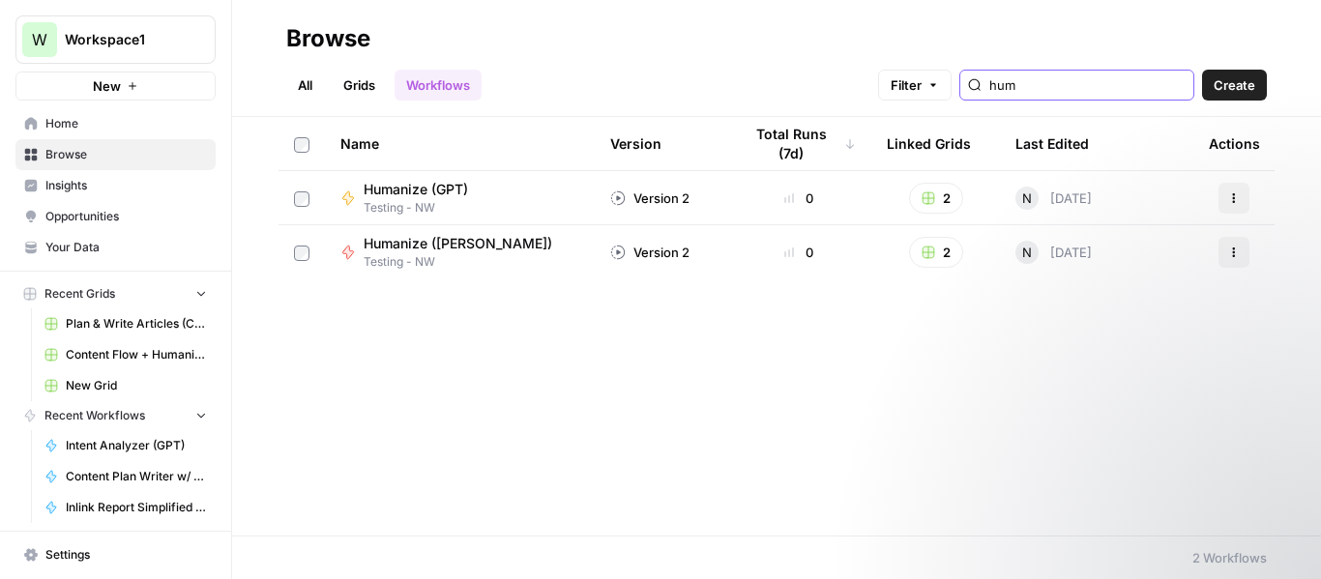
type input "hum"
click at [428, 189] on span "Humanize (GPT)" at bounding box center [416, 189] width 104 height 19
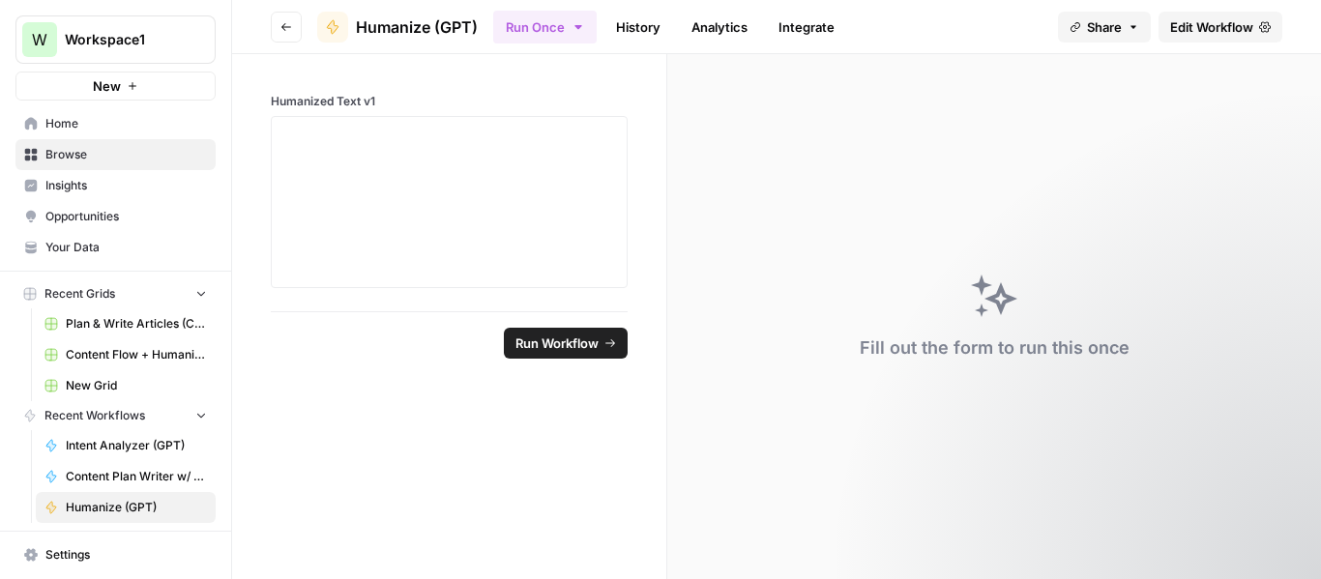
click at [1219, 35] on span "Edit Workflow" at bounding box center [1211, 26] width 83 height 19
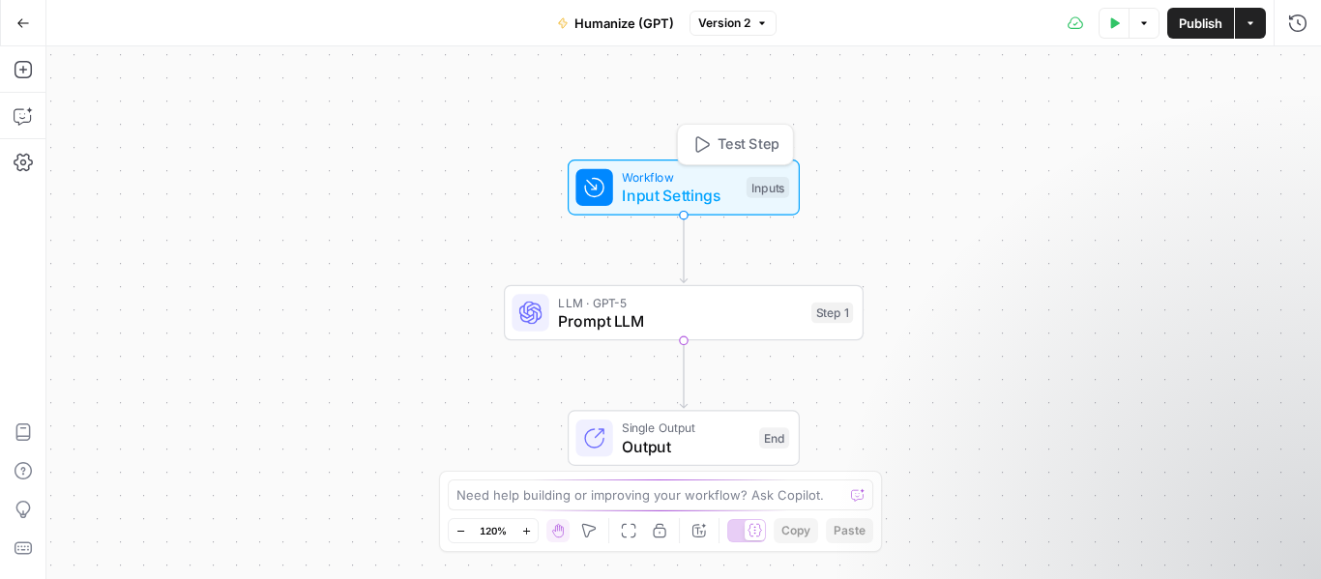
click at [660, 191] on span "Input Settings" at bounding box center [679, 195] width 115 height 23
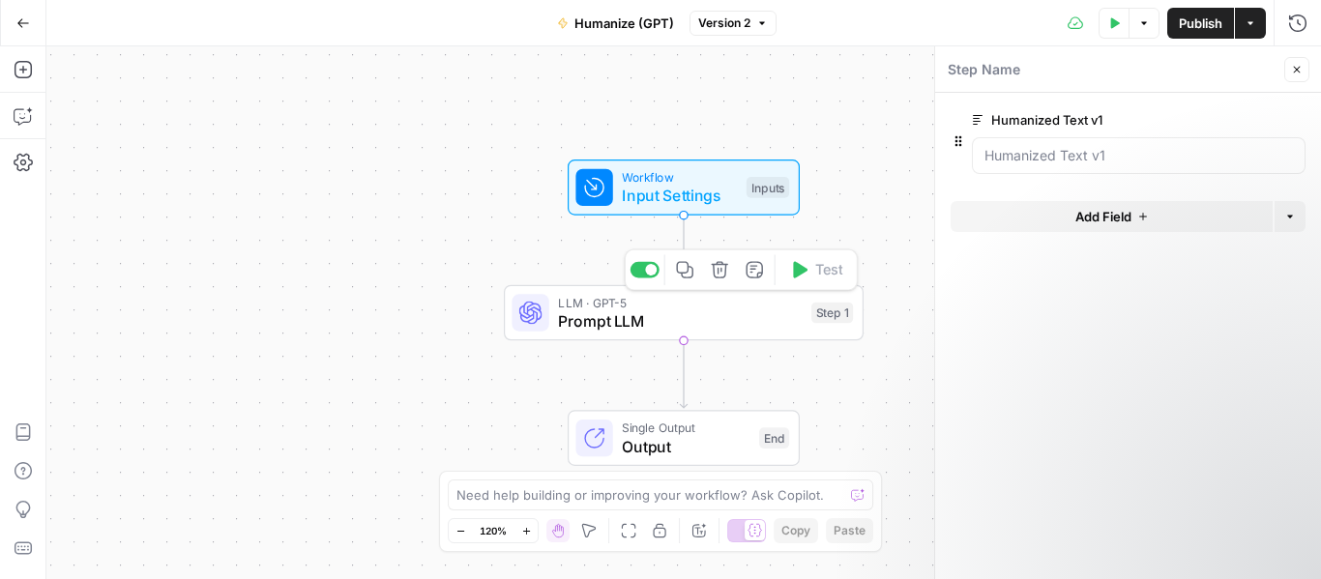
click at [590, 321] on span "Prompt LLM" at bounding box center [680, 320] width 244 height 23
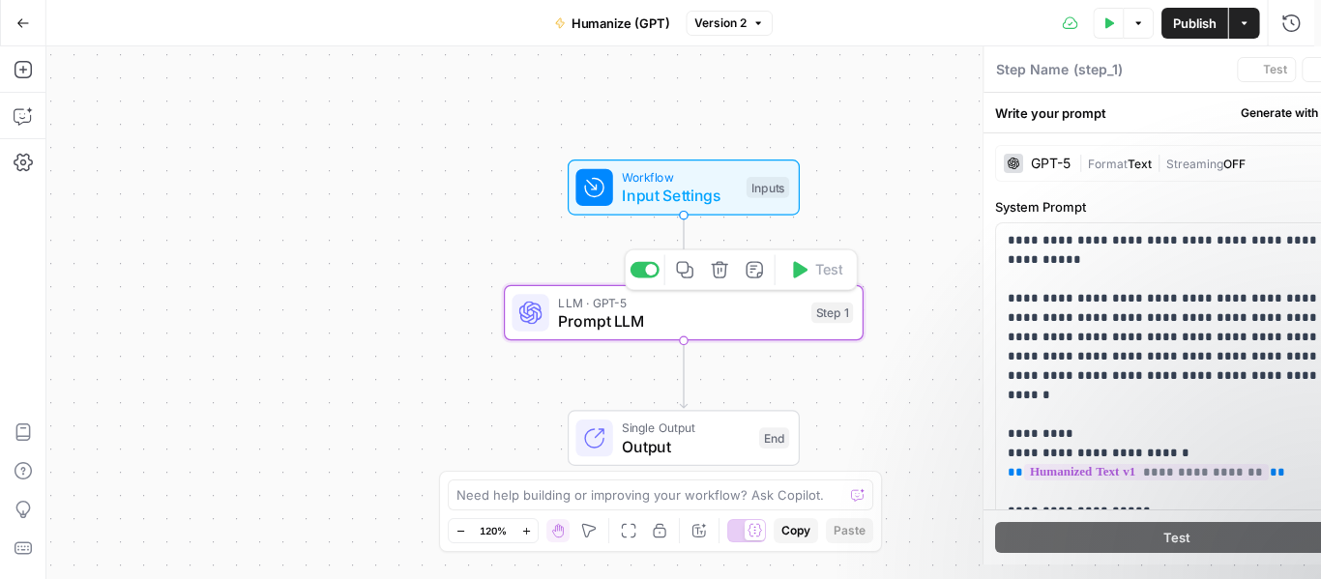
type textarea "Prompt LLM"
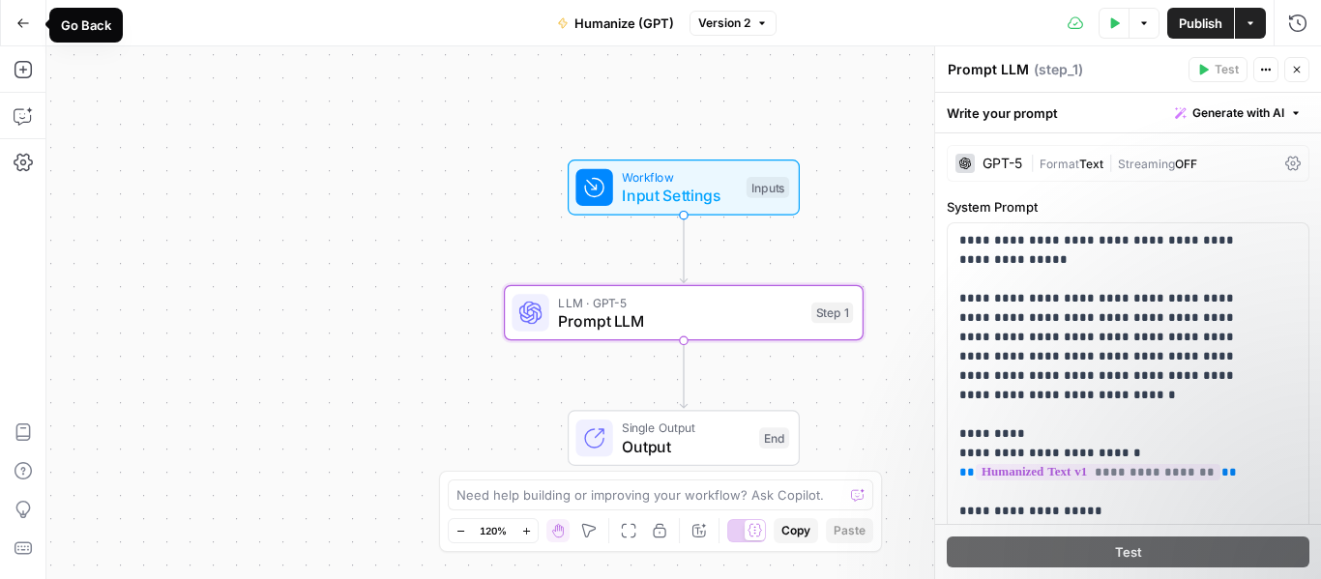
click at [18, 24] on icon "button" at bounding box center [23, 23] width 14 height 14
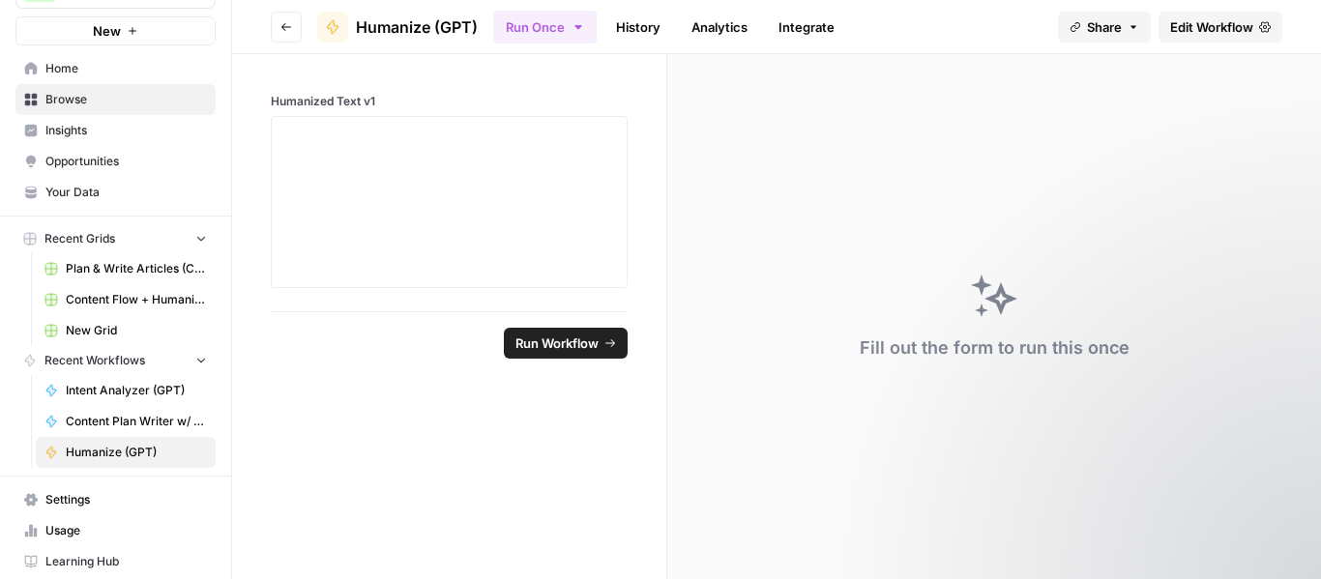
scroll to position [92, 0]
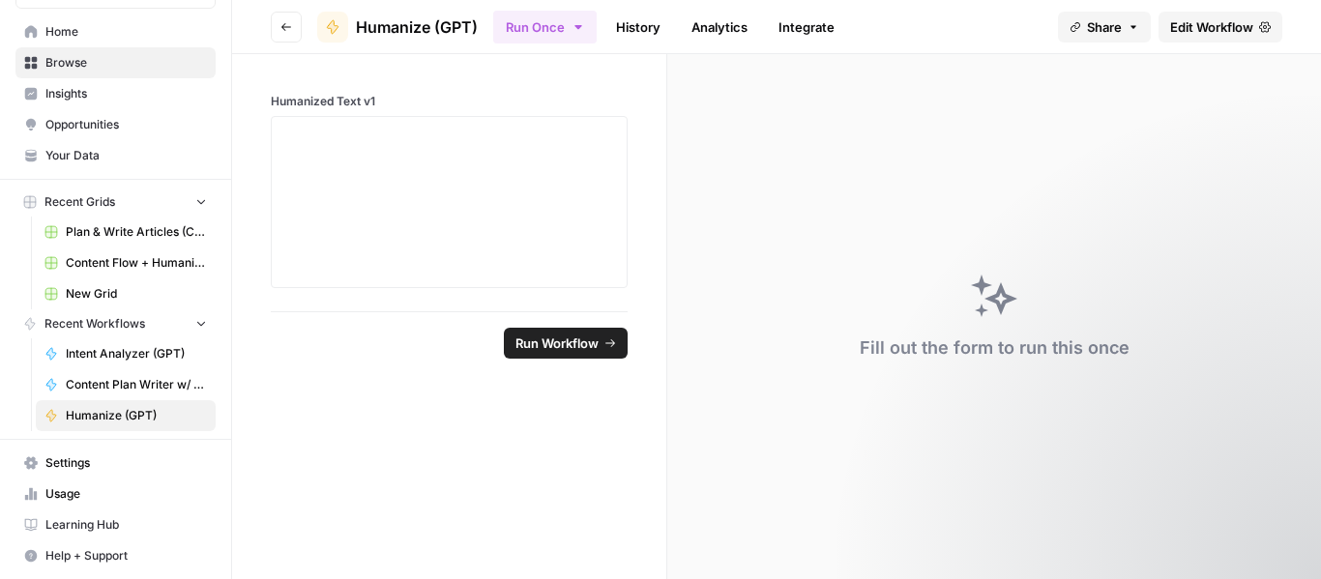
click at [114, 375] on link "Content Plan Writer w/ Visual Suggestions" at bounding box center [126, 384] width 180 height 31
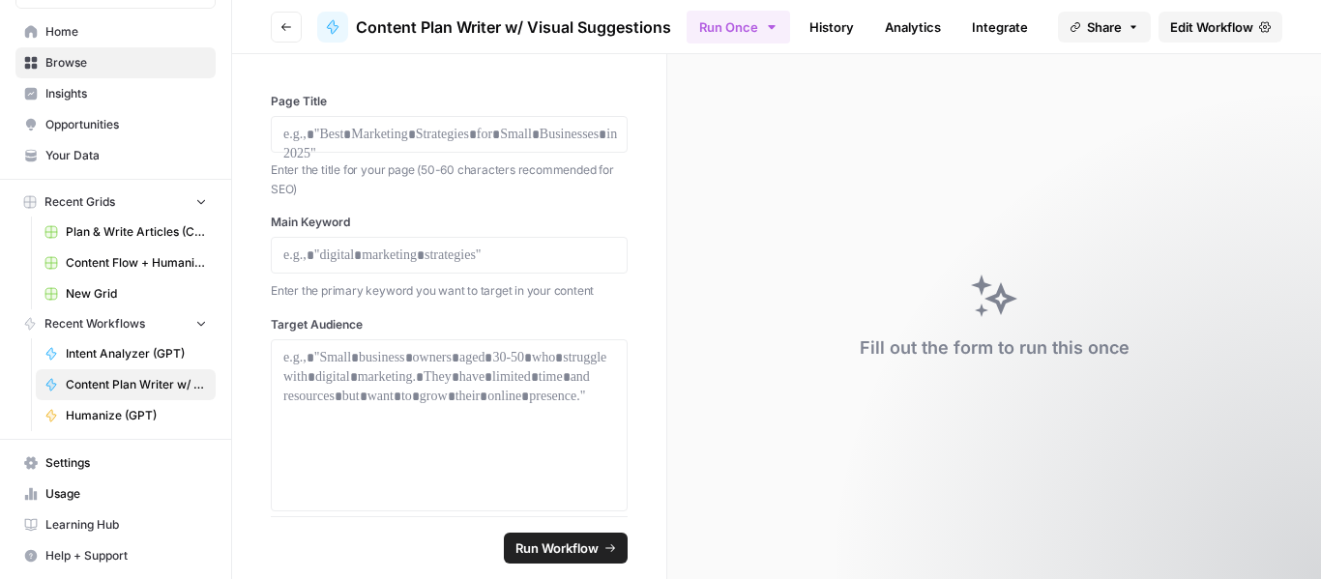
click at [1194, 30] on span "Edit Workflow" at bounding box center [1211, 26] width 83 height 19
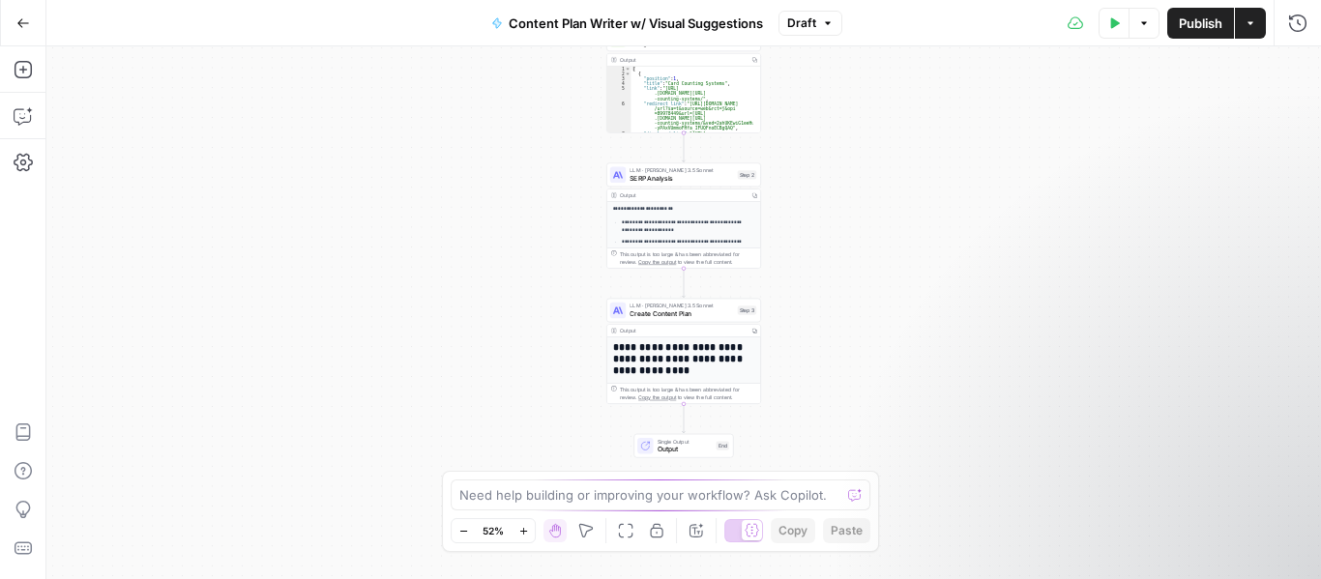
click at [660, 218] on div "**********" at bounding box center [684, 385] width 154 height 366
click at [647, 223] on p "**********" at bounding box center [684, 227] width 125 height 15
click at [669, 362] on h1 "**********" at bounding box center [680, 358] width 134 height 35
click at [675, 239] on p "**********" at bounding box center [684, 246] width 125 height 15
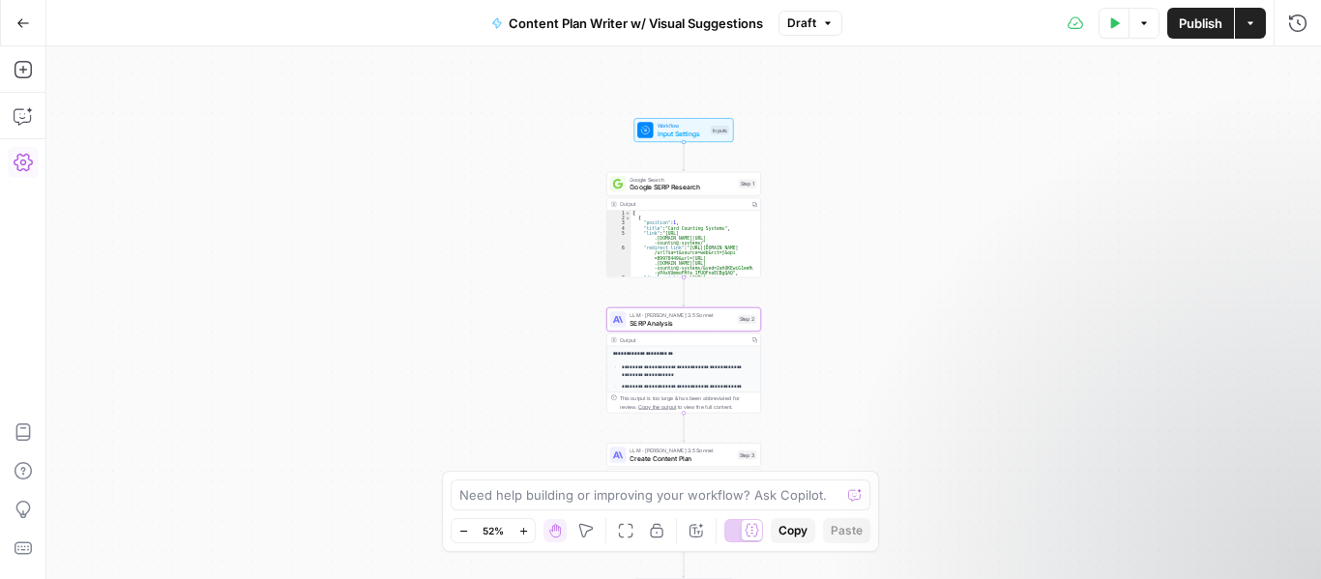
click at [22, 156] on icon "button" at bounding box center [23, 162] width 19 height 17
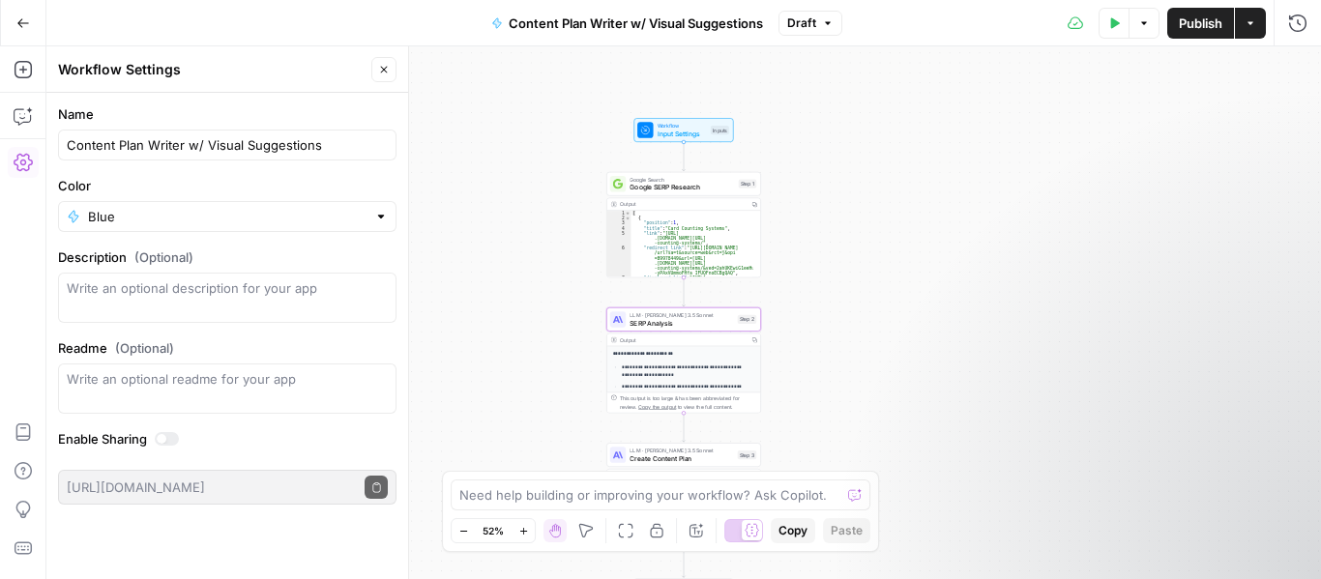
click at [654, 183] on span "Google SERP Research" at bounding box center [681, 188] width 104 height 10
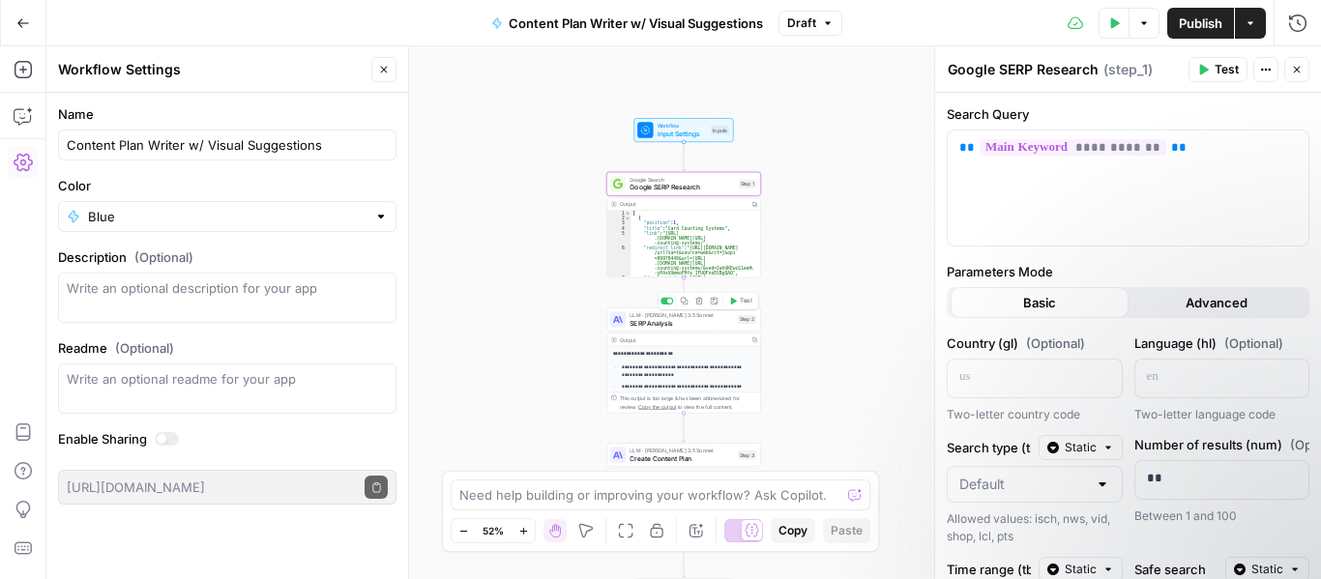
click at [621, 319] on icon at bounding box center [621, 319] width 4 height 7
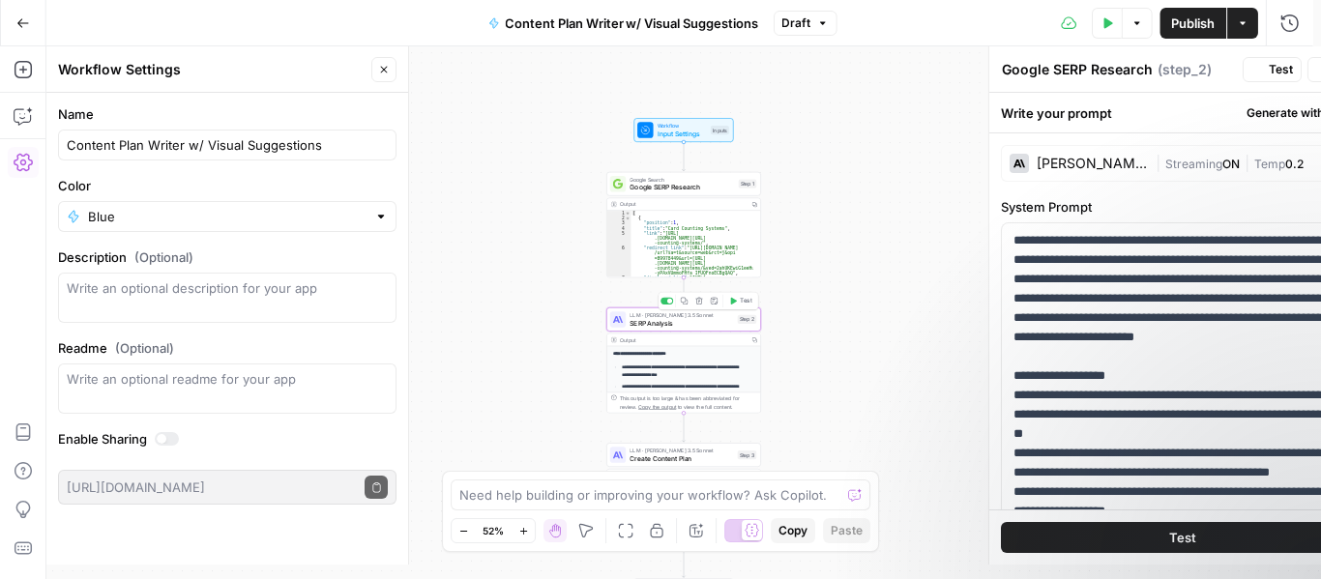
type textarea "SERP Analysis"
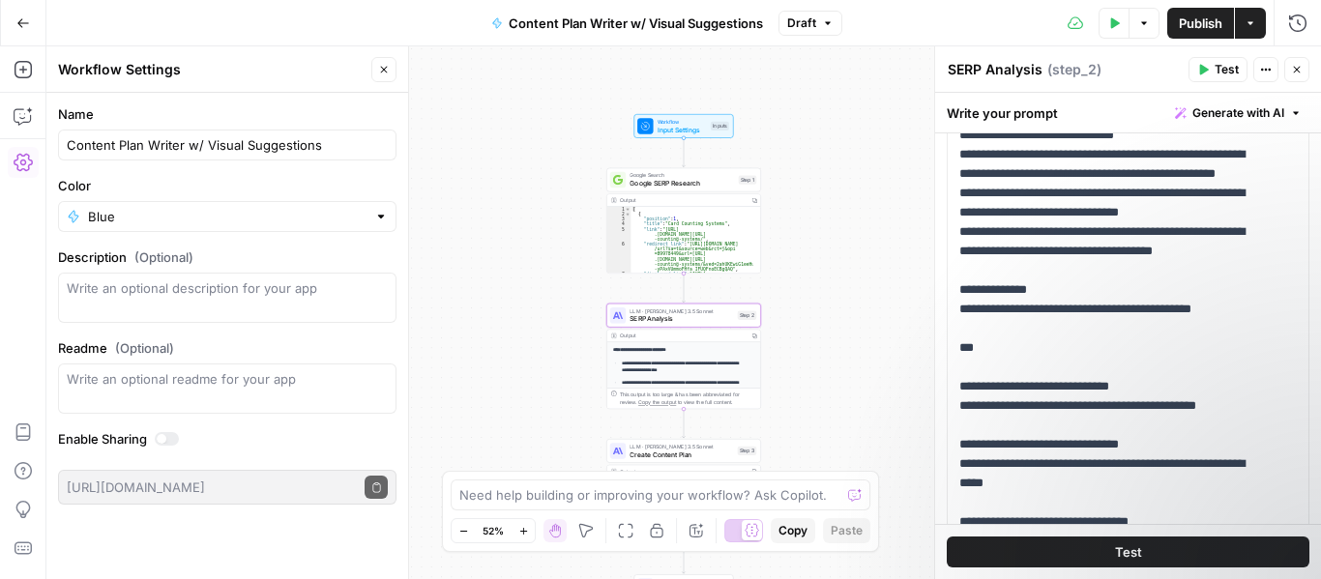
scroll to position [116, 0]
click at [635, 450] on span "Create Content Plan" at bounding box center [680, 455] width 103 height 10
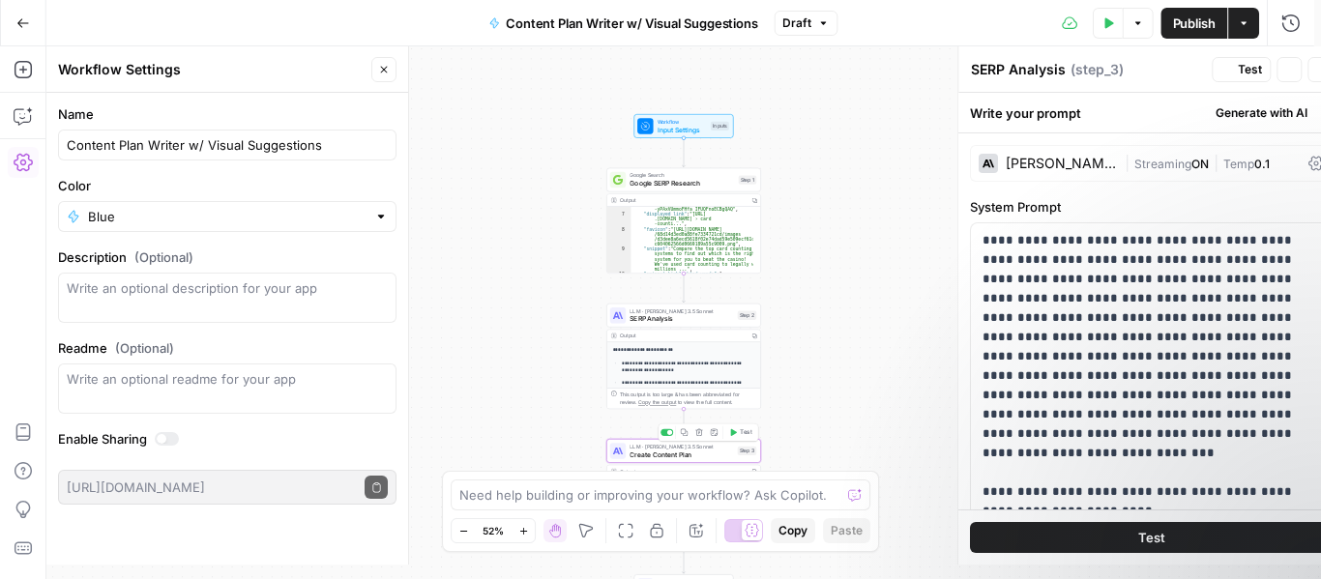
type textarea "Create Content Plan"
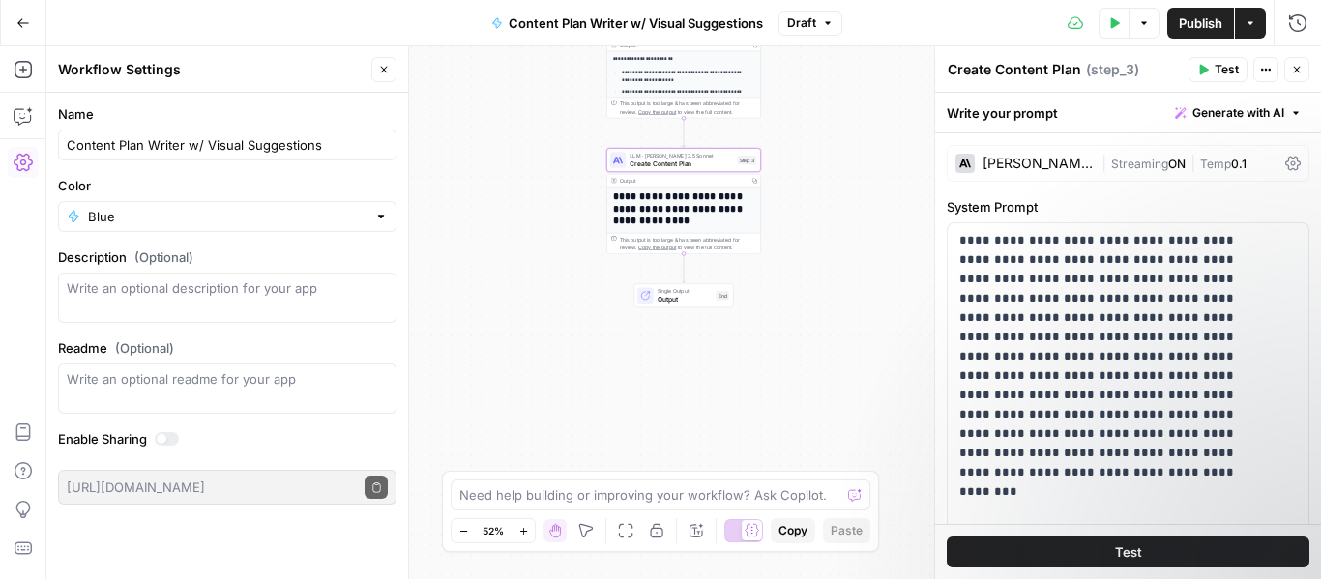
scroll to position [116, 0]
click at [27, 22] on icon "button" at bounding box center [23, 22] width 12 height 9
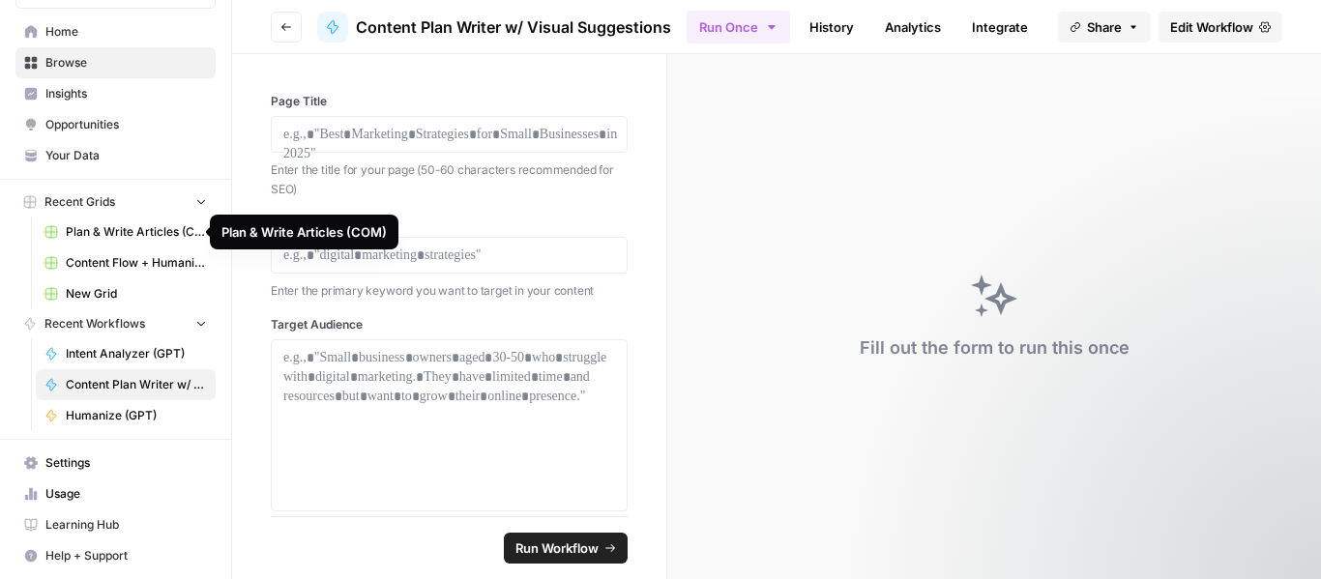
click at [101, 233] on span "Plan & Write Articles (COM)" at bounding box center [136, 231] width 141 height 17
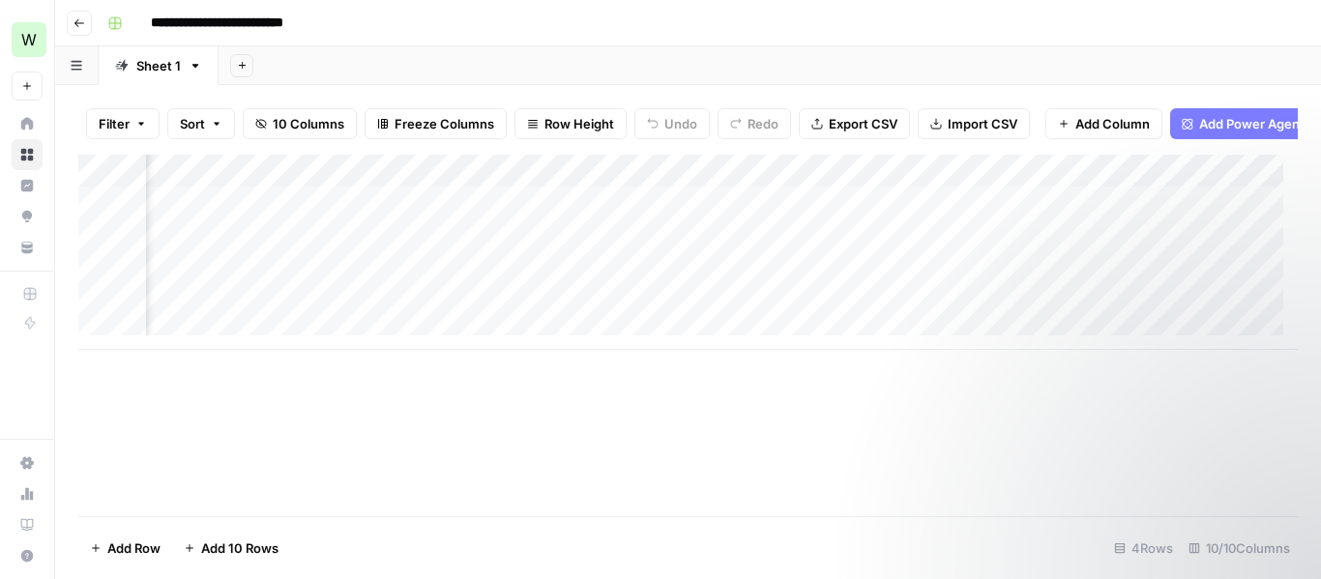
scroll to position [0, 674]
click at [732, 218] on div "Add Column" at bounding box center [687, 252] width 1219 height 195
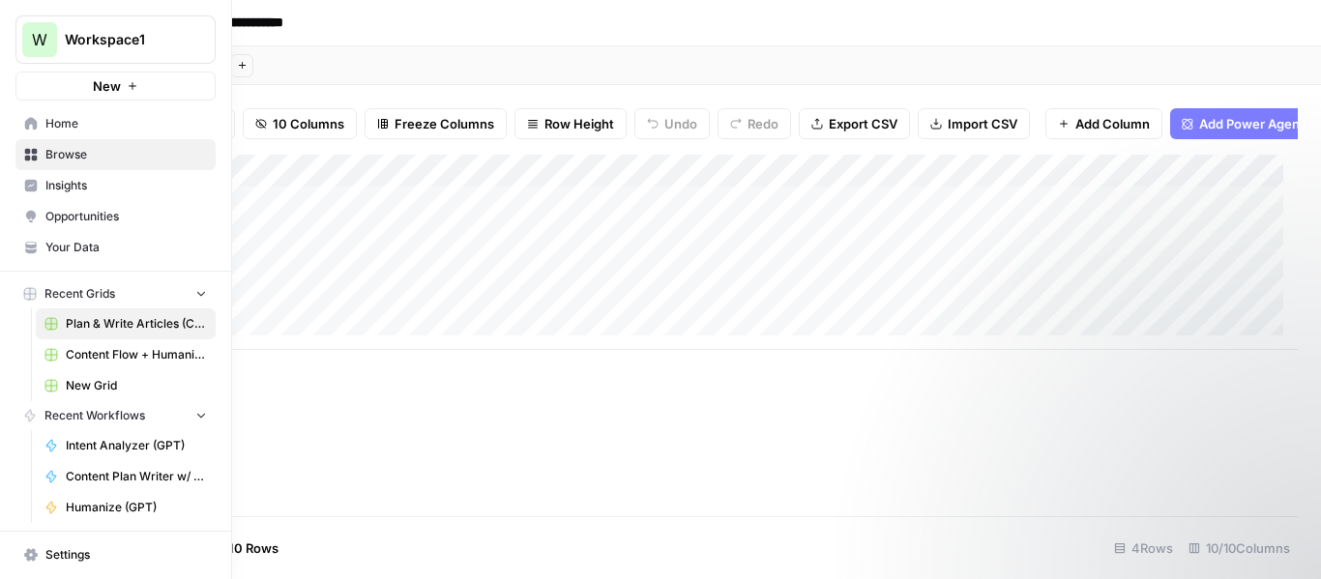
click at [80, 158] on span "Browse" at bounding box center [125, 154] width 161 height 17
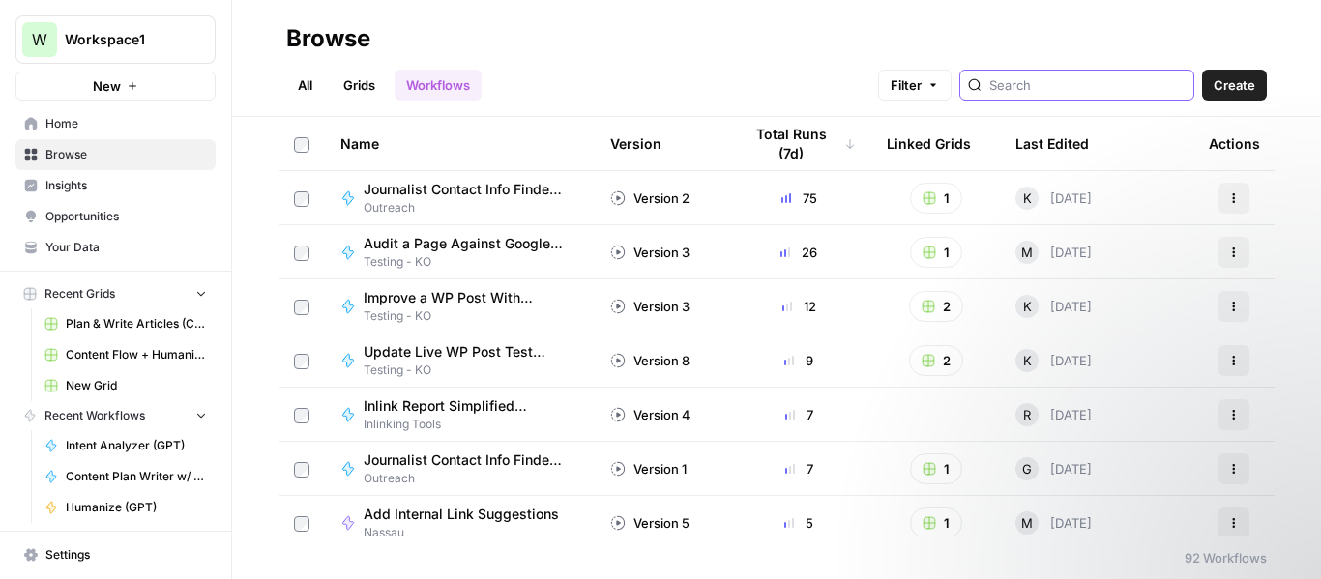
click at [1045, 89] on input "search" at bounding box center [1087, 84] width 196 height 19
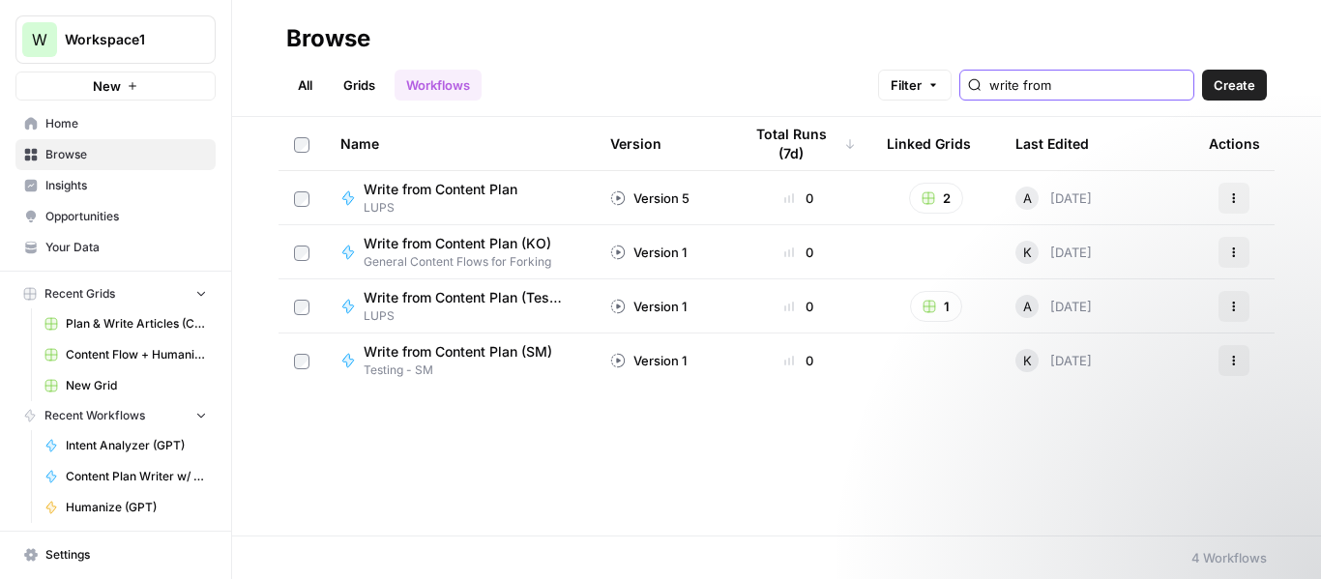
type input "write from"
click at [450, 199] on span "LUPS" at bounding box center [448, 207] width 169 height 17
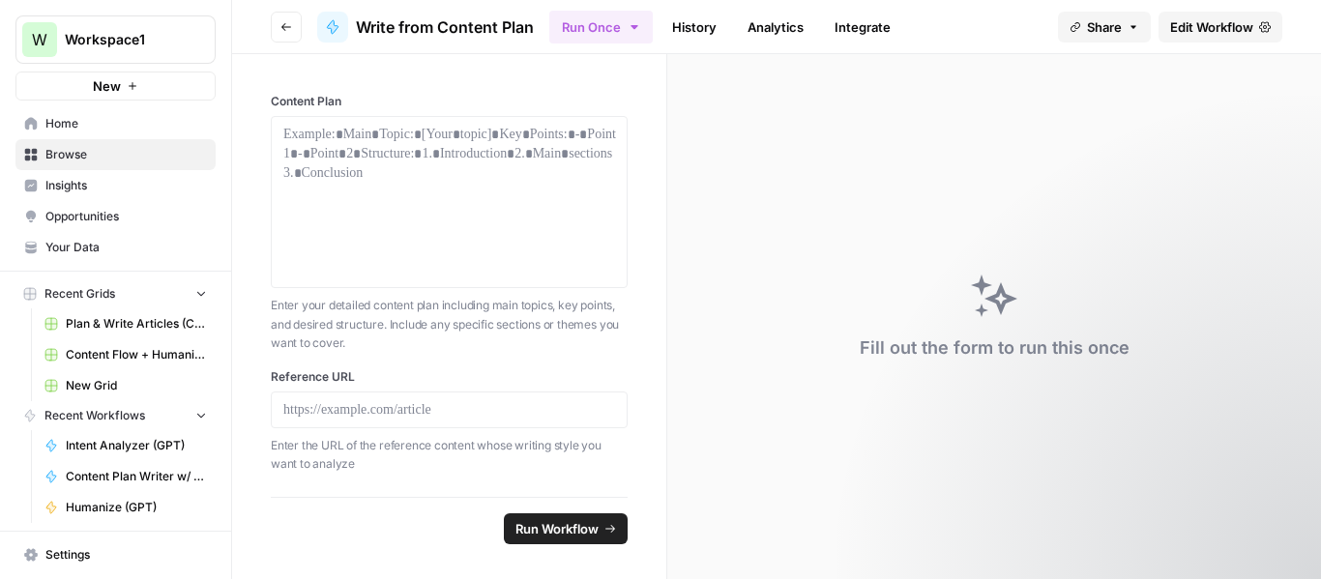
click at [1191, 27] on span "Edit Workflow" at bounding box center [1211, 26] width 83 height 19
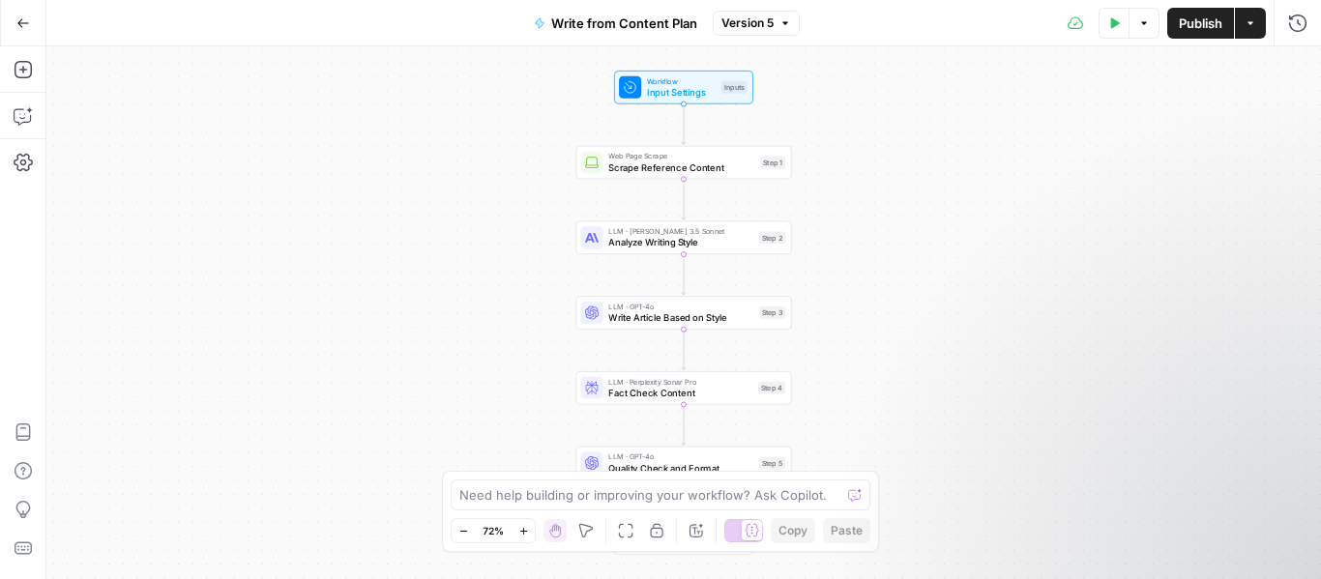
click at [669, 73] on div "Workflow Input Settings Inputs Test Step" at bounding box center [683, 88] width 139 height 34
click at [1163, 234] on URL "Reference URL" at bounding box center [1138, 232] width 308 height 19
click at [1078, 155] on Plan "Content Plan" at bounding box center [1138, 155] width 308 height 19
click at [1105, 148] on Plan "Content Plan" at bounding box center [1138, 155] width 308 height 19
click at [1054, 125] on label "Content Plan" at bounding box center [1084, 119] width 224 height 19
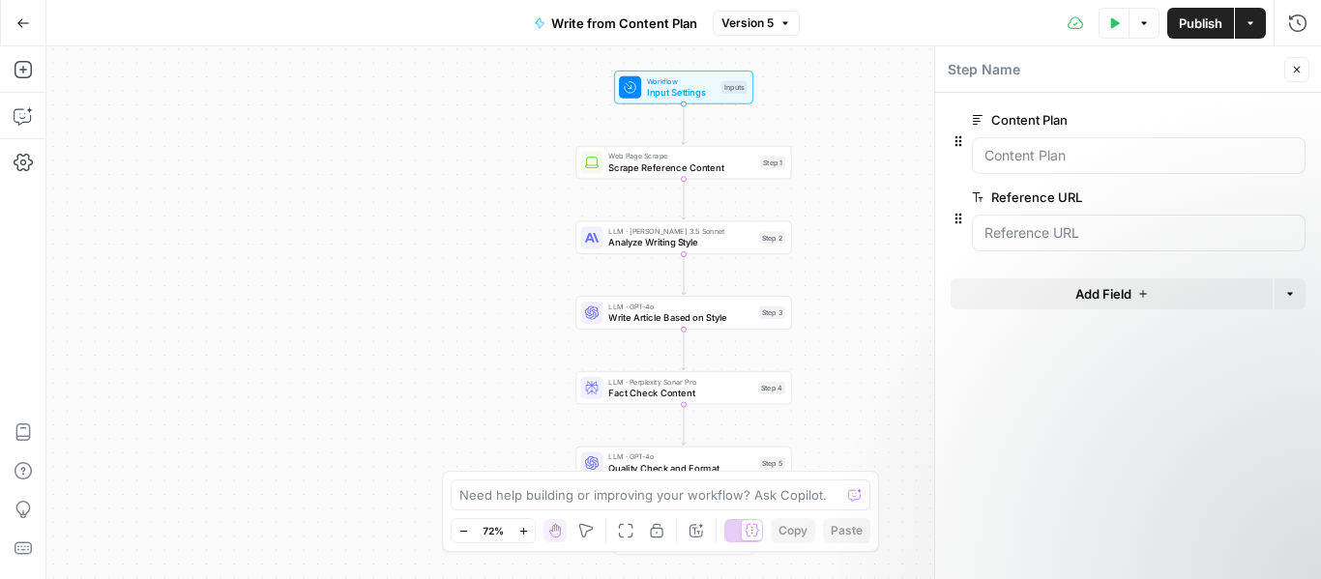
click at [1054, 146] on Plan "Content Plan" at bounding box center [1138, 155] width 308 height 19
click at [1010, 119] on label "Content Plan" at bounding box center [1084, 119] width 224 height 19
click at [1010, 146] on Plan "Content Plan" at bounding box center [1138, 155] width 308 height 19
